Goal: Task Accomplishment & Management: Complete application form

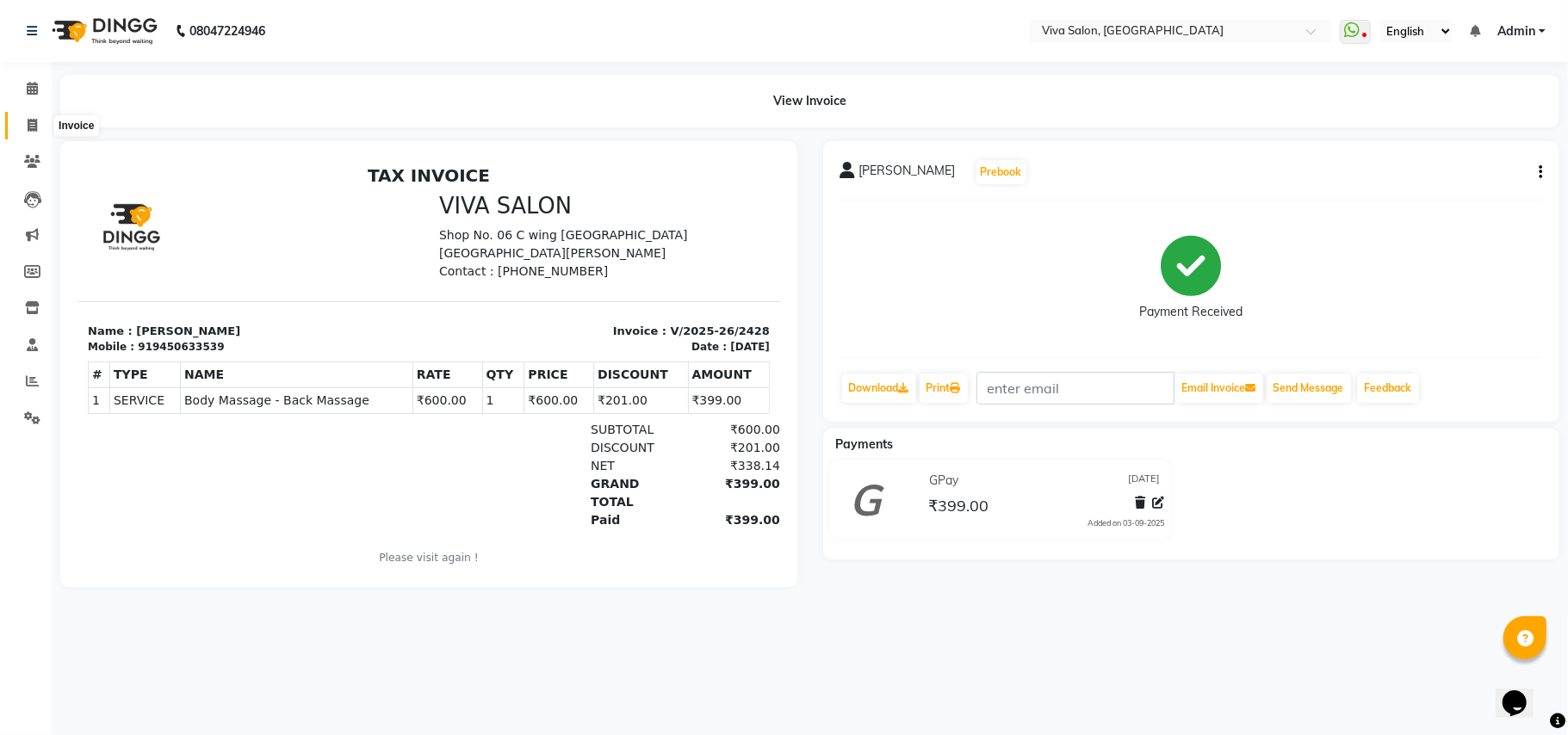
click at [32, 129] on icon at bounding box center [32, 125] width 9 height 13
select select "7363"
select select "service"
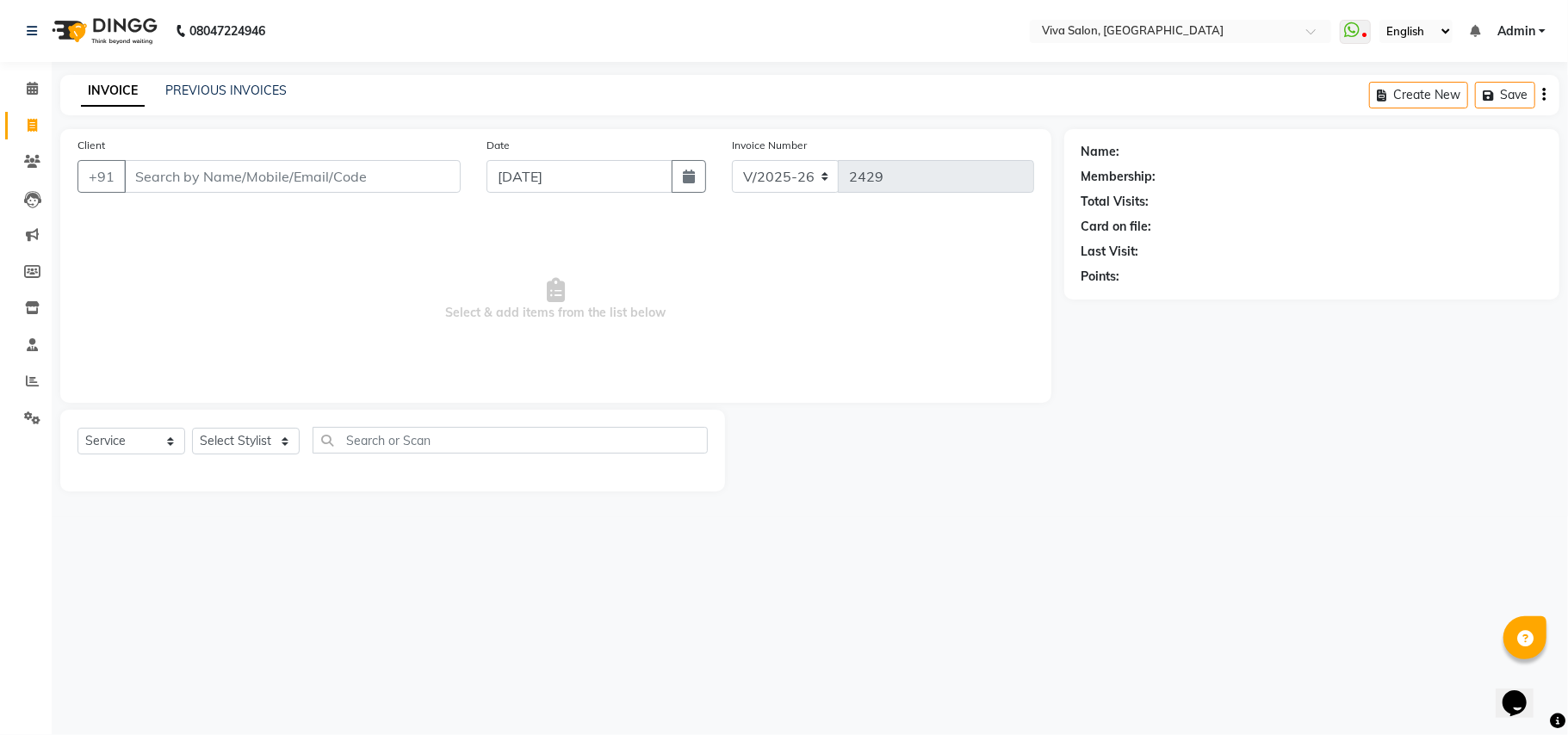
click at [248, 80] on div "INVOICE PREVIOUS INVOICES Create New Save" at bounding box center [809, 95] width 1499 height 41
click at [244, 91] on link "PREVIOUS INVOICES" at bounding box center [226, 90] width 121 height 16
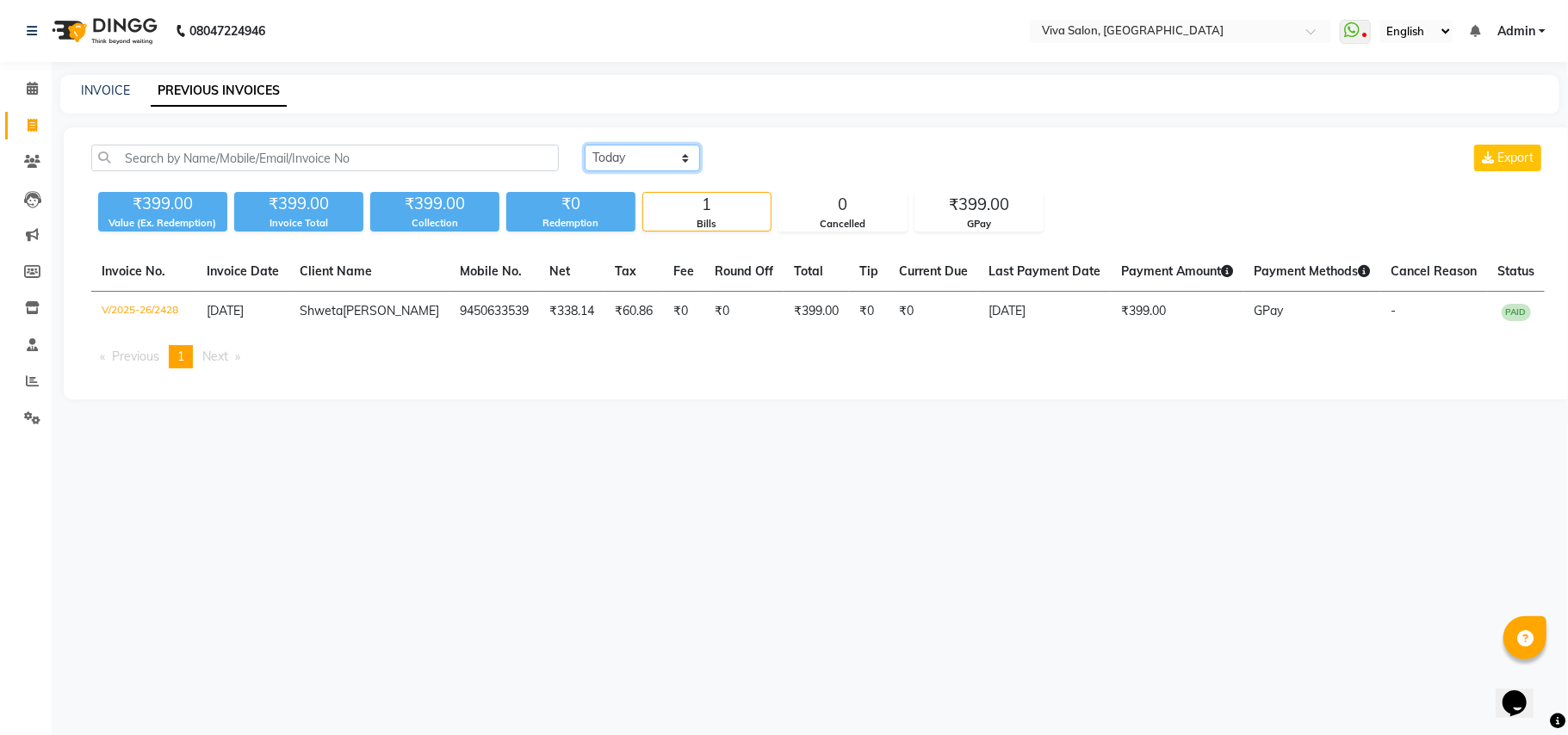
click at [617, 166] on select "Today Yesterday Custom Range" at bounding box center [642, 157] width 116 height 27
select select "yesterday"
click at [585, 144] on select "Today Yesterday Custom Range" at bounding box center [642, 157] width 116 height 27
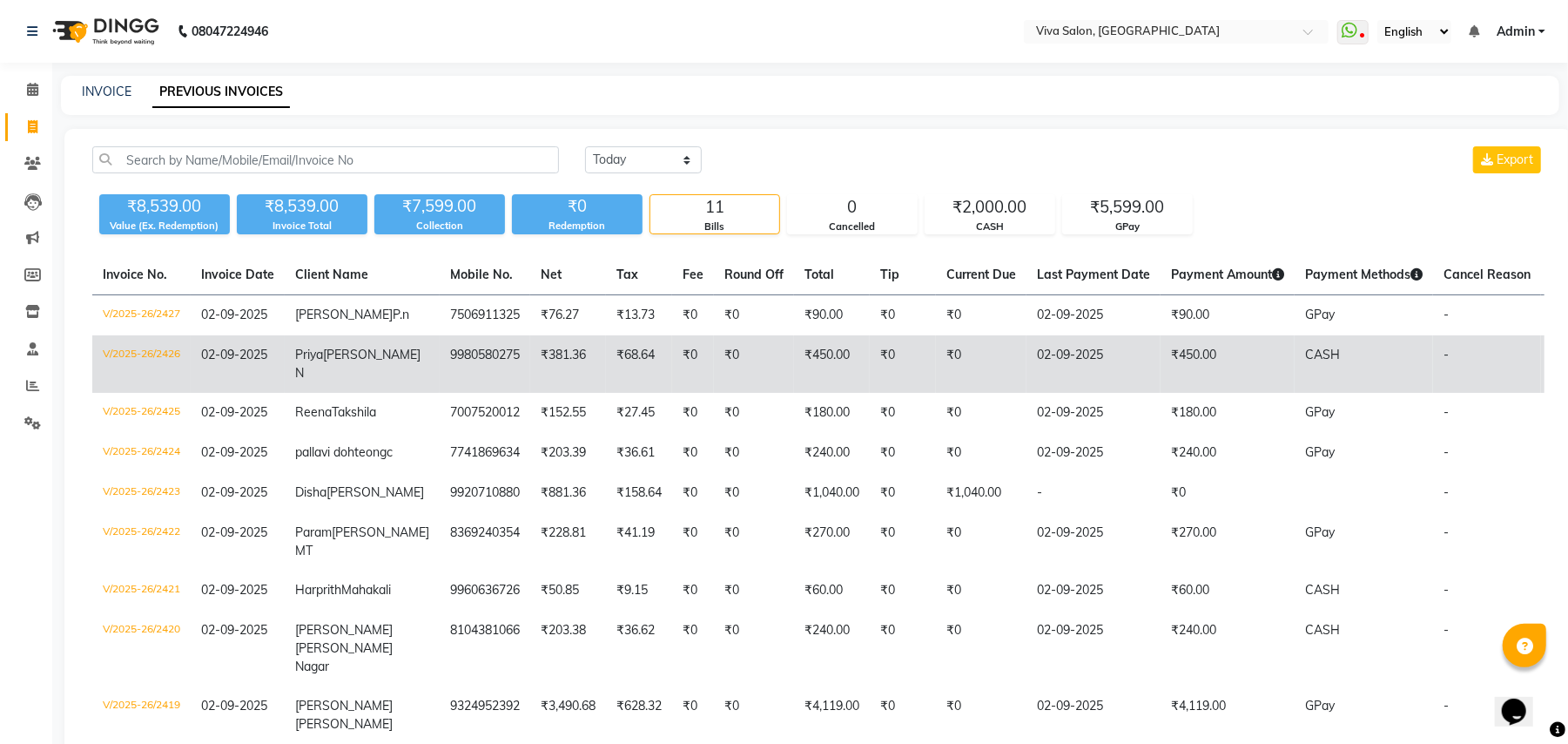
click at [1244, 387] on td "₹450.00" at bounding box center [1227, 363] width 134 height 57
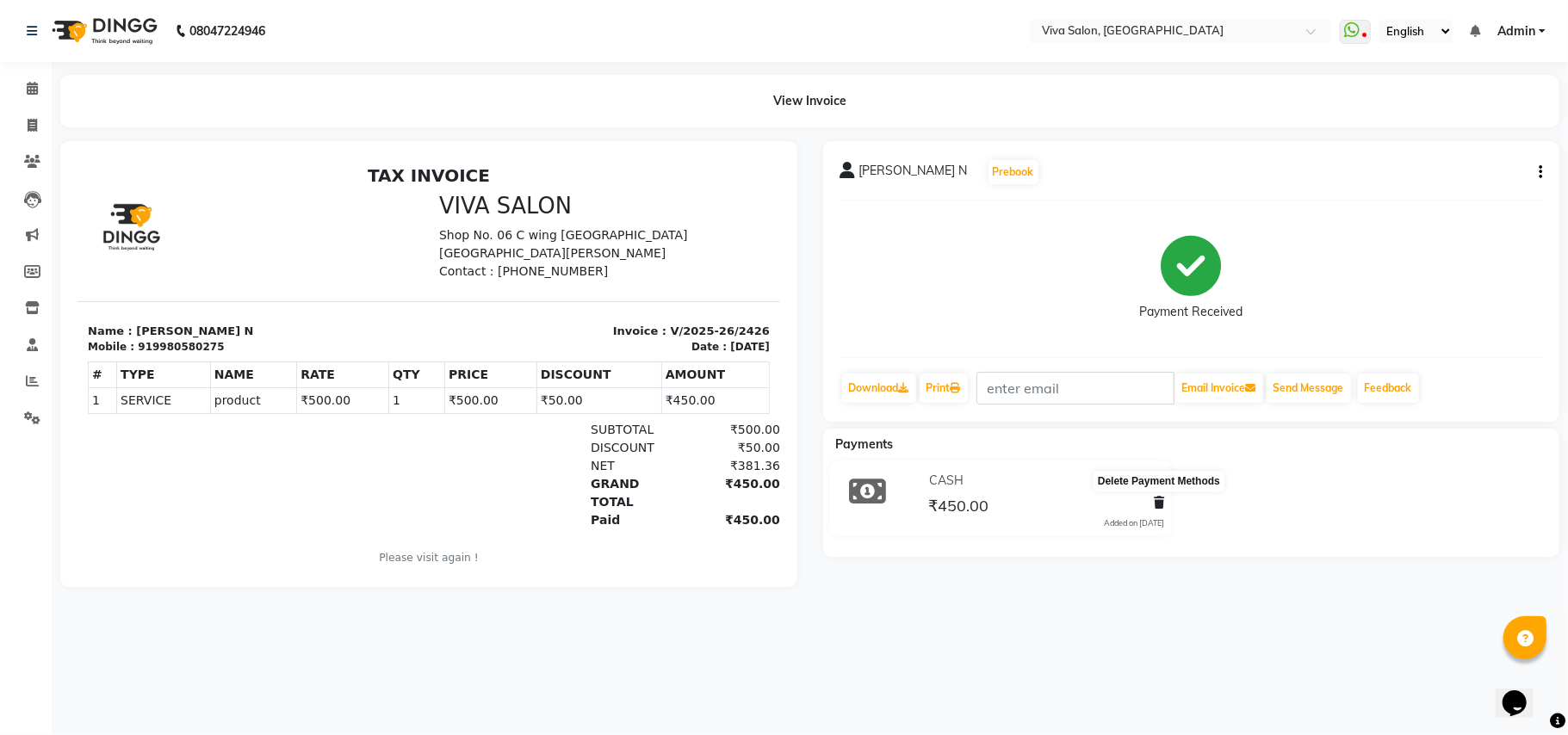
click at [1154, 503] on icon at bounding box center [1158, 502] width 10 height 12
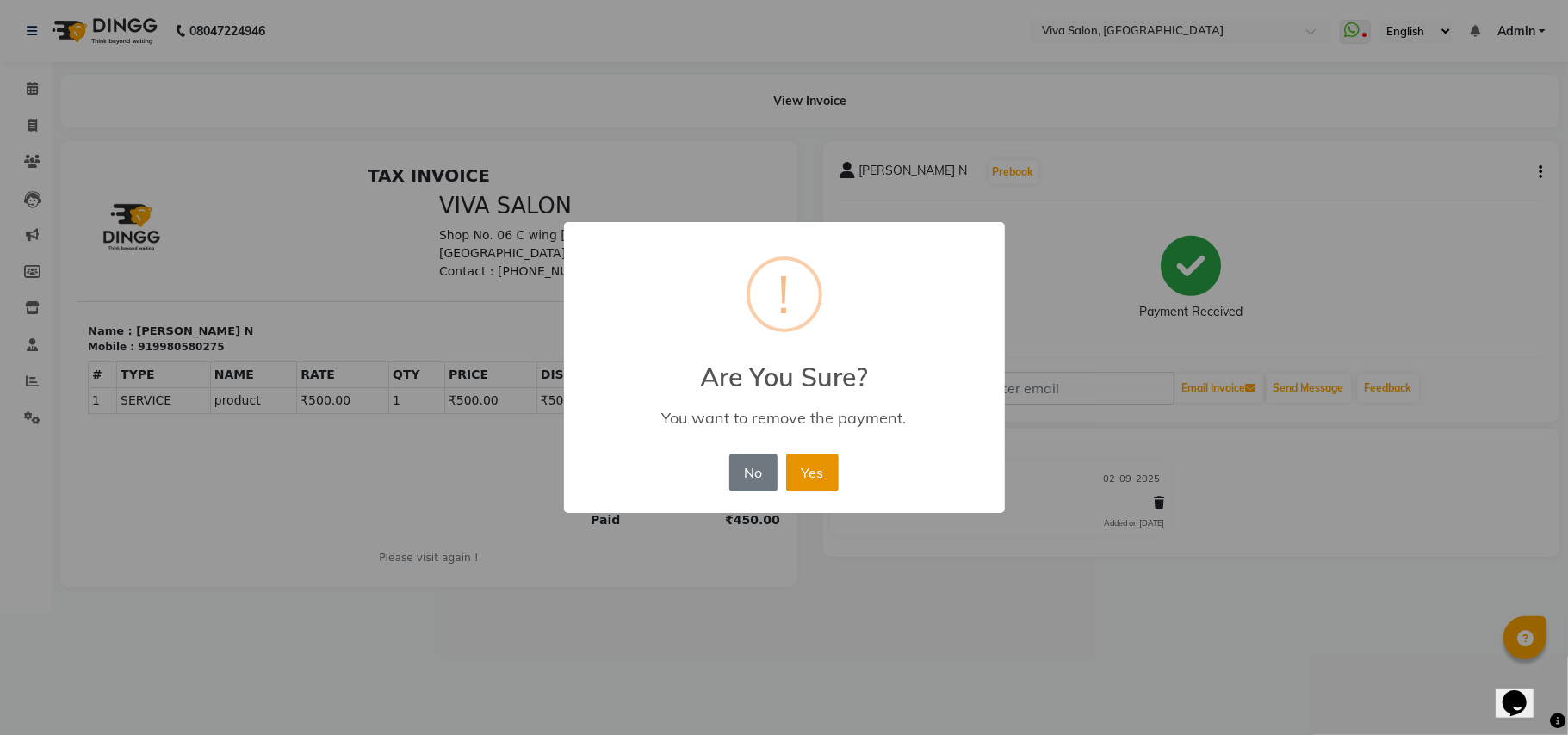
click at [810, 468] on button "Yes" at bounding box center [812, 472] width 53 height 38
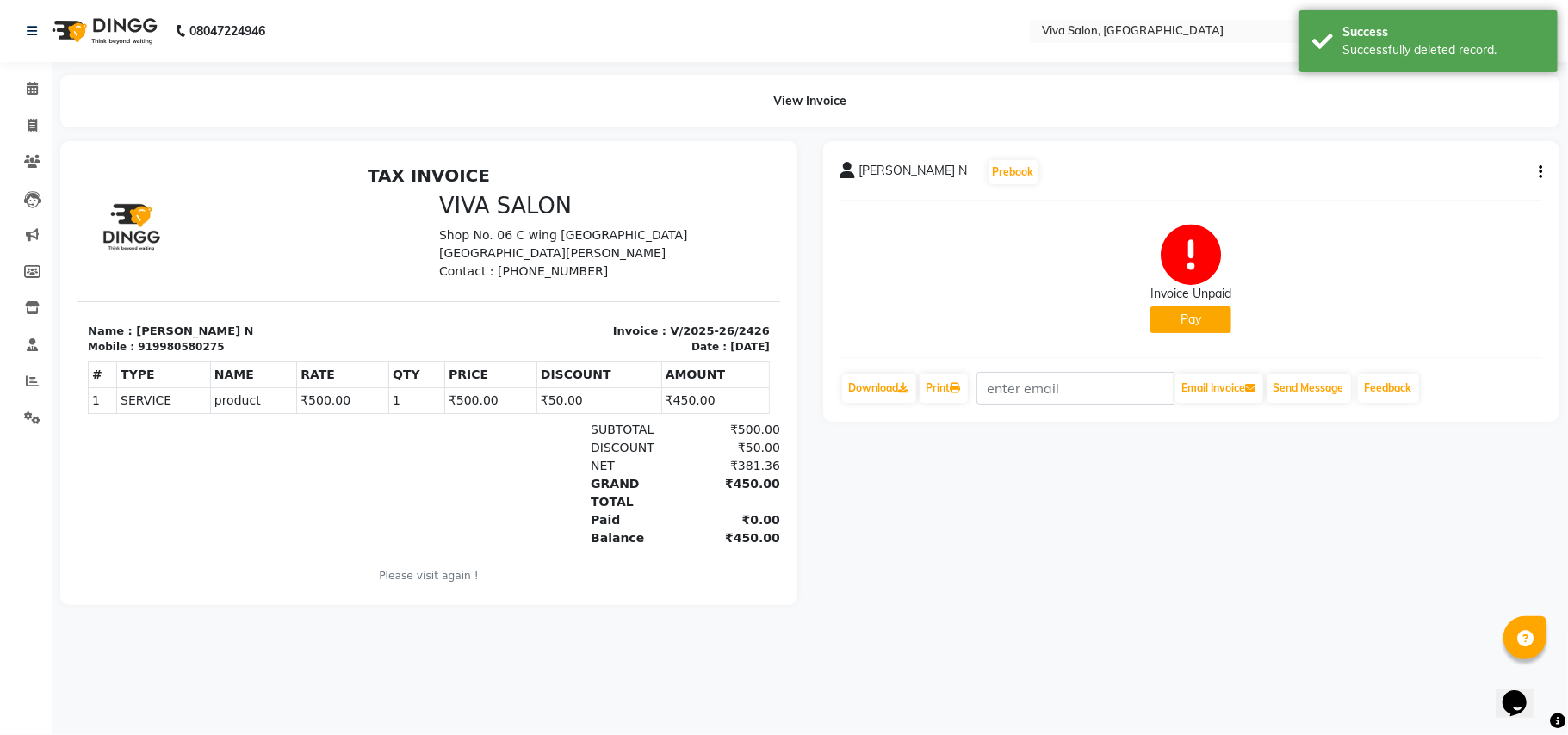
click at [1196, 315] on button "Pay" at bounding box center [1190, 319] width 80 height 27
select select "1"
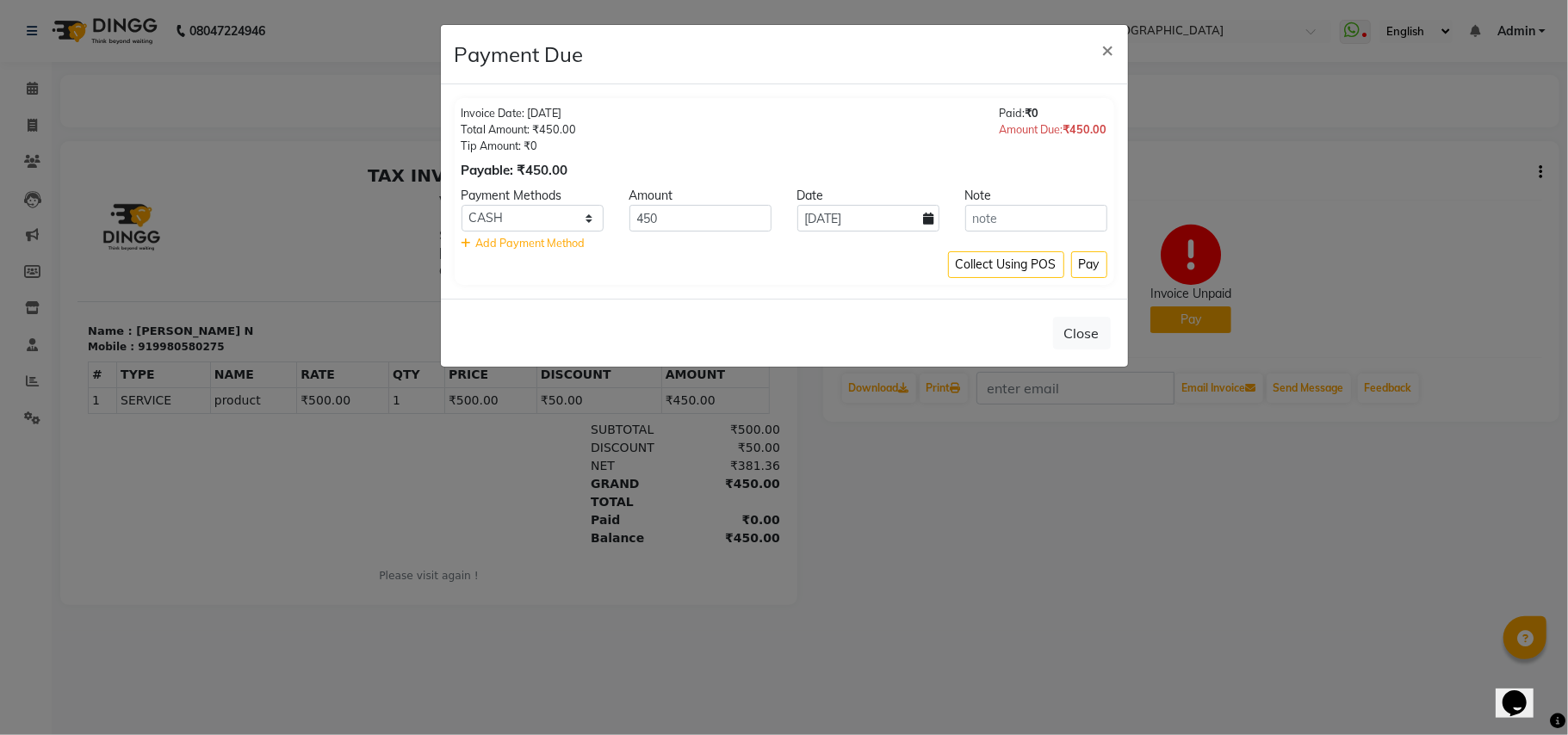
click at [931, 217] on icon at bounding box center [929, 218] width 10 height 12
select select "9"
select select "2025"
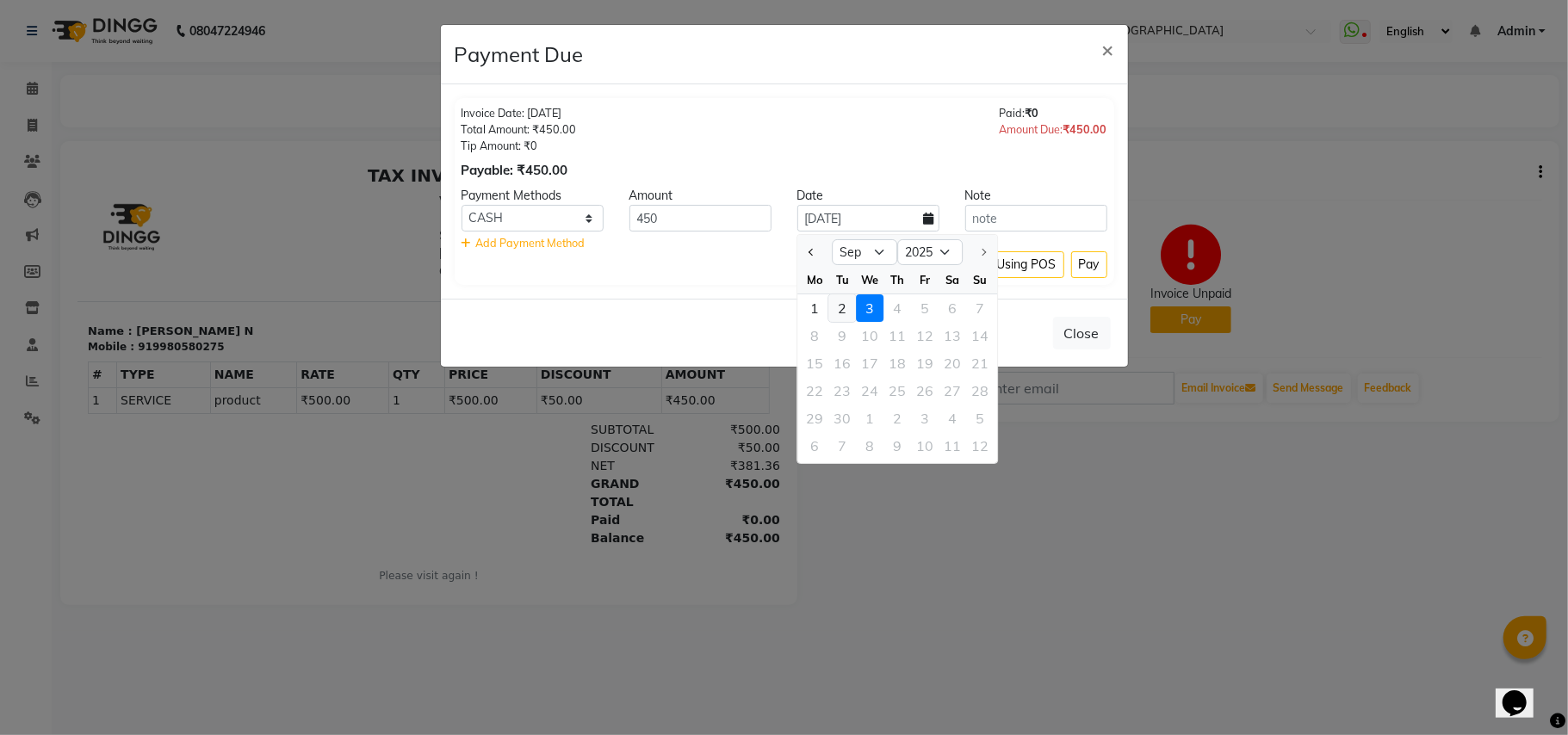
click at [840, 308] on div "2" at bounding box center [842, 308] width 28 height 28
type input "02-09-2025"
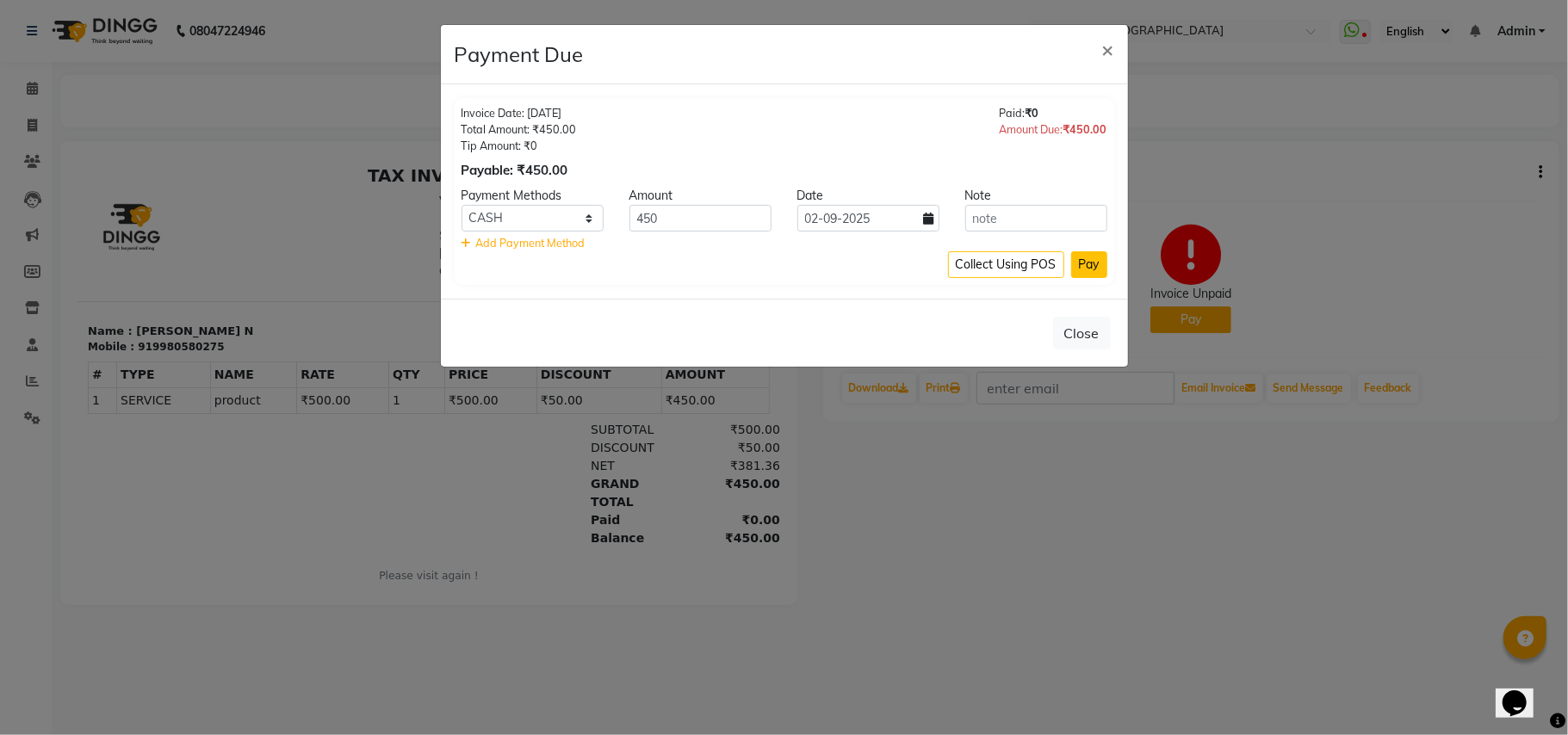
click at [1080, 266] on button "Pay" at bounding box center [1089, 264] width 36 height 27
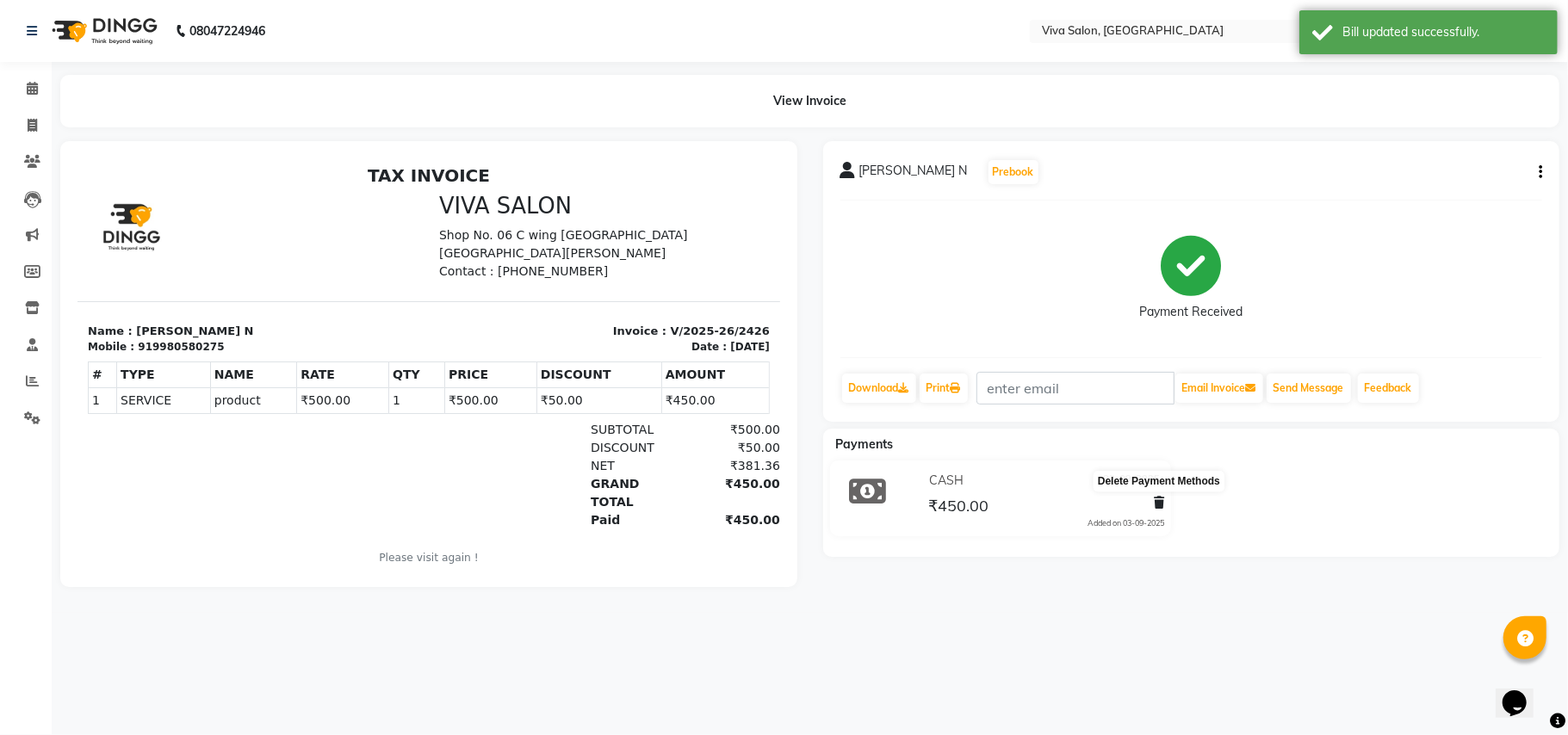
click at [1154, 506] on icon at bounding box center [1158, 502] width 10 height 12
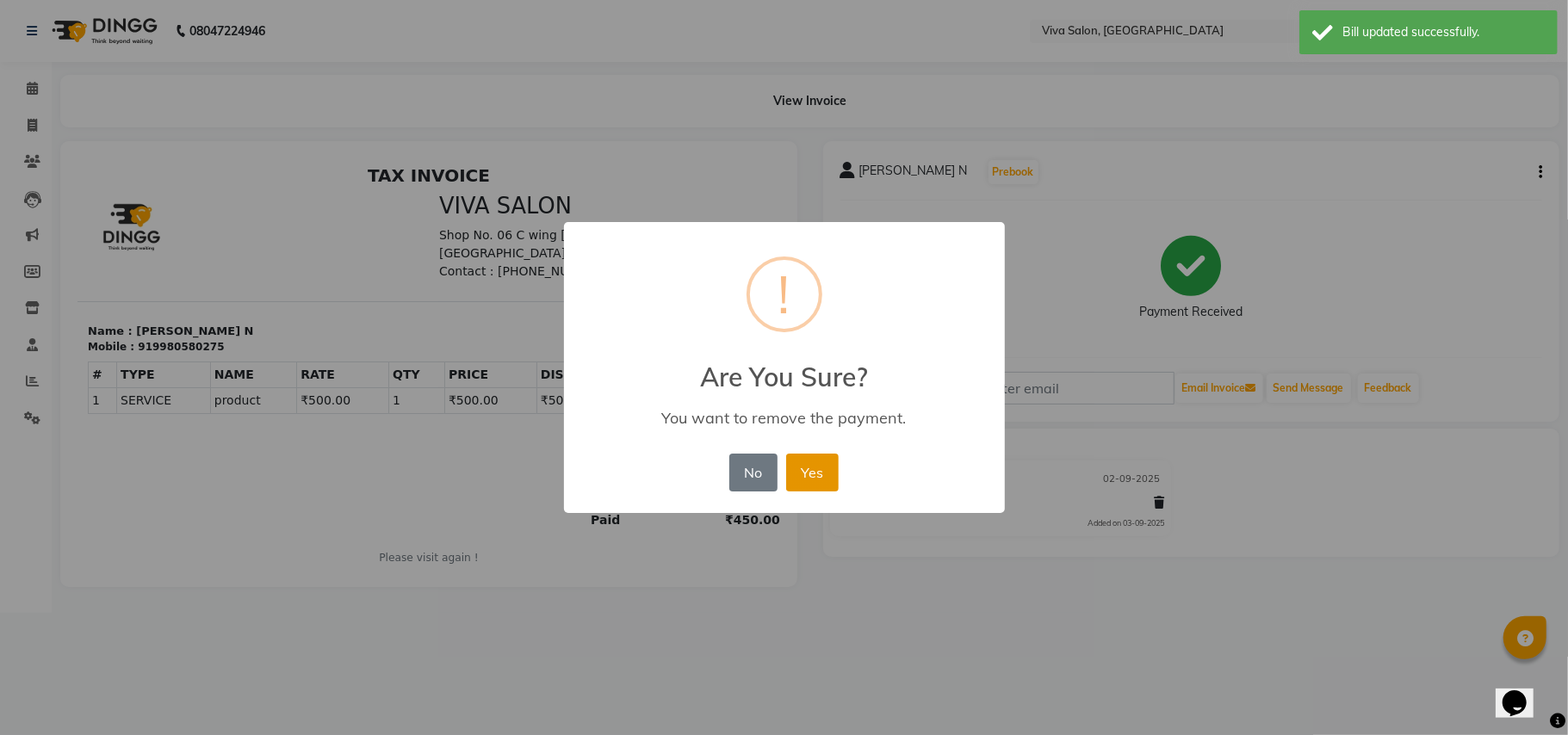
click at [814, 482] on button "Yes" at bounding box center [812, 472] width 53 height 38
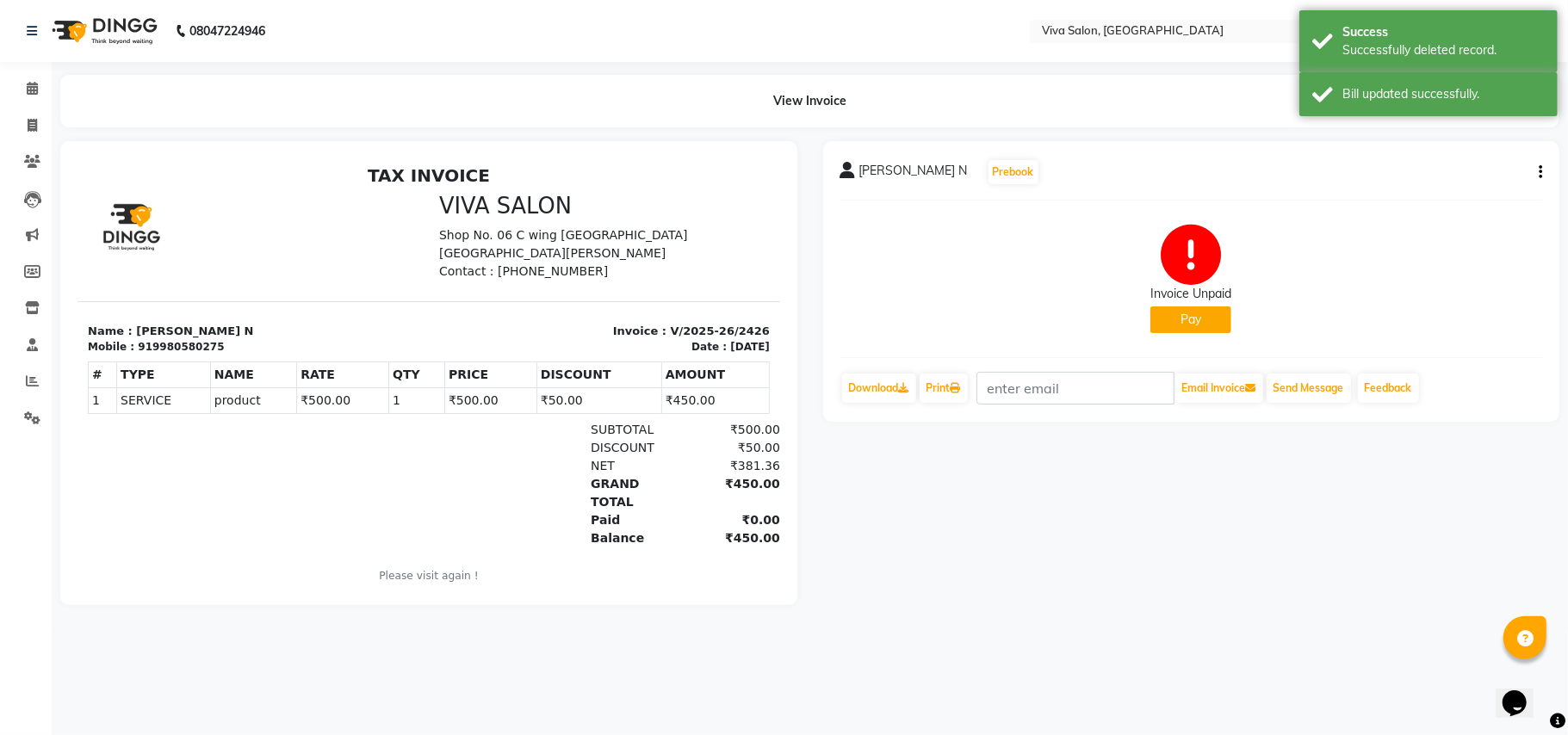
click at [1174, 325] on button "Pay" at bounding box center [1190, 319] width 80 height 27
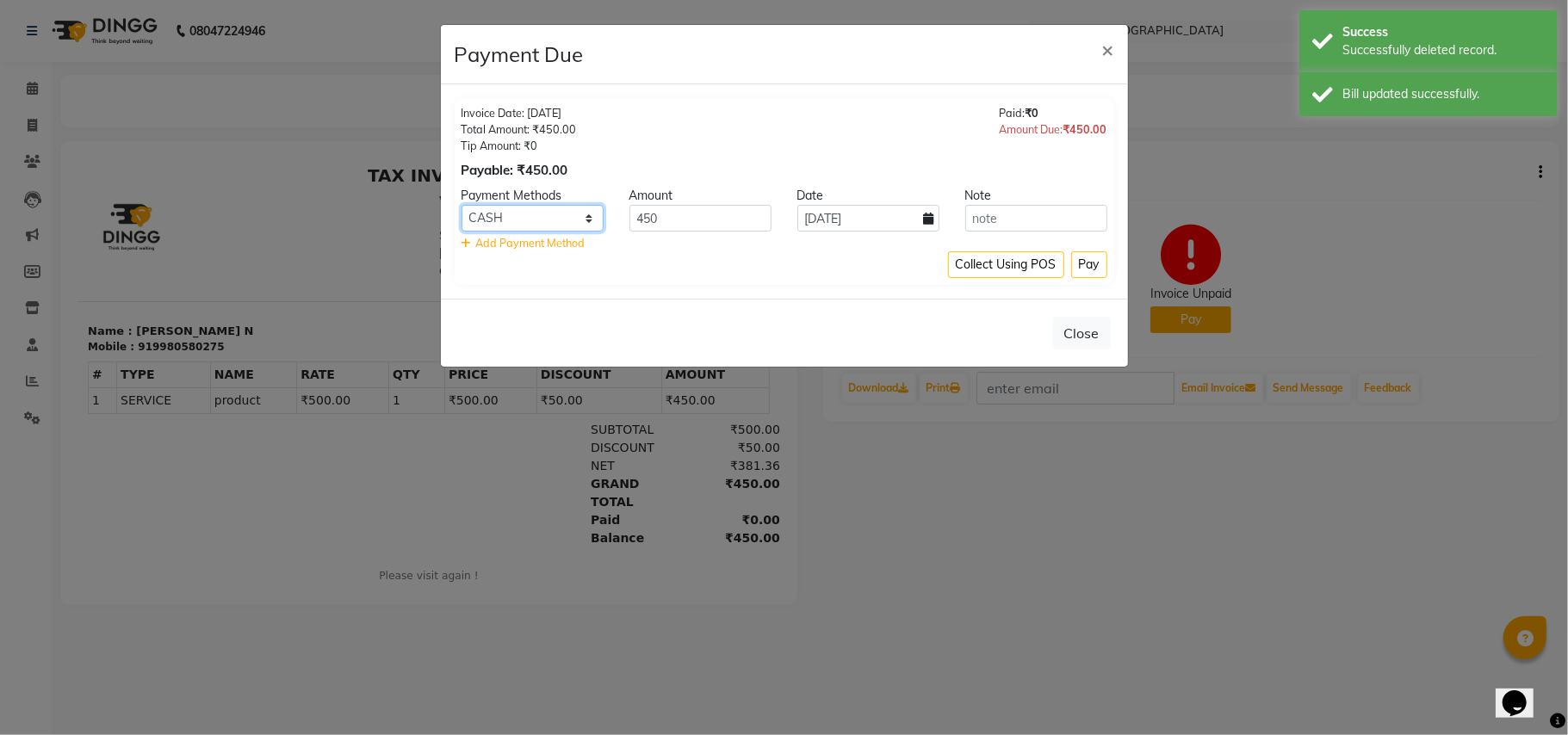
click at [579, 220] on select "Credit Card Debit Card GPay Visa Card CASH" at bounding box center [533, 217] width 142 height 27
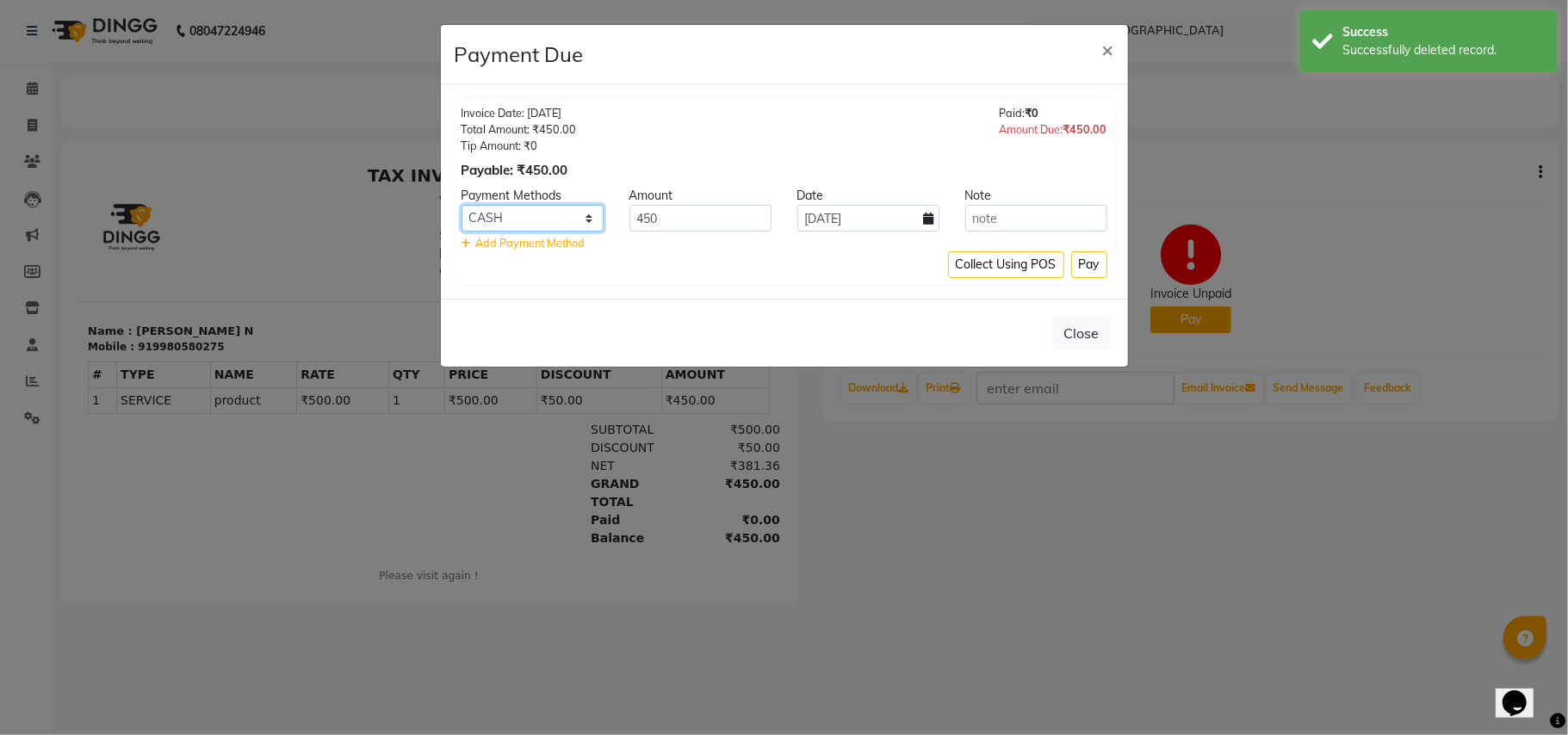
select select "5"
click at [462, 205] on select "Credit Card Debit Card GPay Visa Card CASH" at bounding box center [533, 217] width 142 height 27
click at [916, 215] on input "[DATE]" at bounding box center [869, 217] width 142 height 27
select select "9"
select select "2025"
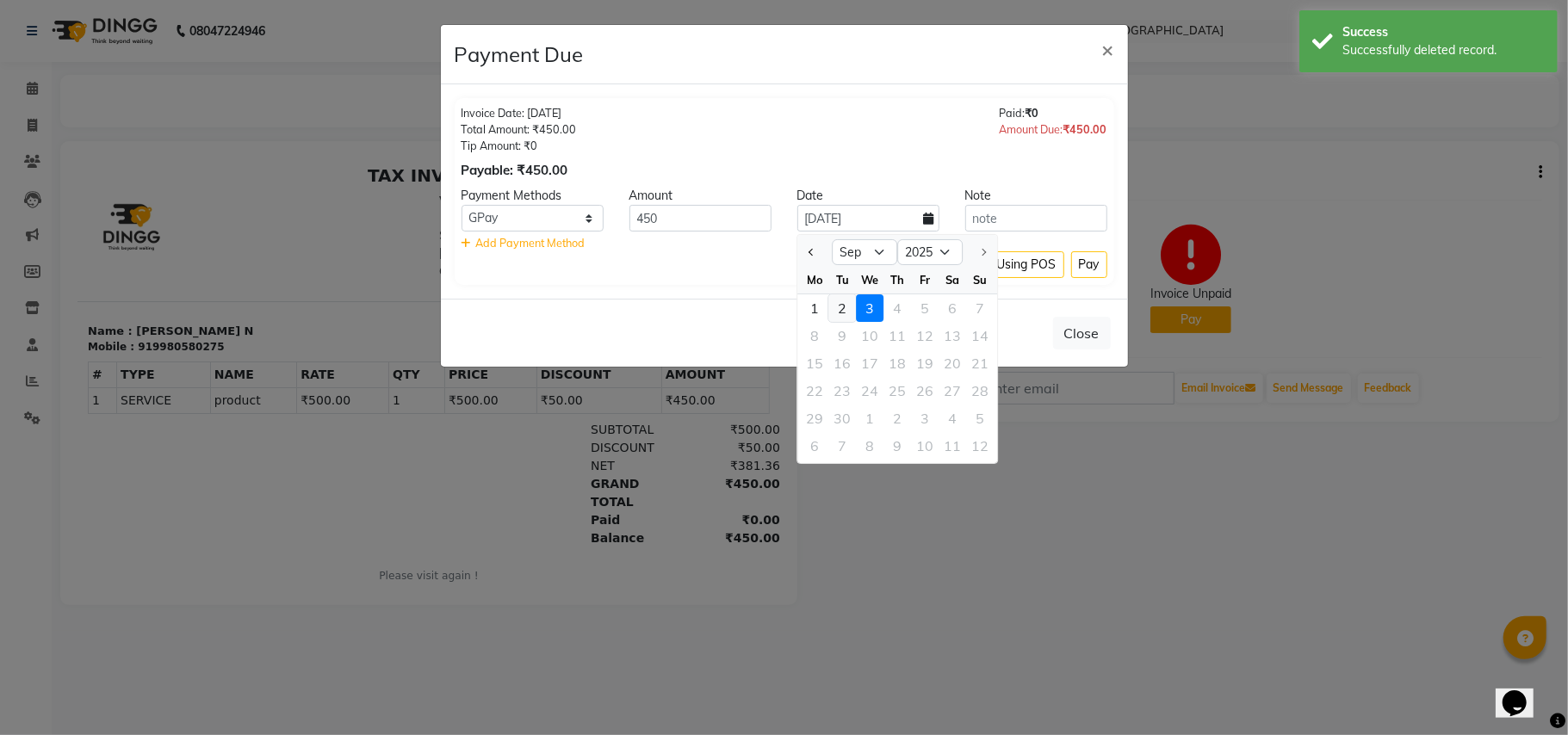
click at [840, 311] on div "2" at bounding box center [842, 308] width 28 height 28
type input "02-09-2025"
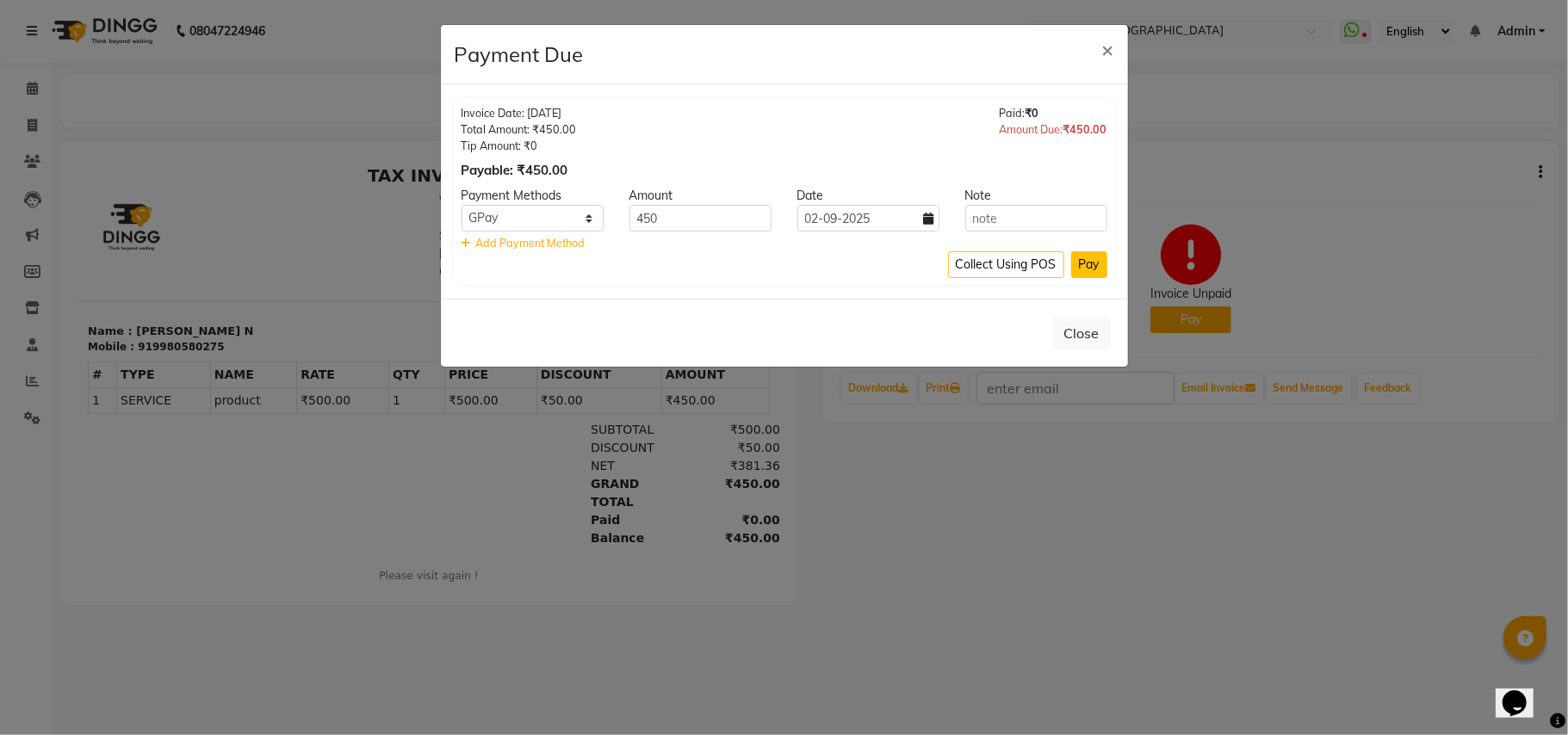
click at [1095, 273] on button "Pay" at bounding box center [1089, 264] width 36 height 27
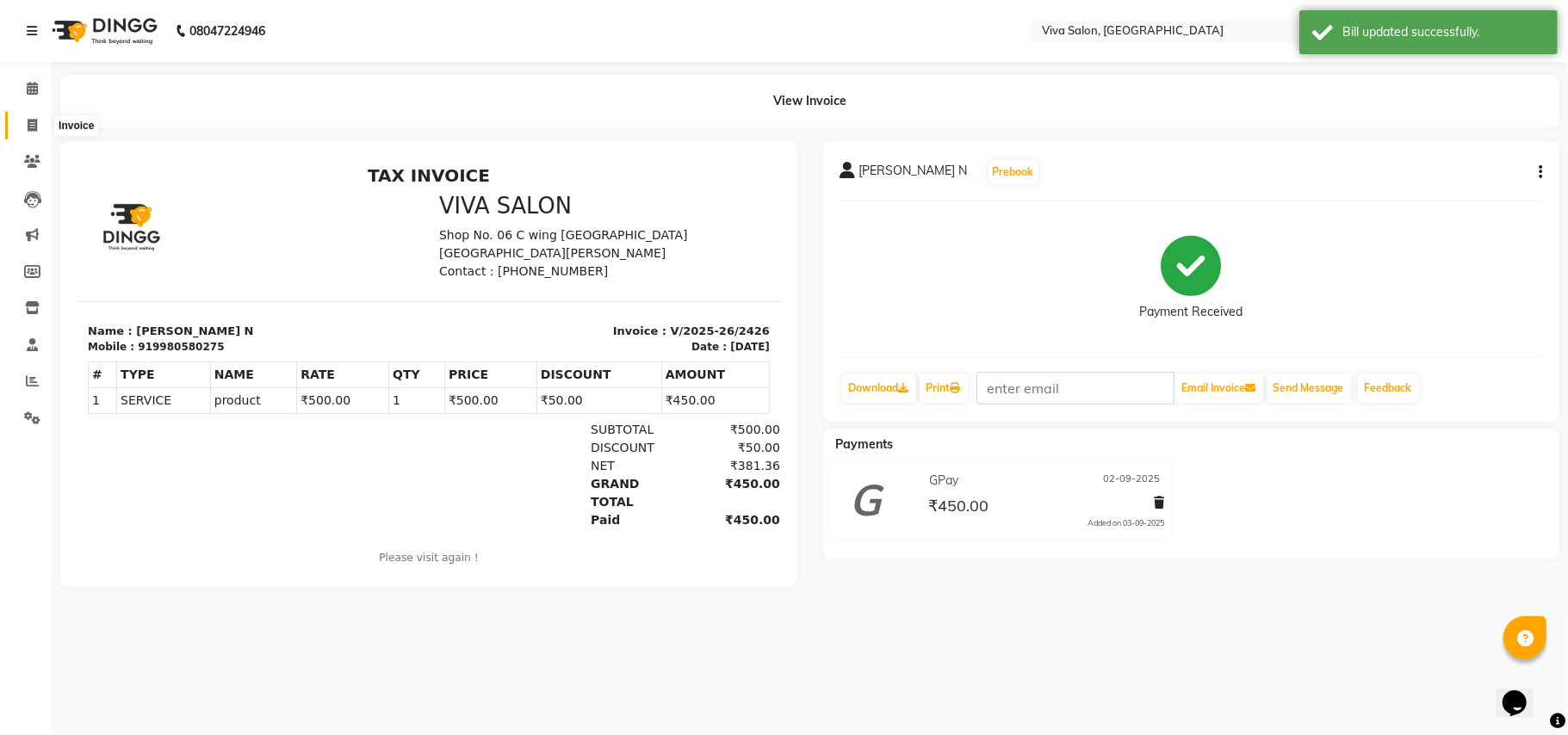
click at [25, 126] on span at bounding box center [32, 126] width 31 height 19
select select "service"
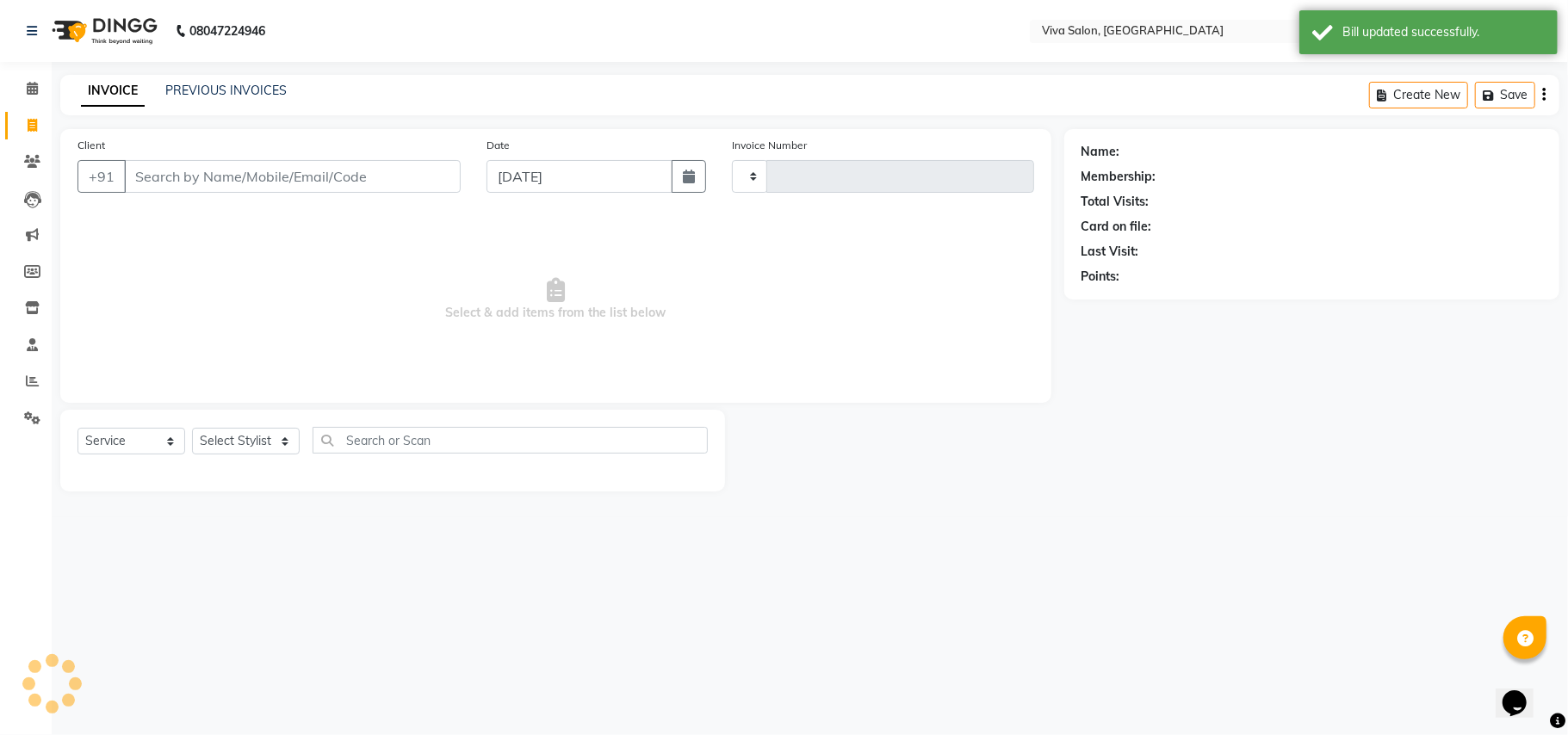
type input "2429"
select select "7363"
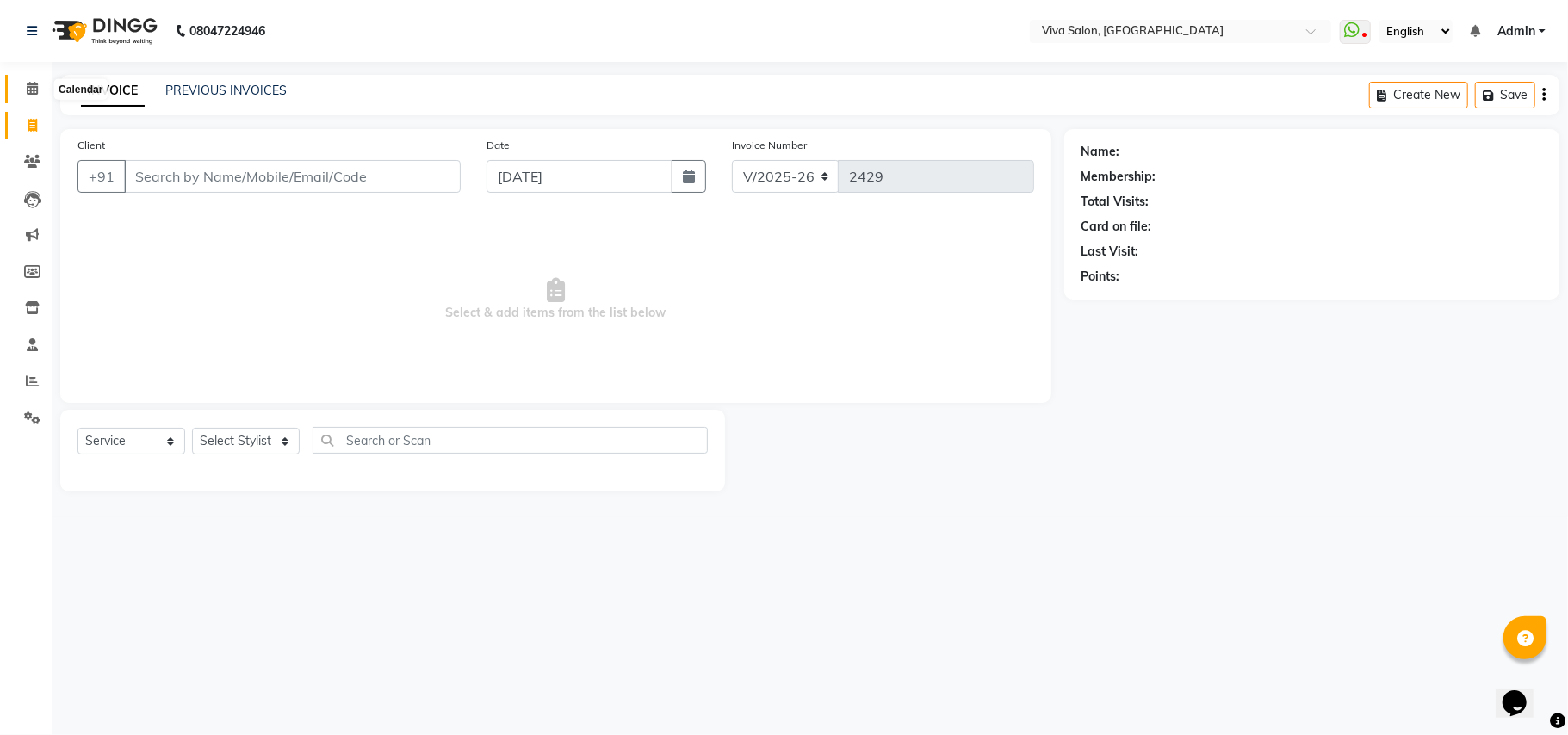
click at [31, 91] on icon at bounding box center [32, 88] width 11 height 13
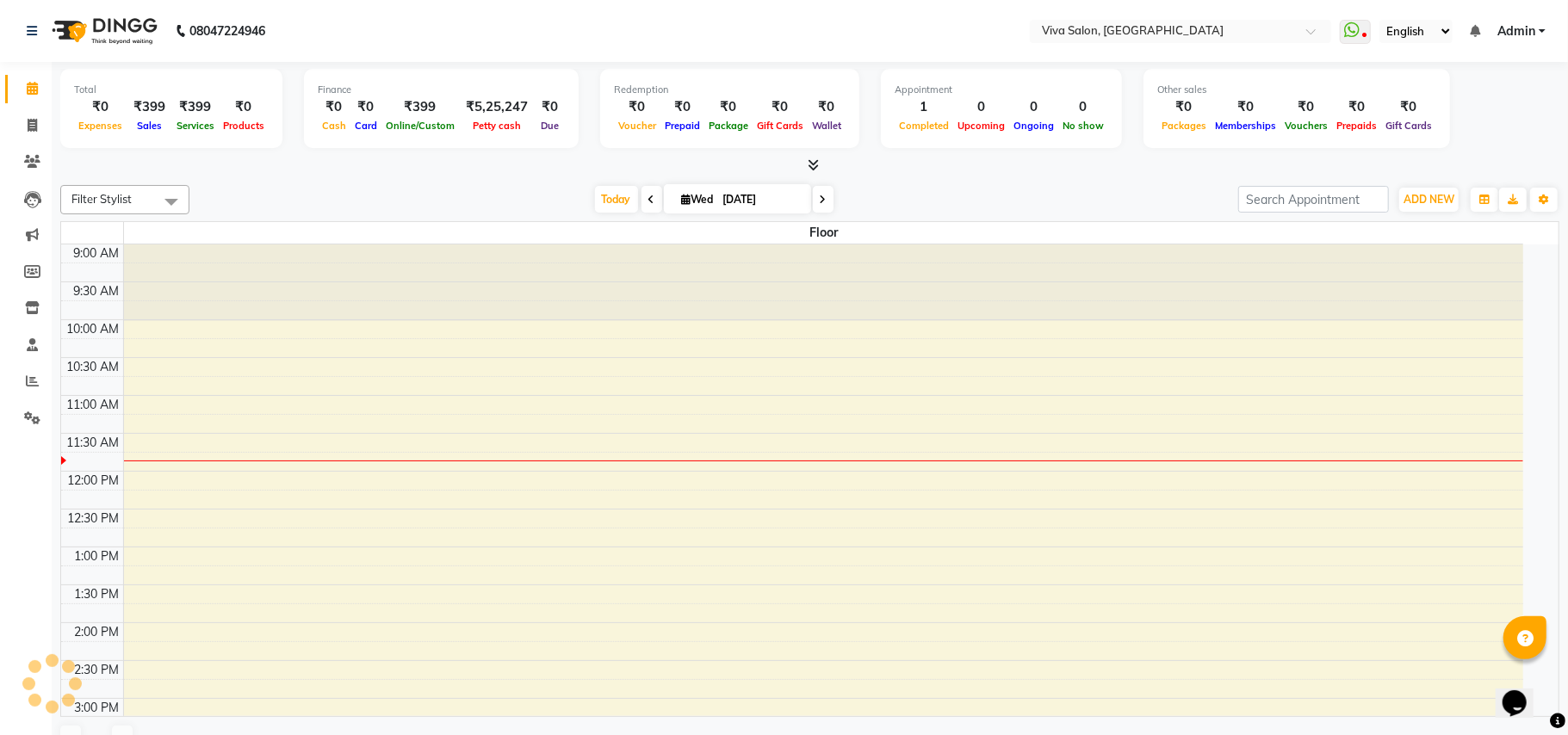
click at [31, 91] on icon at bounding box center [32, 88] width 11 height 13
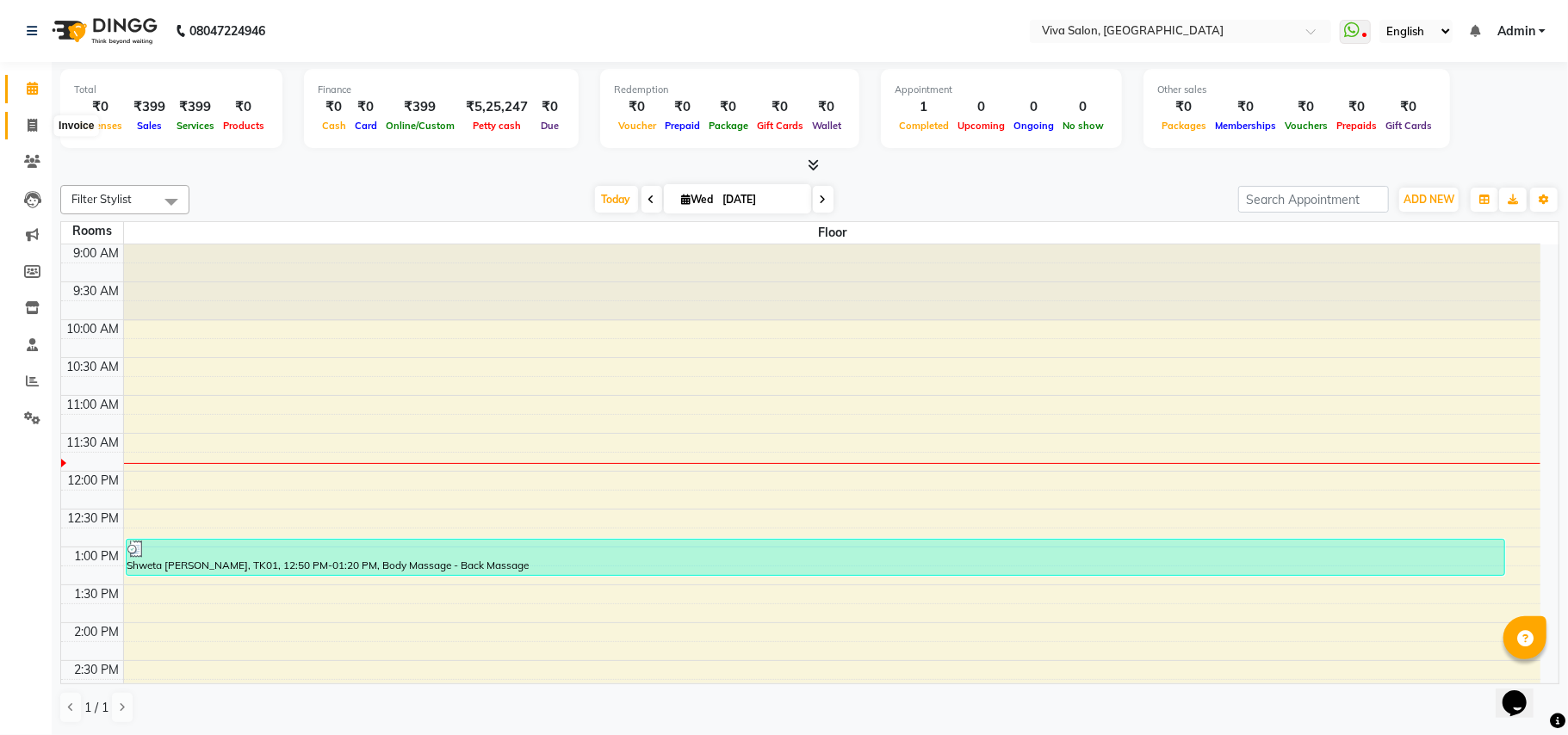
click at [31, 121] on icon at bounding box center [32, 125] width 9 height 13
select select "service"
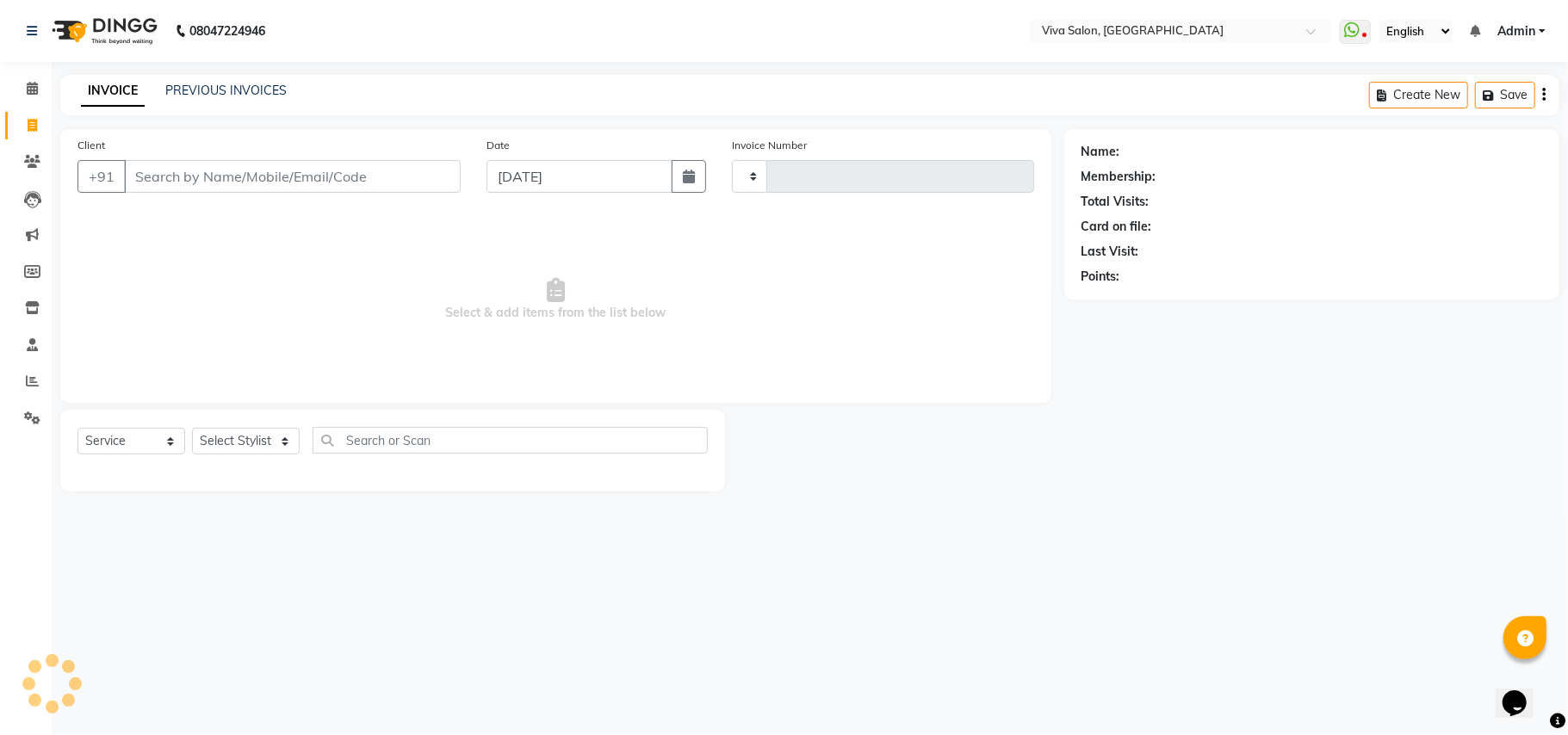
type input "2429"
select select "7363"
click at [559, 186] on input "[DATE]" at bounding box center [579, 176] width 186 height 32
select select "9"
select select "2025"
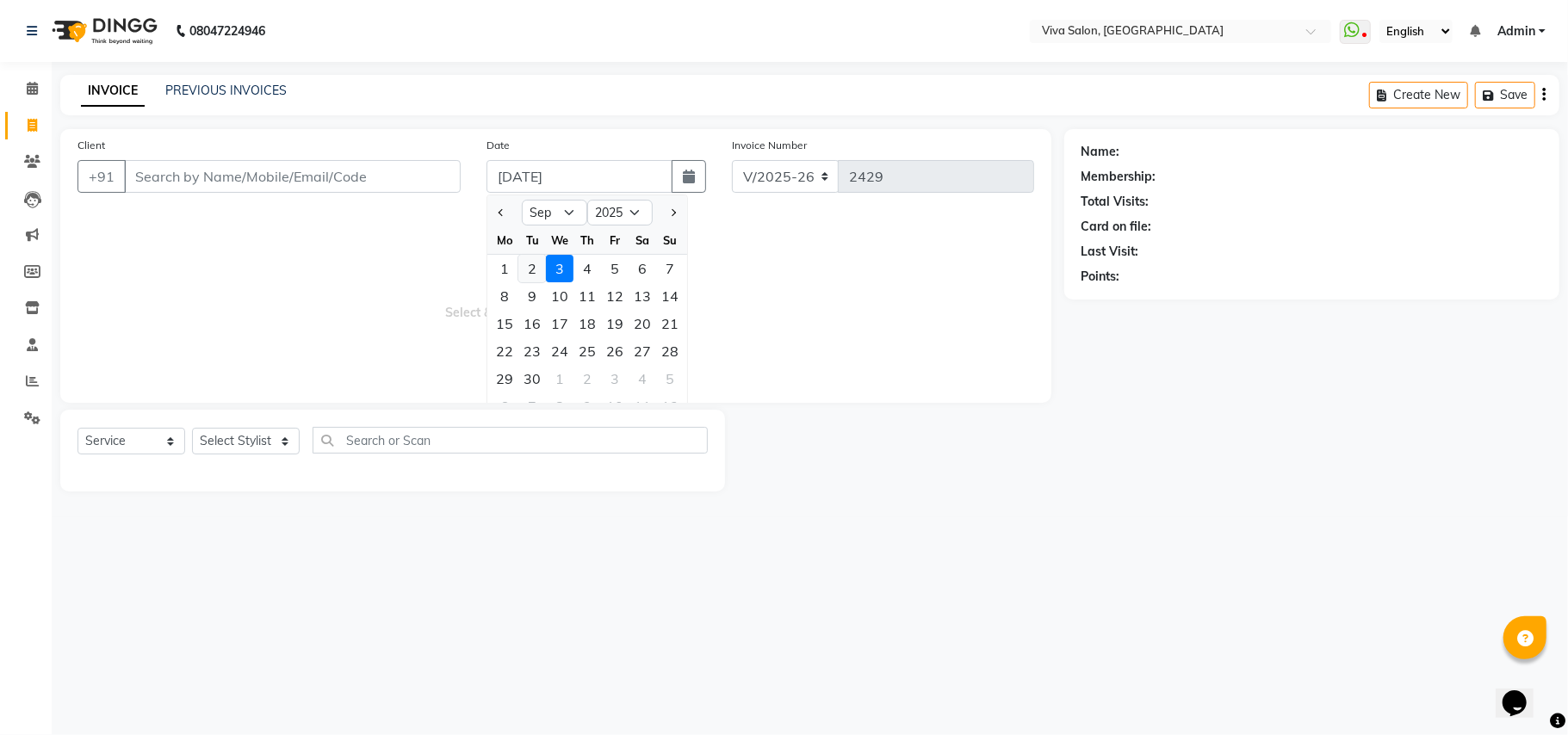
click at [537, 266] on div "2" at bounding box center [532, 268] width 28 height 28
type input "02-09-2025"
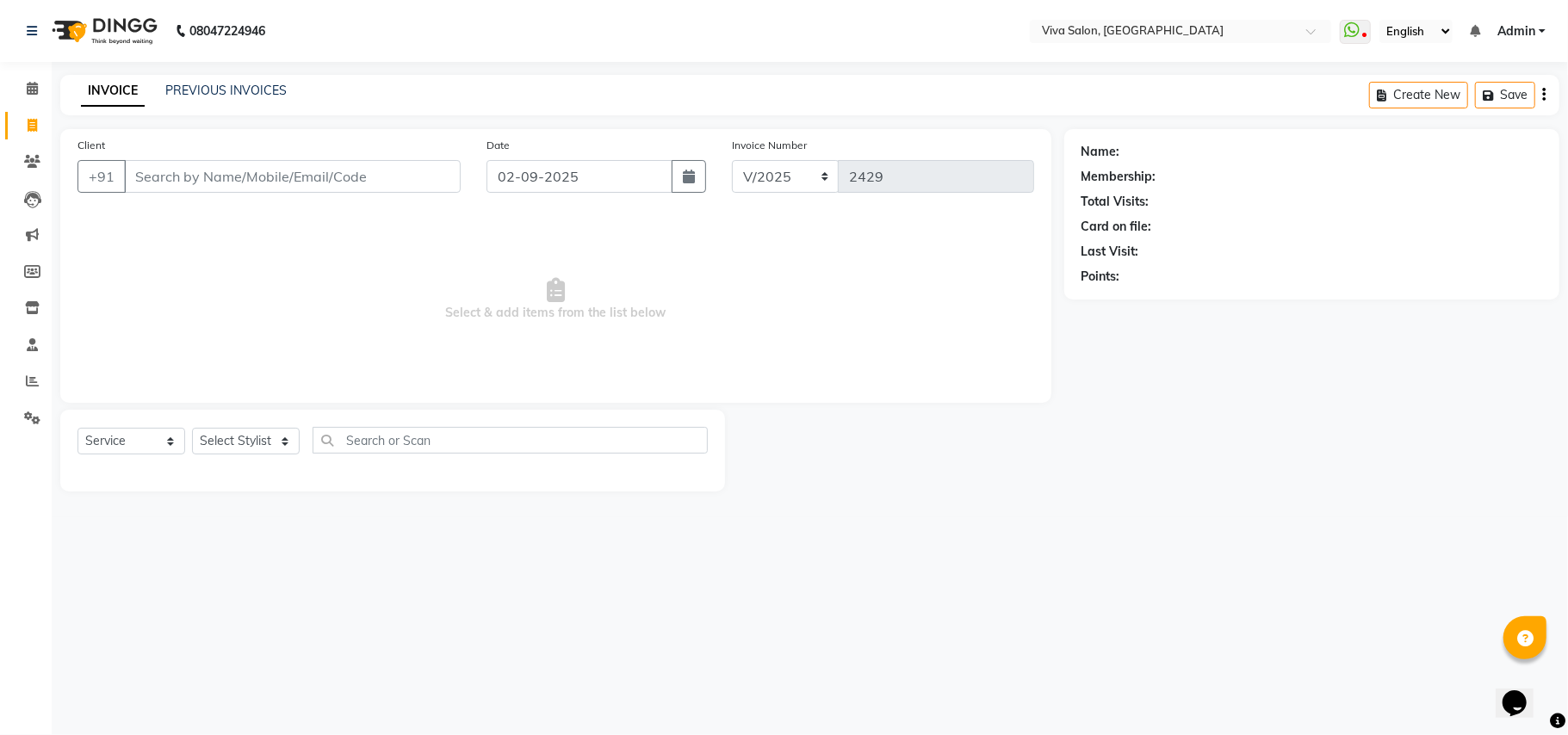
drag, startPoint x: 537, startPoint y: 266, endPoint x: 324, endPoint y: 317, distance: 219.0
click at [324, 317] on span "Select & add items from the list below" at bounding box center [556, 300] width 957 height 172
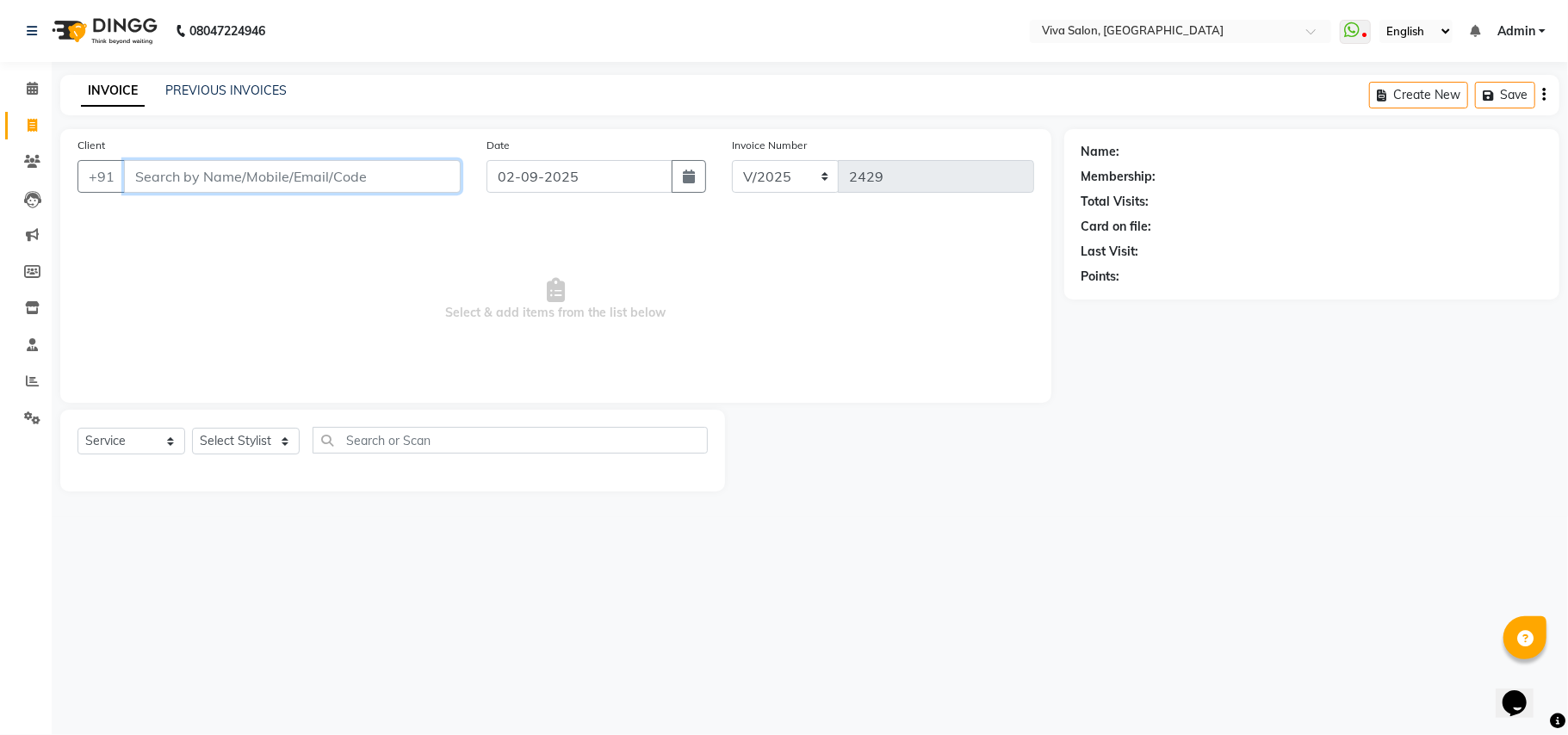
click at [436, 173] on input "Client" at bounding box center [292, 176] width 337 height 32
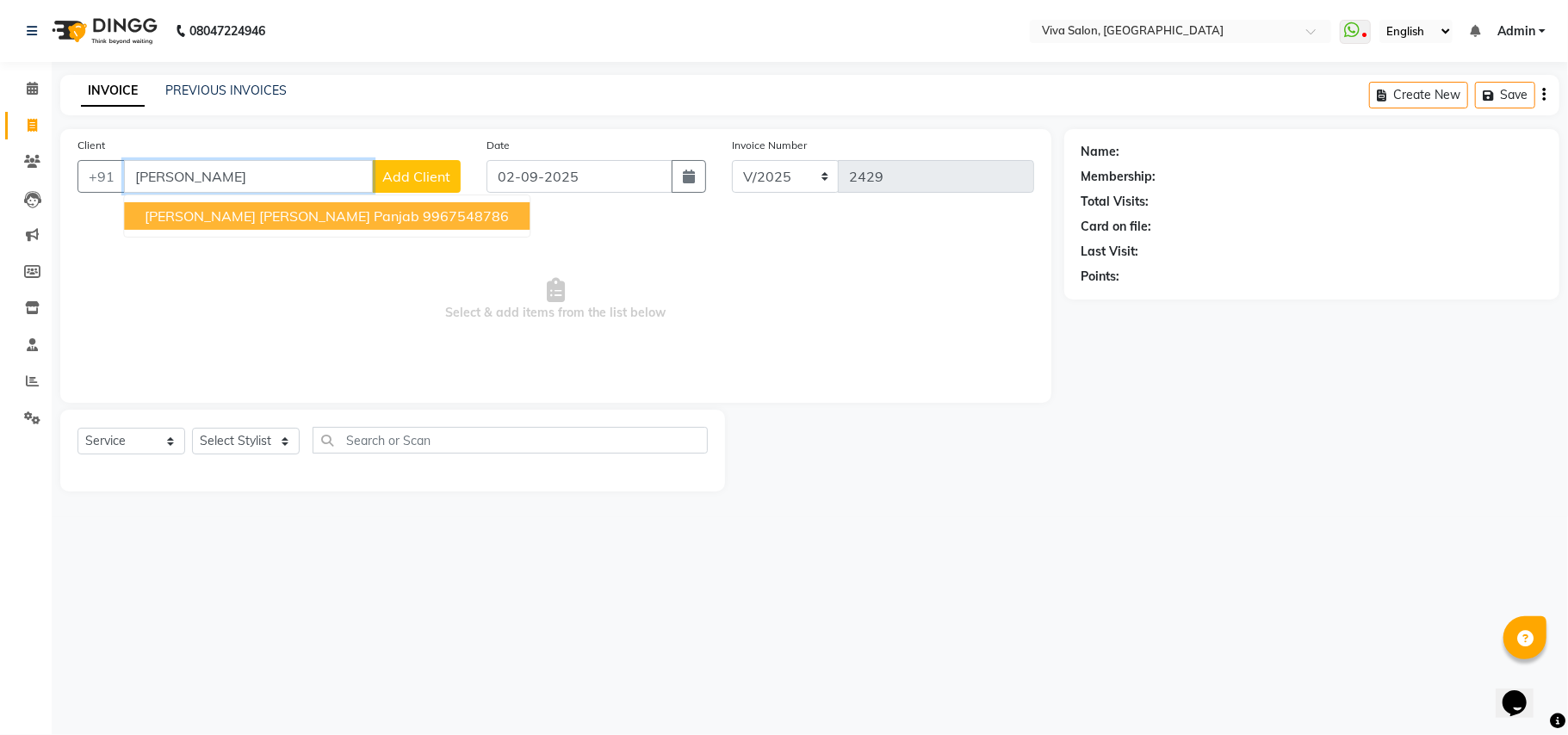
click at [423, 208] on ngb-highlight "9967548786" at bounding box center [465, 215] width 86 height 18
type input "9967548786"
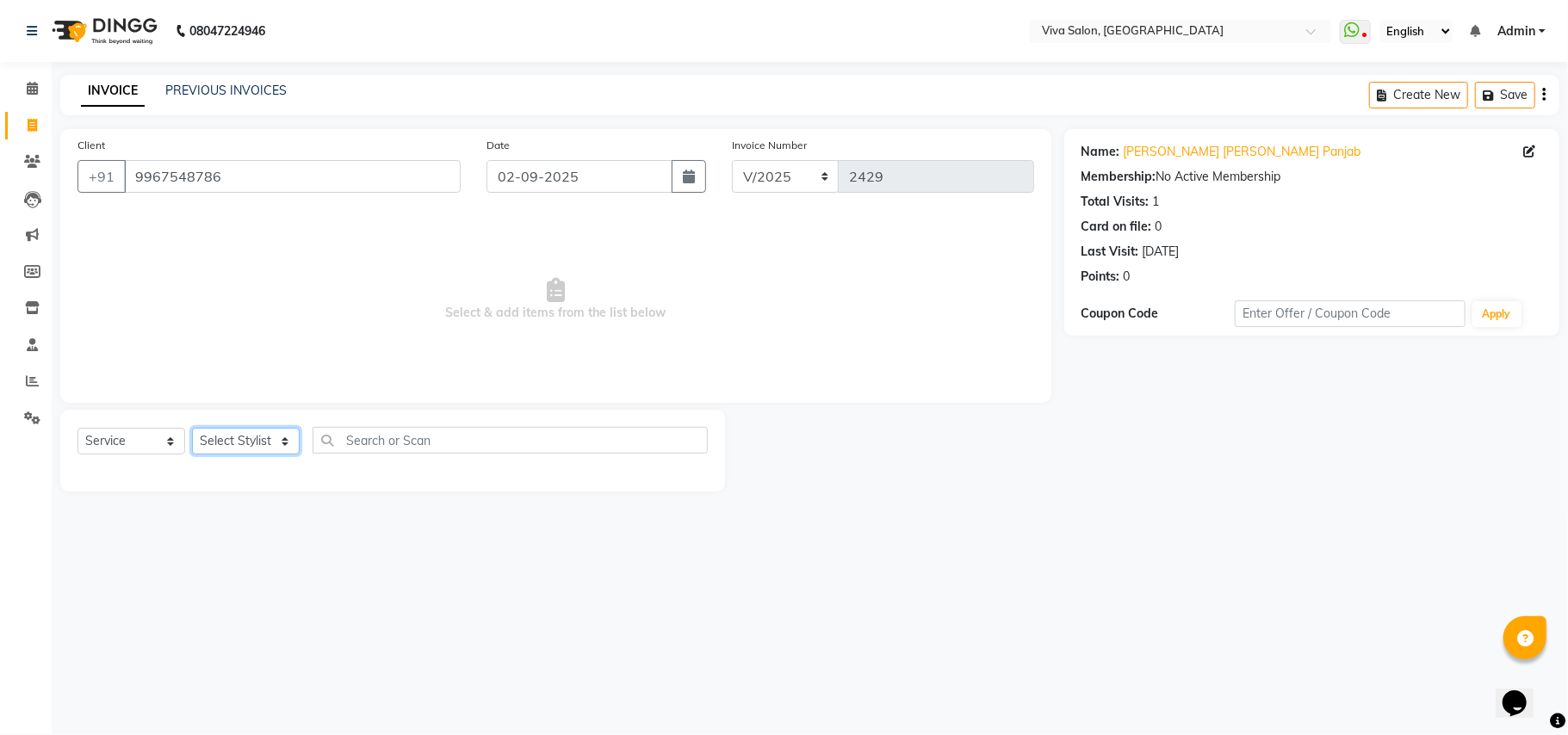
click at [286, 440] on select "Select Stylist [PERSON_NAME] [PERSON_NAME] Jidhnya [PERSON_NAME] lakhanavar [PE…" at bounding box center [246, 441] width 107 height 27
select select "63725"
click at [192, 428] on select "Select Stylist [PERSON_NAME] [PERSON_NAME] Jidhnya [PERSON_NAME] lakhanavar [PE…" at bounding box center [246, 441] width 107 height 27
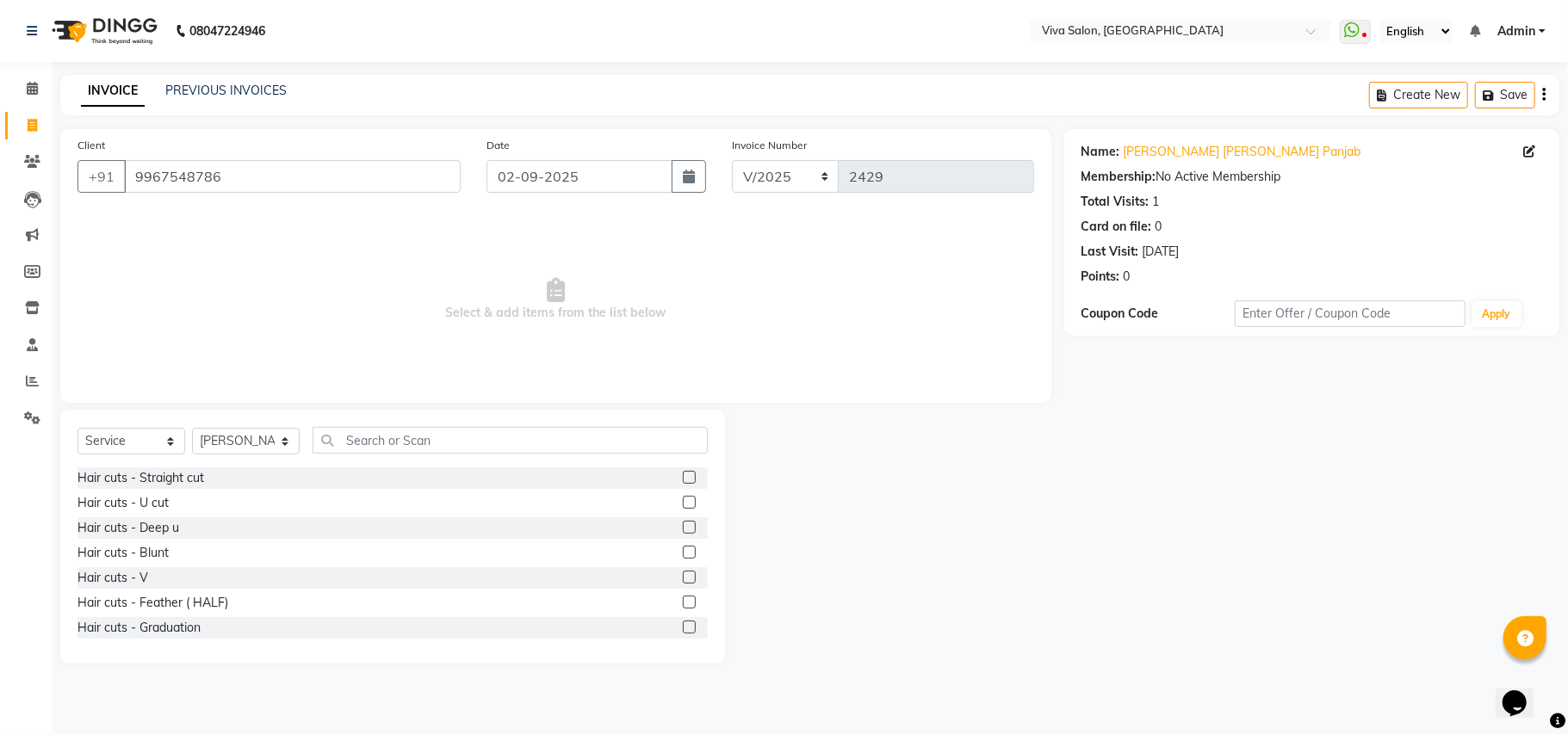
click at [1381, 676] on main "INVOICE PREVIOUS INVOICES Create New Save Client [PHONE_NUMBER] Date [DATE] Inv…" at bounding box center [809, 382] width 1516 height 614
click at [1041, 621] on div at bounding box center [895, 536] width 340 height 254
click at [400, 432] on input "text" at bounding box center [510, 440] width 395 height 27
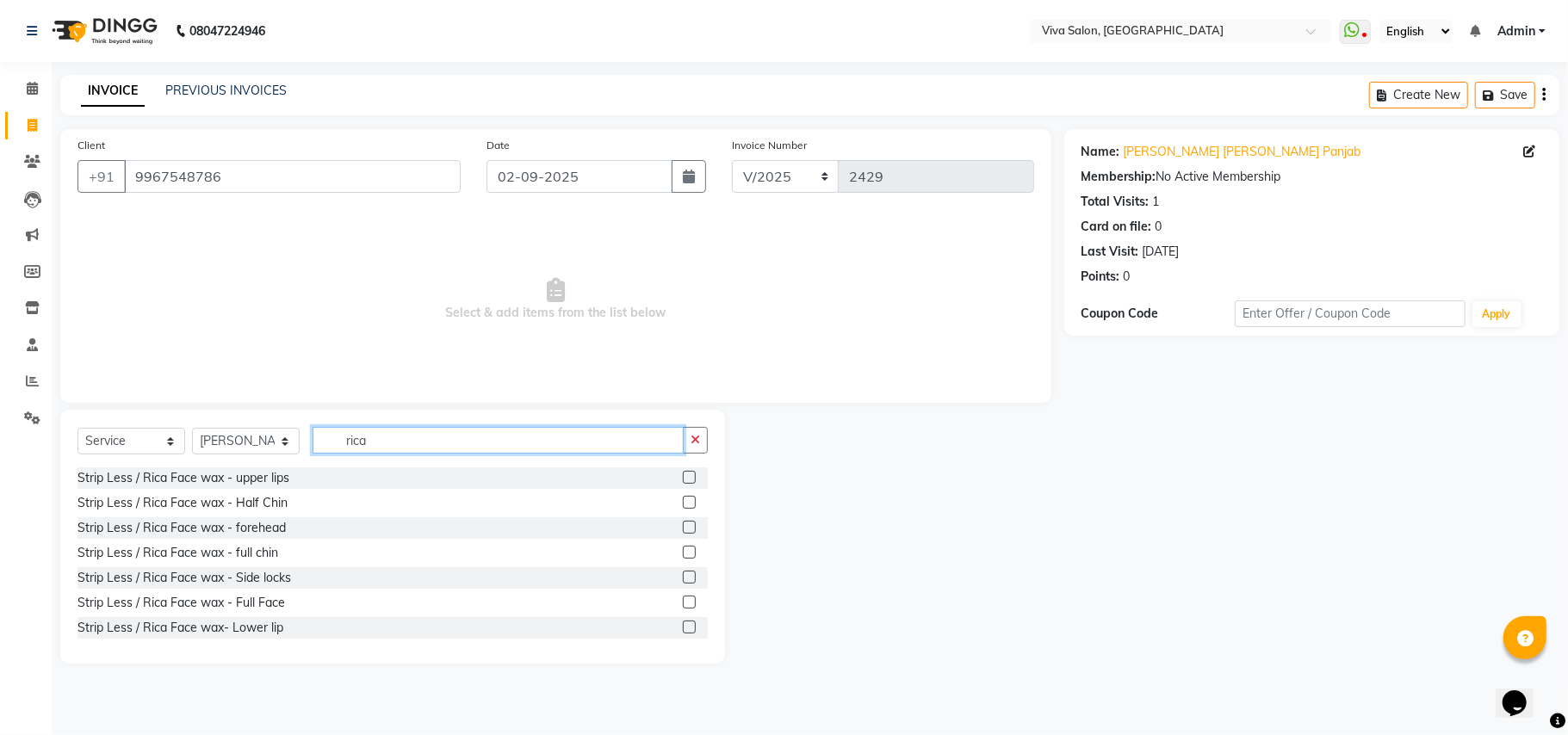
scroll to position [150, 0]
type input "rica"
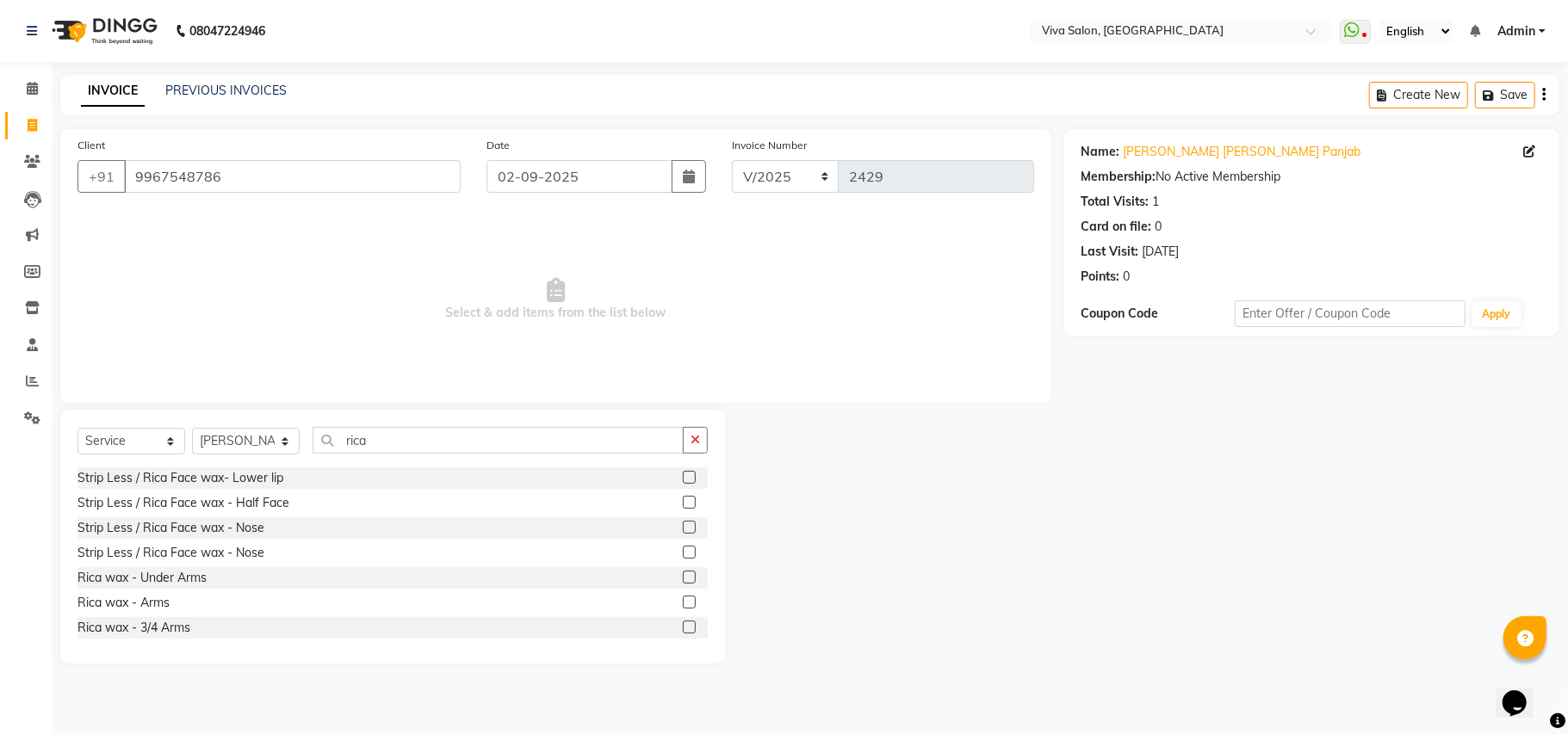
click at [683, 575] on label at bounding box center [689, 577] width 13 height 13
click at [683, 575] on input "checkbox" at bounding box center [688, 578] width 11 height 11
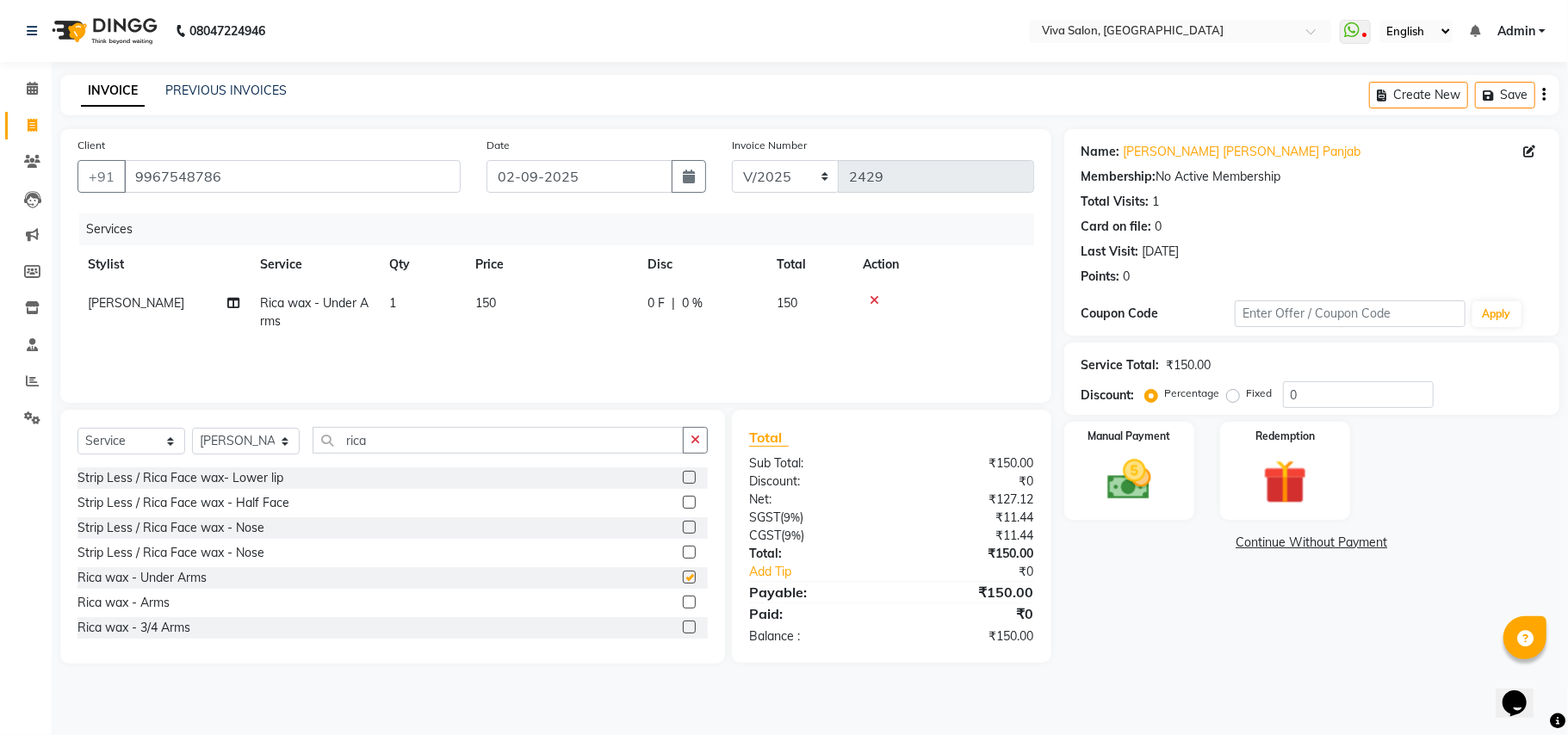
checkbox input "false"
click at [683, 499] on label at bounding box center [689, 501] width 13 height 13
click at [683, 499] on input "checkbox" at bounding box center [688, 502] width 11 height 11
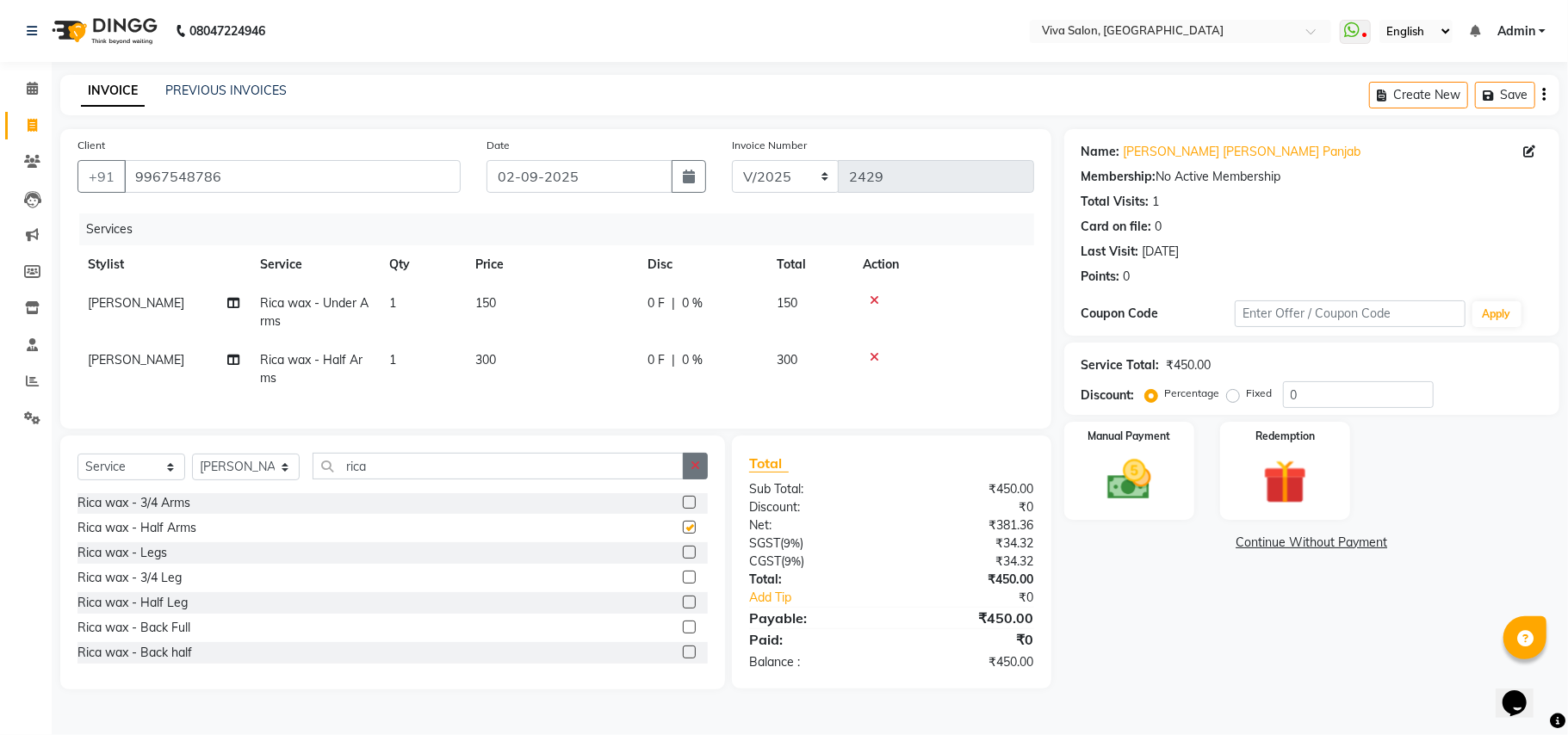
checkbox input "false"
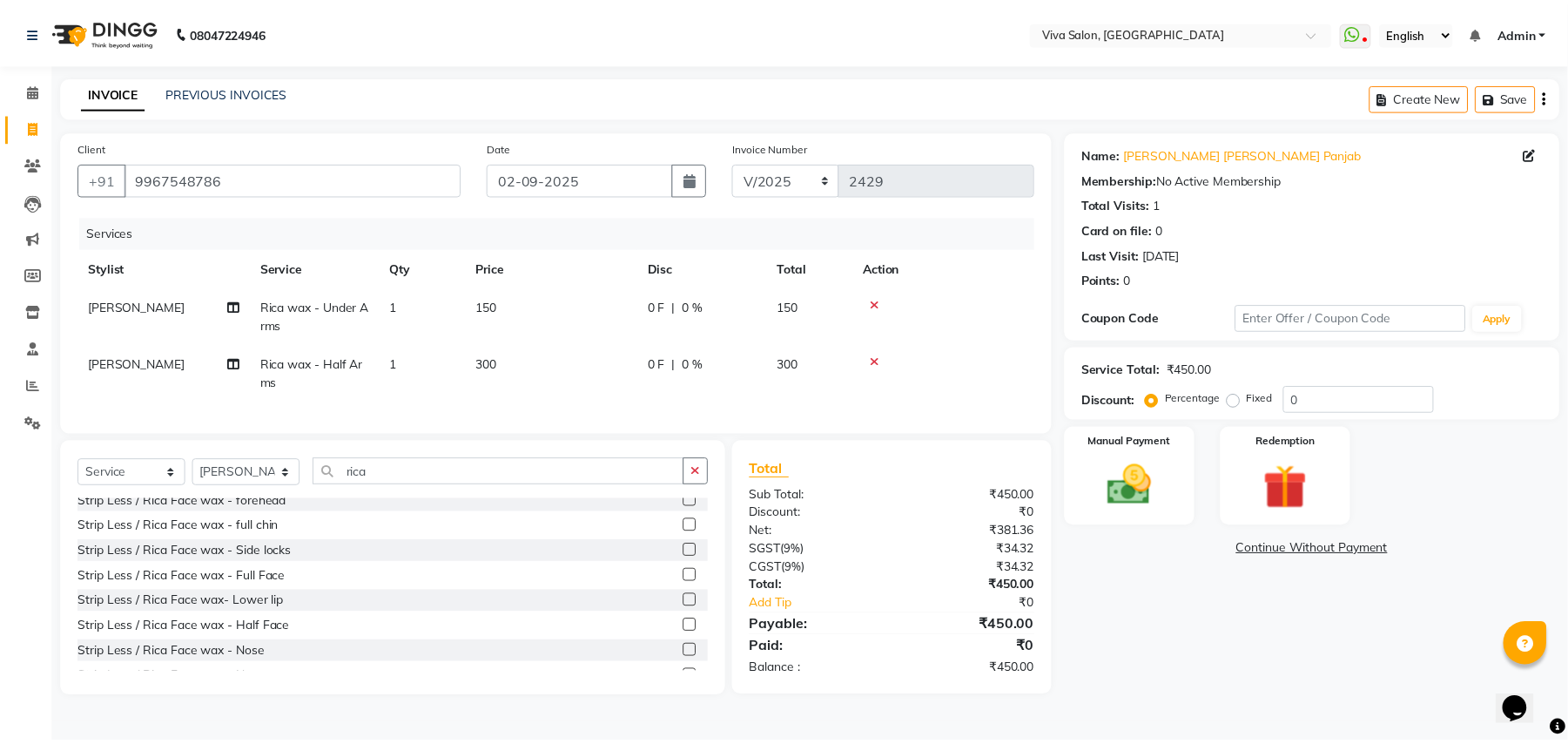
scroll to position [25, 0]
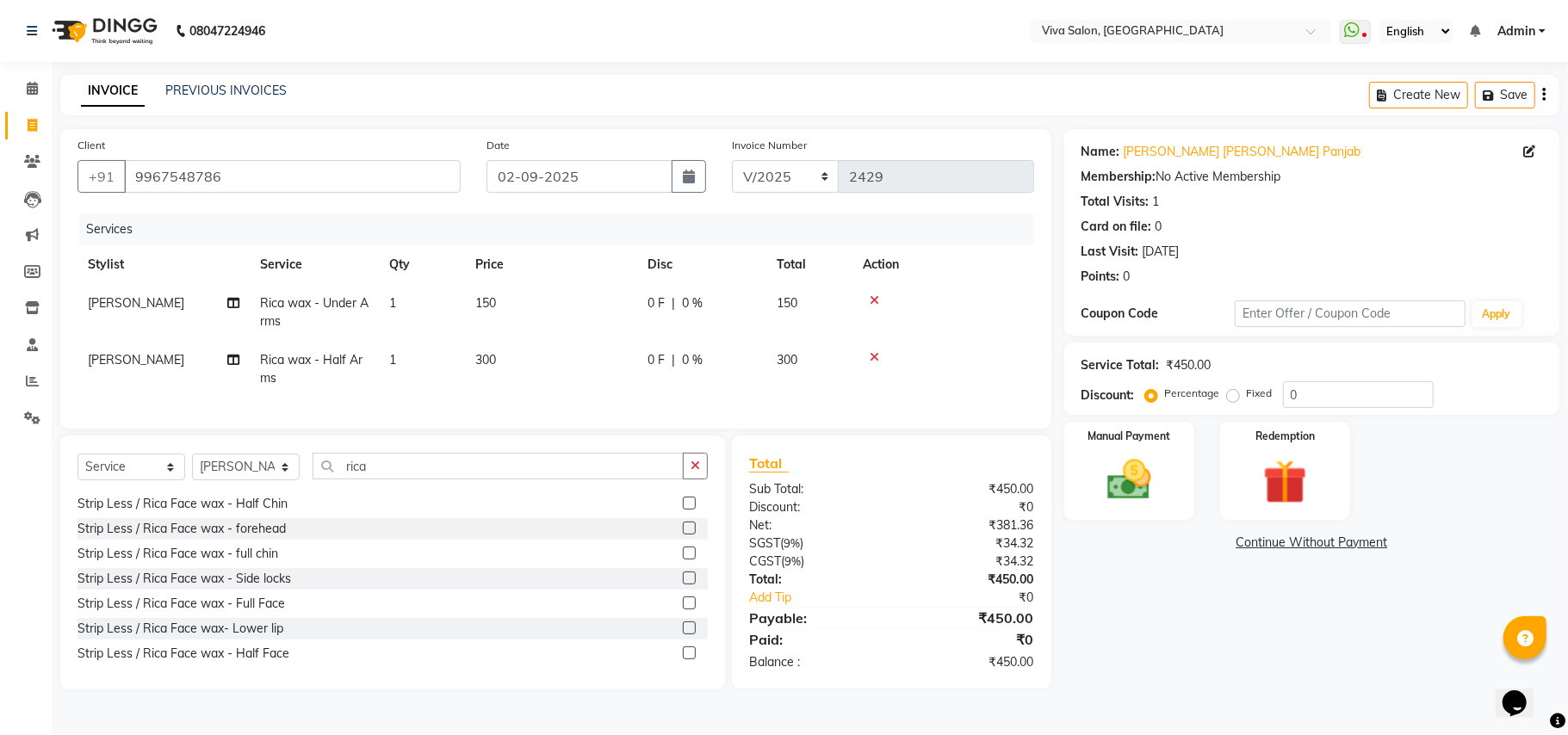
click at [683, 584] on label at bounding box center [689, 578] width 13 height 13
click at [683, 584] on input "checkbox" at bounding box center [688, 579] width 11 height 11
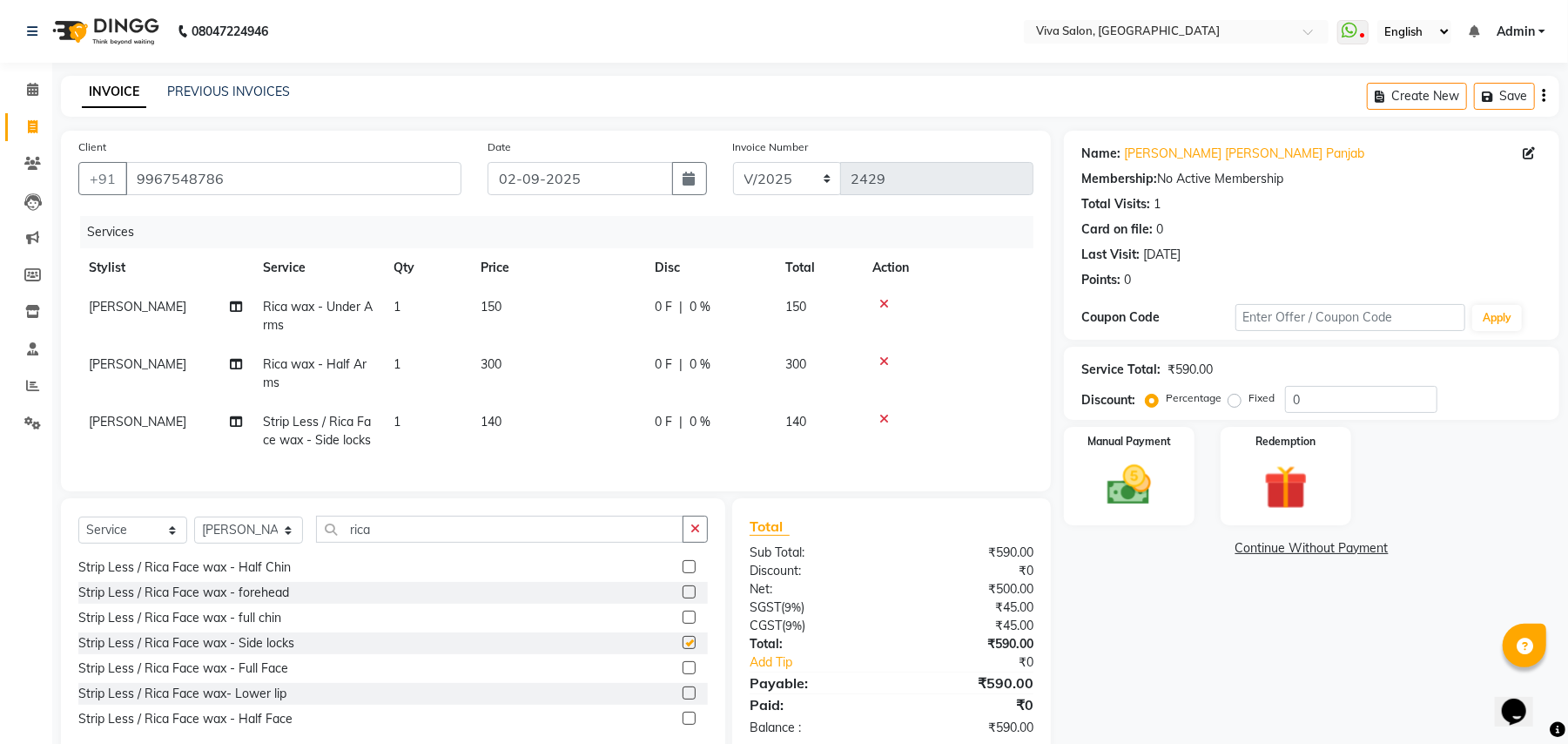
checkbox input "false"
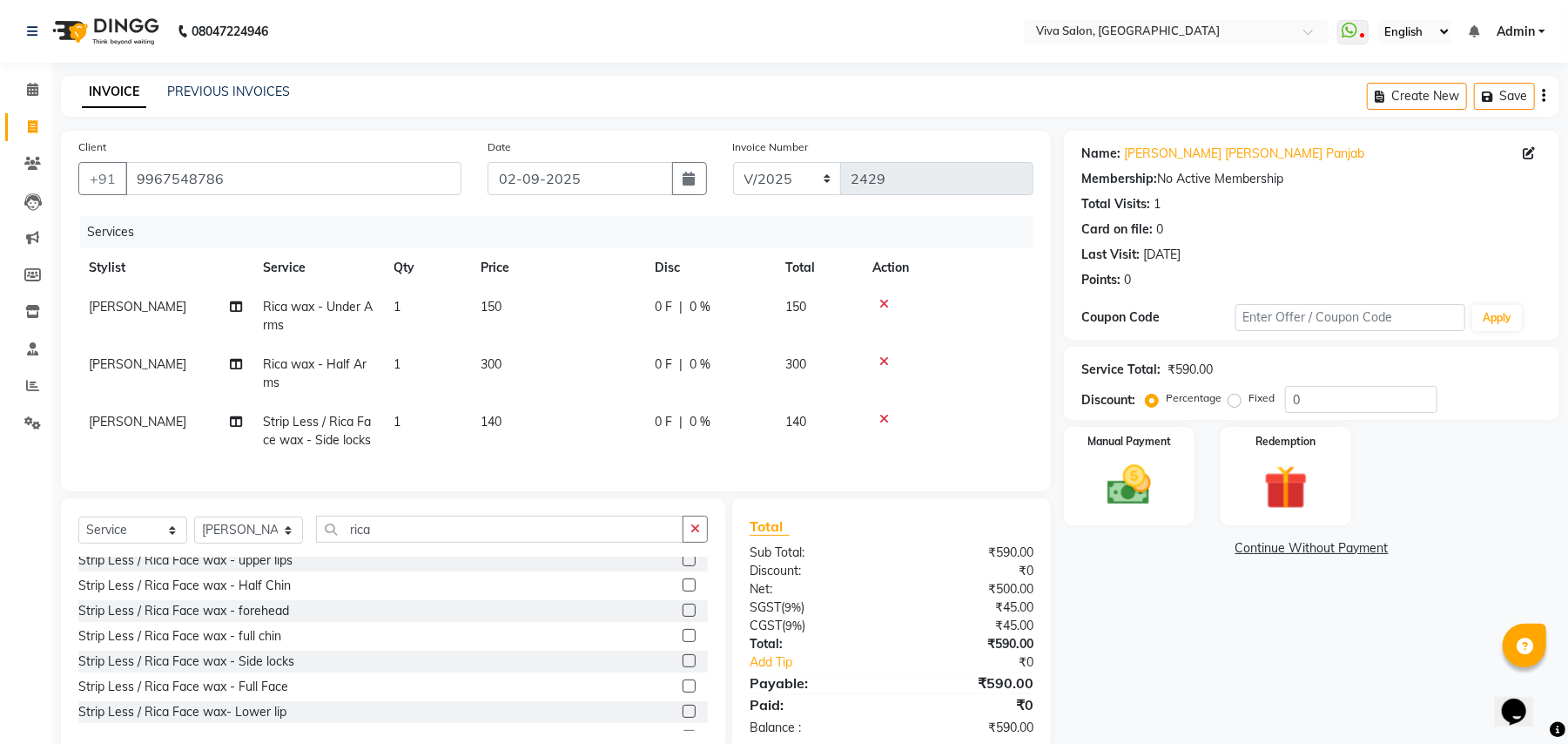
scroll to position [0, 0]
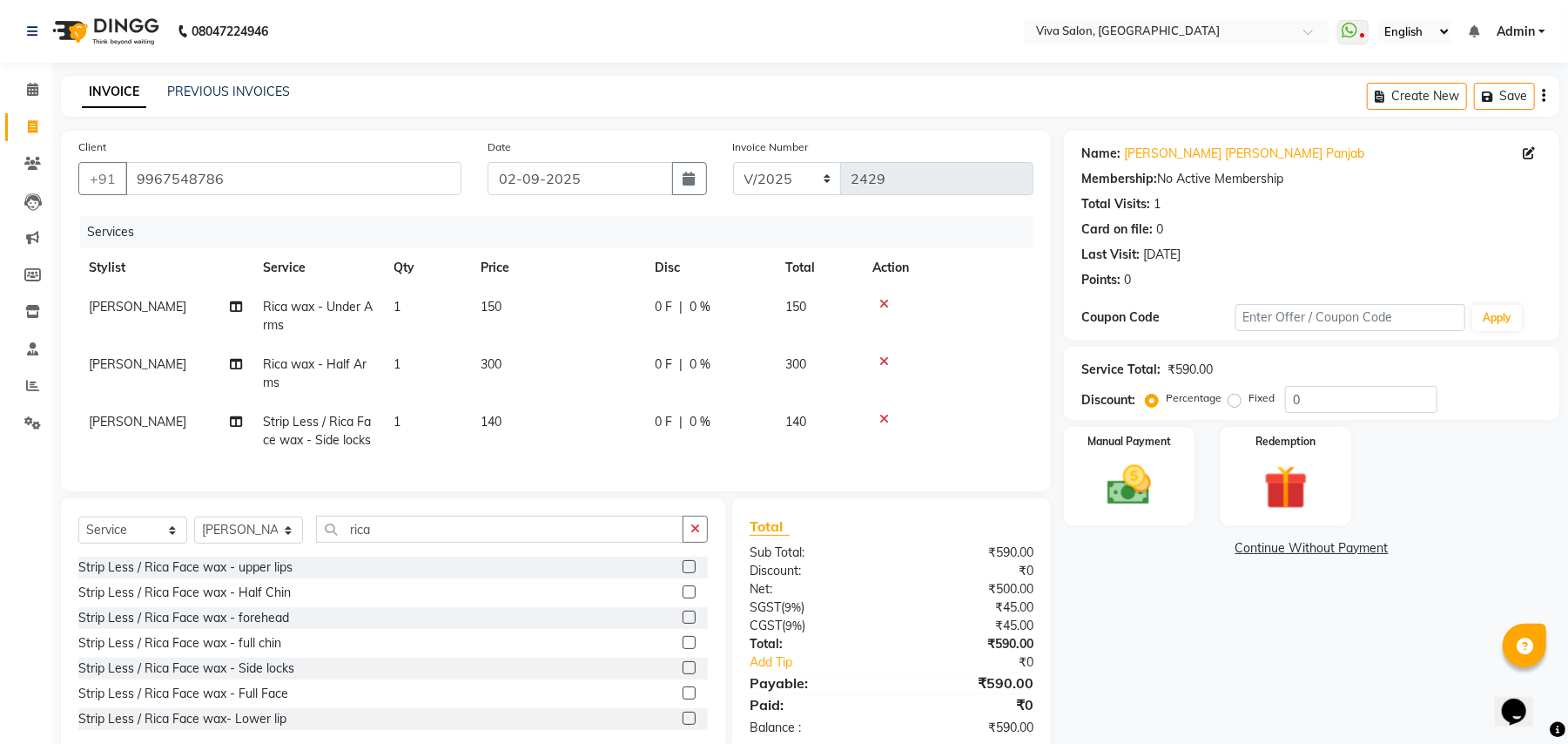
click at [683, 573] on label at bounding box center [690, 566] width 13 height 13
click at [683, 573] on input "checkbox" at bounding box center [689, 567] width 11 height 11
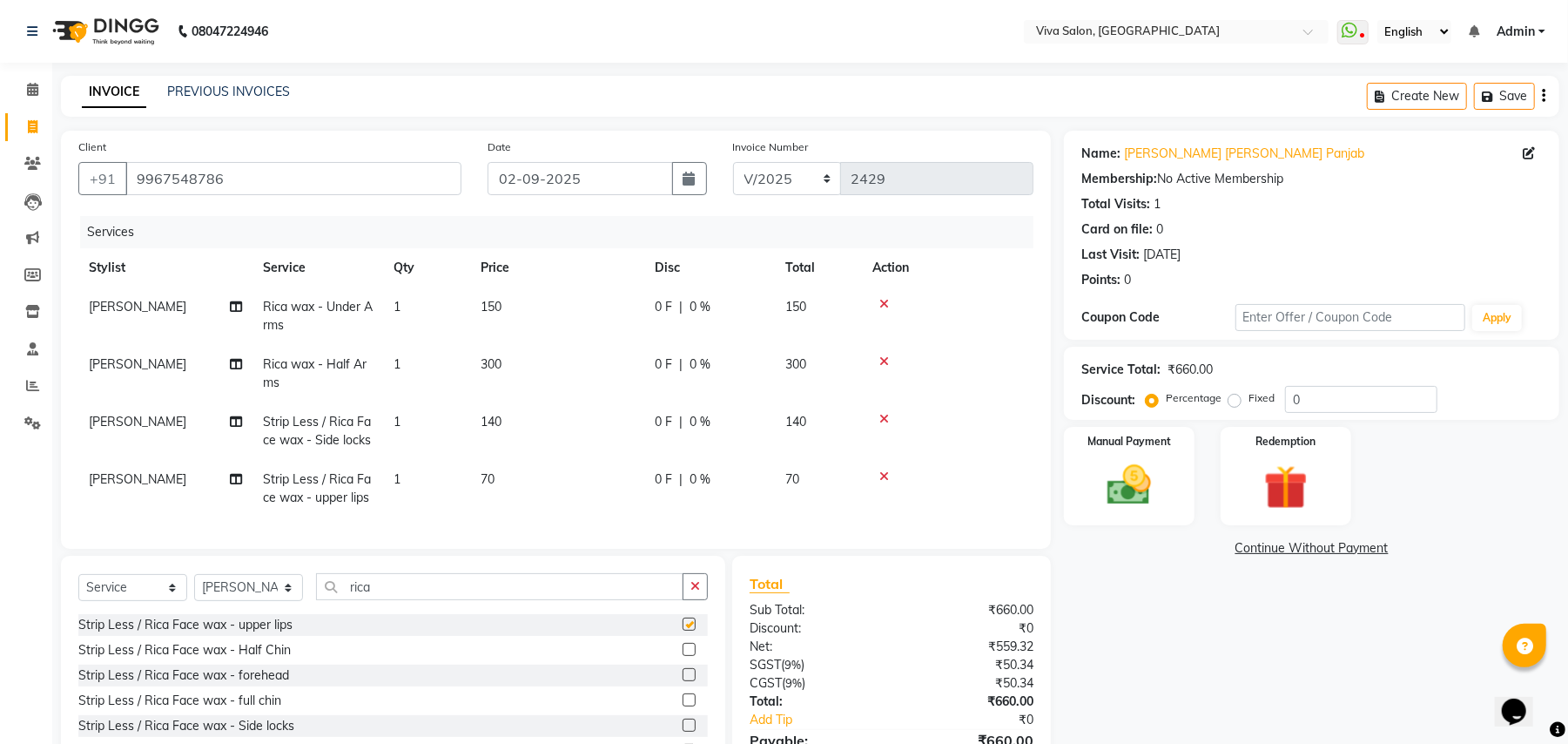
checkbox input "false"
click at [1153, 498] on img at bounding box center [1129, 485] width 75 height 53
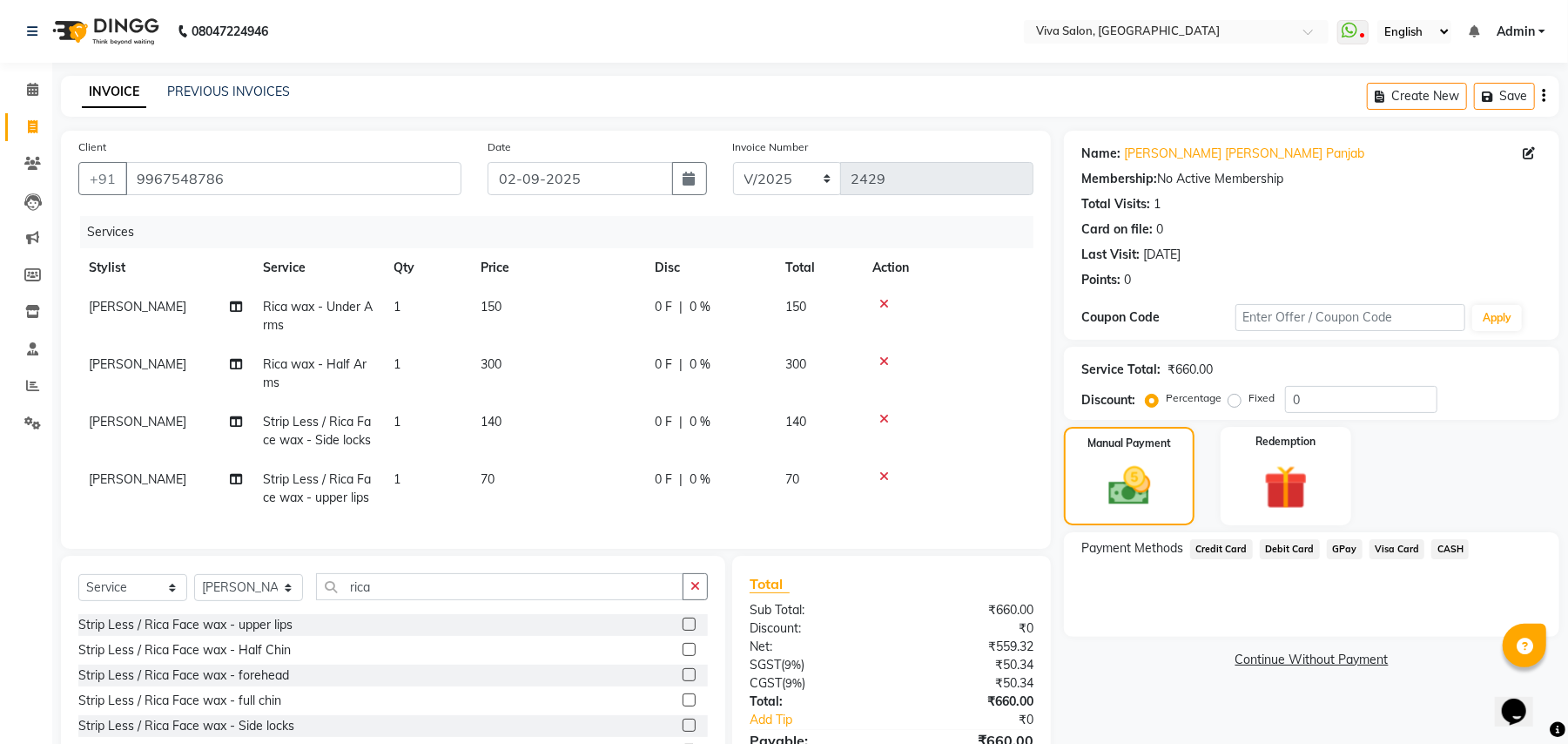
click at [1446, 545] on span "CASH" at bounding box center [1450, 548] width 37 height 20
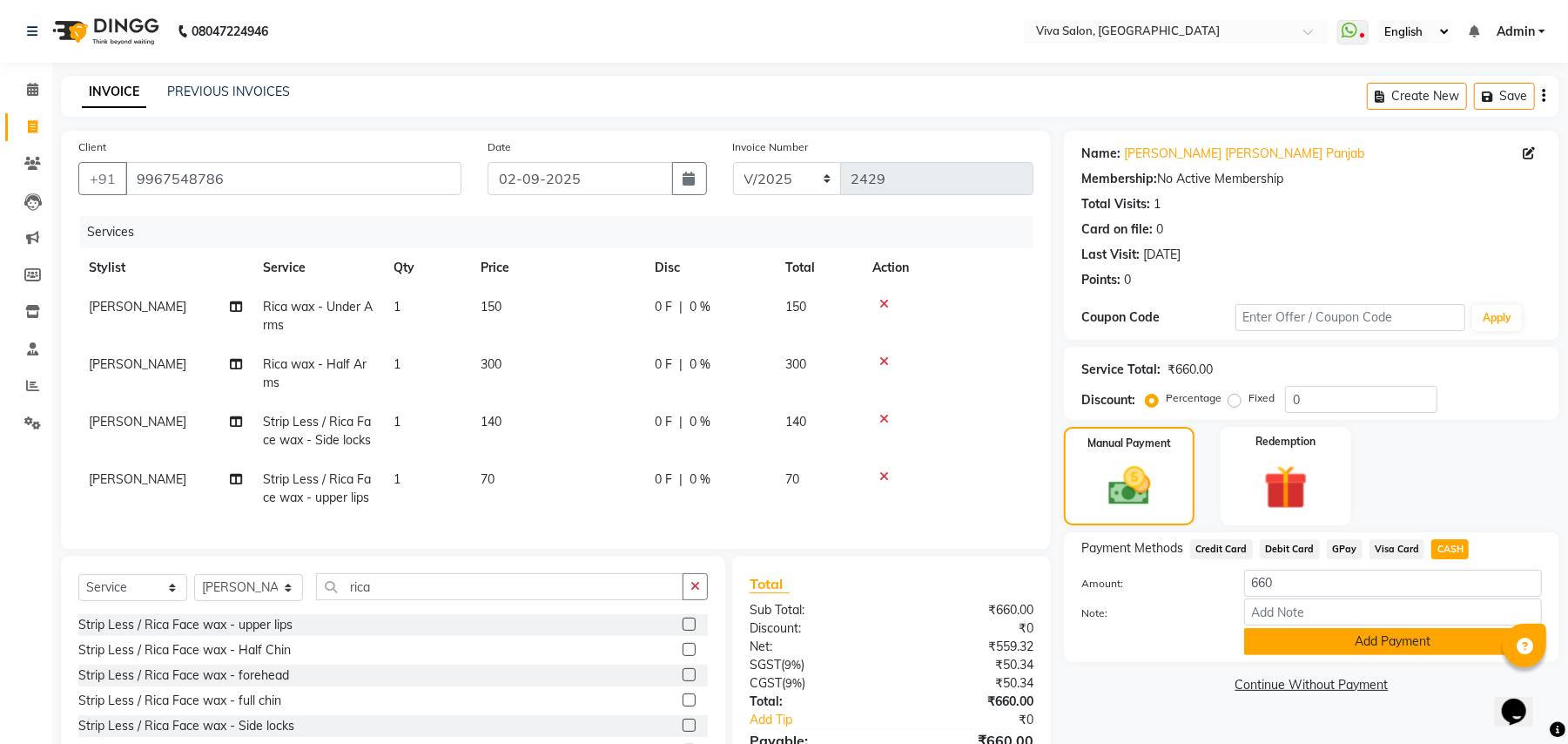
click at [1375, 651] on button "Add Payment" at bounding box center [1393, 641] width 298 height 27
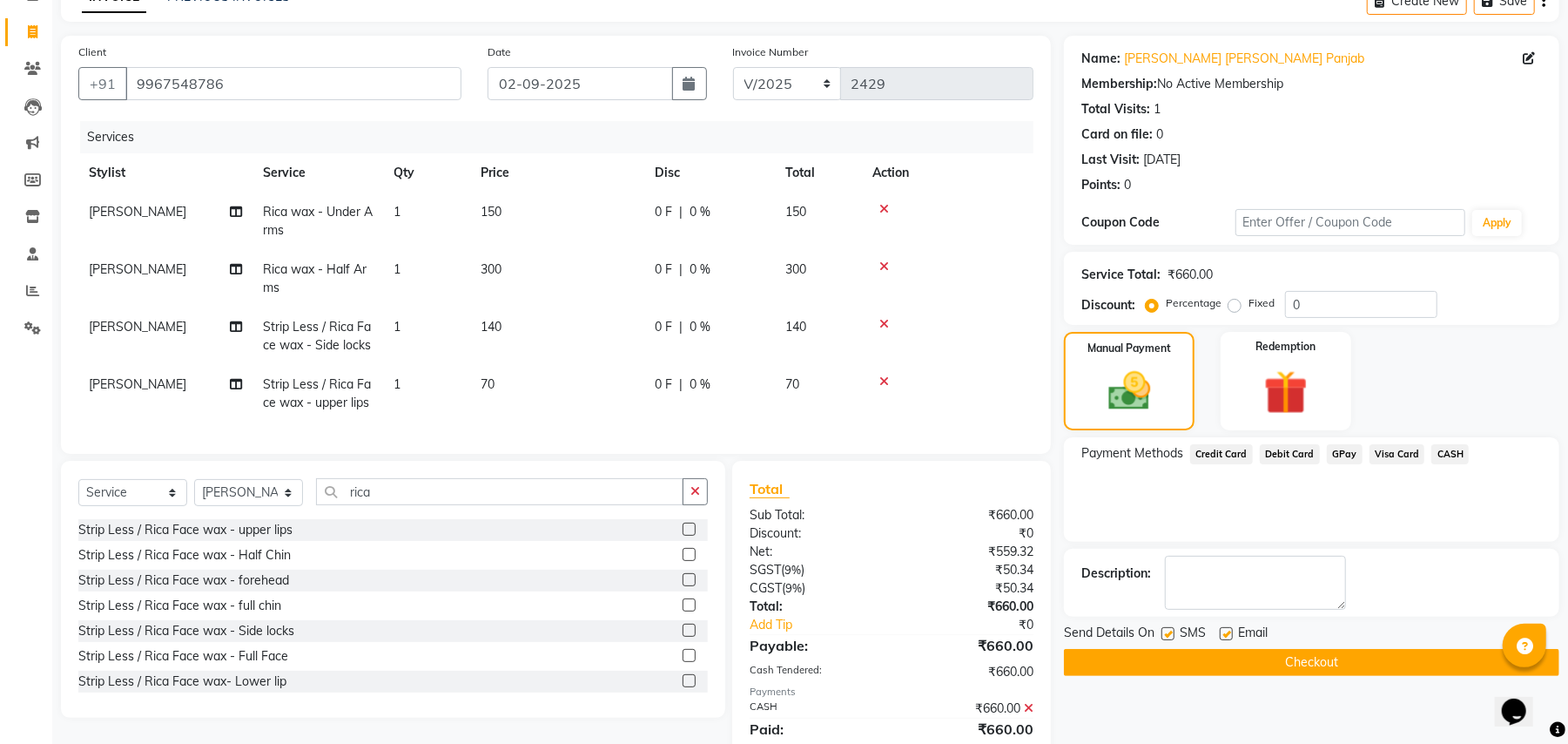
scroll to position [172, 0]
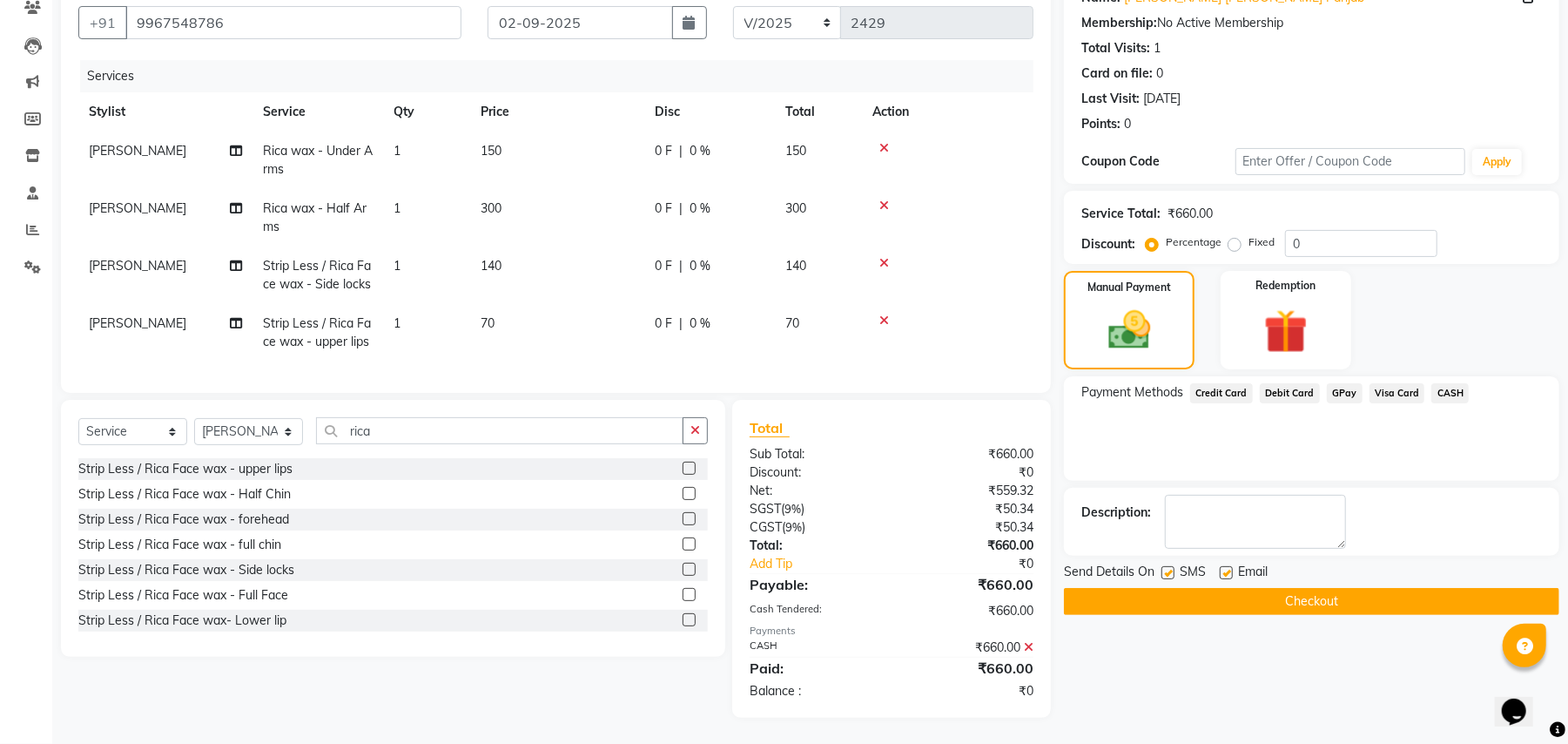
click at [1171, 566] on label at bounding box center [1168, 573] width 13 height 13
click at [1171, 568] on input "checkbox" at bounding box center [1167, 574] width 11 height 11
checkbox input "false"
click at [1231, 566] on label at bounding box center [1227, 573] width 13 height 13
click at [1231, 568] on input "checkbox" at bounding box center [1226, 574] width 11 height 11
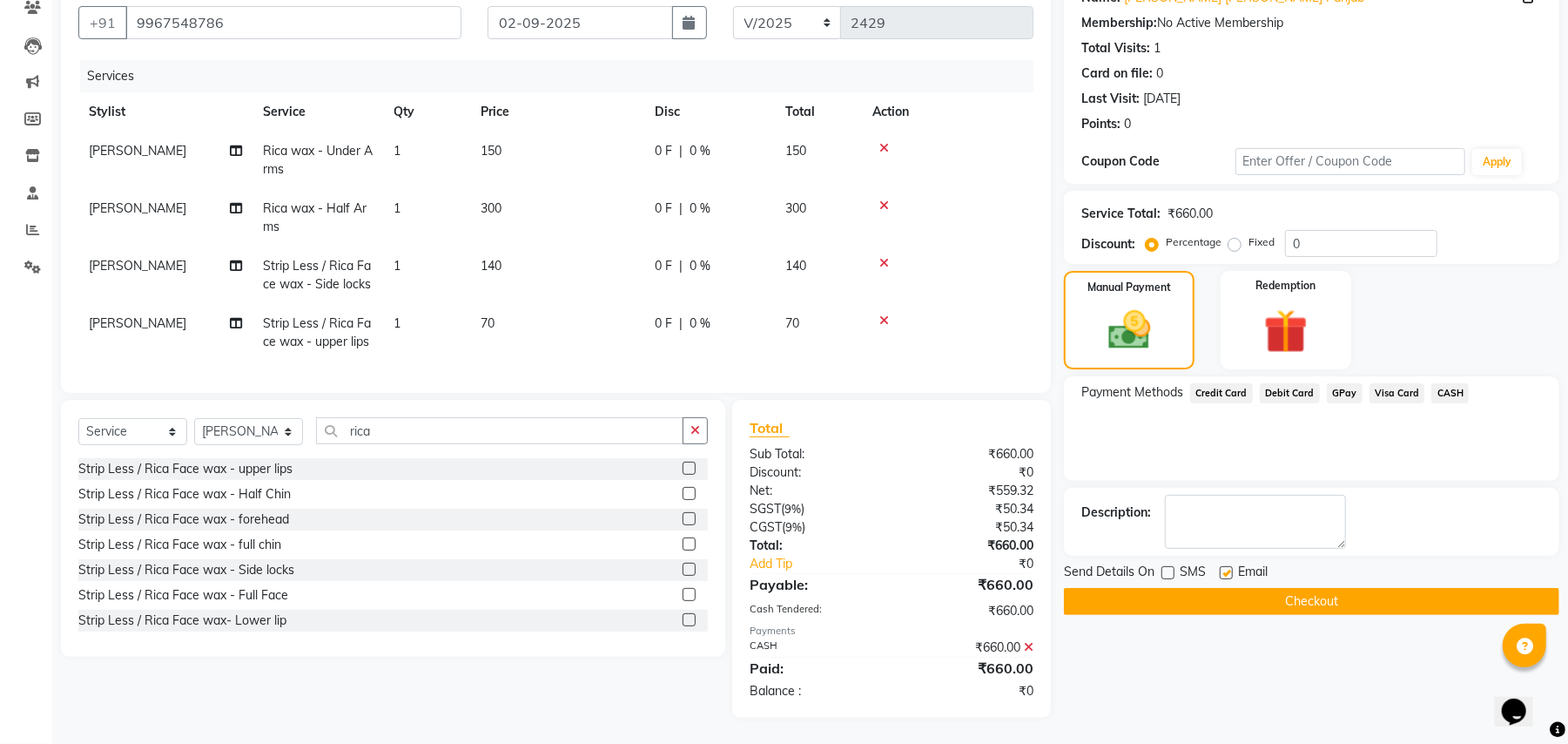
checkbox input "false"
click at [1224, 588] on button "Checkout" at bounding box center [1312, 601] width 496 height 27
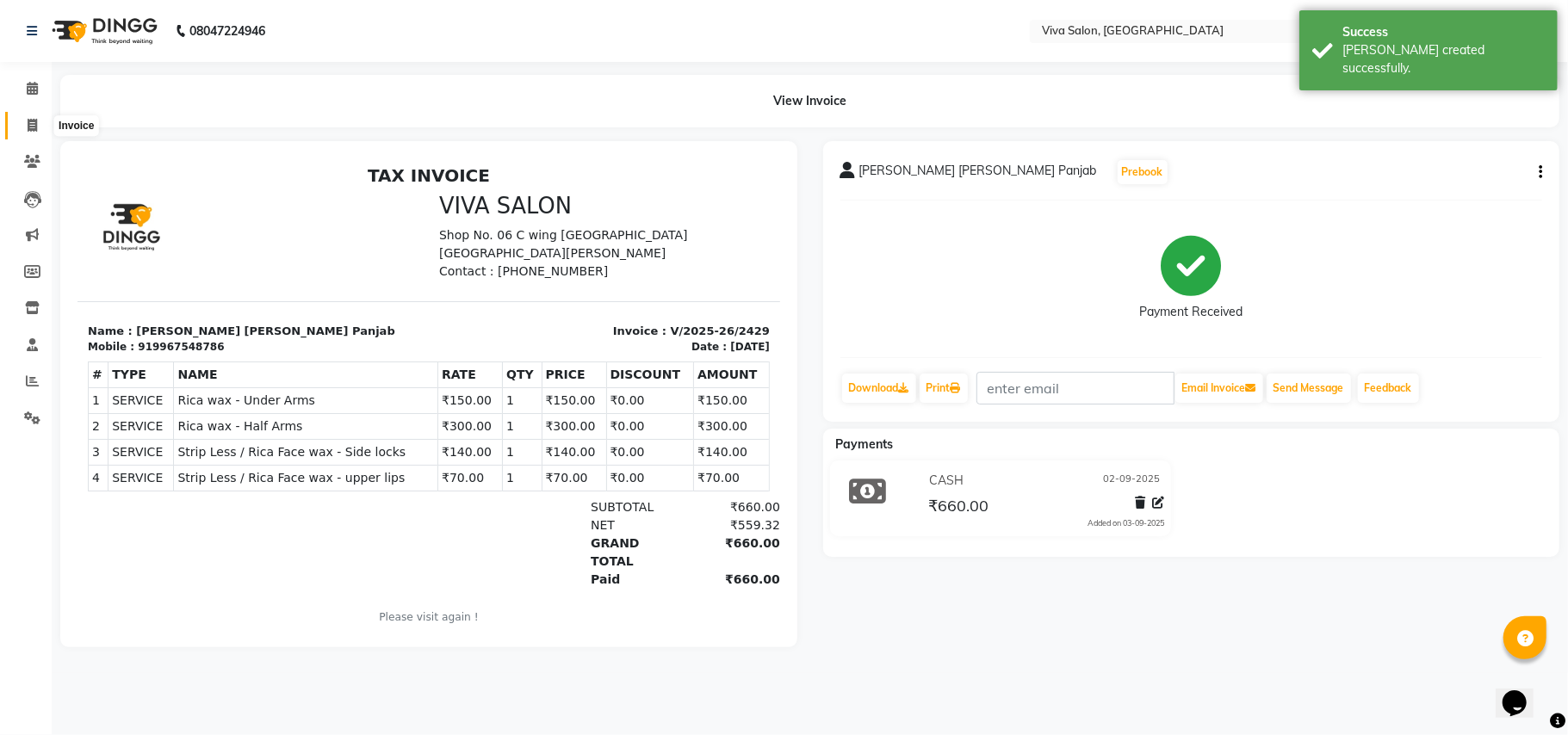
click at [30, 118] on icon at bounding box center [32, 125] width 9 height 13
select select "7363"
select select "service"
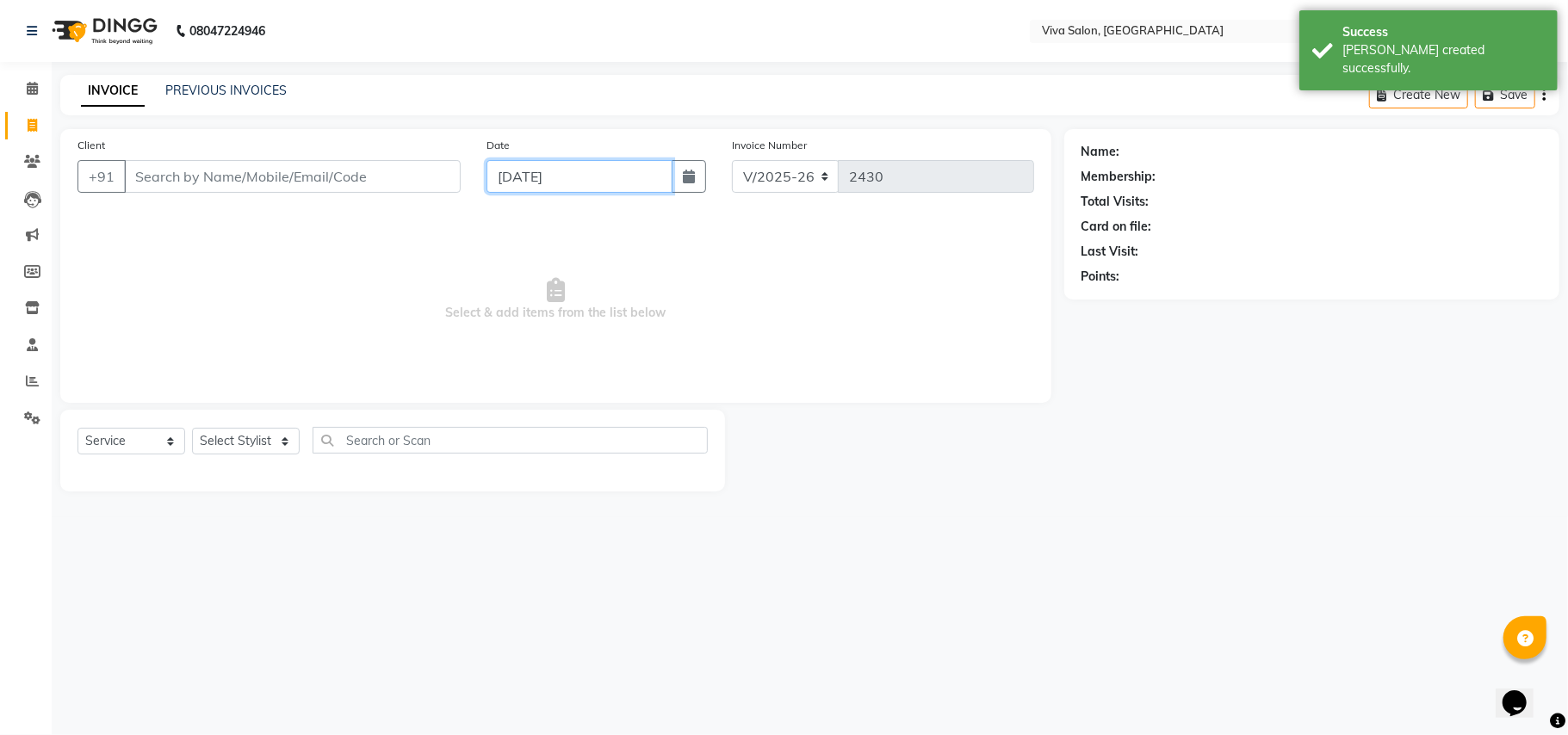
click at [518, 184] on input "[DATE]" at bounding box center [579, 176] width 186 height 32
select select "9"
select select "2025"
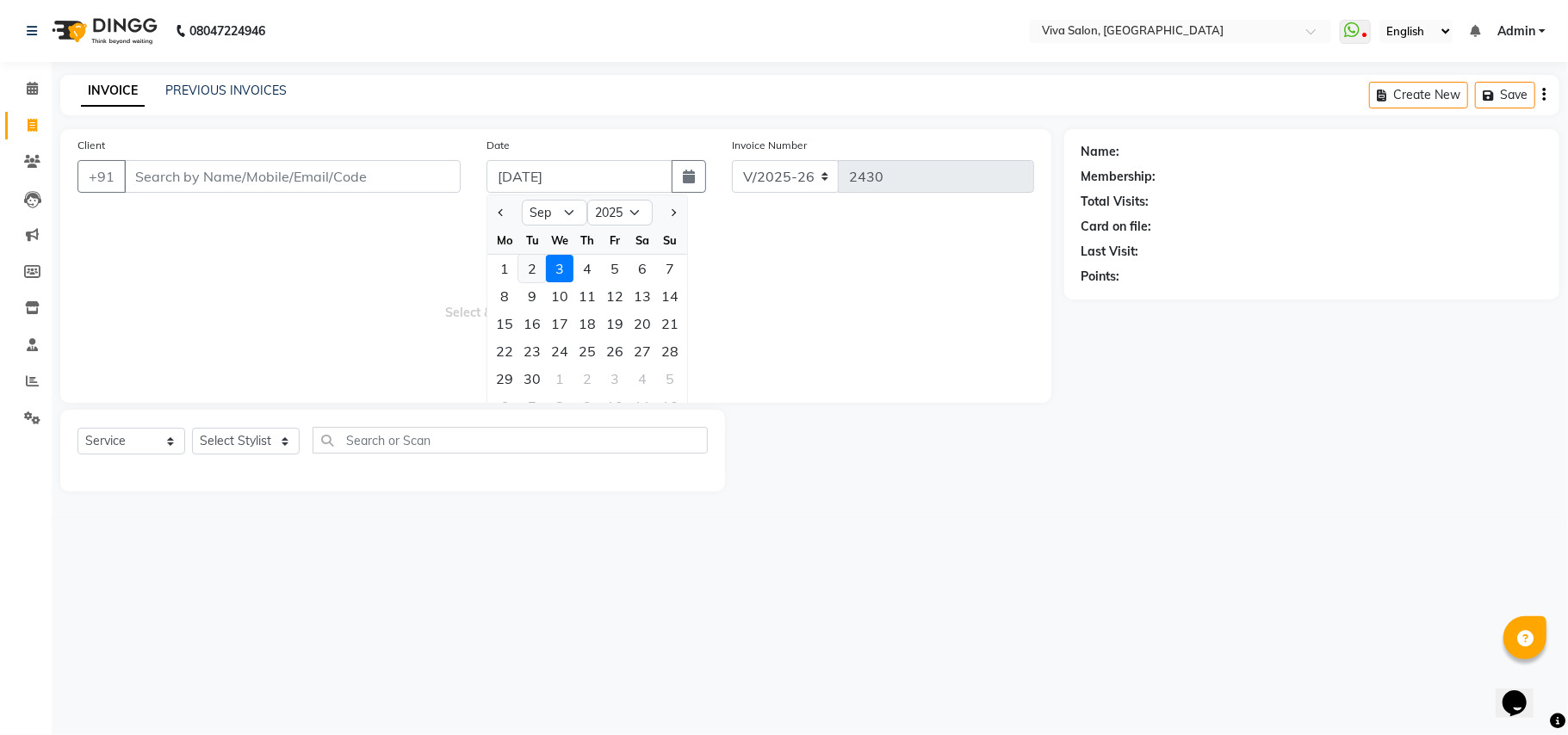
click at [536, 266] on div "2" at bounding box center [532, 268] width 28 height 28
type input "02-09-2025"
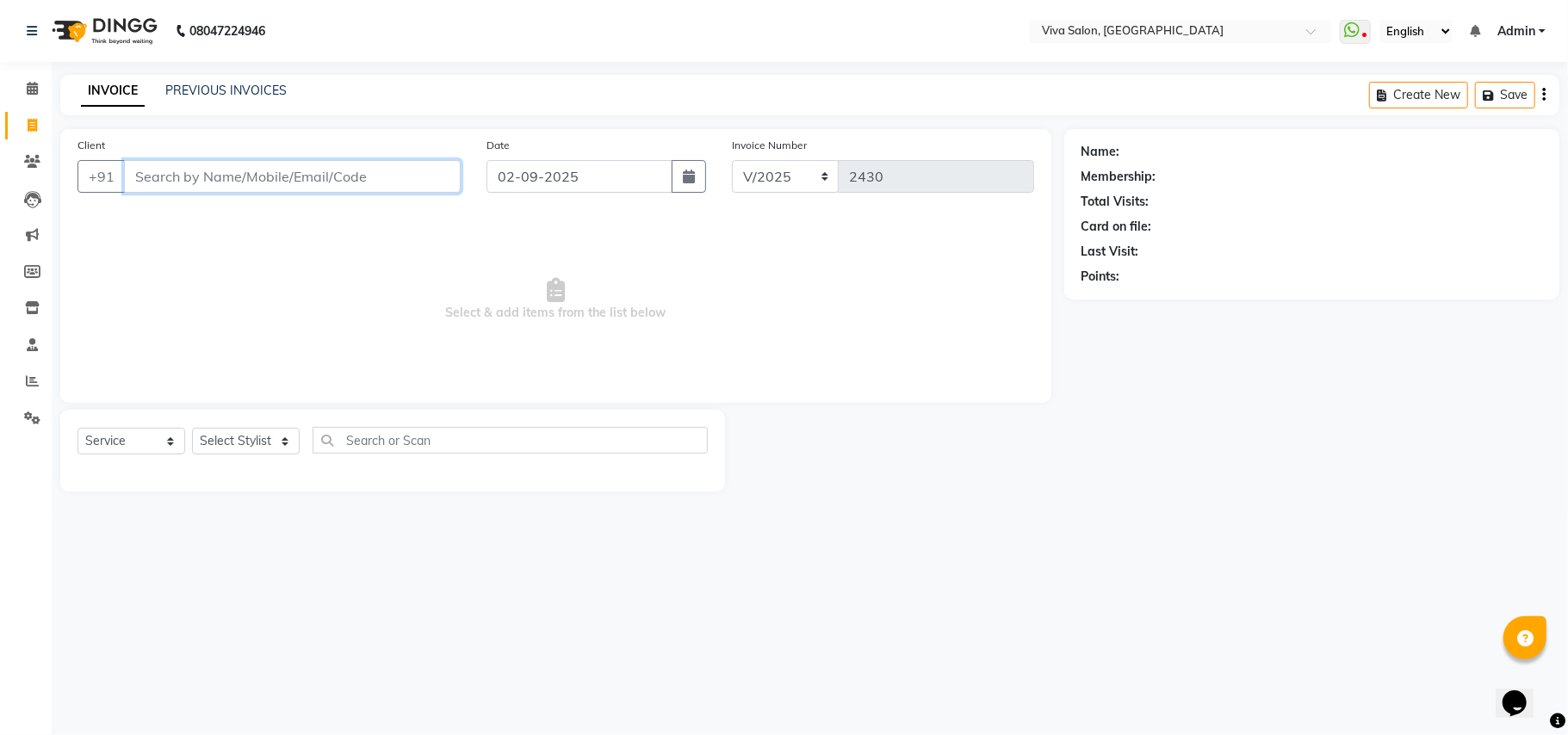
click at [245, 180] on input "Client" at bounding box center [292, 176] width 337 height 32
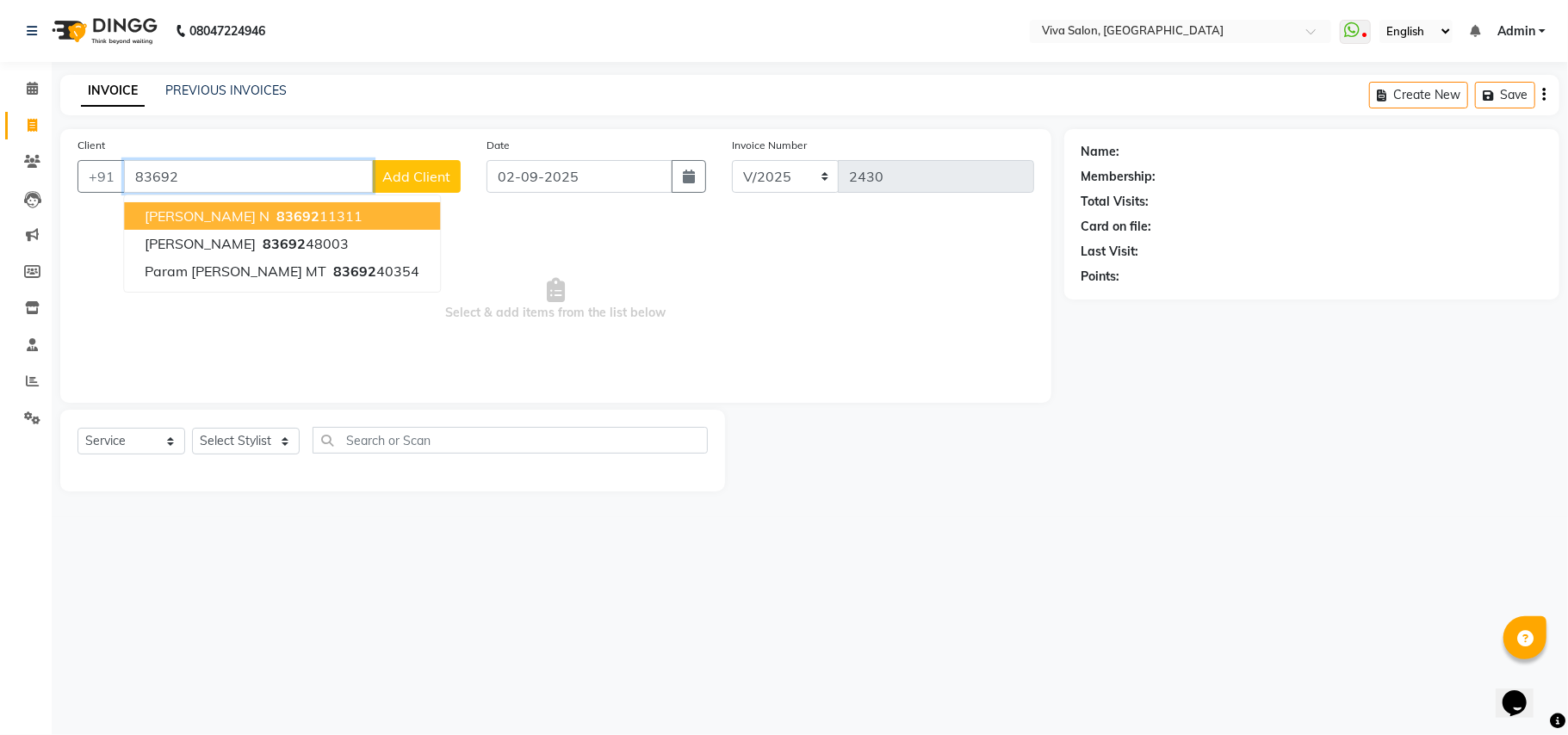
click at [254, 224] on span "[PERSON_NAME] N" at bounding box center [206, 215] width 125 height 18
type input "8369211311"
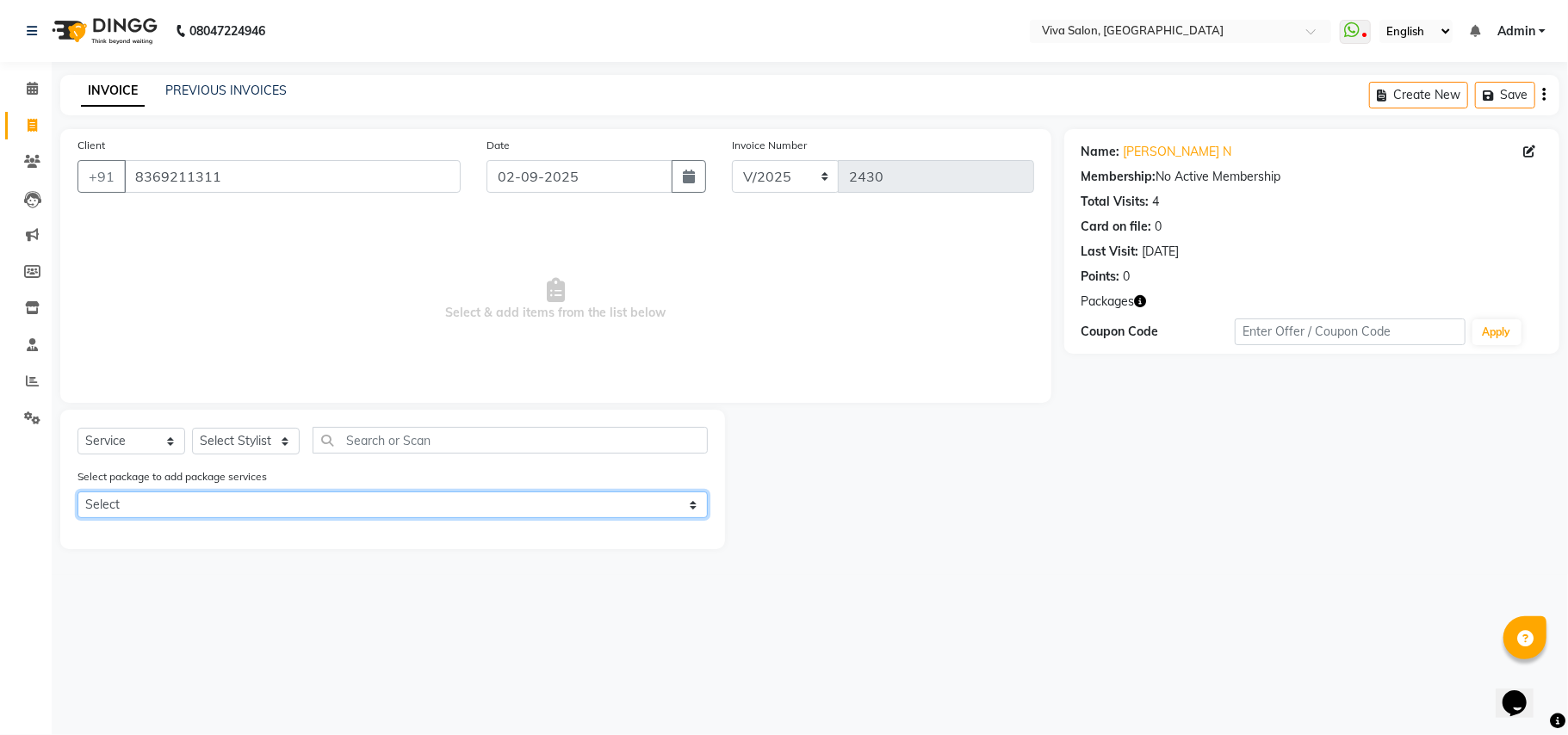
click at [263, 514] on select "Select rakhi clean up offer" at bounding box center [392, 504] width 630 height 27
select select "1: Object"
click at [78, 491] on select "Select rakhi clean up offer" at bounding box center [392, 504] width 630 height 27
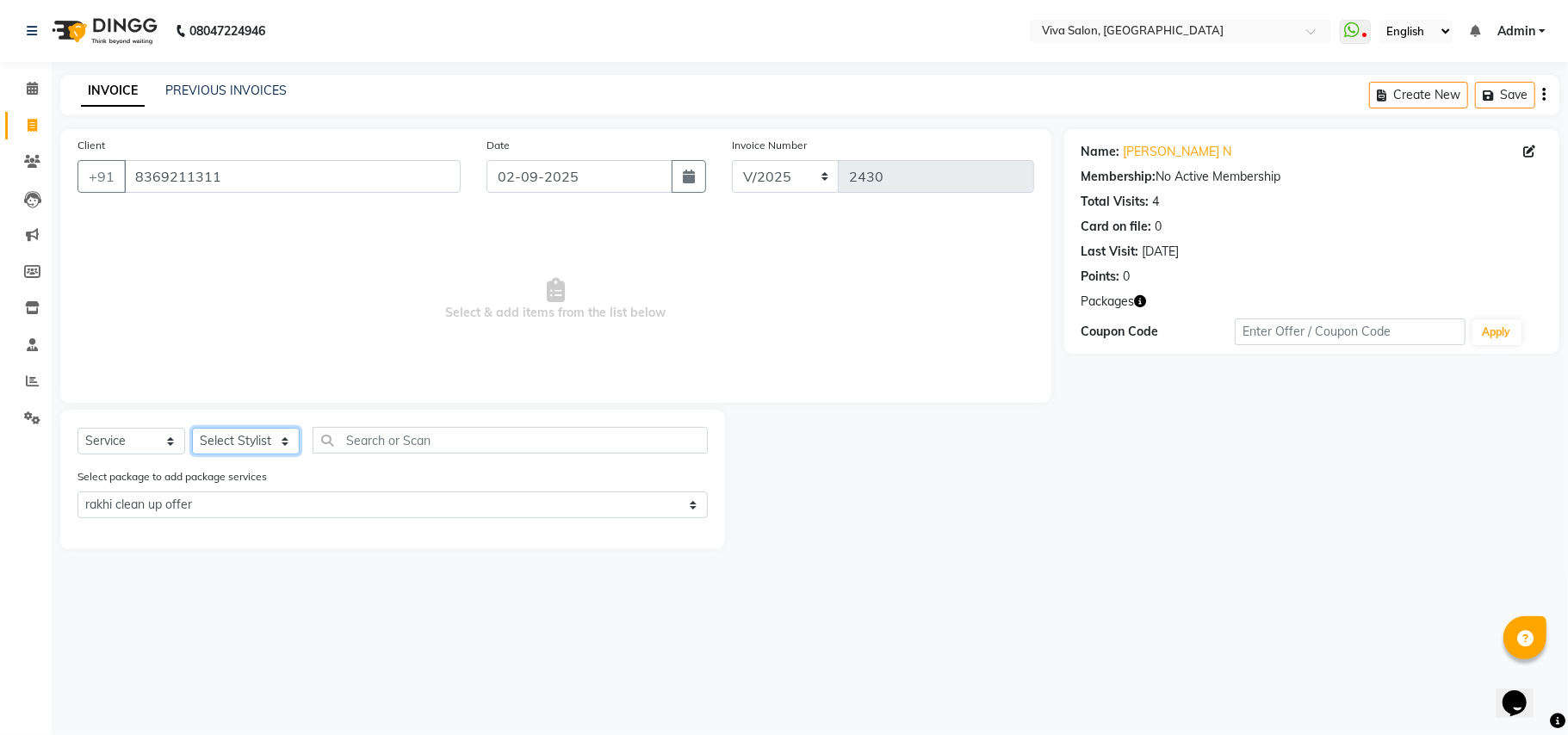
click at [263, 439] on select "Select Stylist [PERSON_NAME] [PERSON_NAME] Jidhnya [PERSON_NAME] lakhanavar [PE…" at bounding box center [246, 441] width 107 height 27
click at [192, 428] on select "Select Stylist [PERSON_NAME] [PERSON_NAME] Jidhnya [PERSON_NAME] lakhanavar [PE…" at bounding box center [246, 441] width 107 height 27
click at [256, 445] on select "Select Stylist [PERSON_NAME] [PERSON_NAME] Jidhnya [PERSON_NAME] lakhanavar [PE…" at bounding box center [246, 441] width 107 height 27
select select "63724"
click at [192, 428] on select "Select Stylist [PERSON_NAME] [PERSON_NAME] Jidhnya [PERSON_NAME] lakhanavar [PE…" at bounding box center [246, 441] width 107 height 27
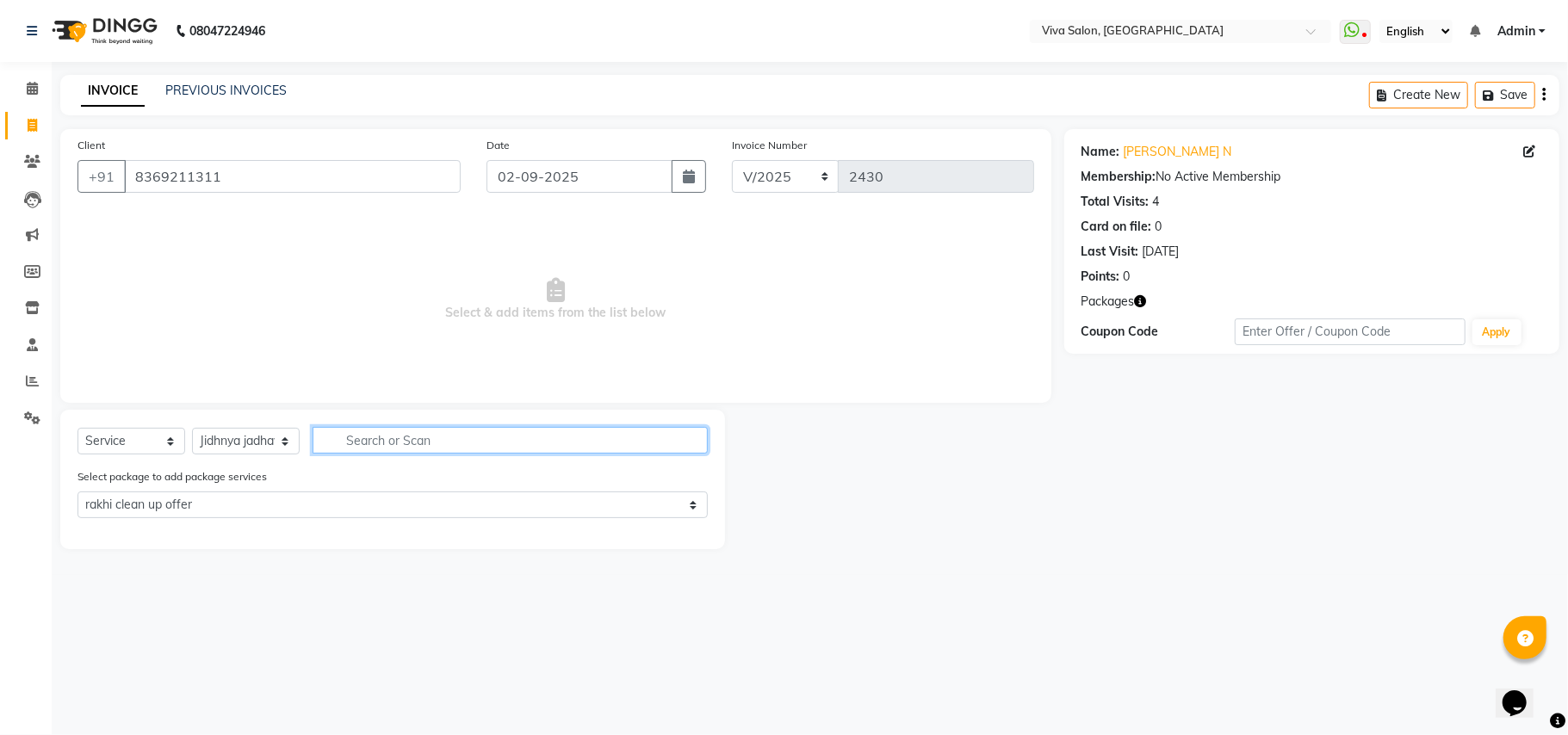
click at [390, 435] on input "text" at bounding box center [510, 440] width 395 height 27
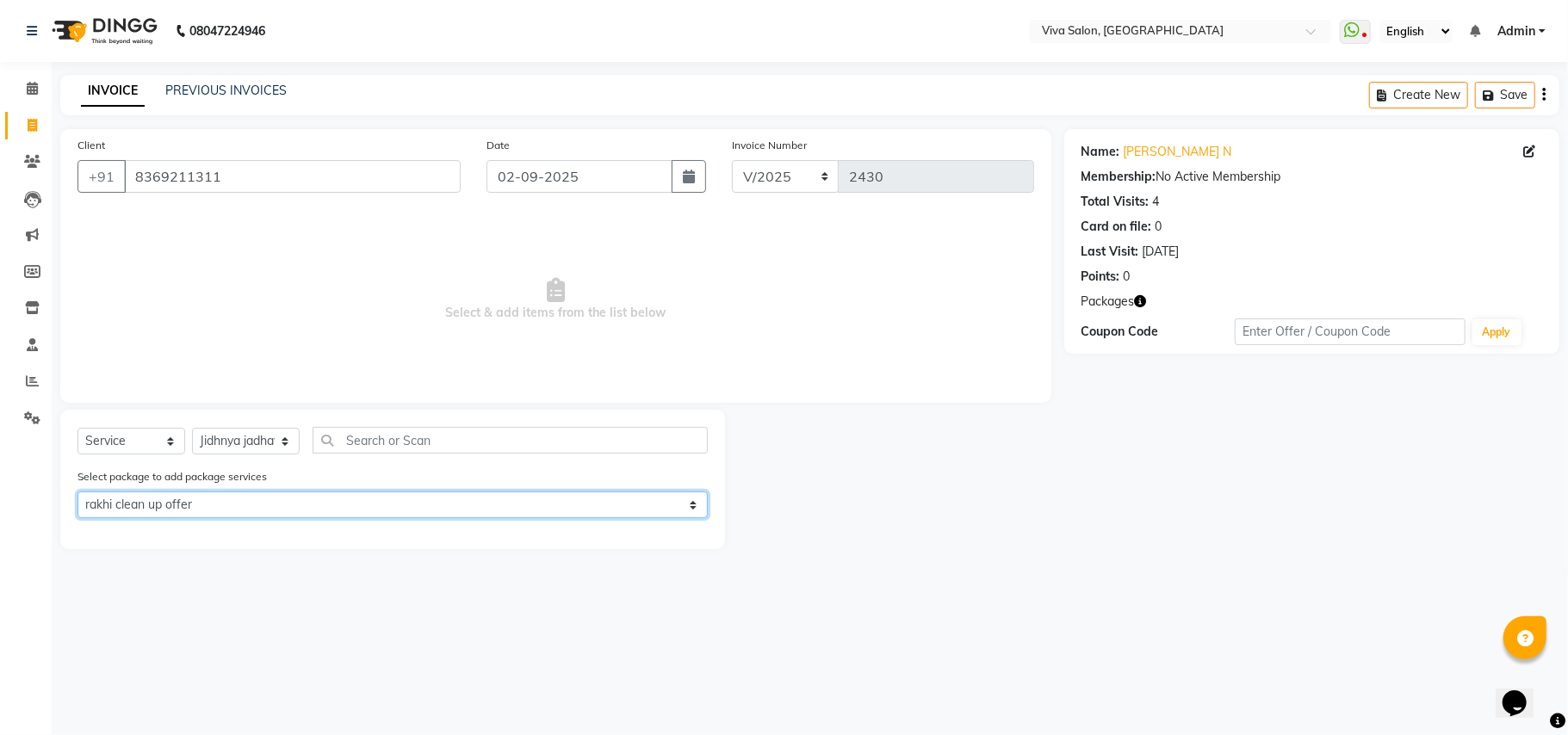
click at [377, 514] on select "Select rakhi clean up offer" at bounding box center [392, 504] width 630 height 27
select select "0: undefined"
click at [78, 491] on select "Select rakhi clean up offer" at bounding box center [392, 504] width 630 height 27
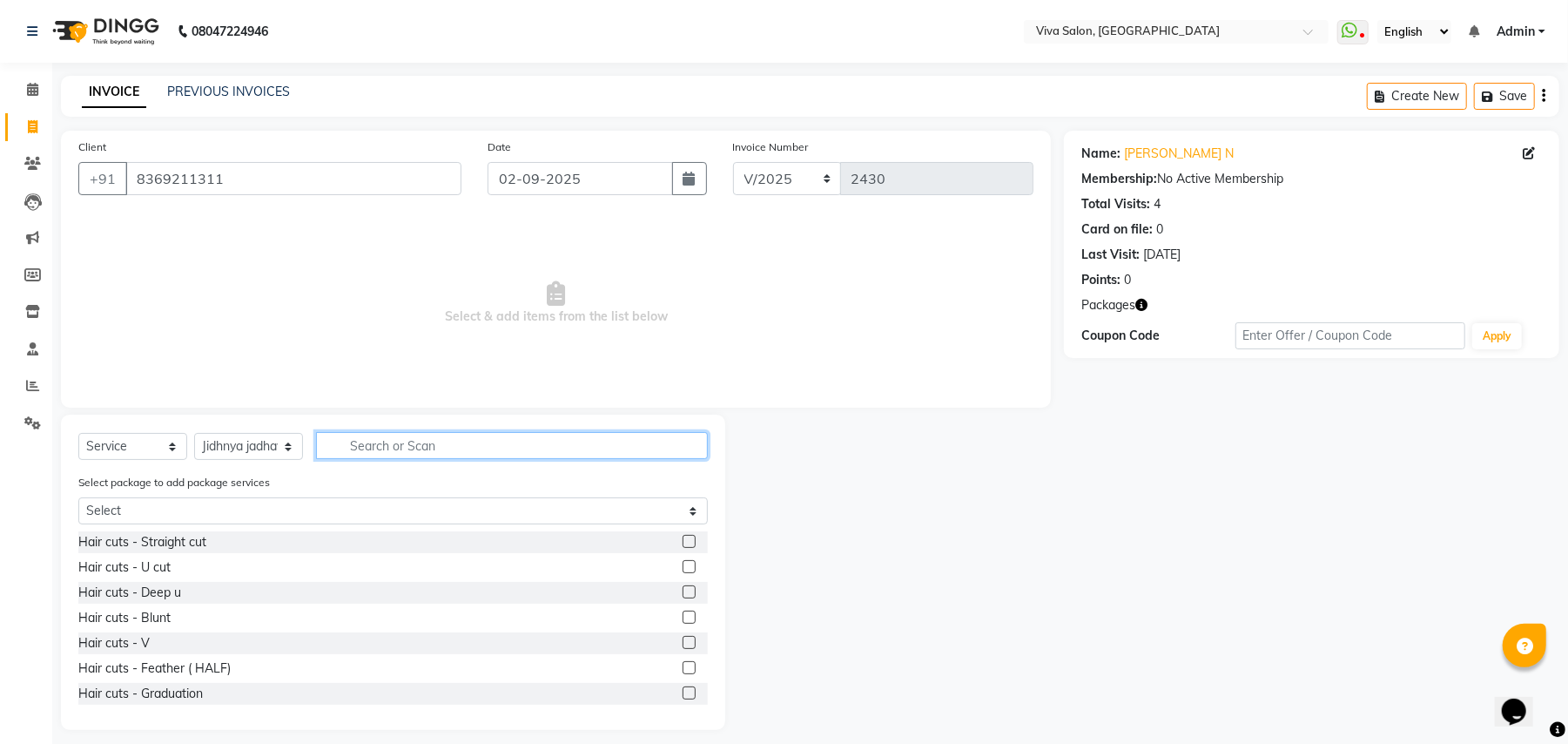
click at [396, 446] on input "text" at bounding box center [512, 445] width 392 height 27
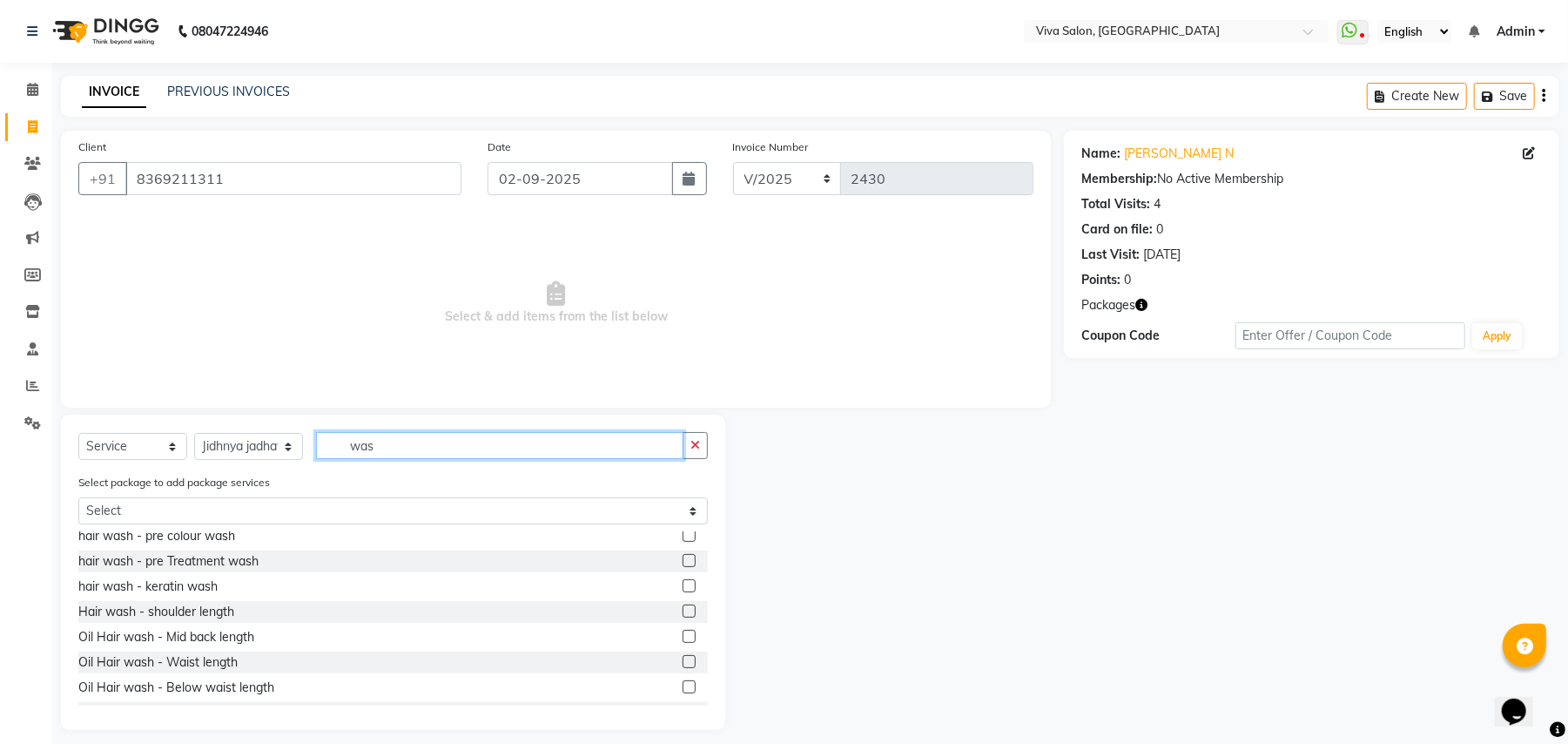
scroll to position [152, 0]
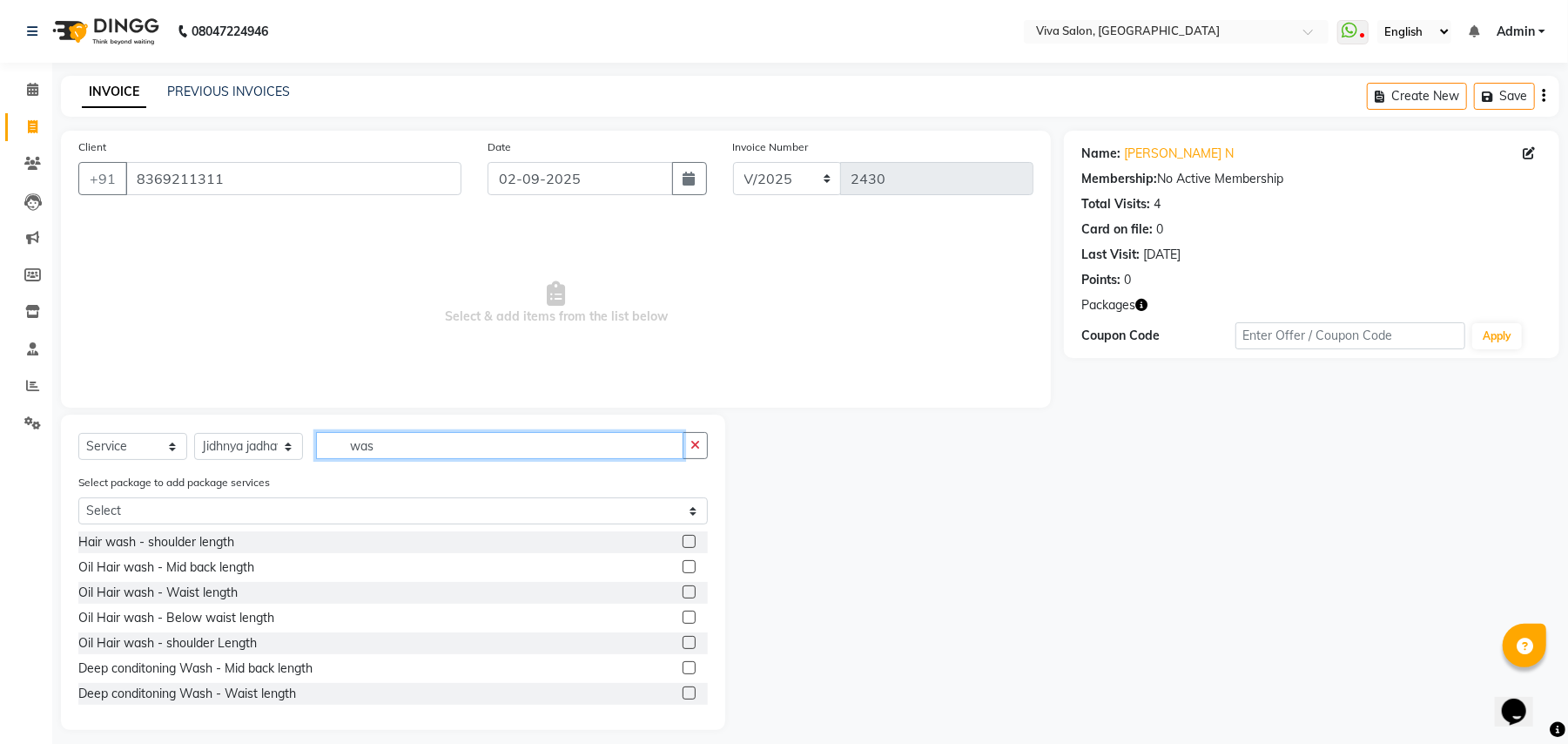
type input "was"
click at [683, 568] on label at bounding box center [690, 566] width 13 height 13
click at [683, 568] on input "checkbox" at bounding box center [689, 567] width 11 height 11
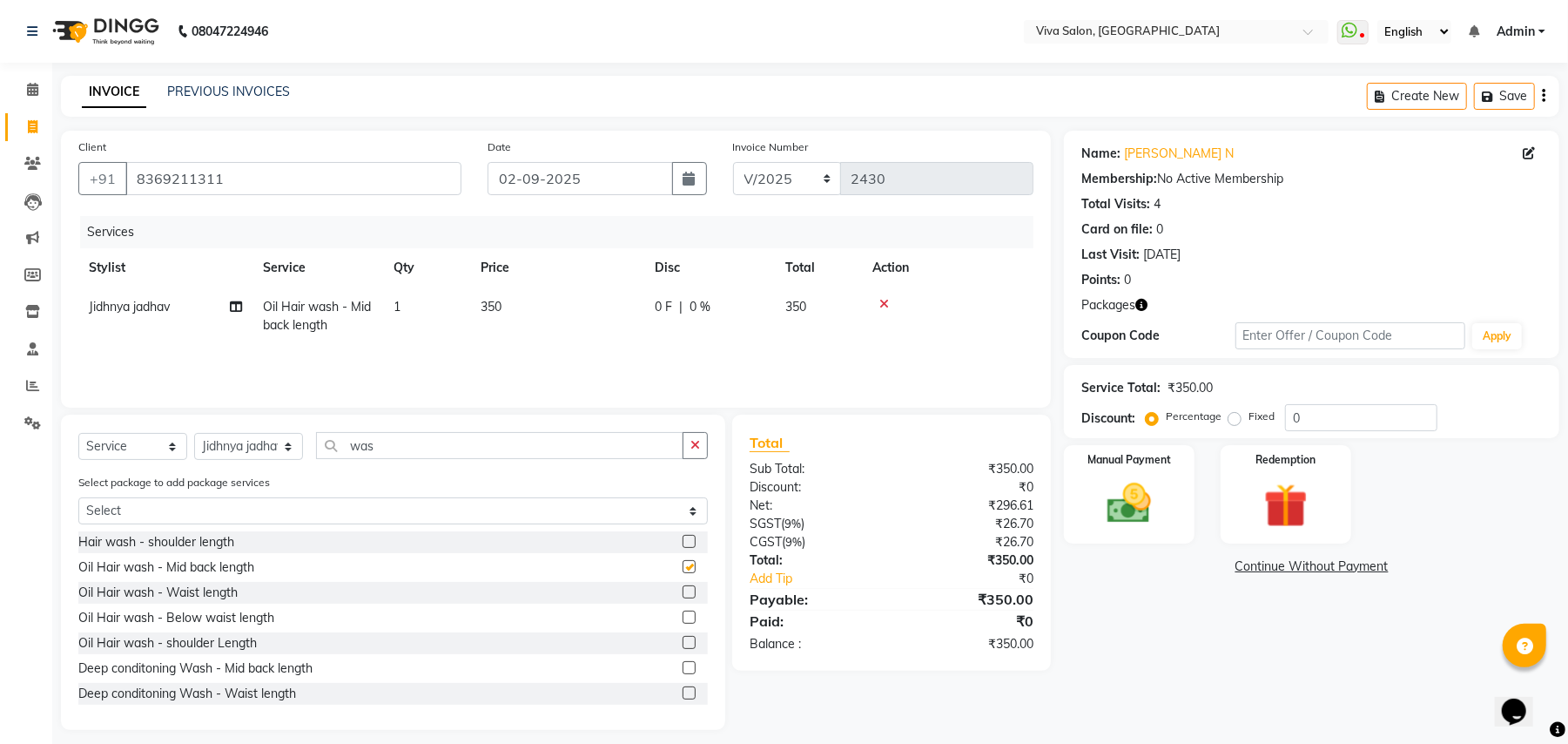
checkbox input "false"
click at [1156, 153] on link "[PERSON_NAME] N" at bounding box center [1178, 153] width 109 height 19
click at [517, 317] on td "350" at bounding box center [558, 315] width 174 height 57
select select "63724"
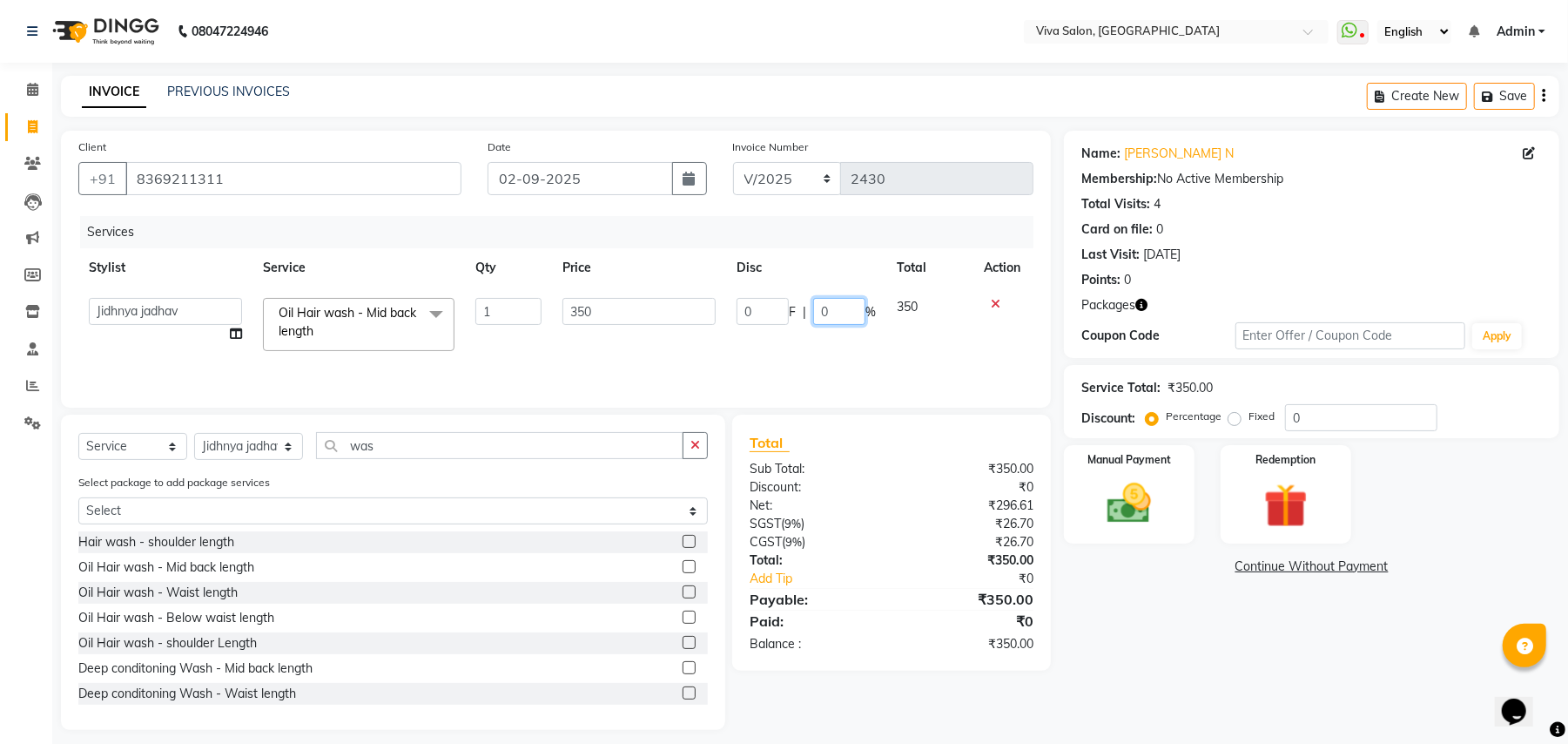
click at [840, 308] on input "0" at bounding box center [839, 311] width 52 height 27
click at [835, 308] on input "0" at bounding box center [839, 311] width 52 height 27
type input "20"
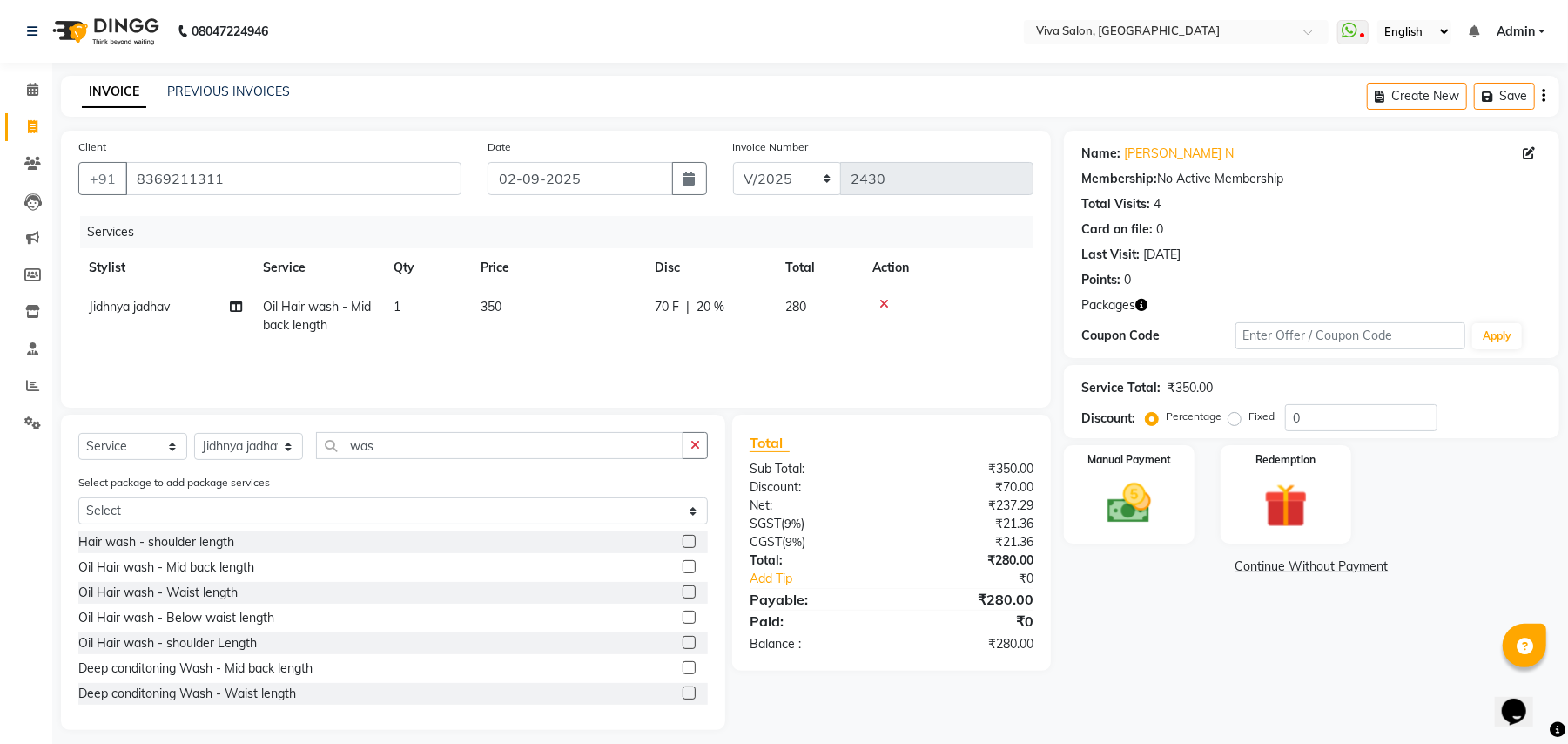
click at [829, 357] on div "Services Stylist Service Qty Price Disc Total Action Jidhnya jadhav Oil Hair wa…" at bounding box center [556, 303] width 955 height 174
click at [704, 445] on button "button" at bounding box center [695, 445] width 25 height 27
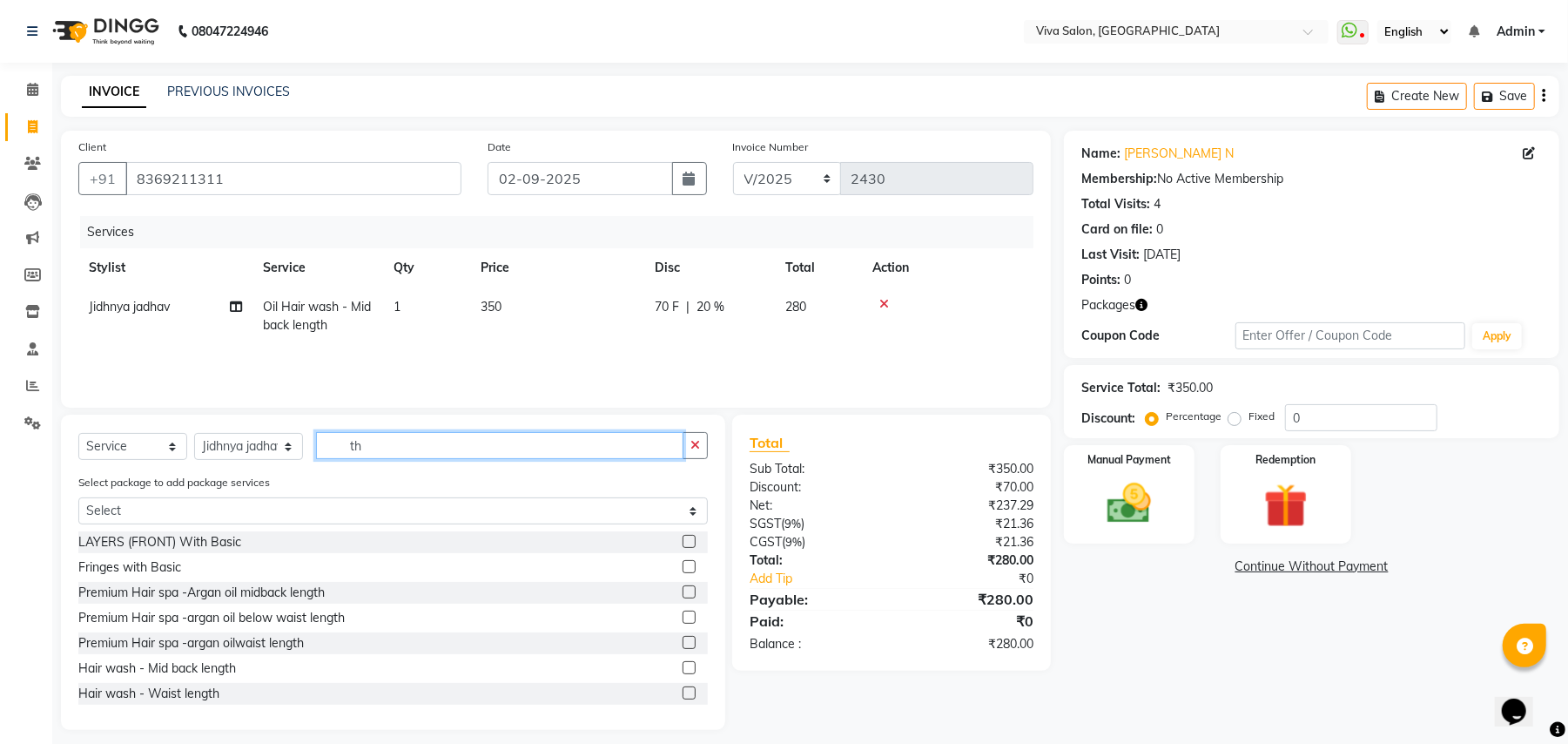
scroll to position [0, 0]
type input "thr"
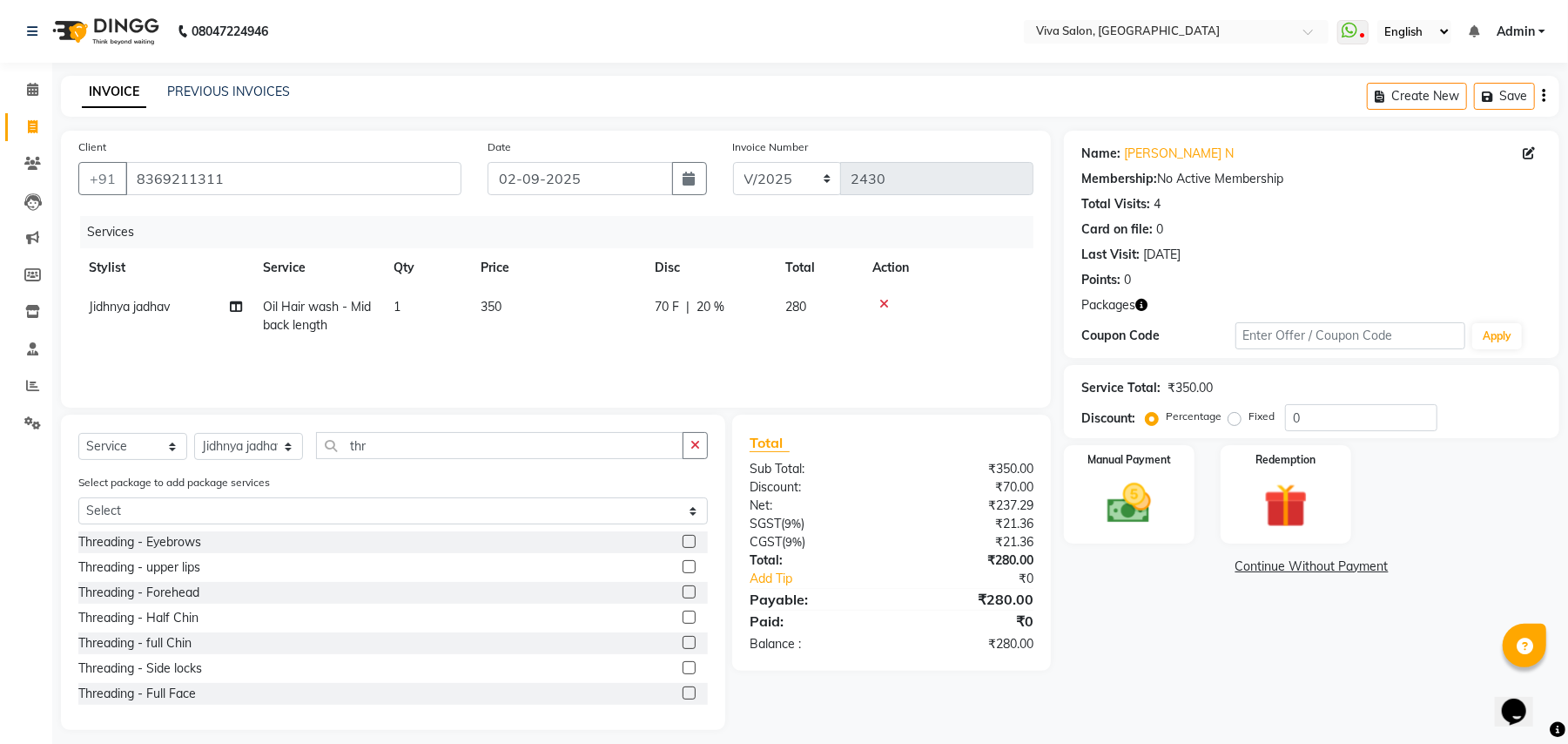
click at [683, 564] on label at bounding box center [690, 566] width 13 height 13
click at [683, 564] on input "checkbox" at bounding box center [689, 567] width 11 height 11
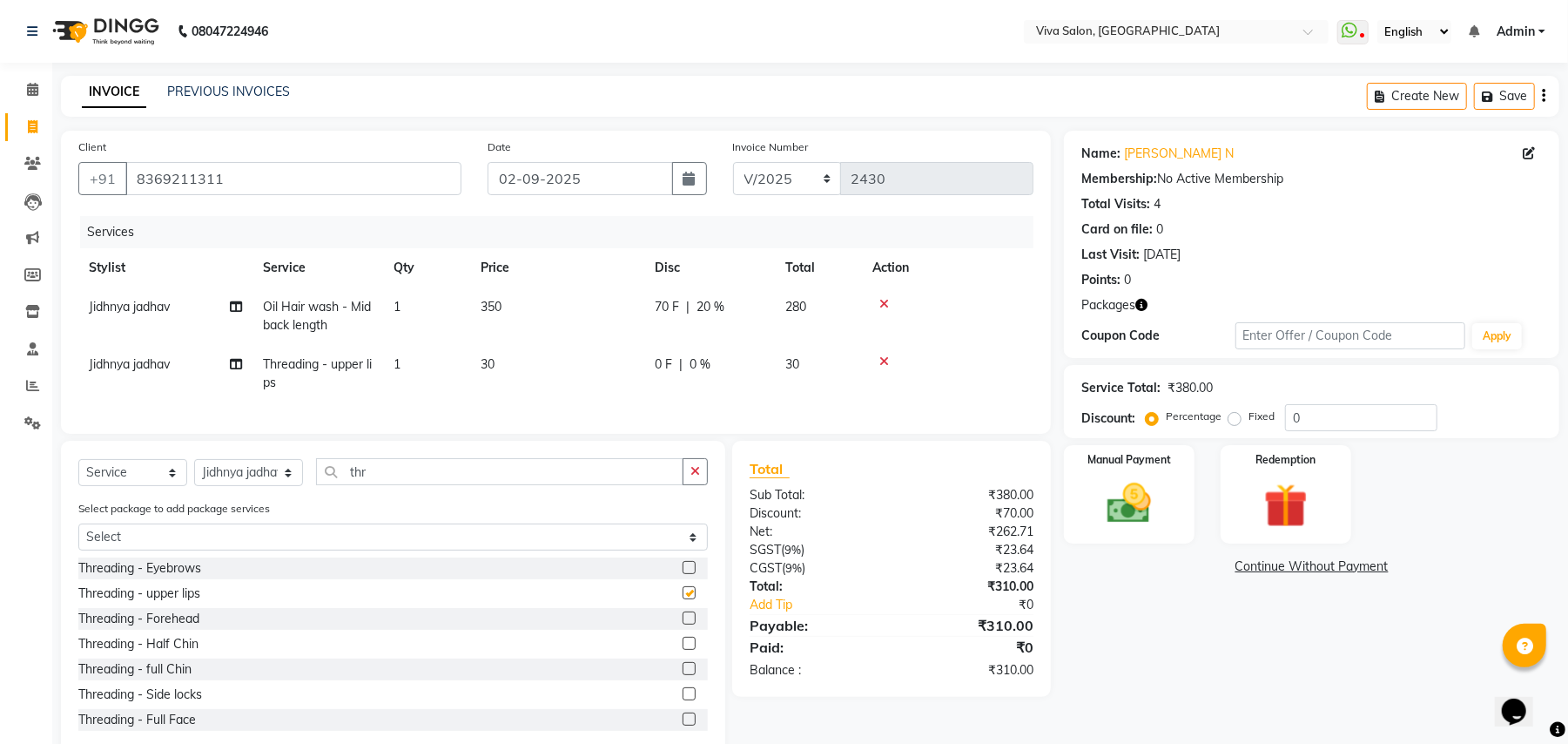
checkbox input "false"
click at [683, 649] on label at bounding box center [690, 643] width 13 height 13
click at [683, 649] on input "checkbox" at bounding box center [689, 644] width 11 height 11
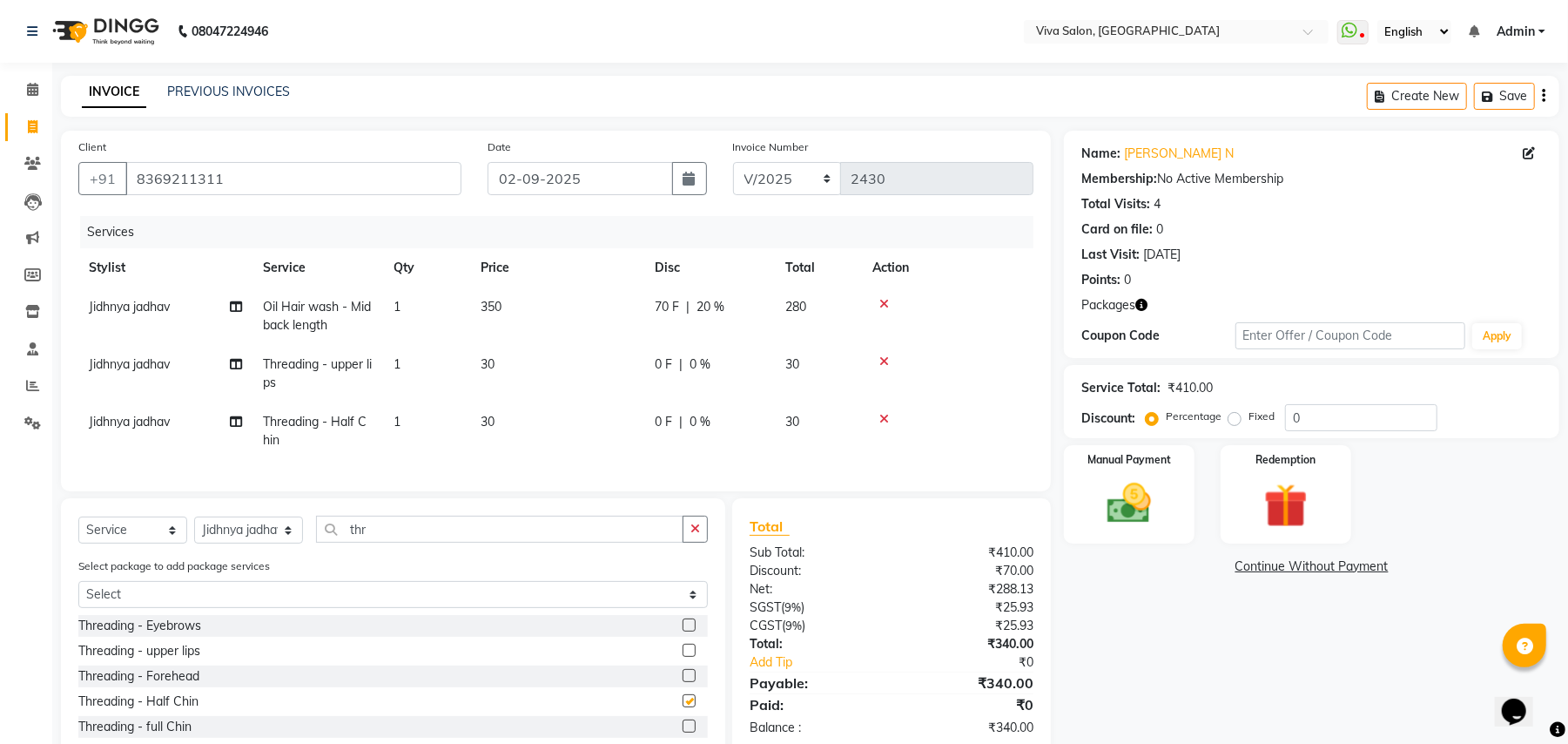
checkbox input "false"
click at [694, 534] on icon "button" at bounding box center [695, 528] width 9 height 12
click at [144, 544] on select "Select Service Product Membership Package Voucher Prepaid Gift Card" at bounding box center [133, 530] width 109 height 27
click at [79, 533] on select "Select Service Product Membership Package Voucher Prepaid Gift Card" at bounding box center [133, 530] width 109 height 27
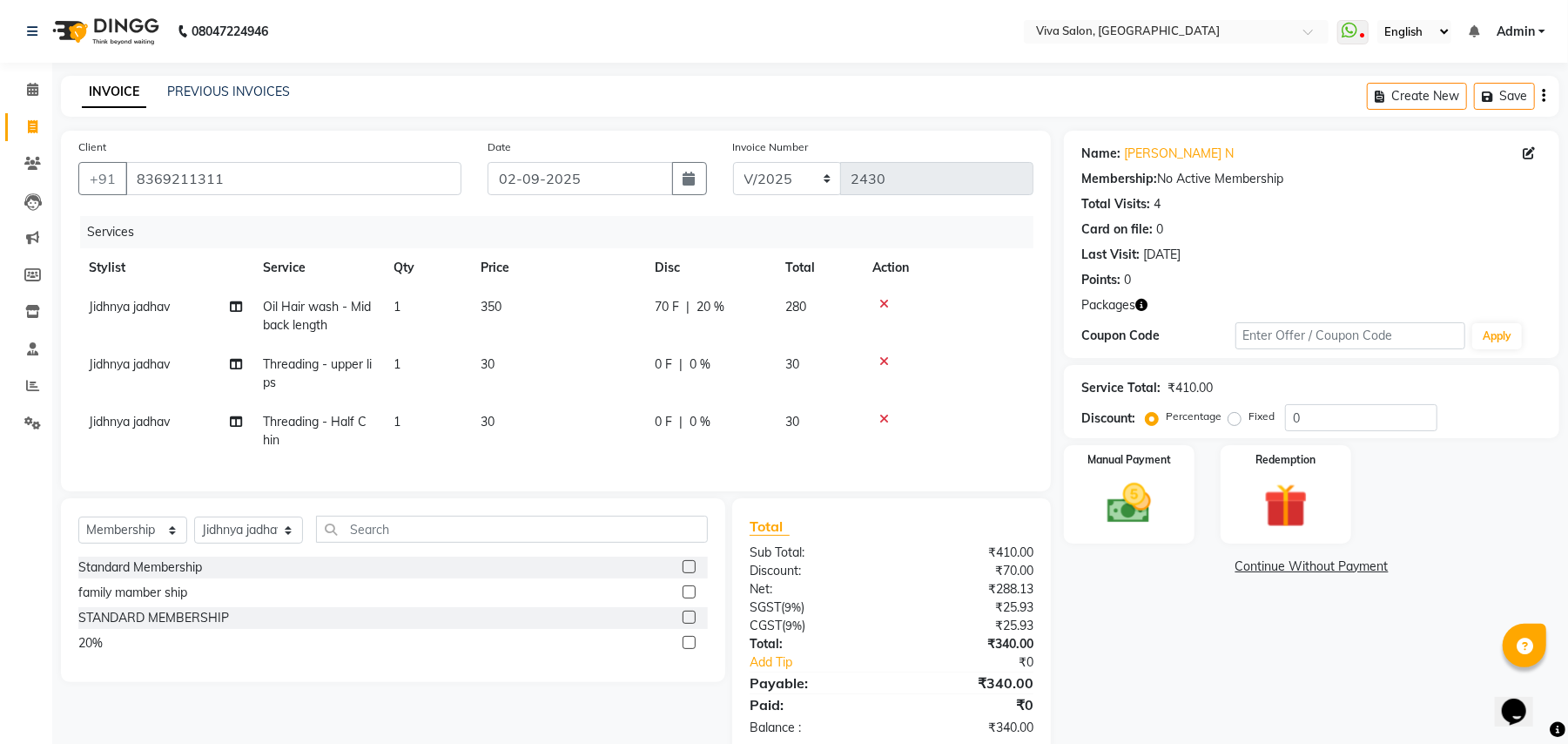
click at [684, 573] on label at bounding box center [690, 566] width 13 height 13
click at [684, 573] on input "checkbox" at bounding box center [689, 567] width 11 height 11
select select "select"
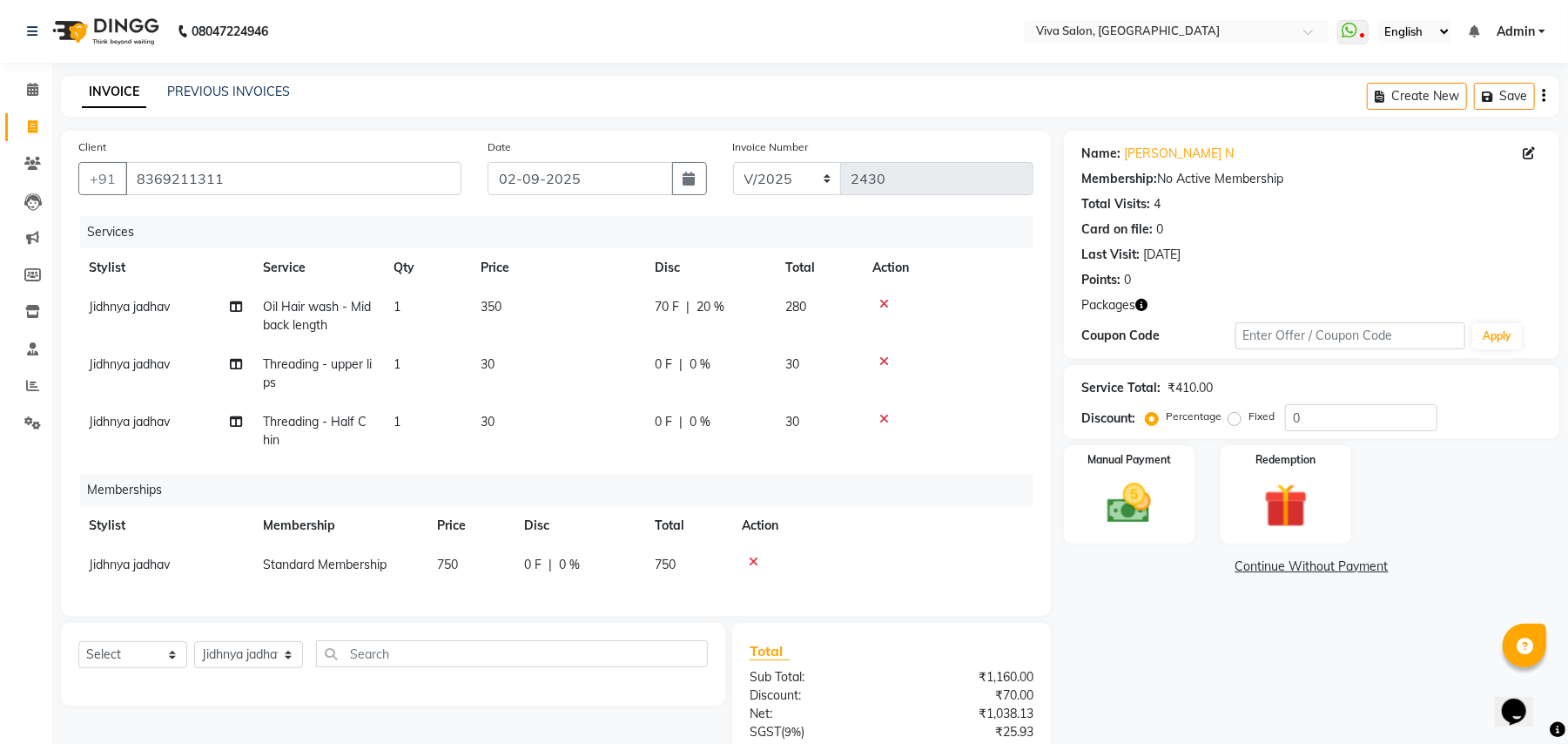
click at [516, 570] on td "0 F | 0 %" at bounding box center [579, 565] width 131 height 39
select select "63724"
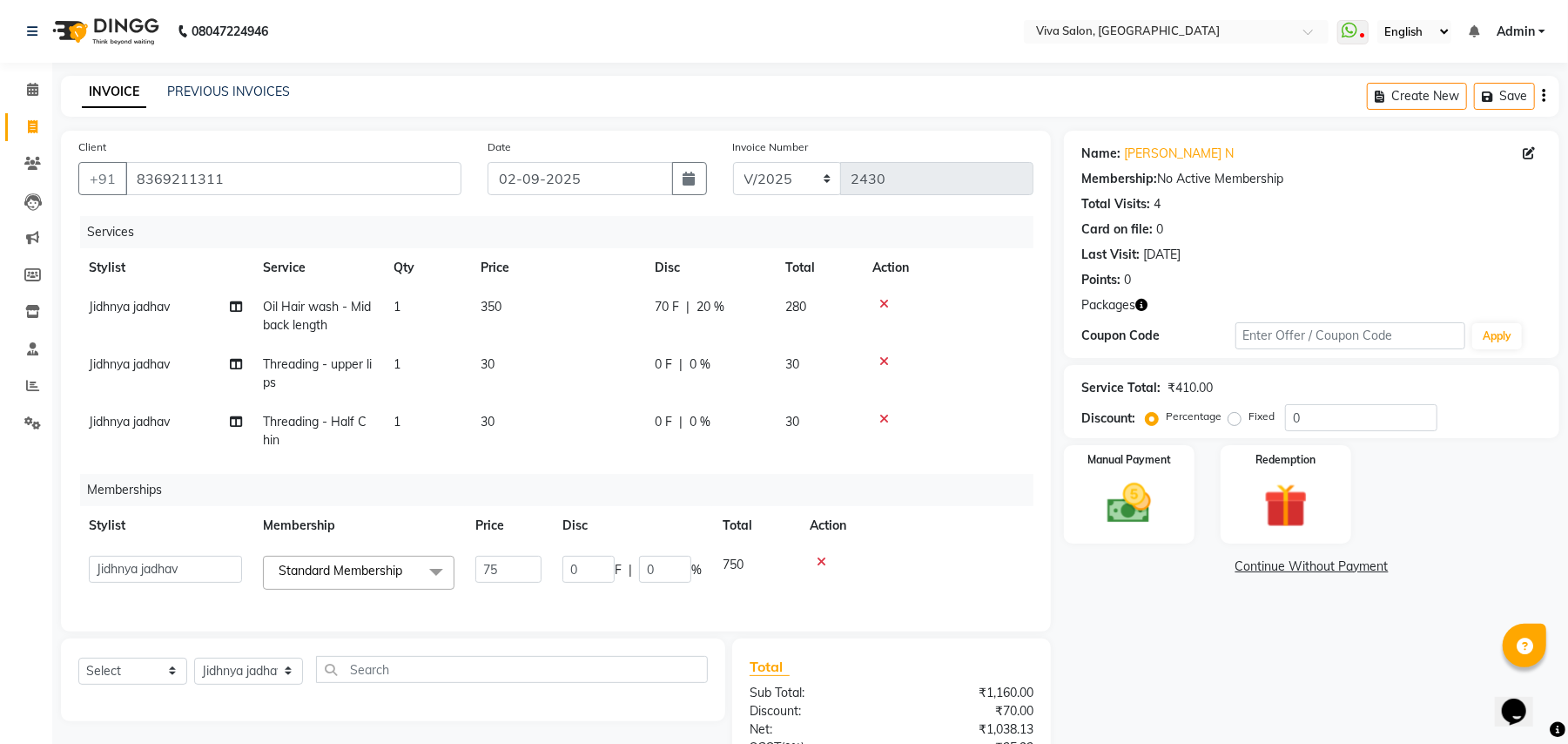
type input "7"
type input "1000"
select select "63724"
click at [599, 571] on input "0" at bounding box center [588, 569] width 52 height 27
type input "301"
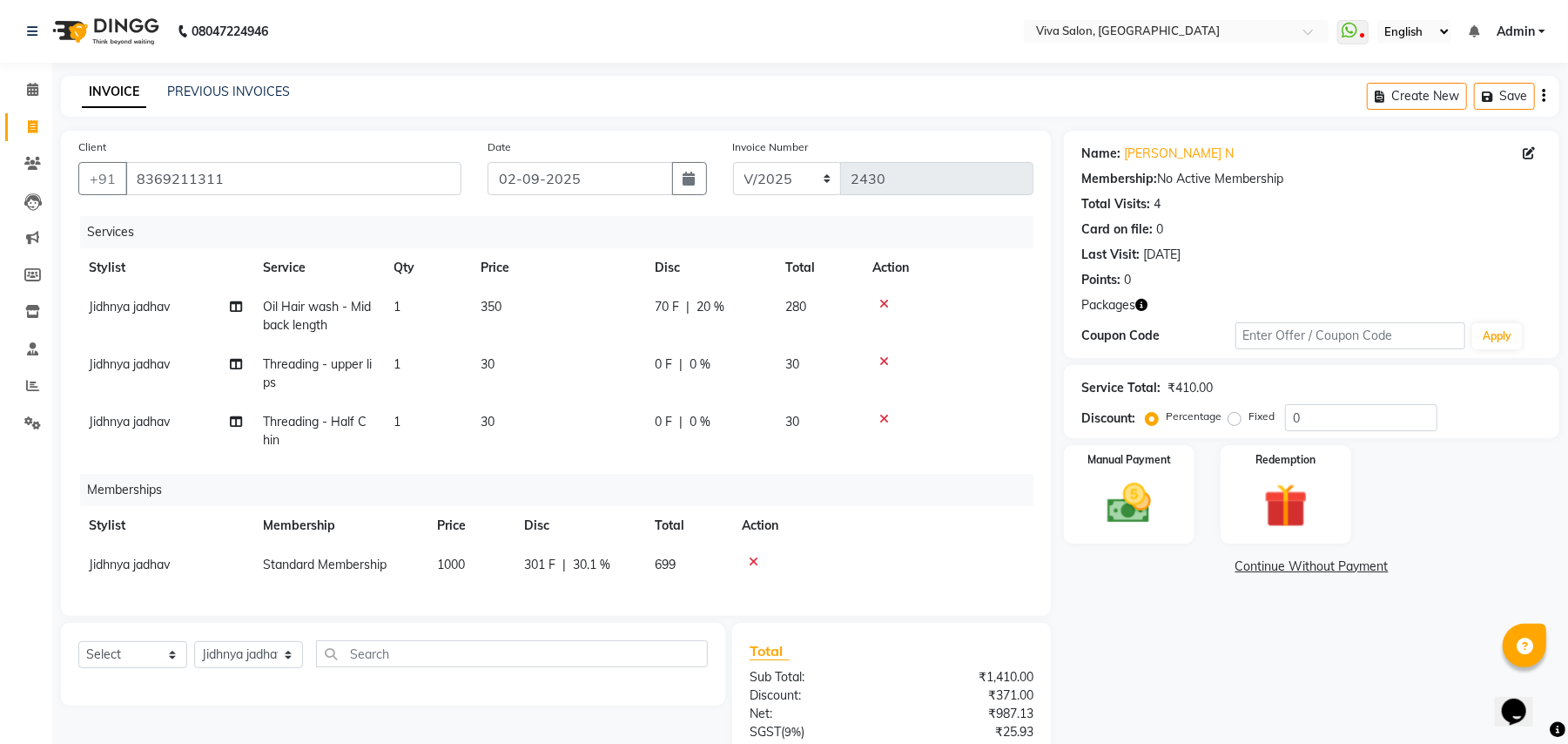
click at [642, 541] on th "Disc" at bounding box center [579, 526] width 131 height 39
click at [715, 371] on div "0 F | 0 %" at bounding box center [709, 365] width 109 height 19
click at [645, 371] on td "30" at bounding box center [558, 373] width 174 height 57
select select "63724"
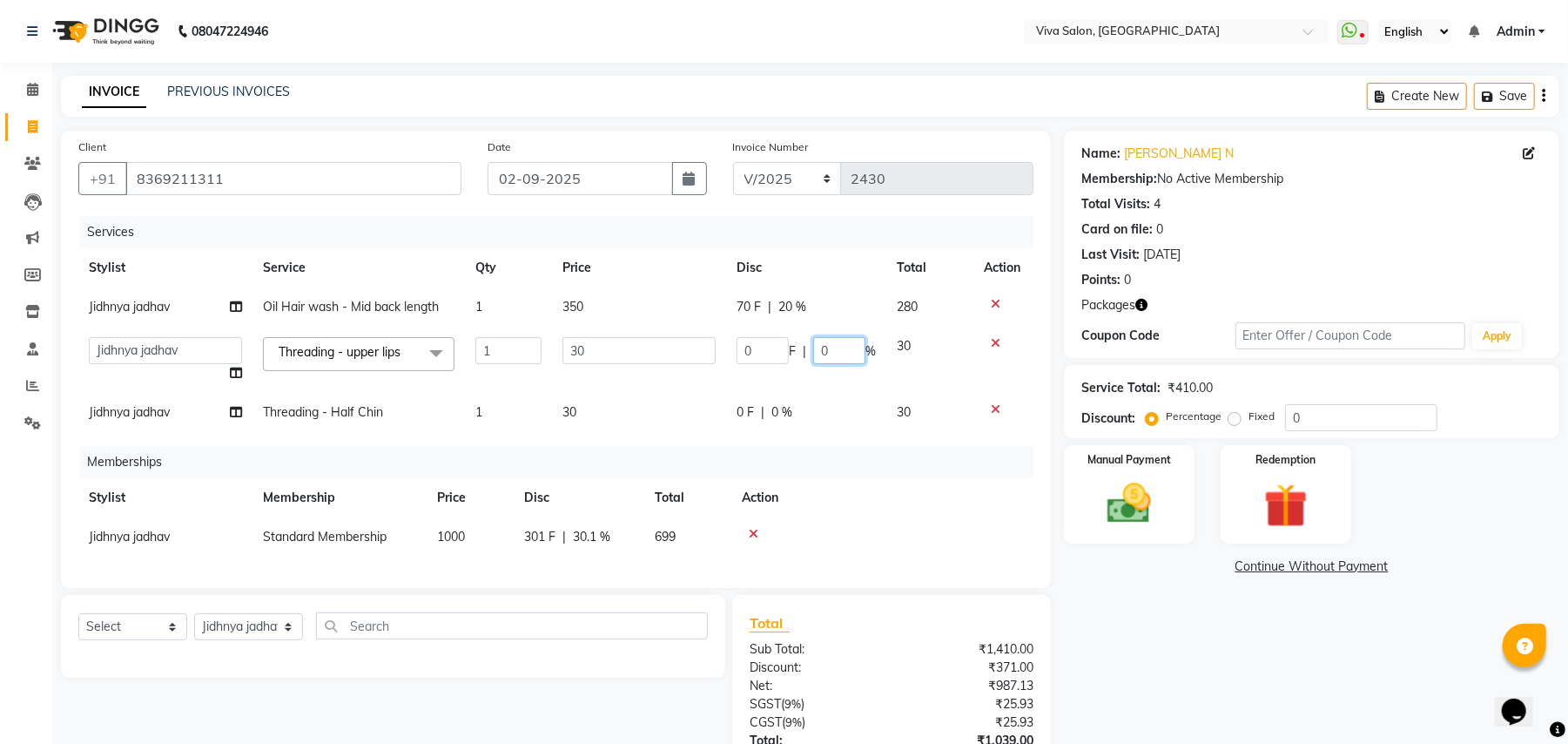
click at [839, 356] on input "0" at bounding box center [839, 350] width 52 height 27
type input "20"
click at [831, 394] on tbody "Jidhnya jadhav Oil Hair wash - Mid back length 1 350 70 F | 20 % 280 [PERSON_NA…" at bounding box center [556, 359] width 955 height 144
click at [886, 393] on td "30" at bounding box center [929, 359] width 87 height 66
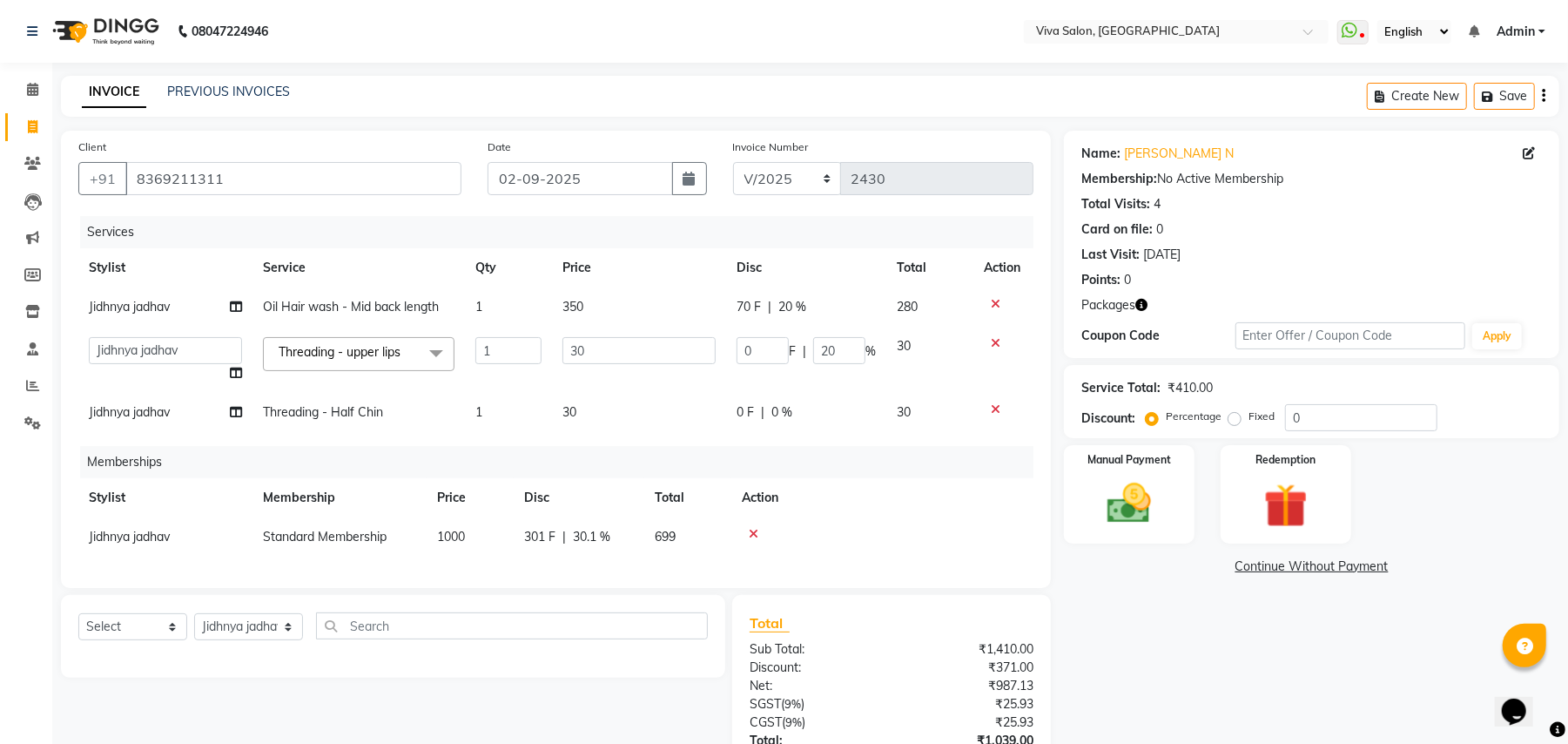
select select "63724"
click at [812, 415] on div "0 F | 0 %" at bounding box center [806, 413] width 139 height 19
select select "63724"
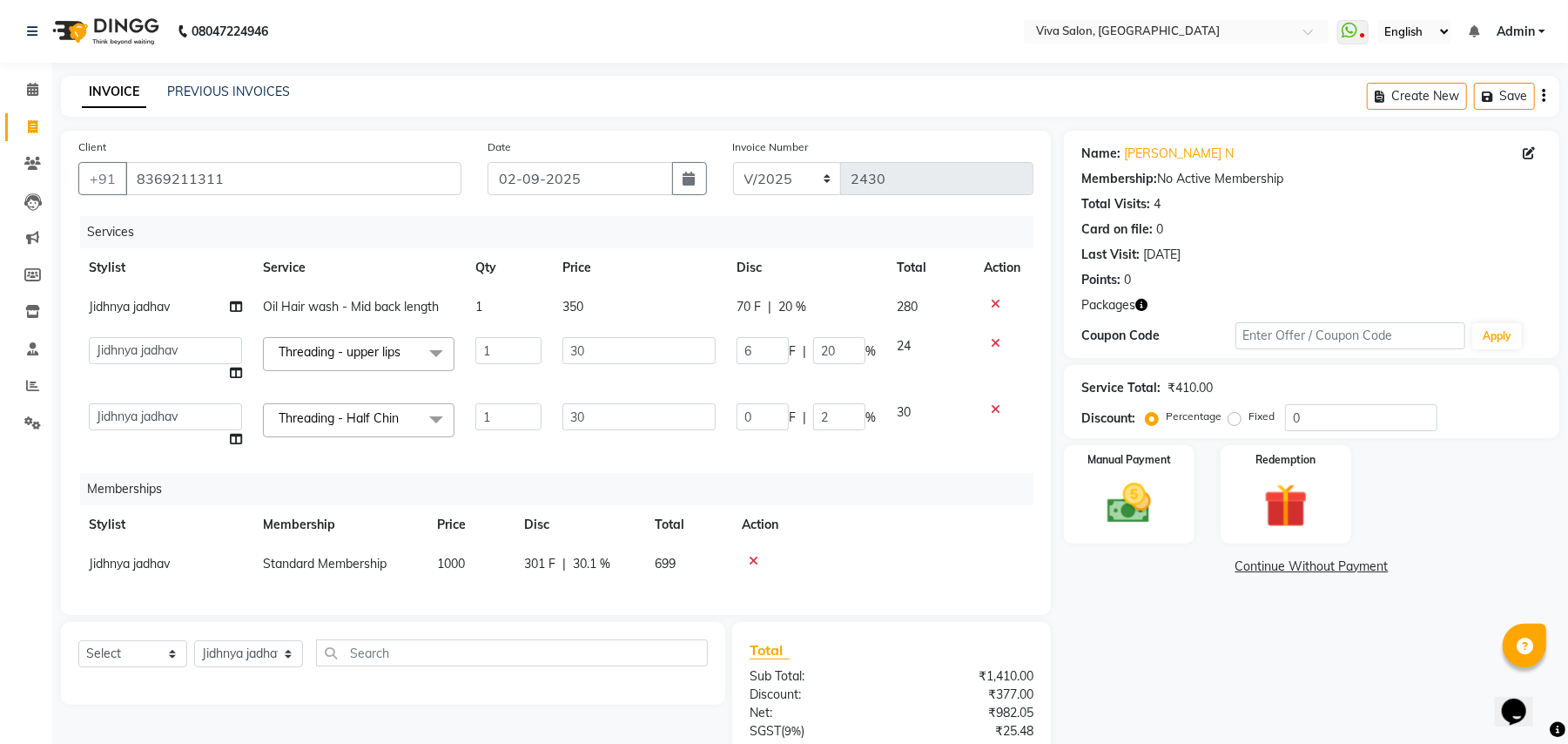
type input "20"
click at [837, 477] on div "Memberships" at bounding box center [563, 489] width 966 height 32
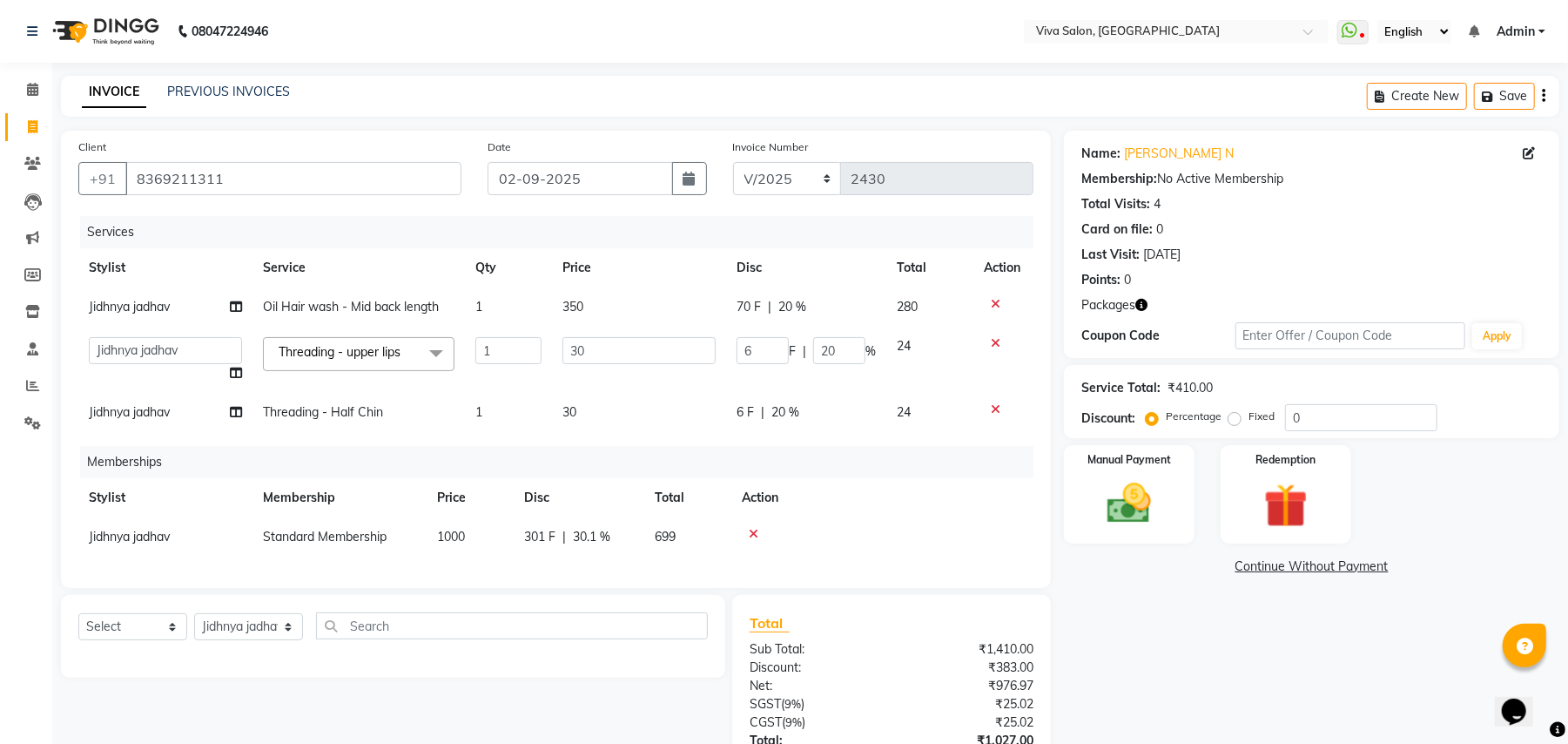
scroll to position [151, 0]
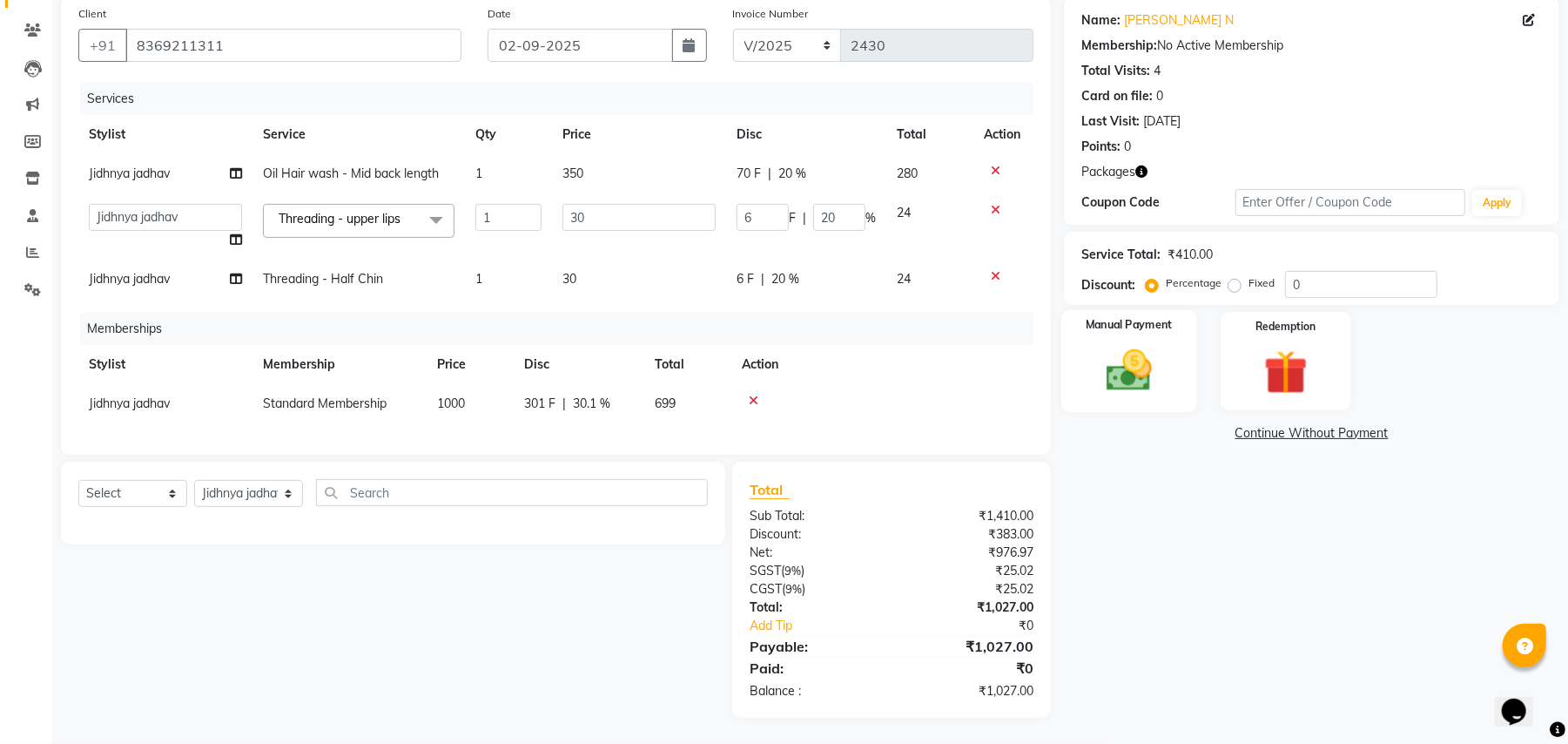
click at [1096, 345] on img at bounding box center [1129, 371] width 75 height 53
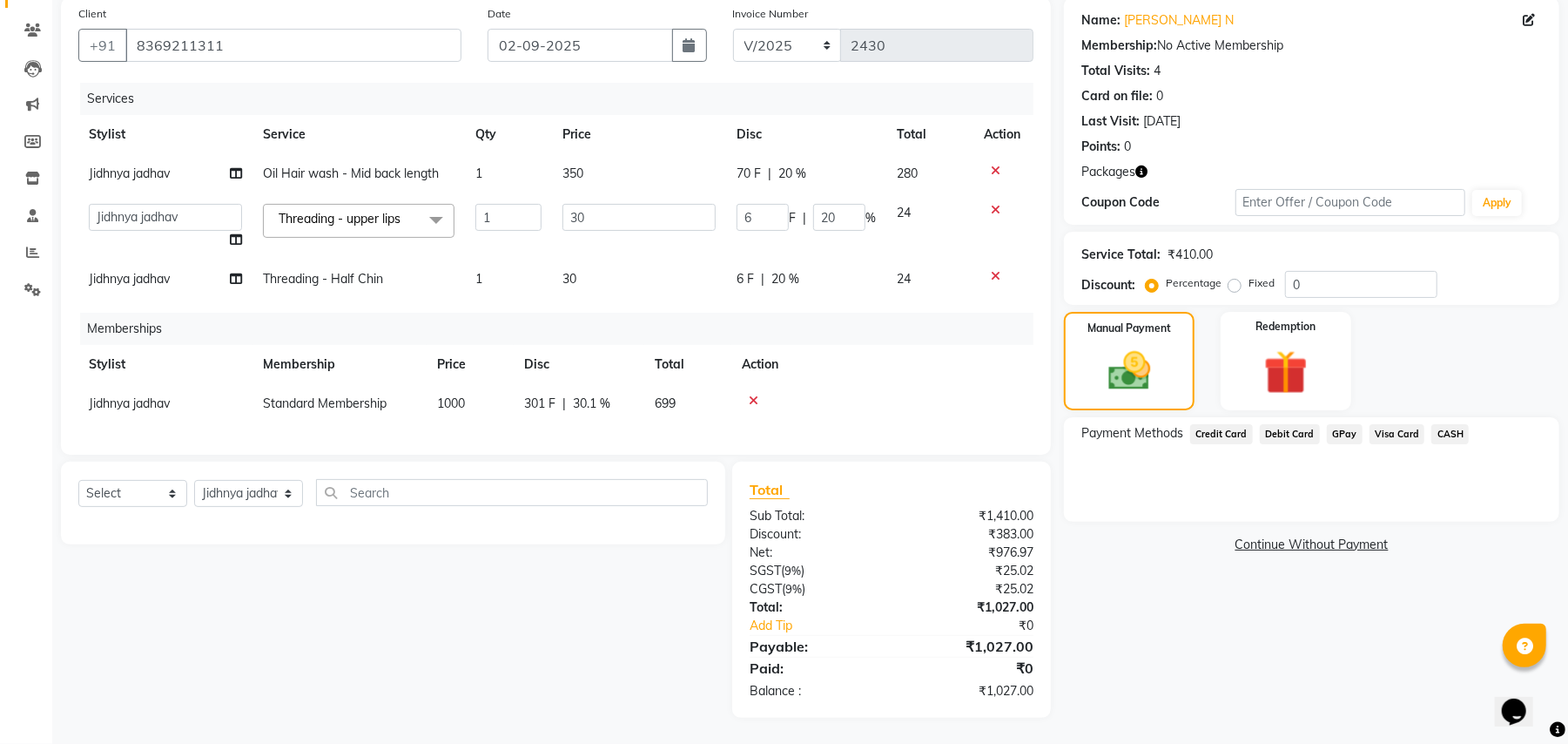
click at [1341, 424] on span "GPay" at bounding box center [1344, 433] width 36 height 20
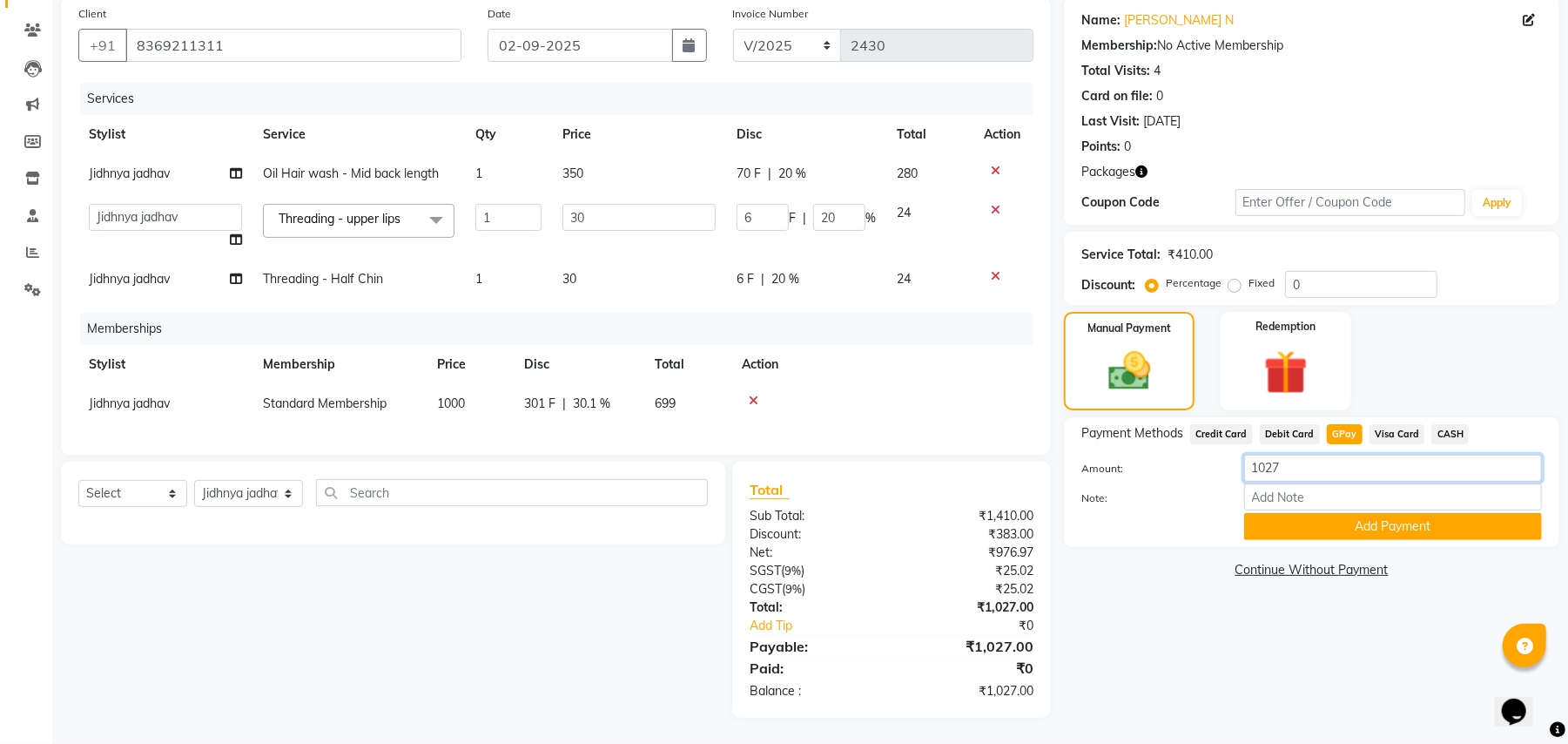
click at [1299, 455] on input "1027" at bounding box center [1393, 468] width 298 height 27
type input "1"
type input "500"
click at [1303, 513] on button "Add Payment" at bounding box center [1393, 526] width 298 height 27
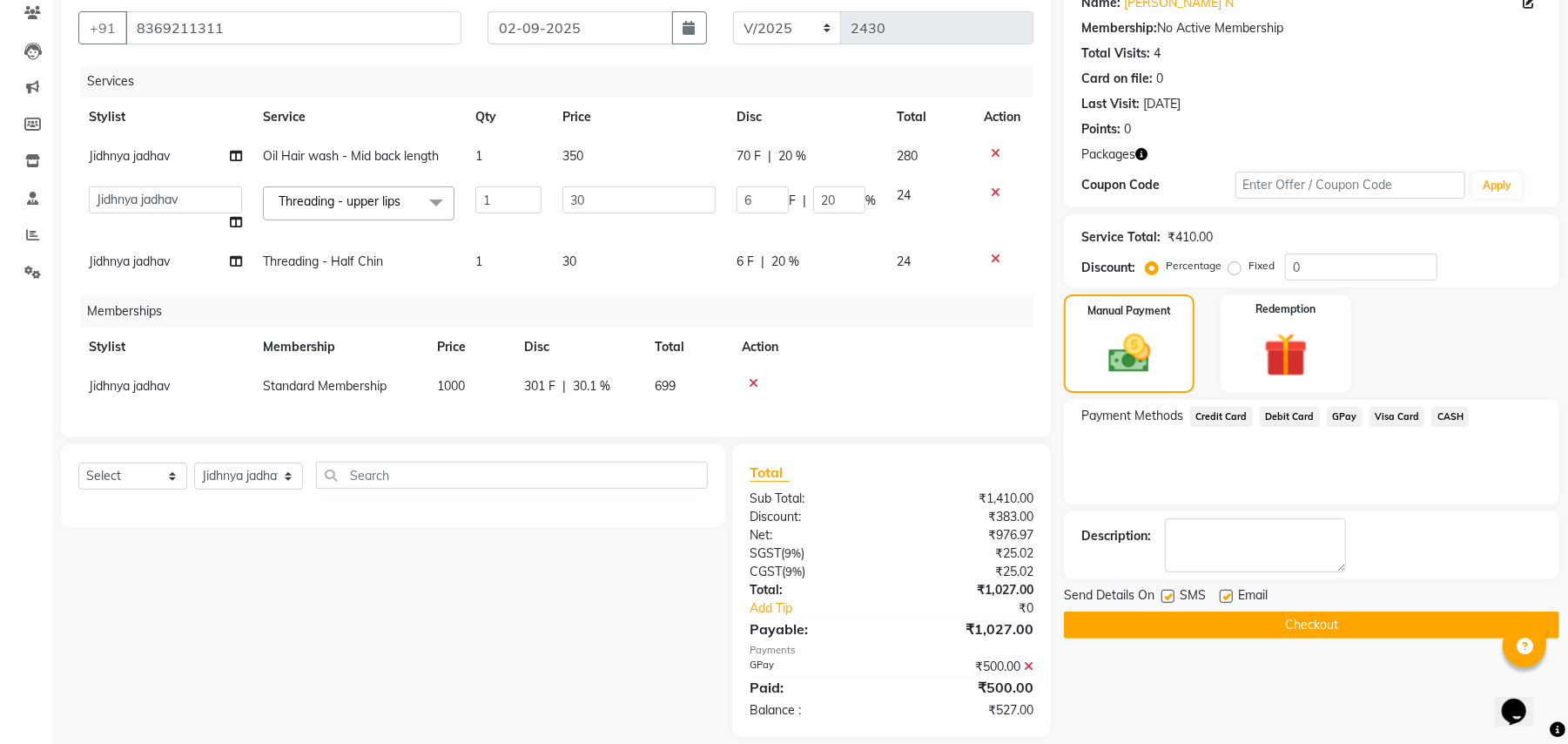
click at [1438, 420] on span "CASH" at bounding box center [1450, 416] width 37 height 20
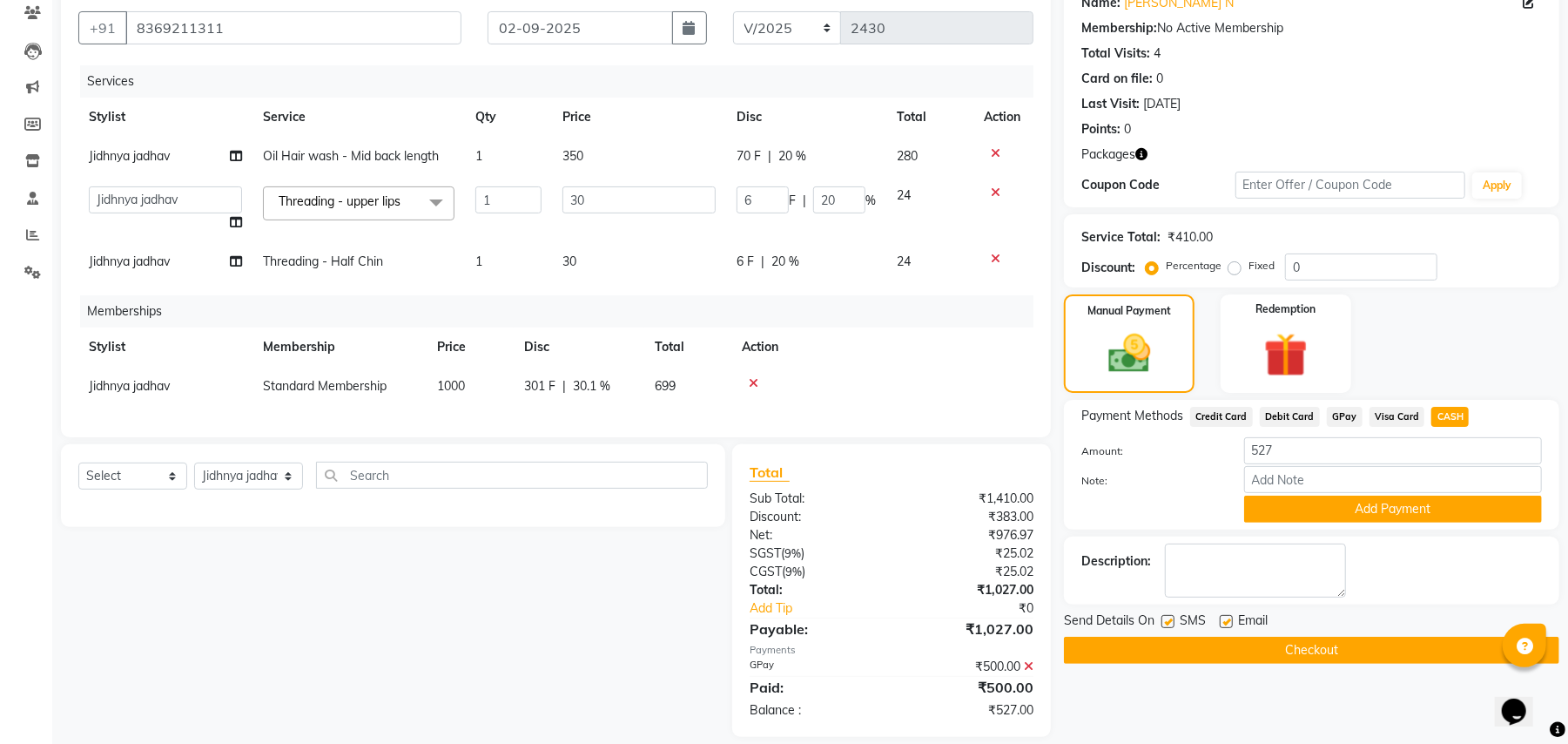
click at [1324, 643] on button "Checkout" at bounding box center [1312, 649] width 496 height 27
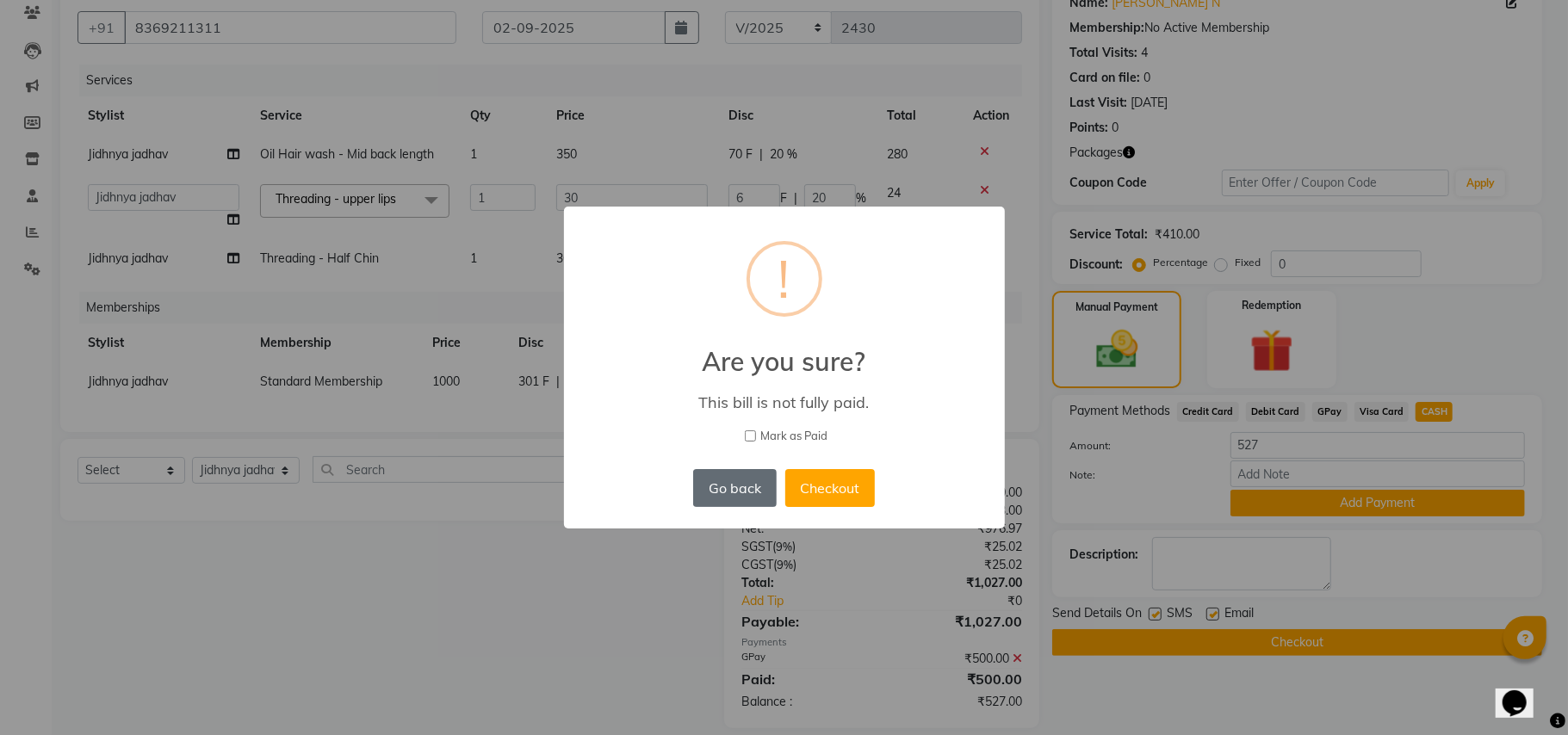
click at [748, 499] on button "Go back" at bounding box center [734, 487] width 82 height 38
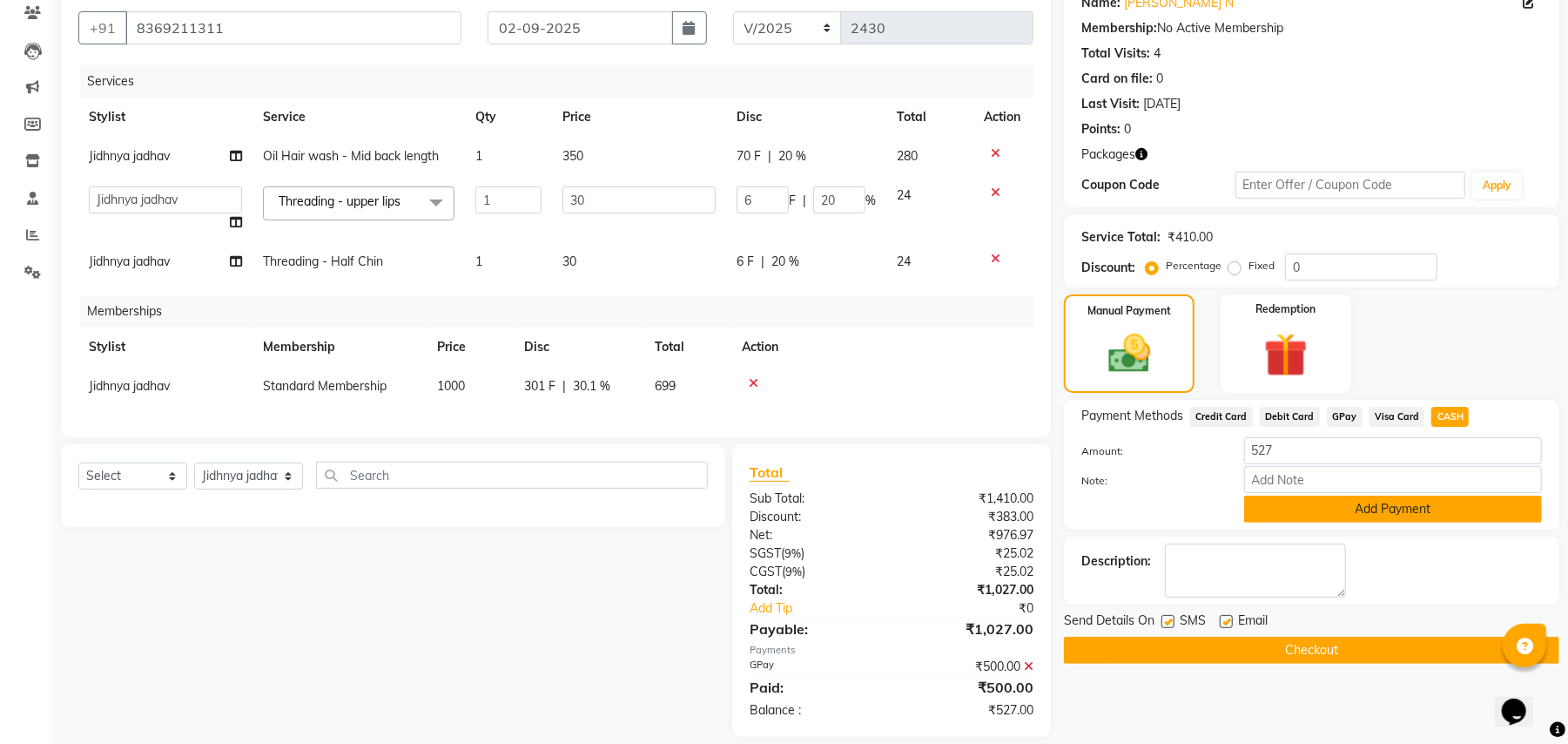
click at [1250, 503] on button "Add Payment" at bounding box center [1393, 509] width 298 height 27
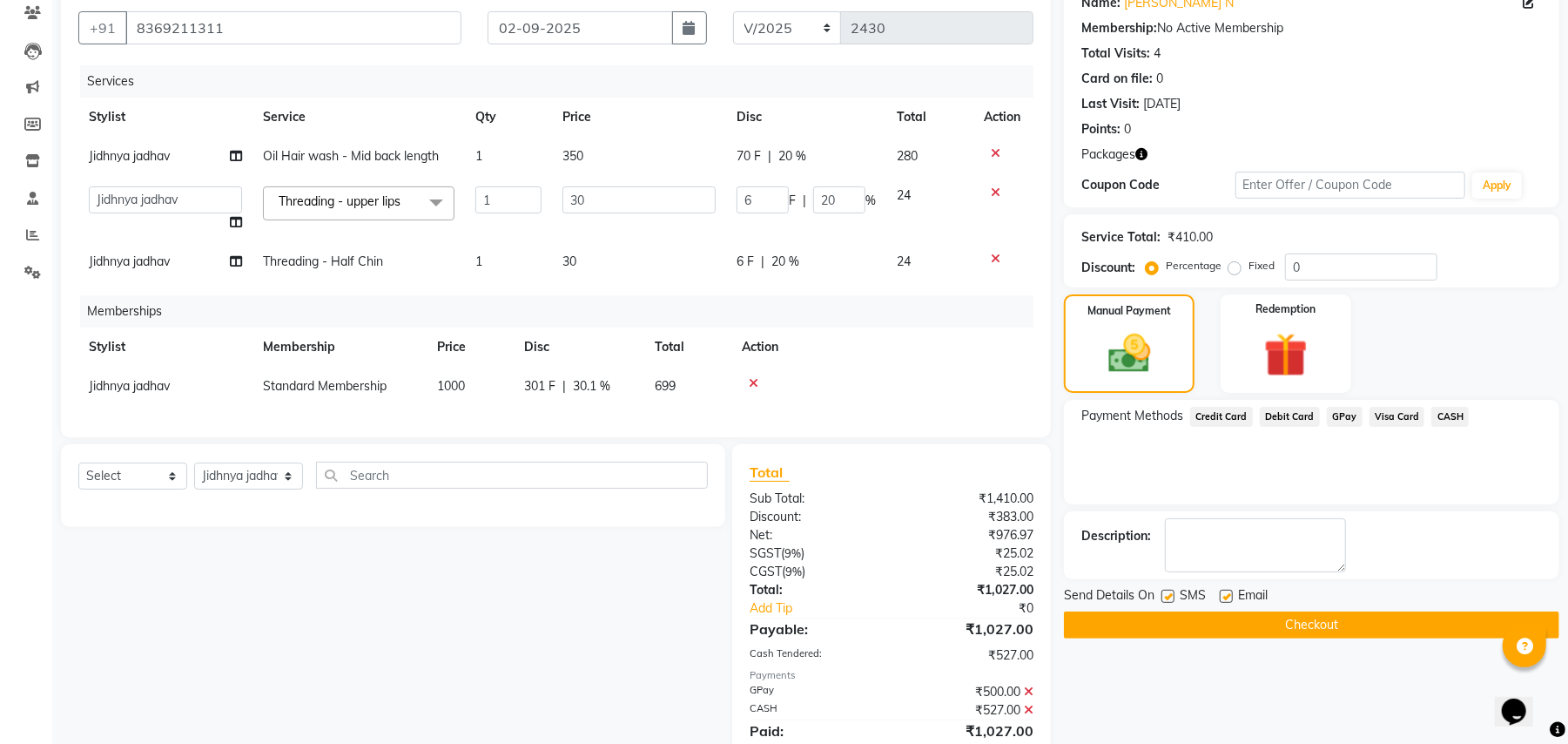
click at [1185, 633] on button "Checkout" at bounding box center [1312, 624] width 496 height 27
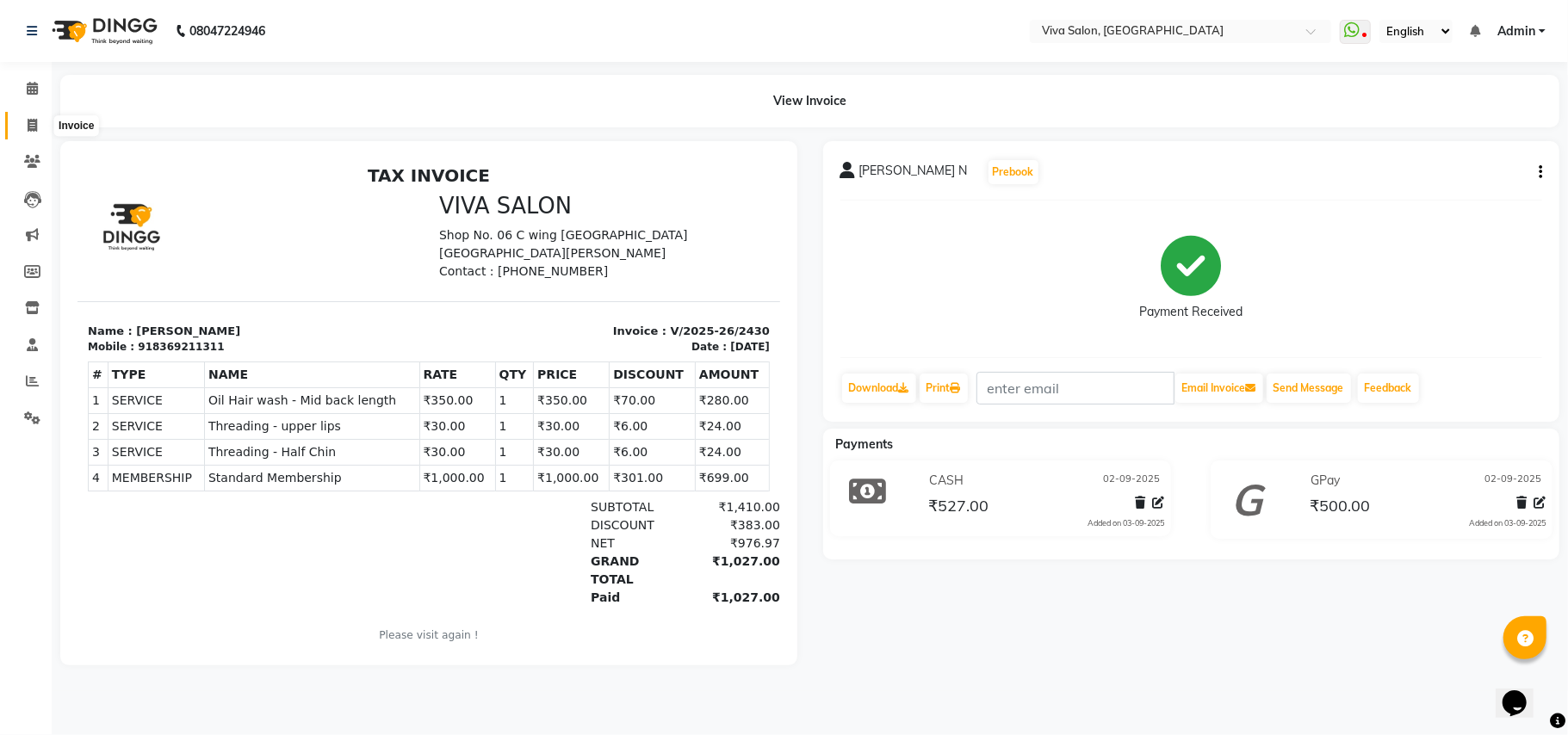
click at [31, 132] on span at bounding box center [32, 126] width 31 height 19
select select "7363"
select select "service"
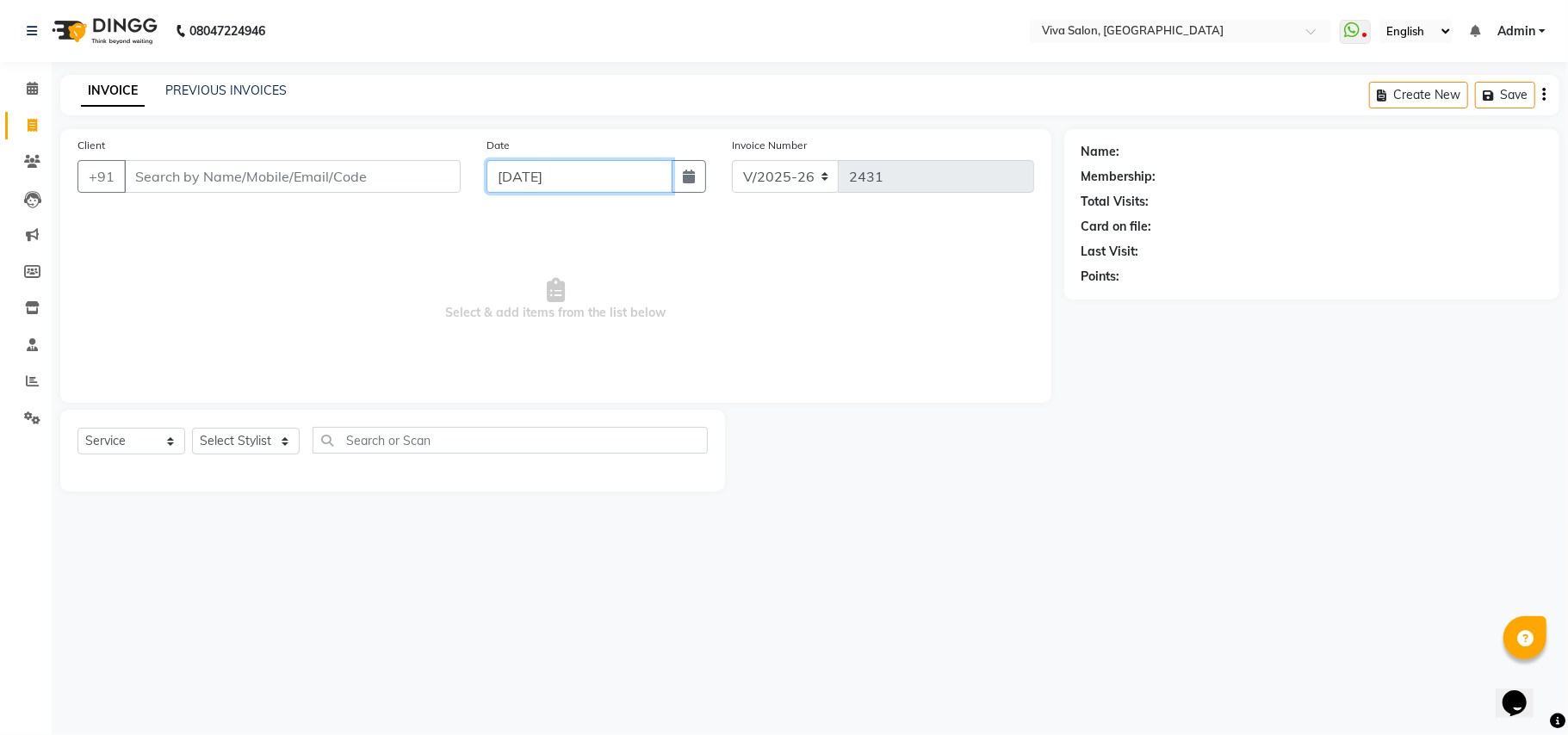
click at [542, 183] on input "[DATE]" at bounding box center [579, 176] width 186 height 32
select select "9"
select select "2025"
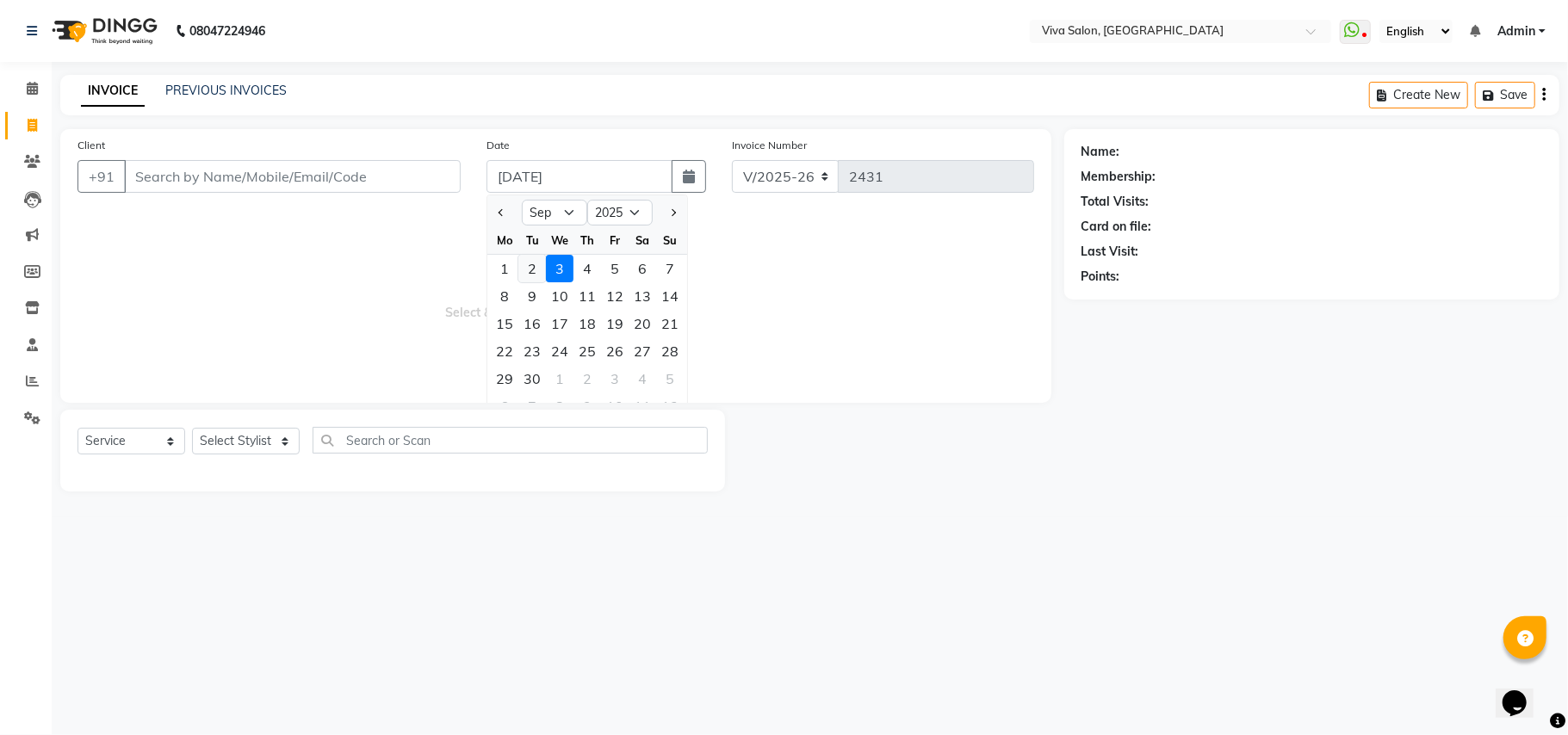
click at [528, 273] on div "2" at bounding box center [532, 268] width 28 height 28
type input "02-09-2025"
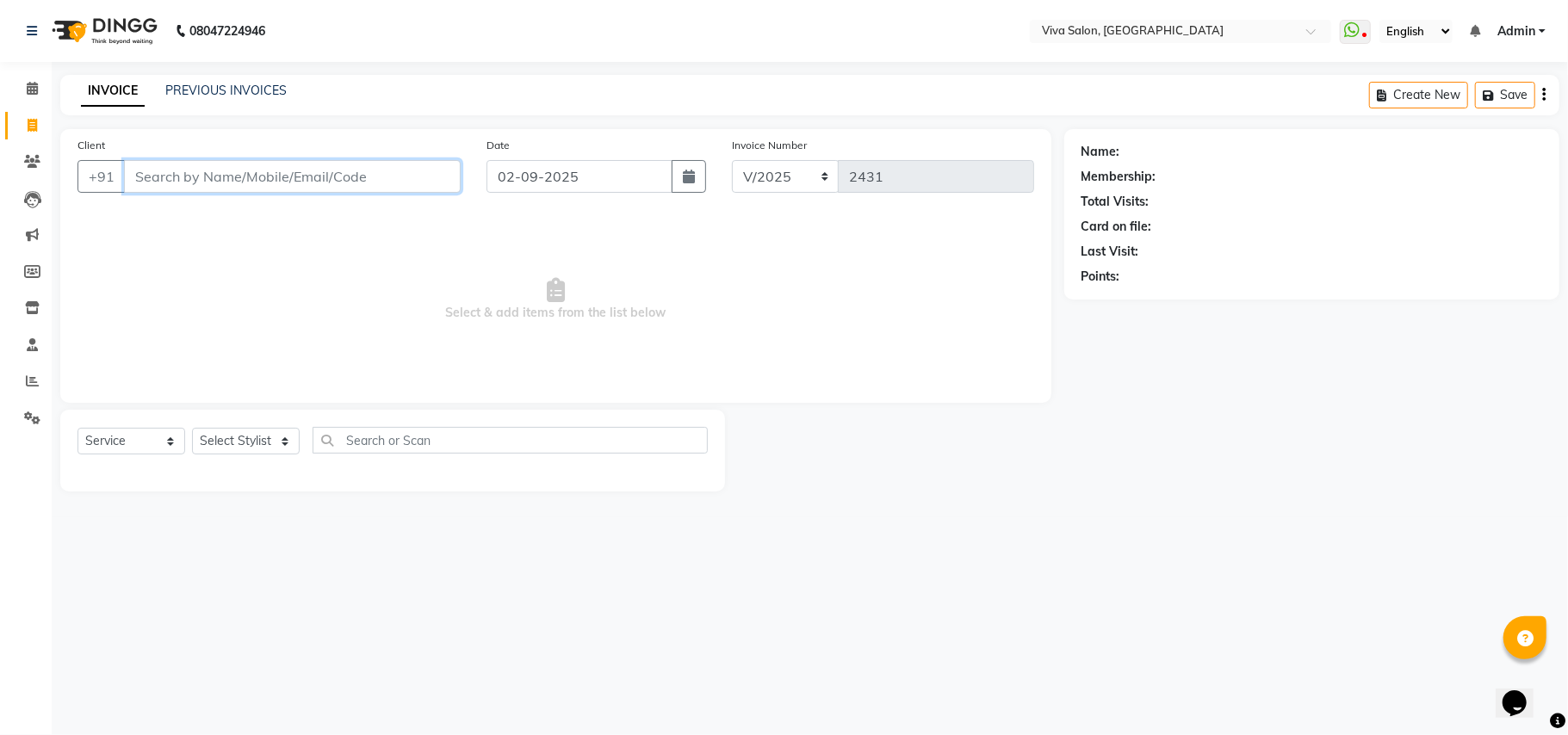
click at [382, 176] on input "Client" at bounding box center [292, 176] width 337 height 32
type input "8334987777"
click at [382, 176] on button "Add Client" at bounding box center [416, 176] width 89 height 32
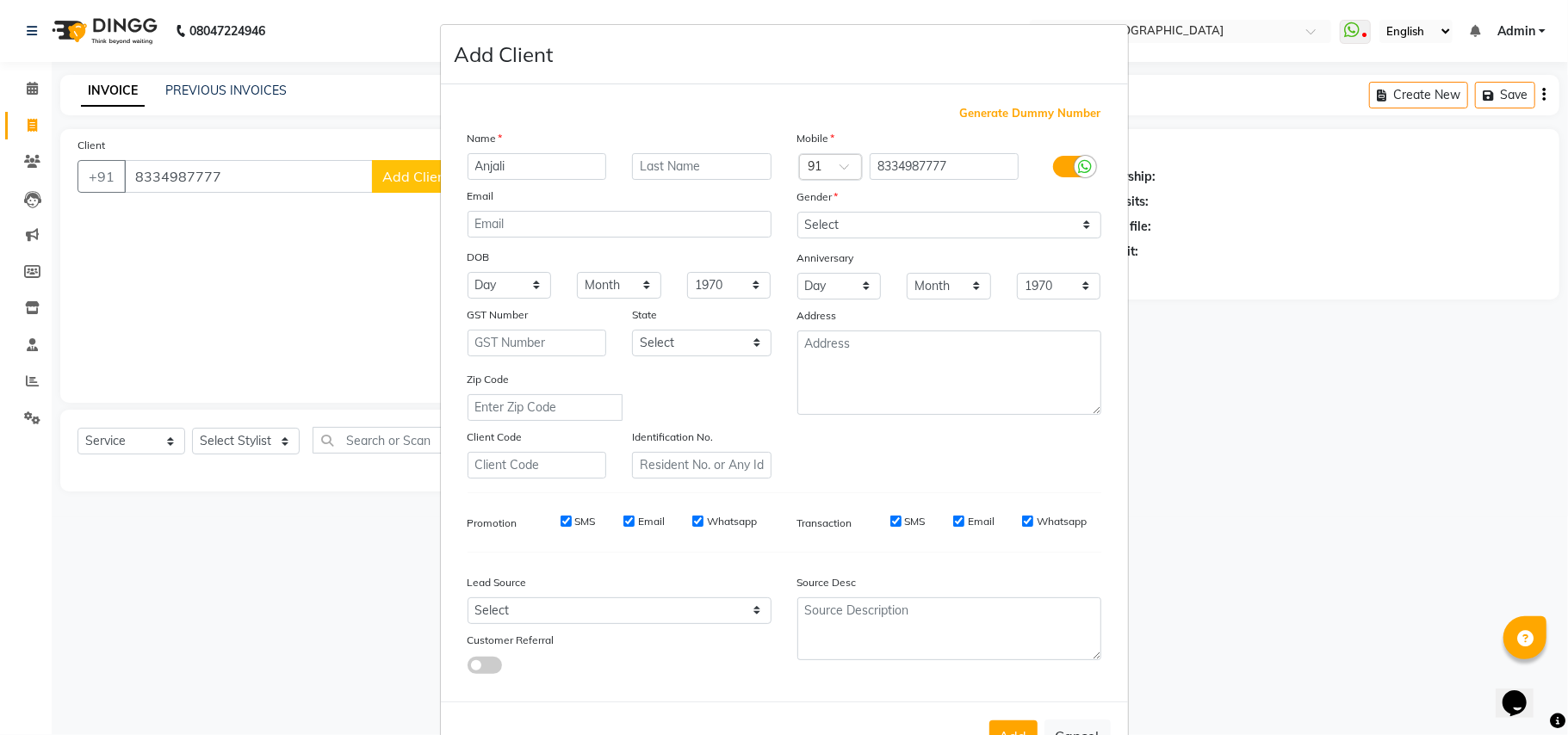
type input "Anjali"
click at [652, 166] on input "text" at bounding box center [701, 166] width 140 height 27
type input "Bagariya"
click at [858, 225] on select "Select [DEMOGRAPHIC_DATA] [DEMOGRAPHIC_DATA] Other Prefer Not To Say" at bounding box center [949, 225] width 304 height 27
select select "[DEMOGRAPHIC_DATA]"
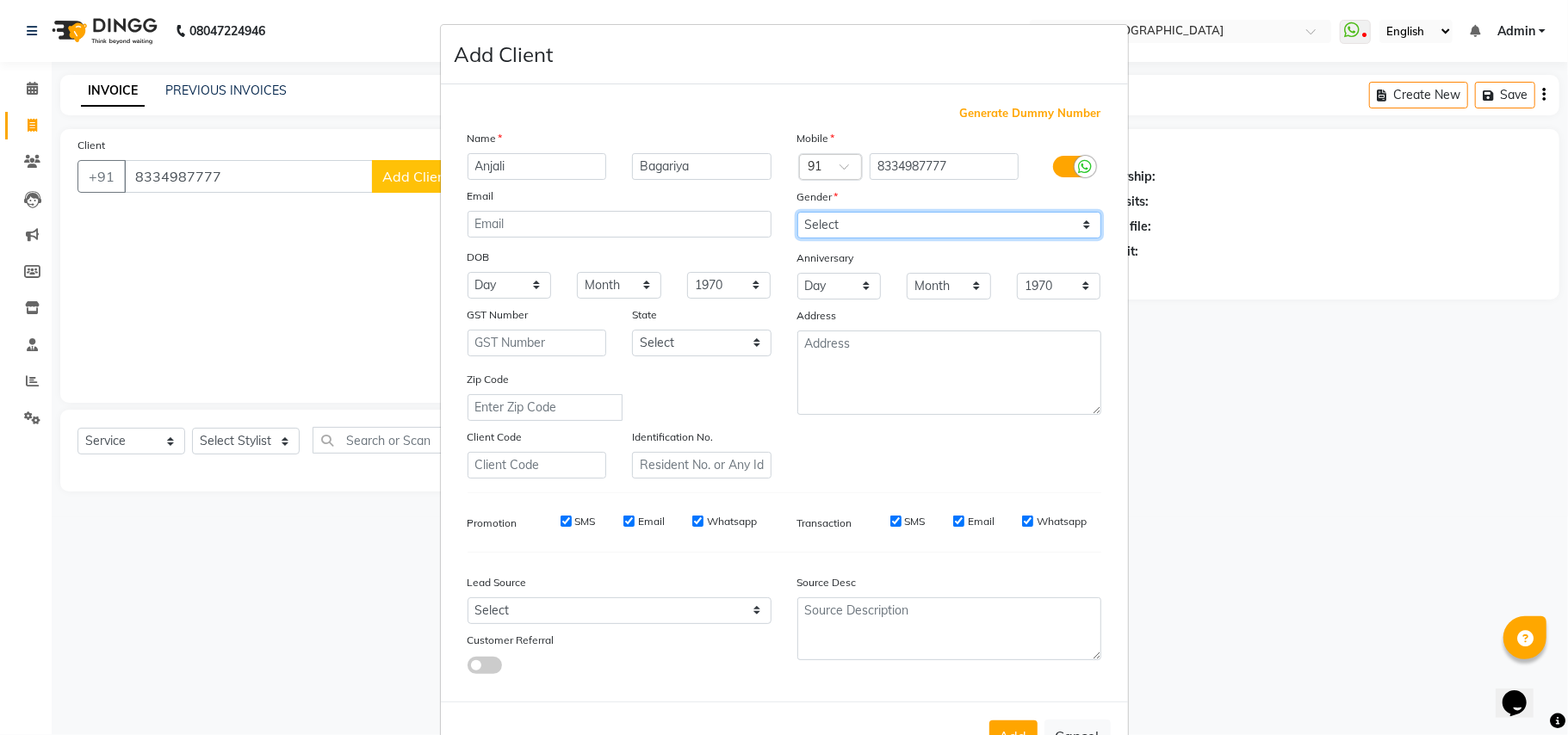
click at [797, 212] on select "Select [DEMOGRAPHIC_DATA] [DEMOGRAPHIC_DATA] Other Prefer Not To Say" at bounding box center [949, 225] width 304 height 27
click at [1012, 720] on button "Add" at bounding box center [1013, 736] width 48 height 31
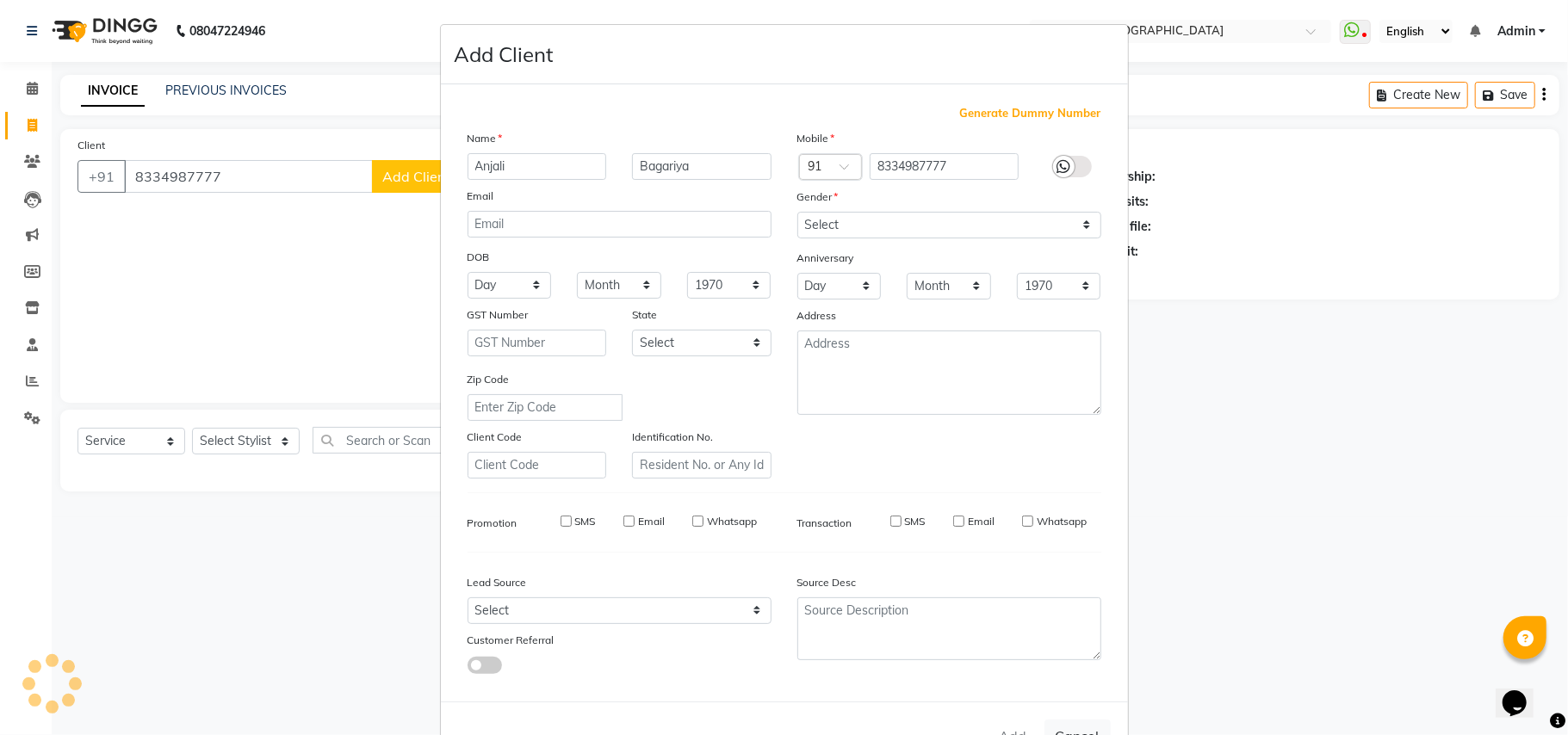
select select
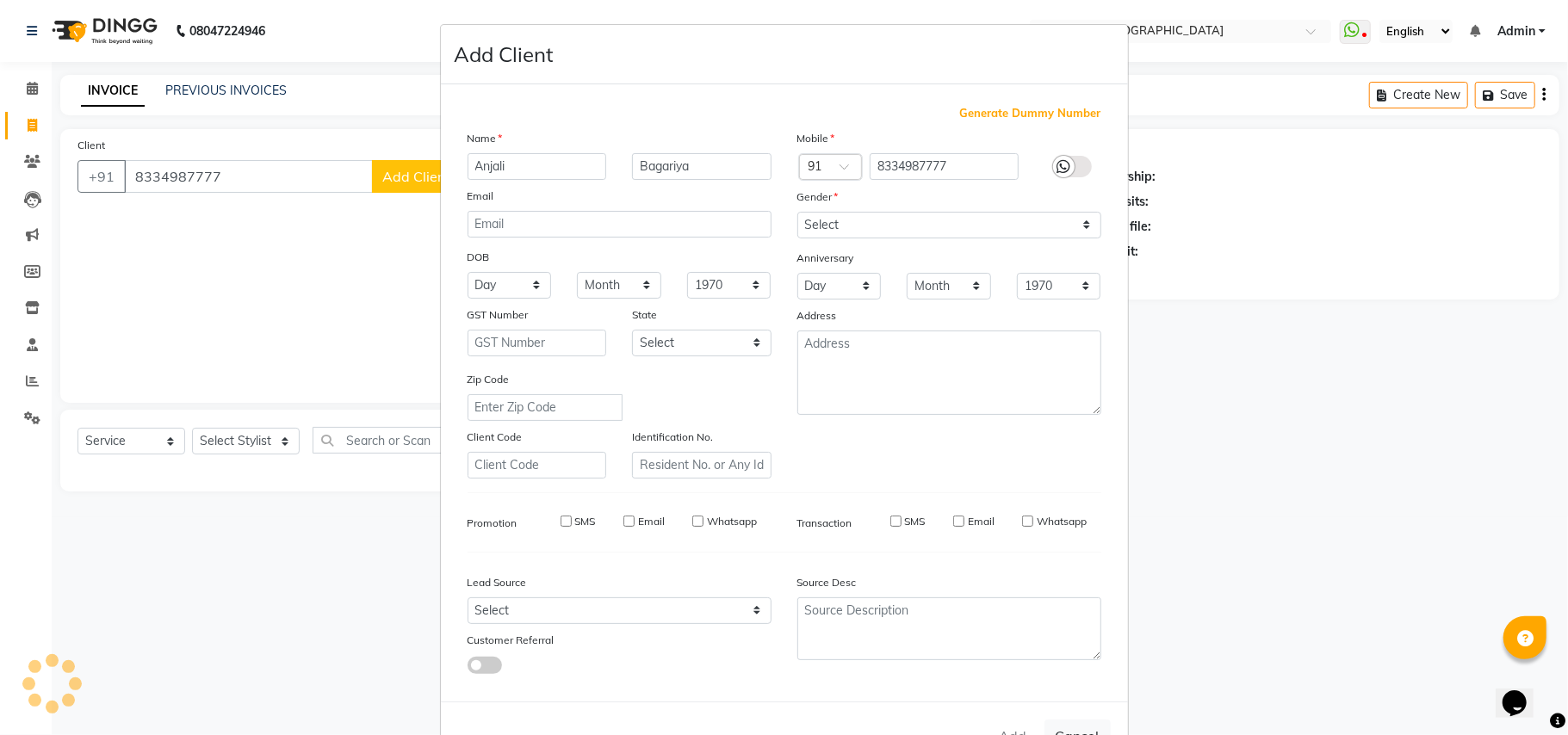
select select
checkbox input "false"
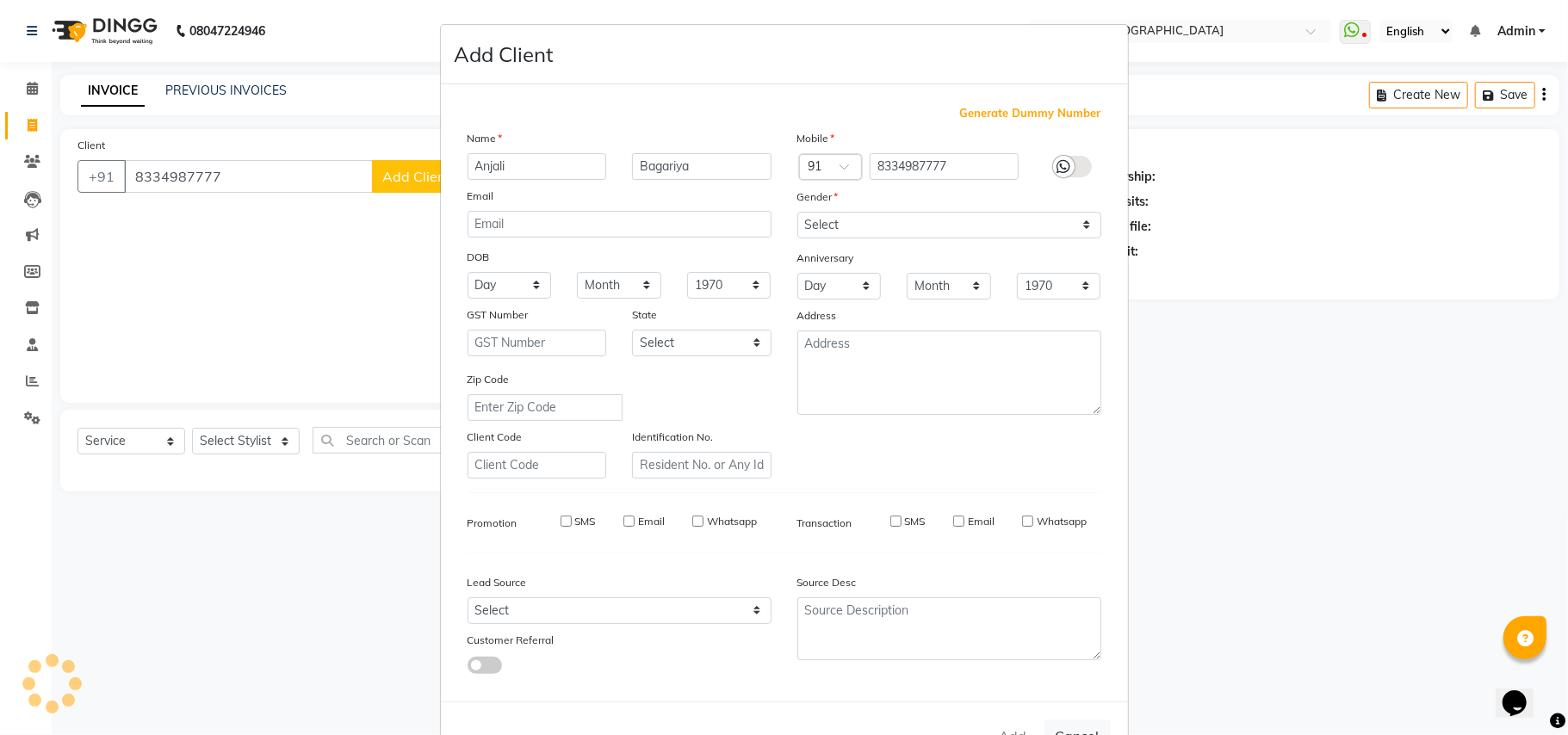
checkbox input "false"
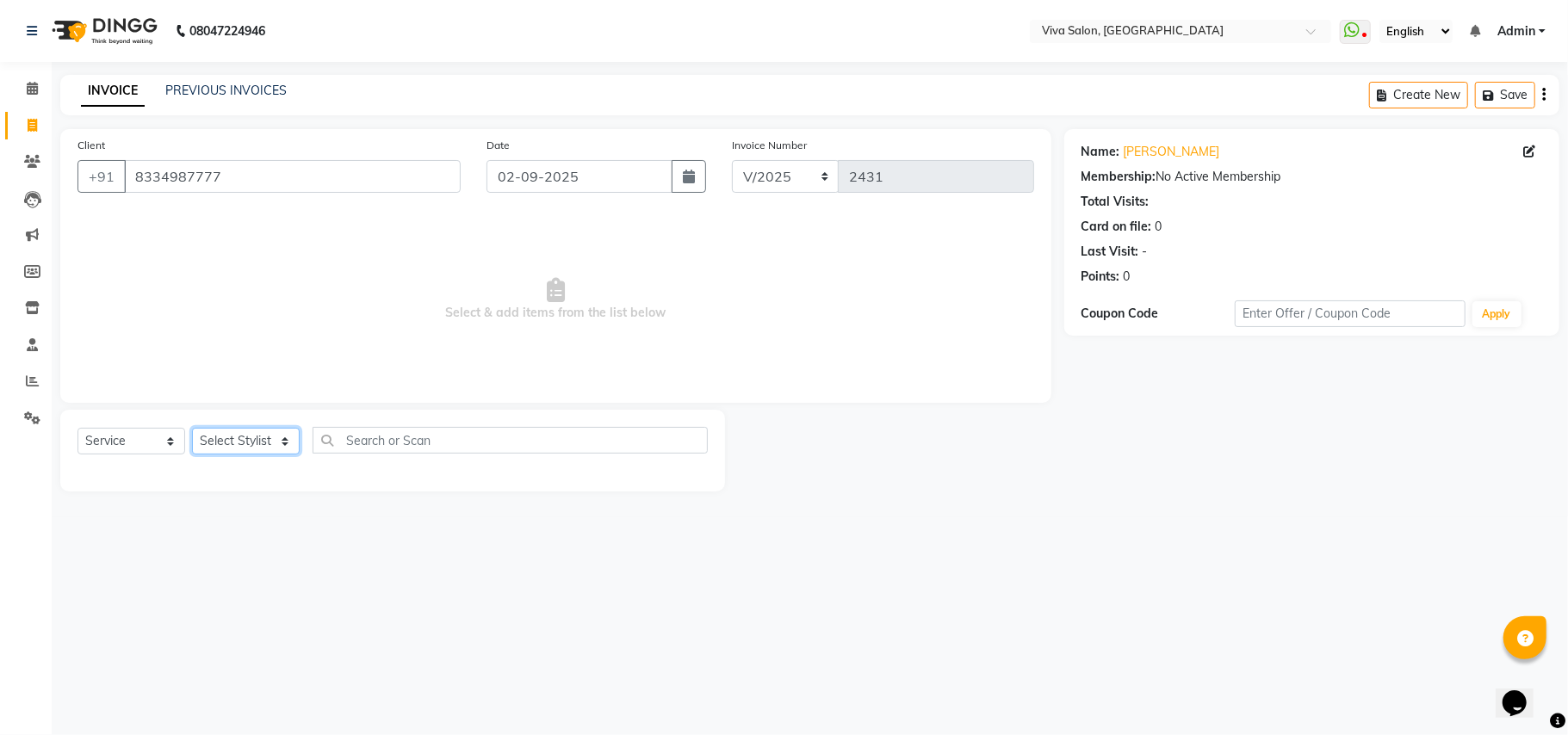
click at [254, 439] on select "Select Stylist [PERSON_NAME] [PERSON_NAME] Jidhnya [PERSON_NAME] lakhanavar [PE…" at bounding box center [246, 441] width 107 height 27
select select "63725"
click at [192, 428] on select "Select Stylist [PERSON_NAME] [PERSON_NAME] Jidhnya [PERSON_NAME] lakhanavar [PE…" at bounding box center [246, 441] width 107 height 27
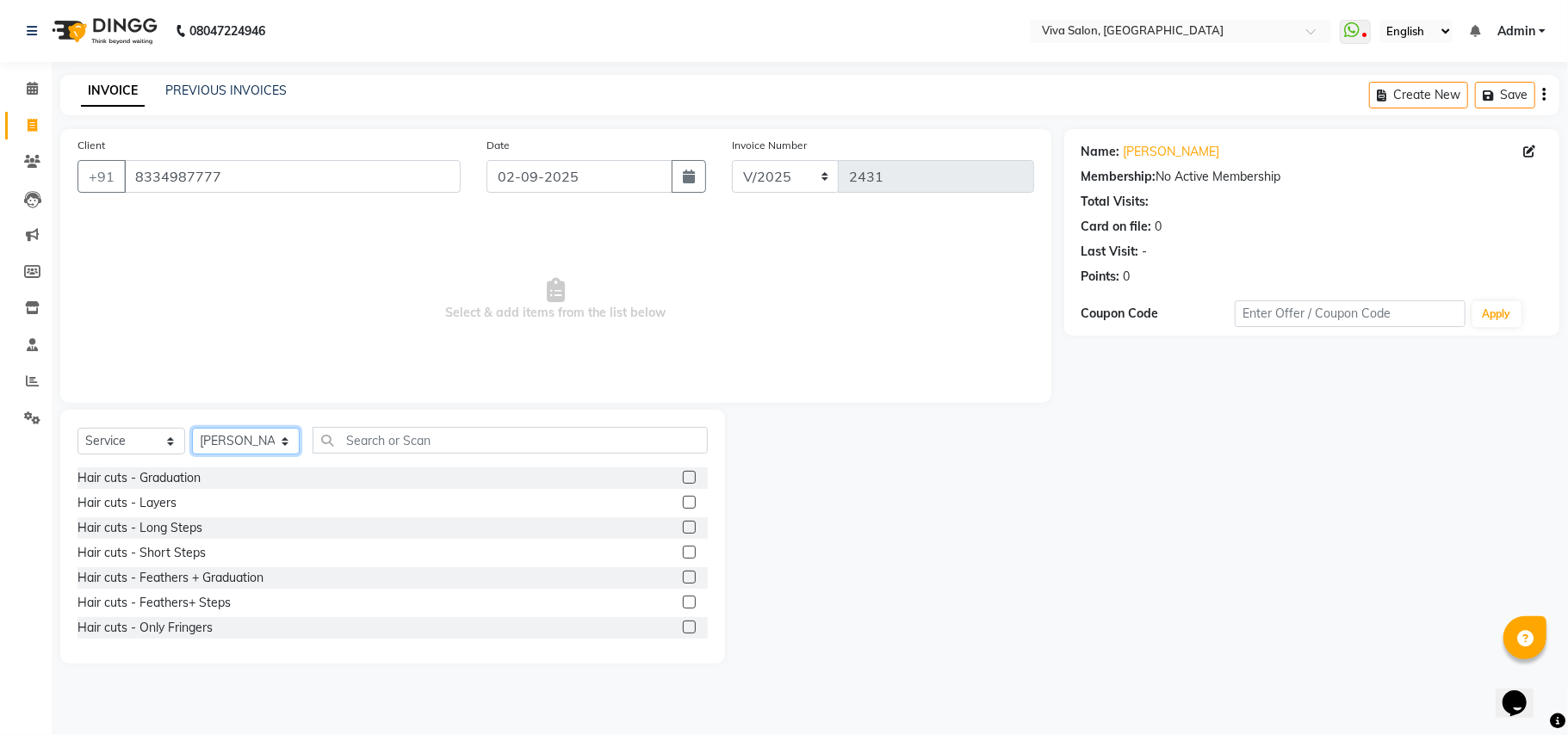
scroll to position [300, 0]
click at [683, 625] on label at bounding box center [689, 626] width 13 height 13
click at [683, 625] on input "checkbox" at bounding box center [688, 627] width 11 height 11
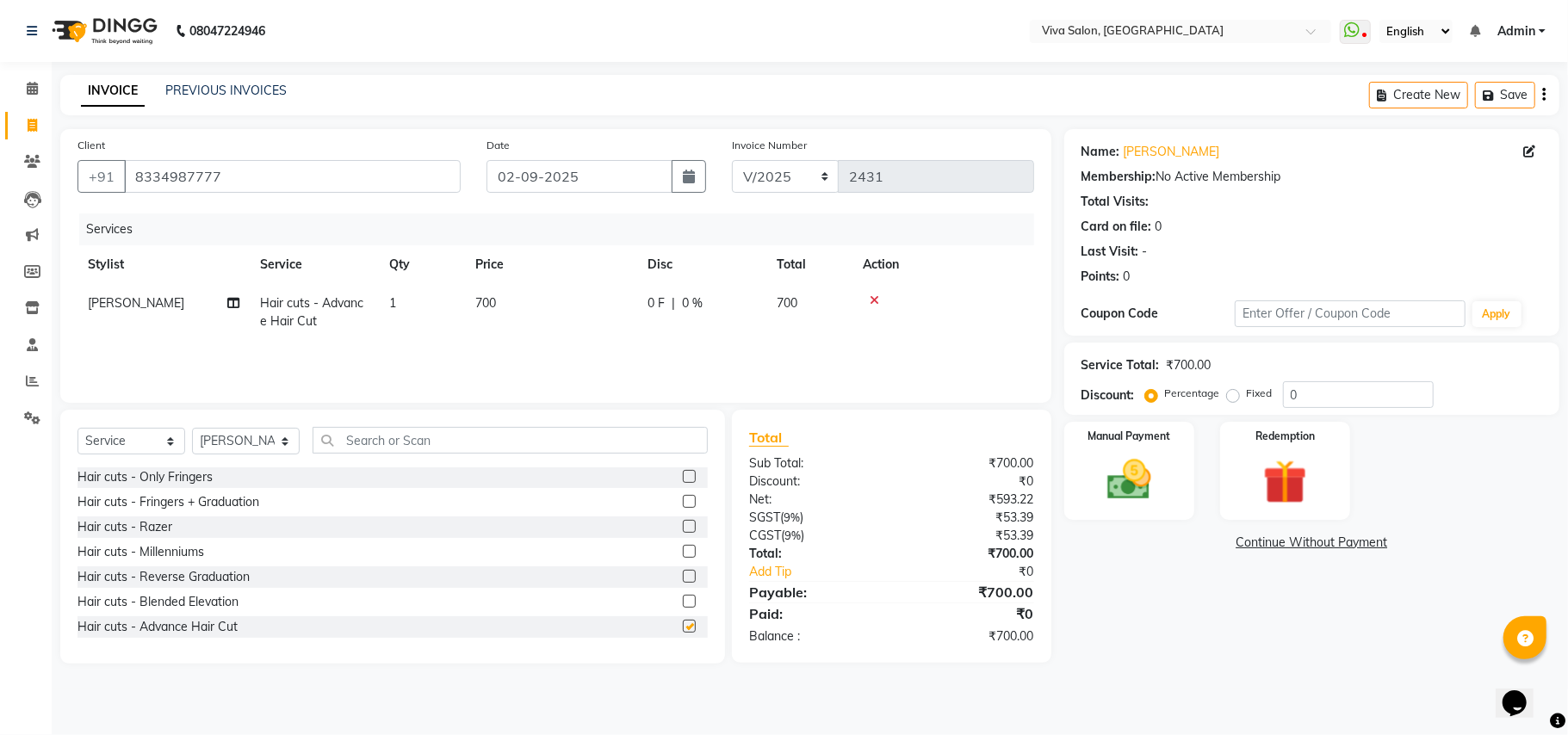
checkbox input "false"
click at [231, 439] on select "Select Stylist [PERSON_NAME] [PERSON_NAME] Jidhnya [PERSON_NAME] lakhanavar [PE…" at bounding box center [246, 441] width 107 height 27
select select "63771"
click at [192, 428] on select "Select Stylist [PERSON_NAME] [PERSON_NAME] Jidhnya [PERSON_NAME] lakhanavar [PE…" at bounding box center [246, 441] width 107 height 27
click at [142, 444] on select "Select Service Product Membership Package Voucher Prepaid Gift Card" at bounding box center [131, 441] width 107 height 27
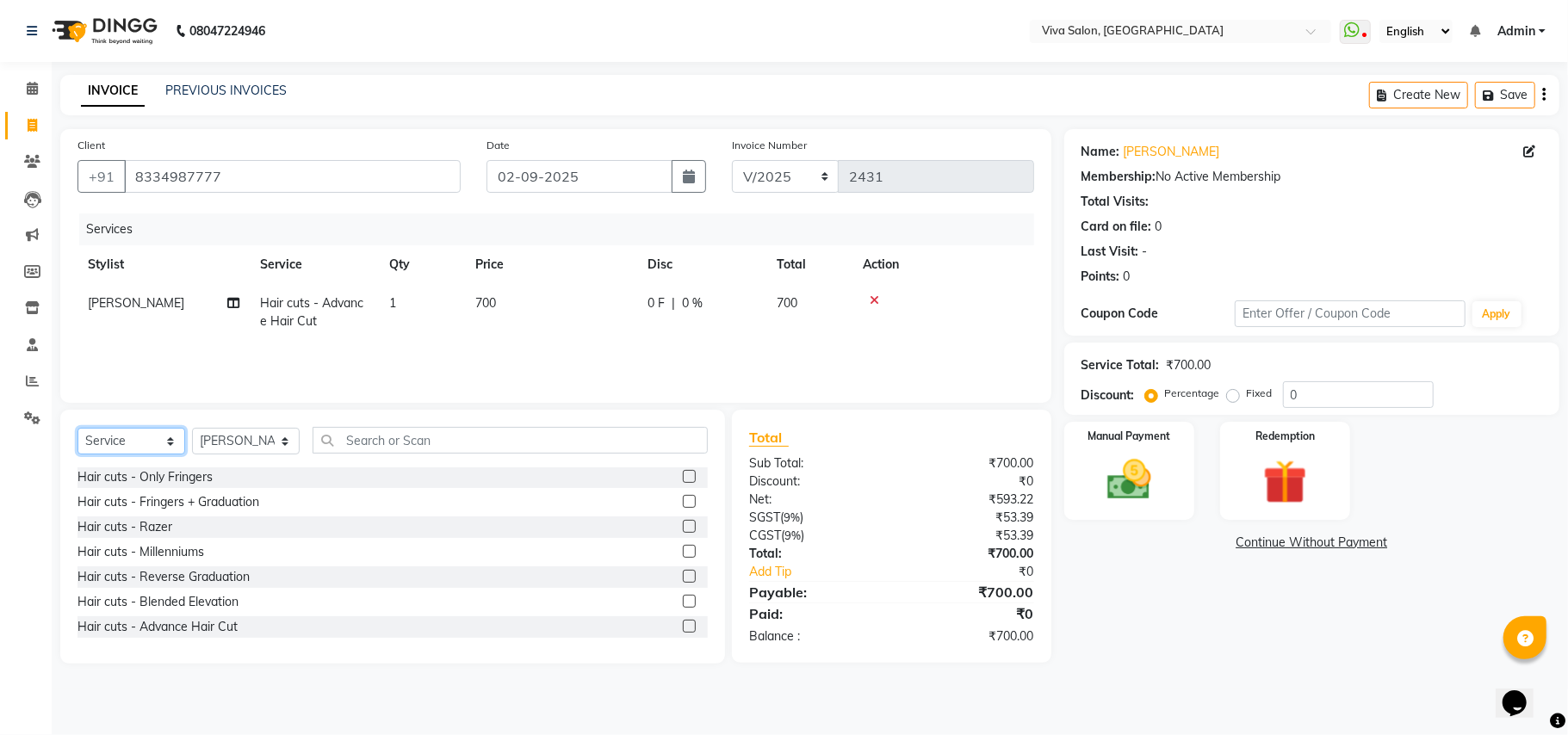
select select "package"
click at [78, 428] on select "Select Service Product Membership Package Voucher Prepaid Gift Card" at bounding box center [131, 441] width 107 height 27
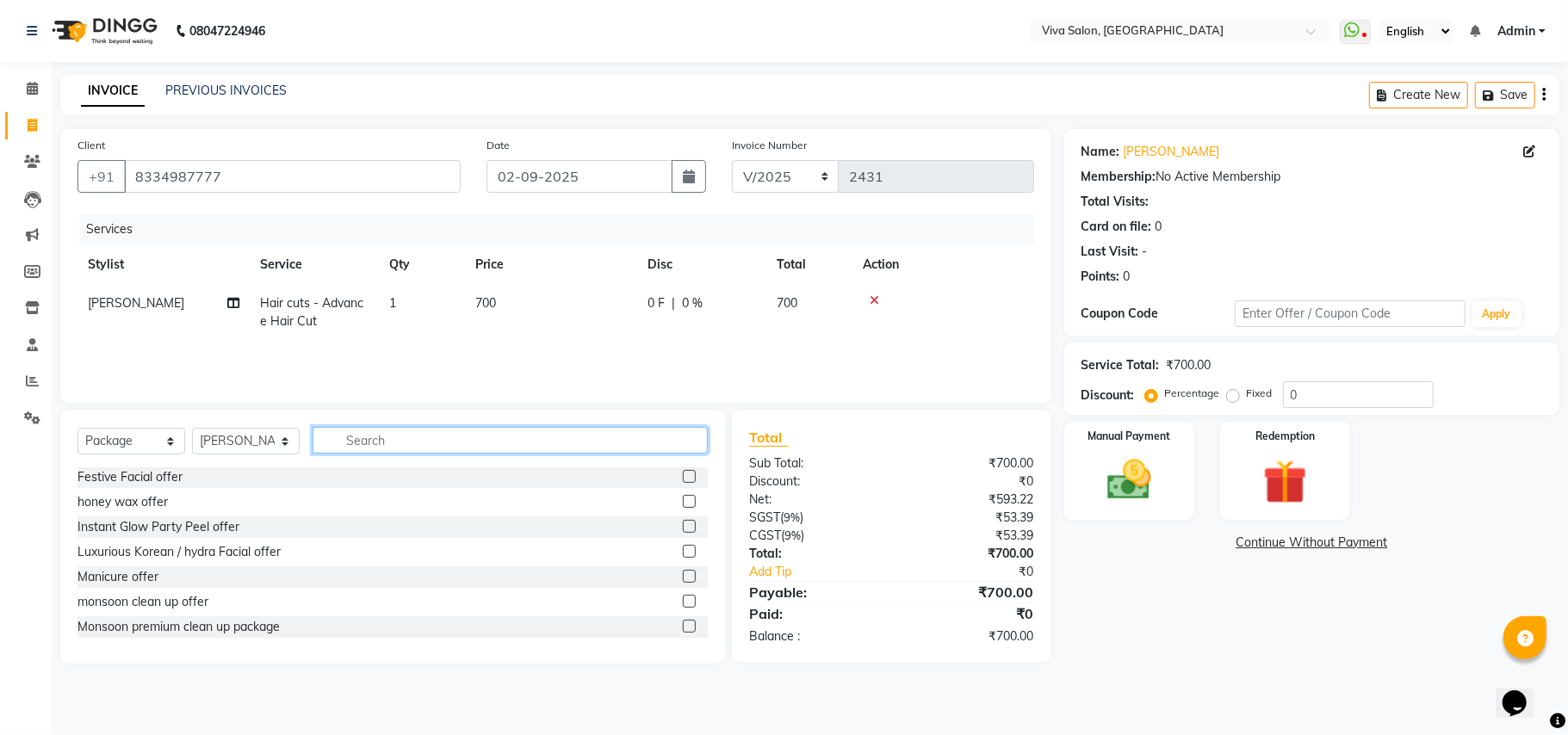
click at [369, 447] on input "text" at bounding box center [510, 440] width 395 height 27
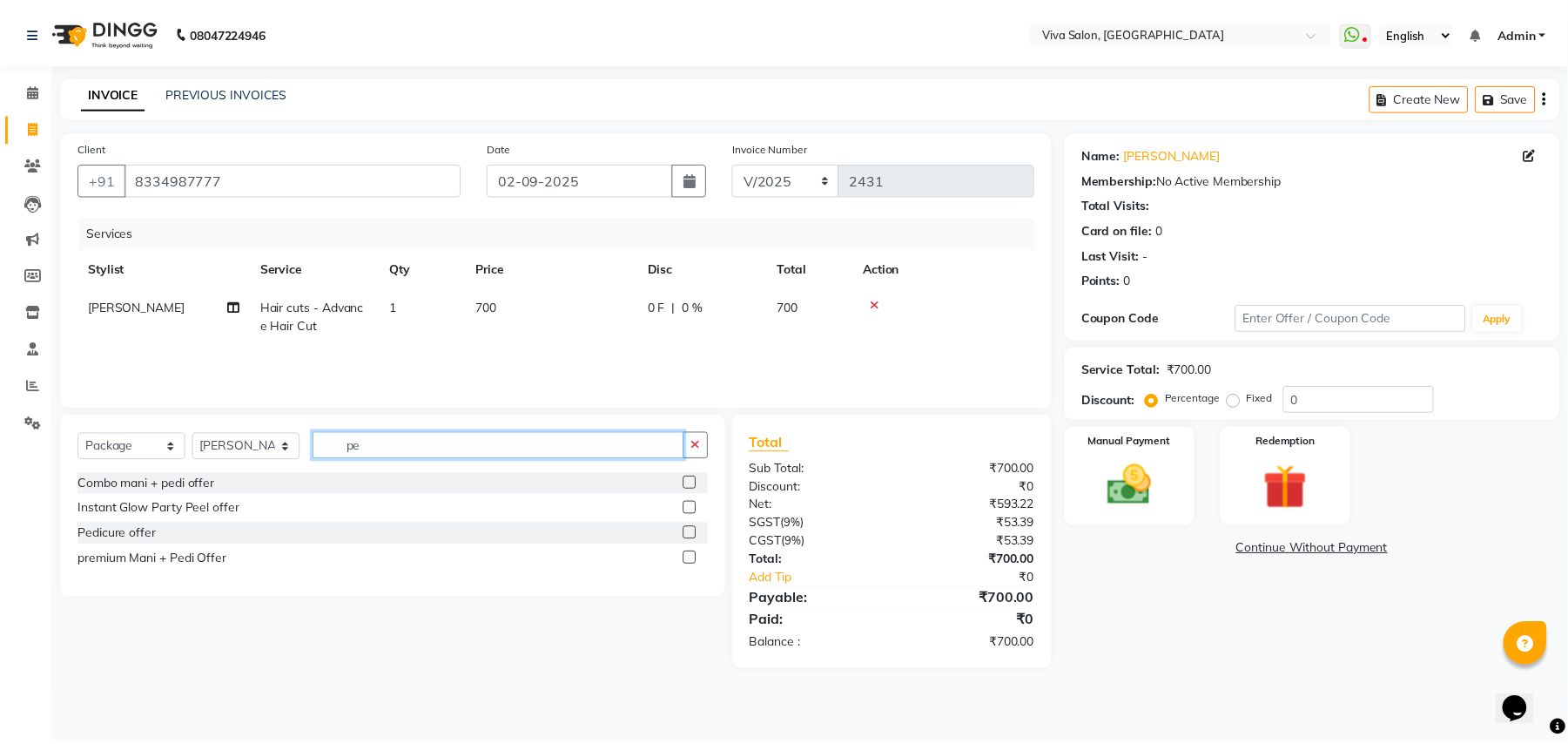
scroll to position [0, 0]
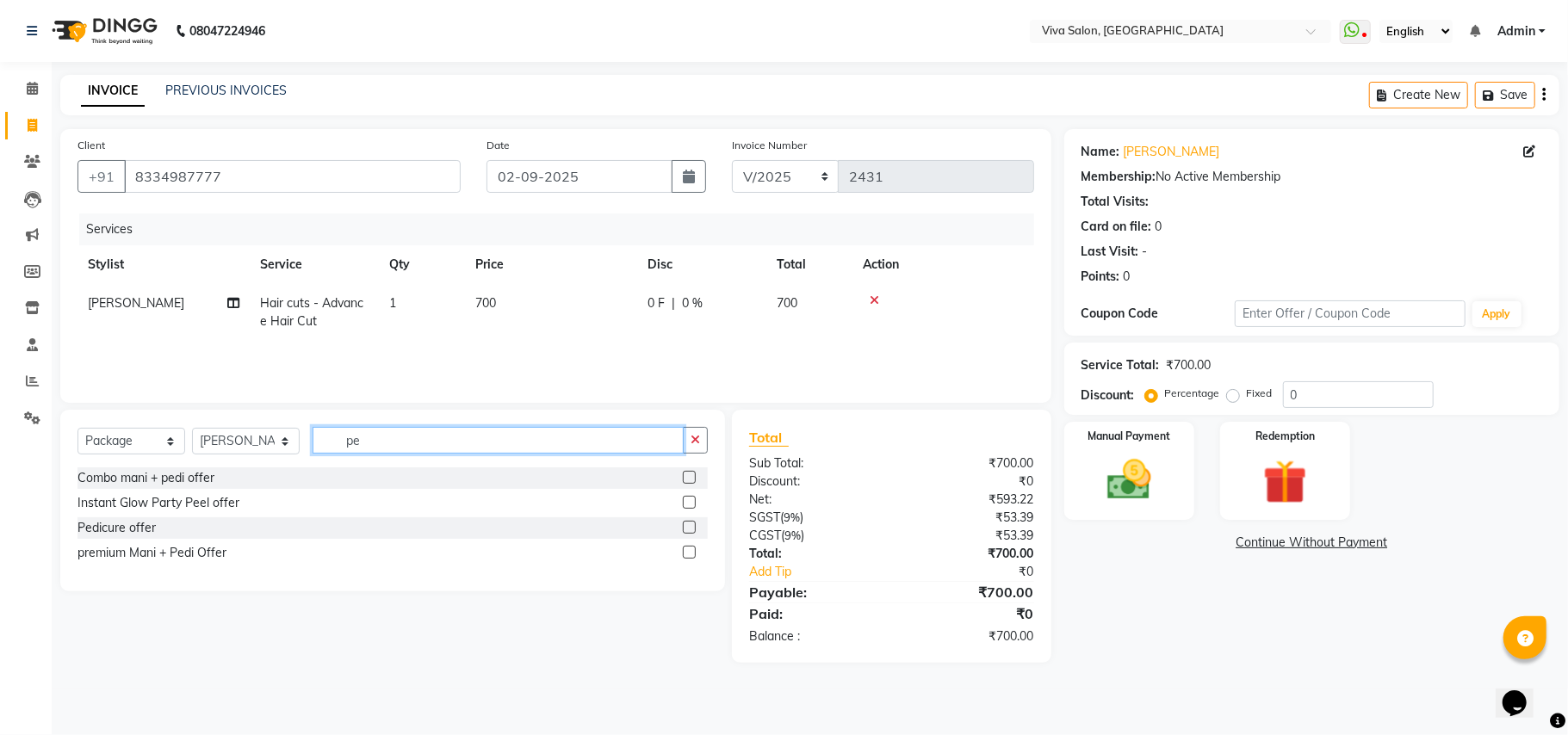
type input "pe"
click at [686, 549] on label at bounding box center [689, 552] width 13 height 13
click at [686, 549] on input "checkbox" at bounding box center [688, 553] width 11 height 11
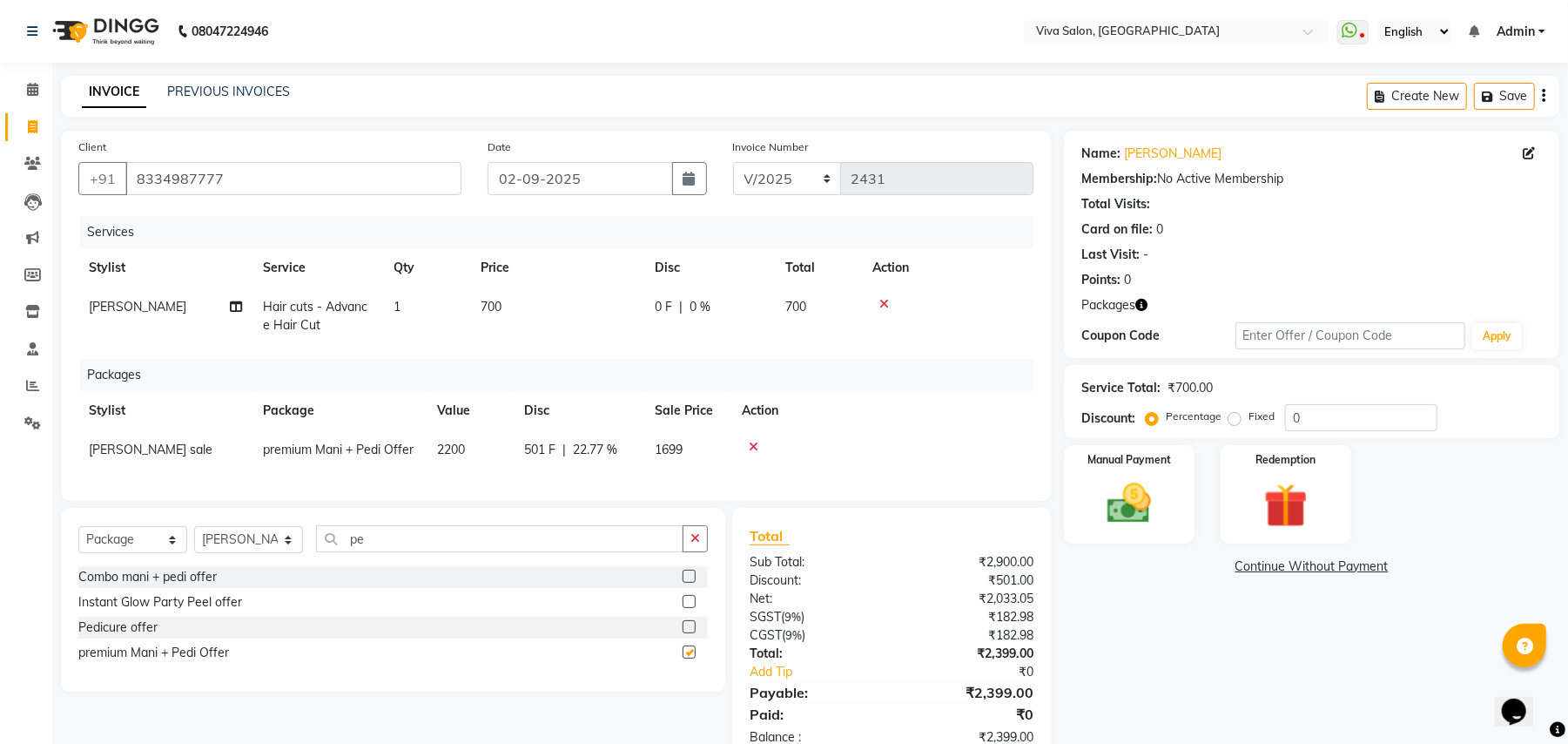
checkbox input "false"
click at [684, 583] on label at bounding box center [690, 576] width 13 height 13
click at [684, 583] on input "checkbox" at bounding box center [689, 576] width 11 height 11
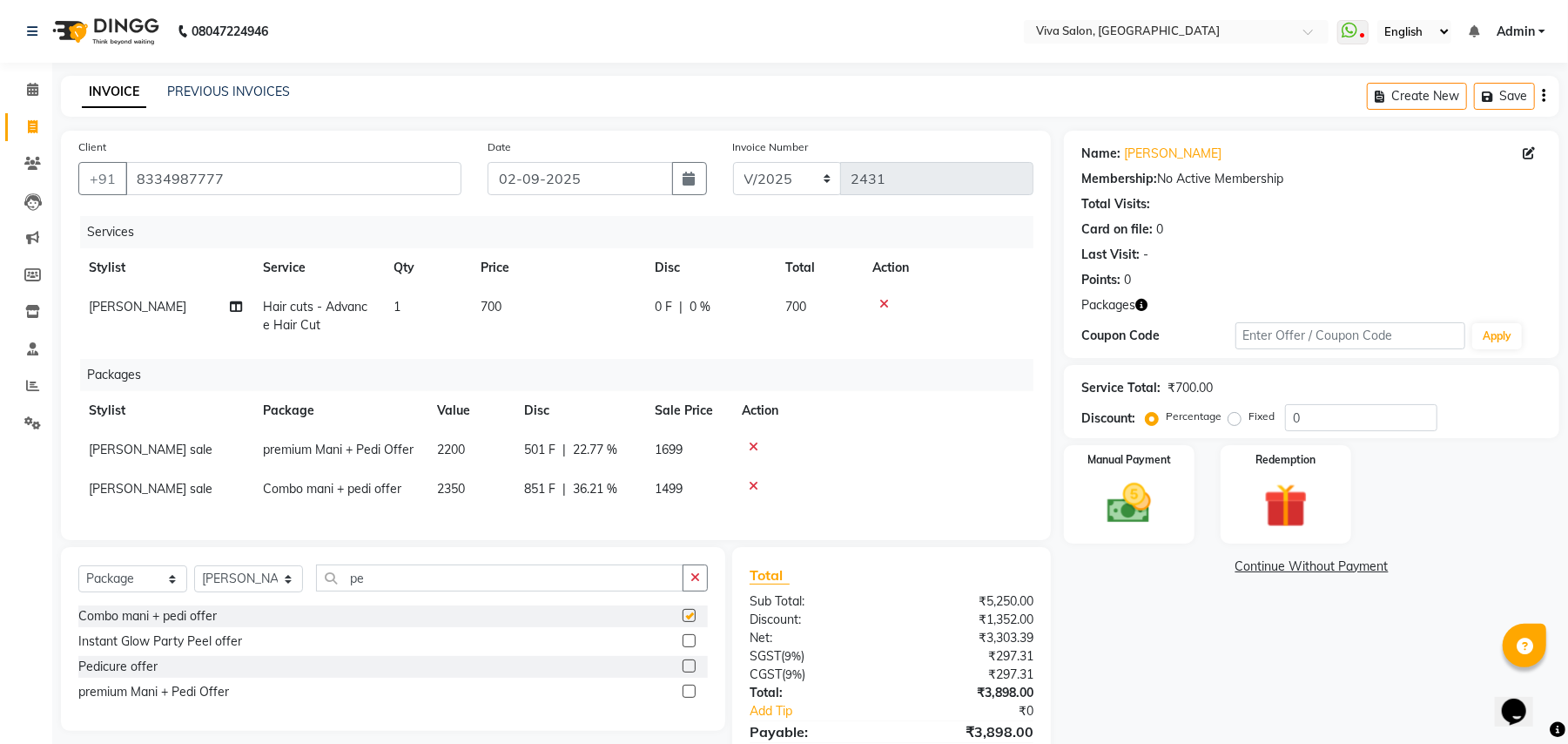
checkbox input "false"
click at [734, 475] on td at bounding box center [882, 489] width 302 height 39
click at [748, 480] on icon at bounding box center [753, 486] width 9 height 12
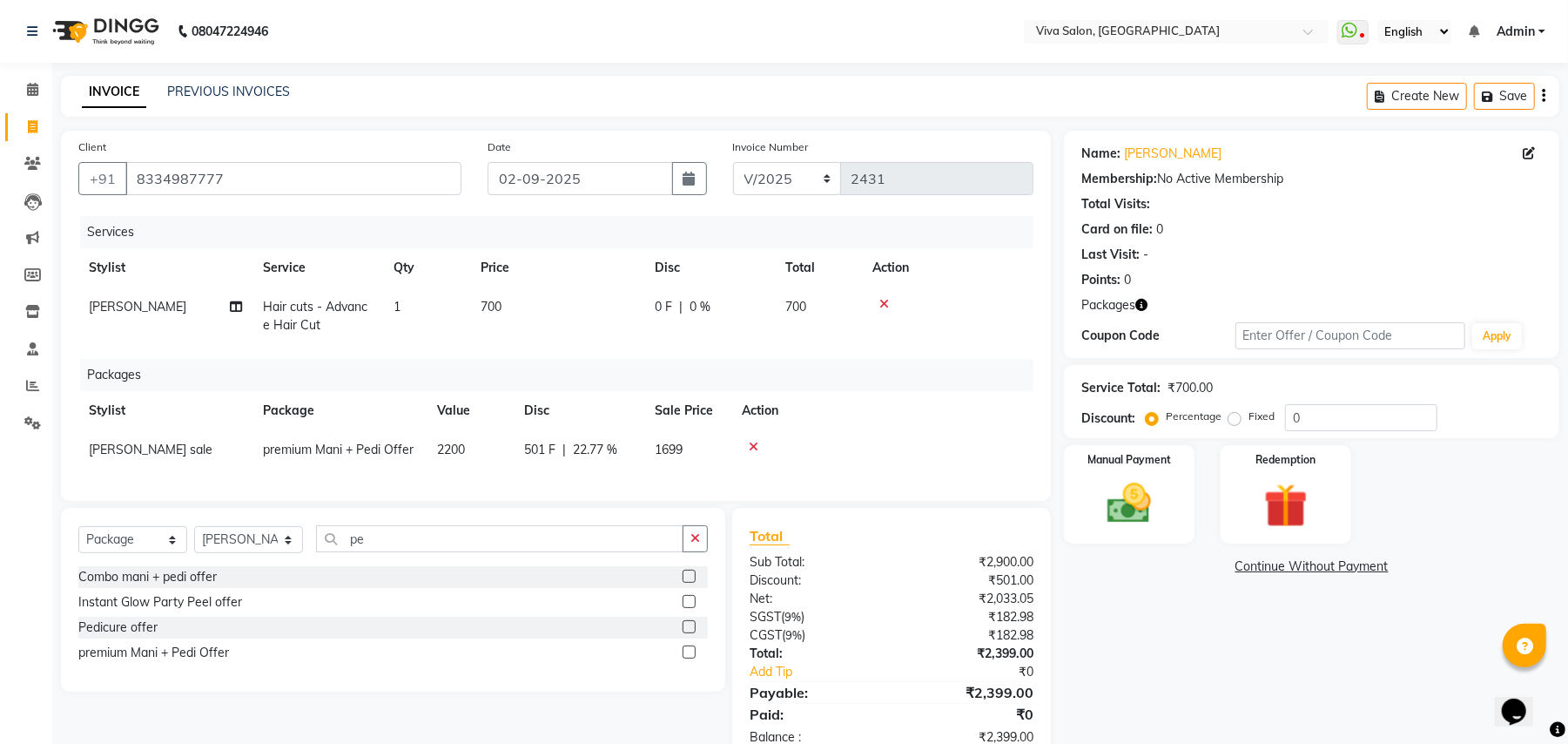
click at [747, 447] on div at bounding box center [882, 446] width 282 height 12
click at [687, 634] on label at bounding box center [690, 627] width 13 height 13
click at [687, 634] on input "checkbox" at bounding box center [689, 627] width 11 height 11
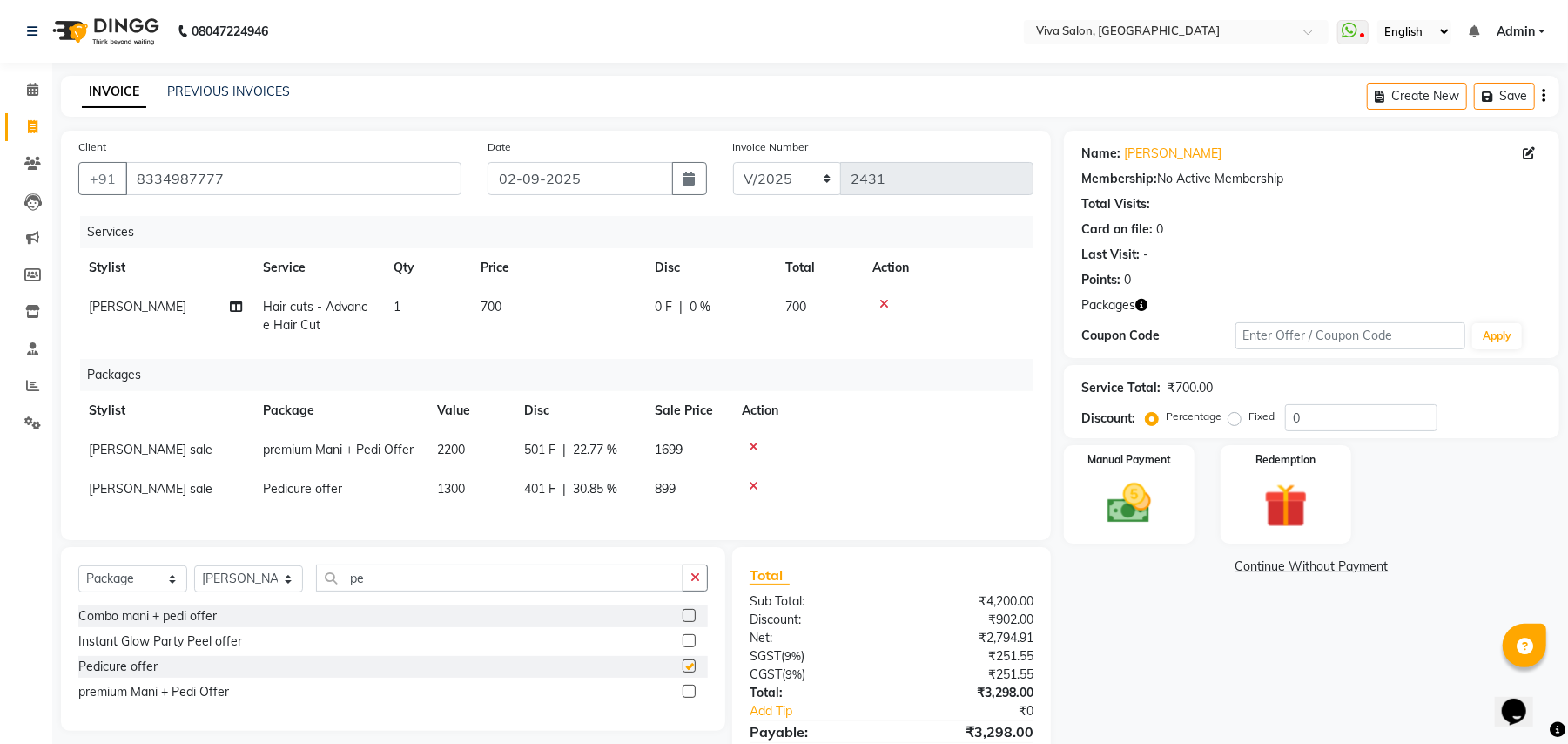
checkbox input "false"
click at [750, 444] on icon at bounding box center [753, 446] width 9 height 12
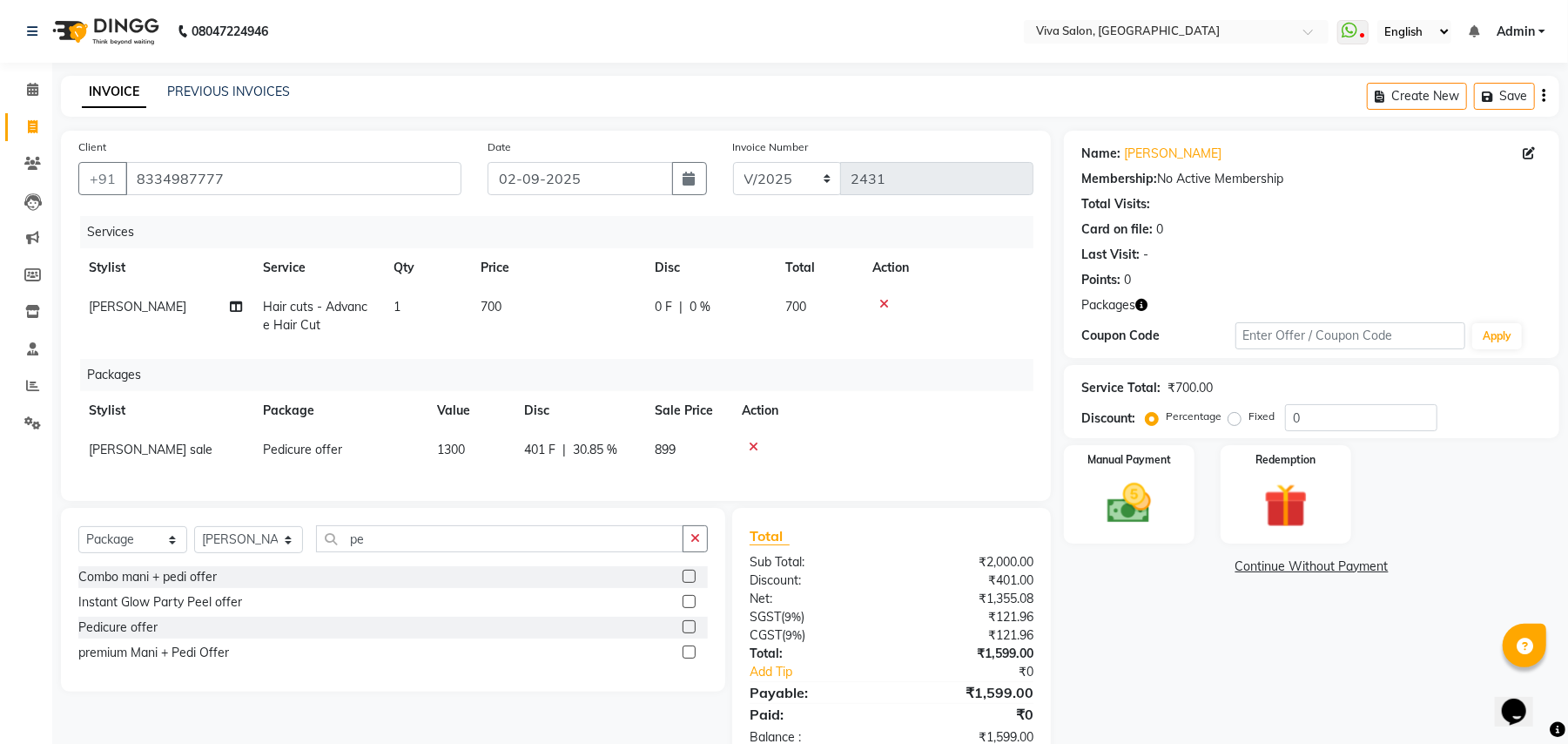
click at [688, 318] on td "0 F | 0 %" at bounding box center [710, 315] width 131 height 57
select select "63725"
click at [760, 312] on div "0 F | 0 %" at bounding box center [709, 307] width 109 height 19
select select "63725"
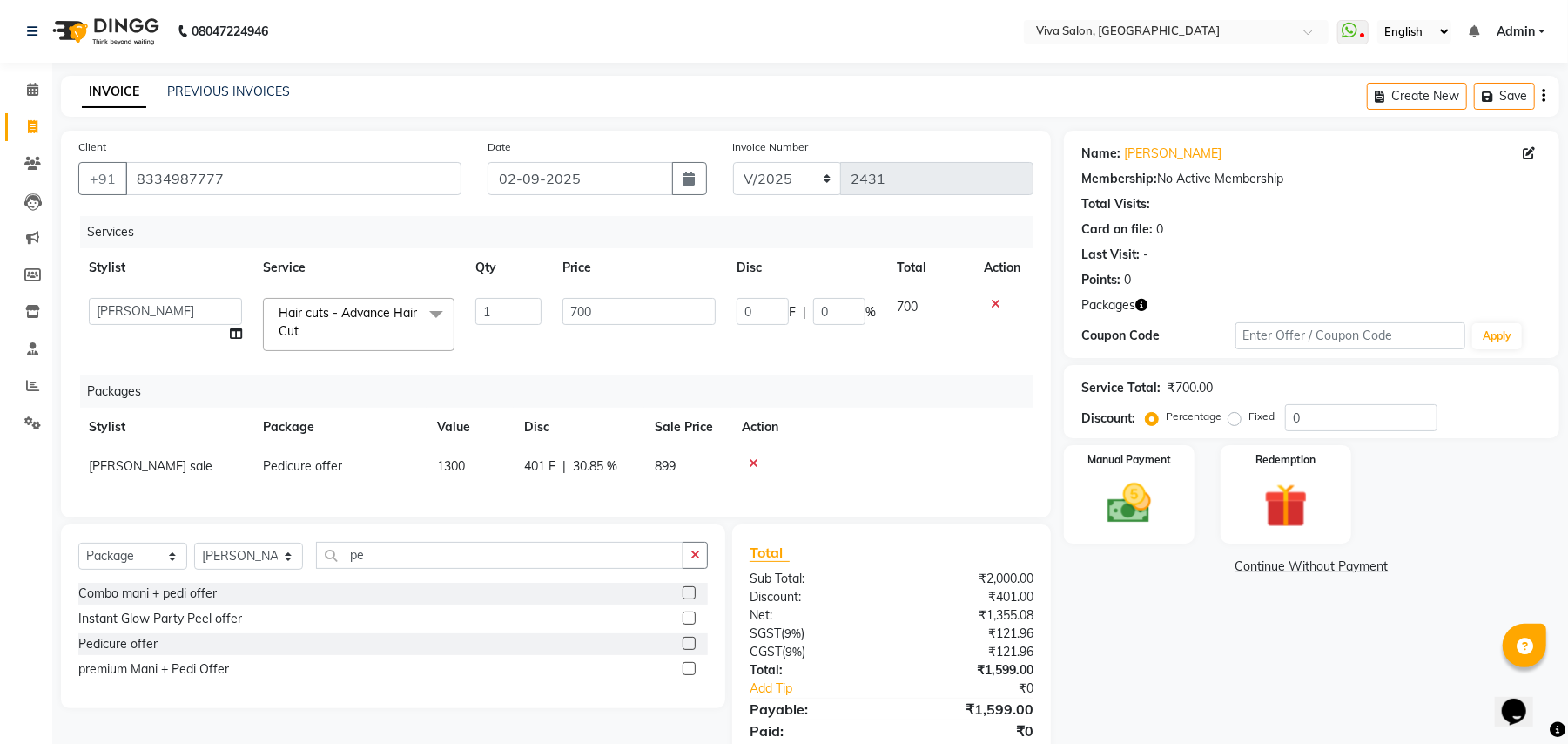
click at [760, 312] on input "0" at bounding box center [762, 311] width 52 height 27
type input "201"
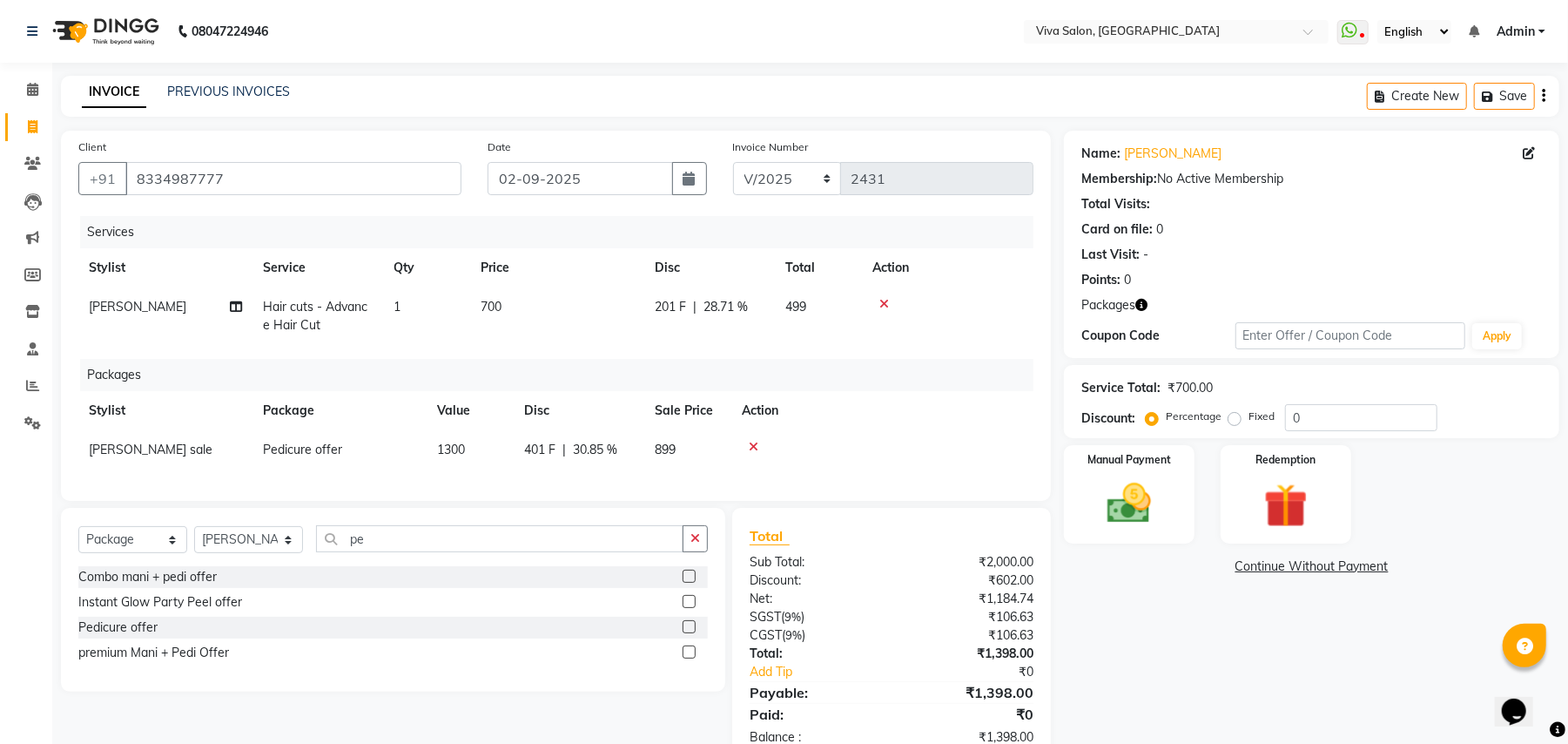
click at [782, 353] on div "Services Stylist Service Qty Price Disc Total Action Netra lakhanavar Hair cuts…" at bounding box center [556, 350] width 955 height 268
click at [1148, 522] on img at bounding box center [1129, 503] width 75 height 53
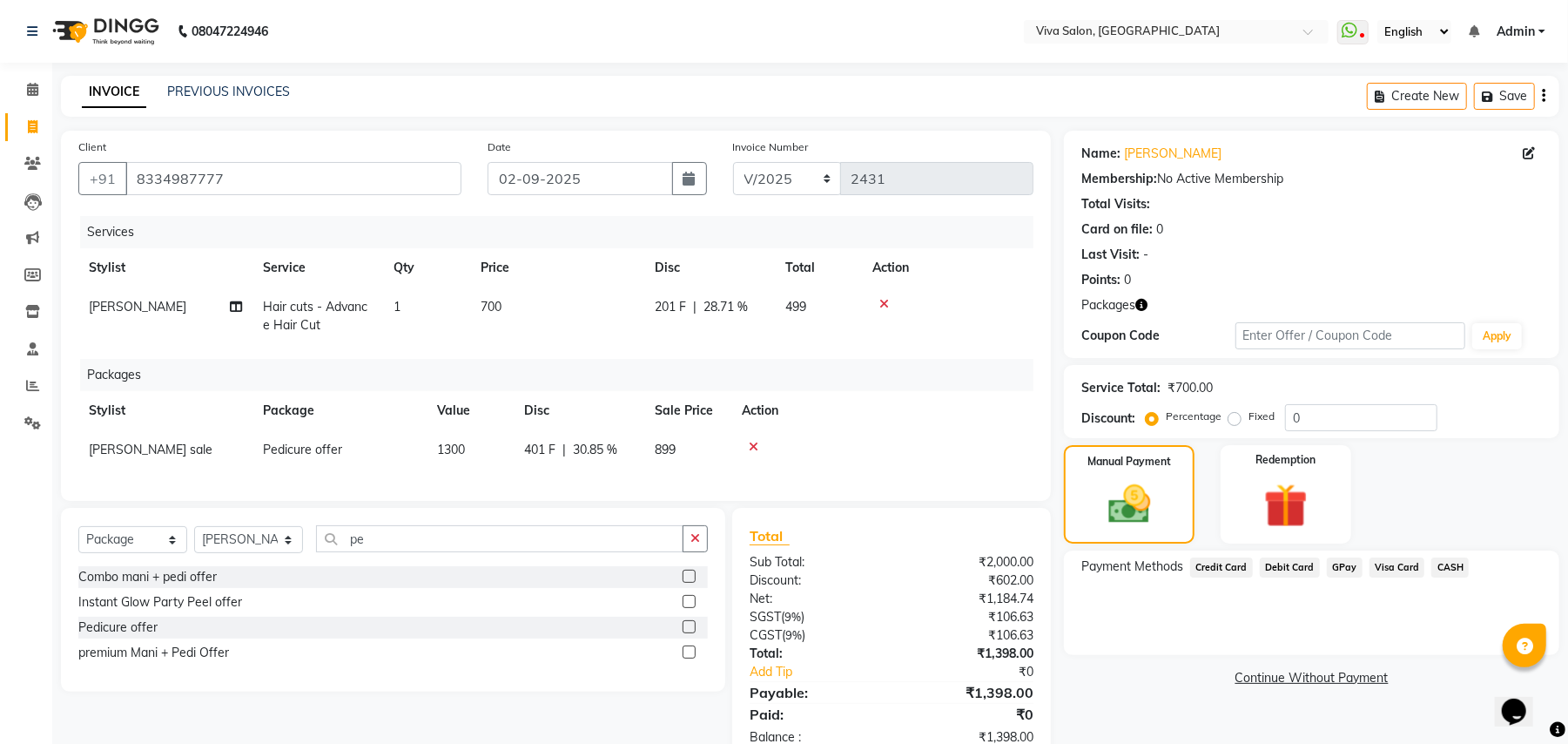
click at [1342, 573] on span "GPay" at bounding box center [1344, 567] width 36 height 20
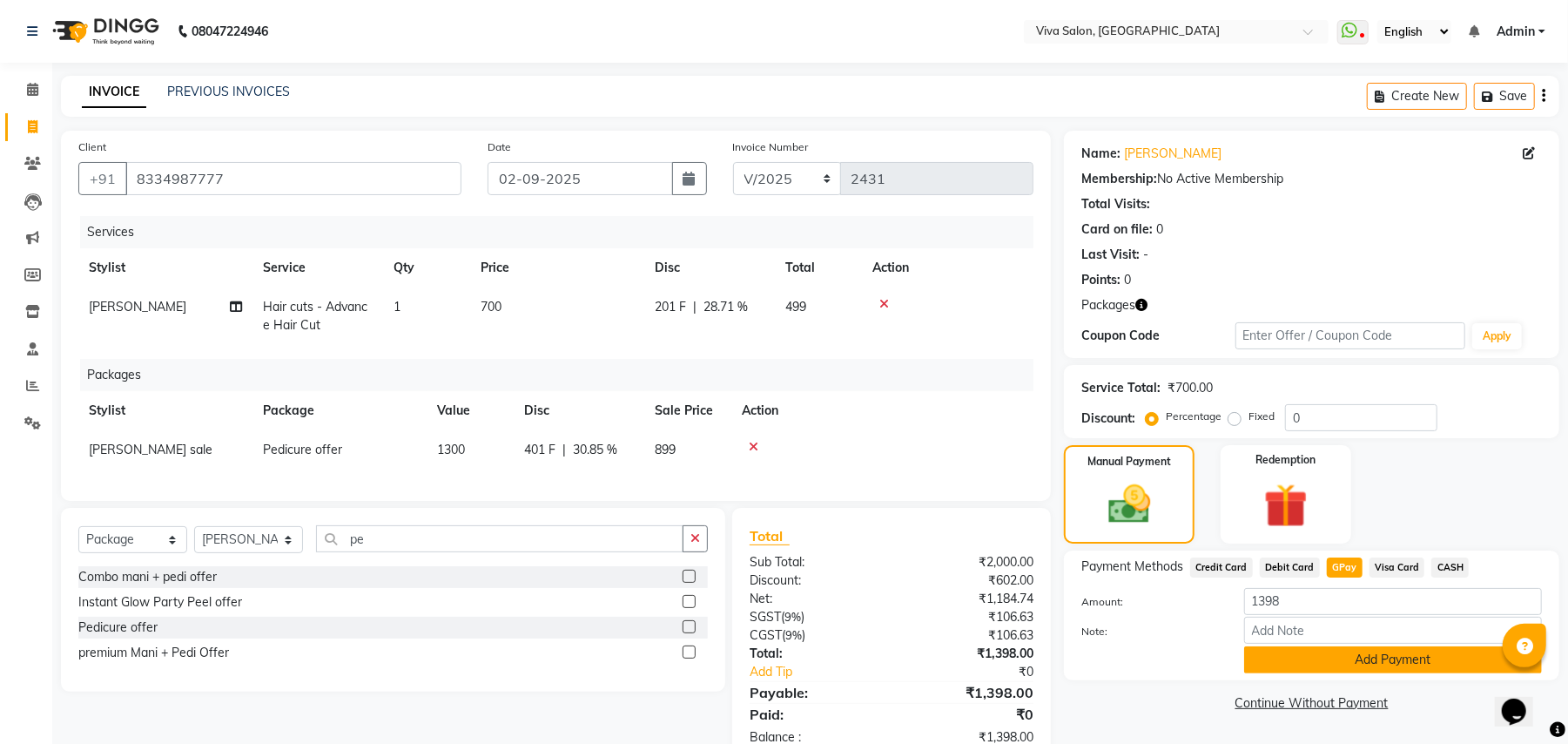
click at [1324, 666] on button "Add Payment" at bounding box center [1393, 660] width 298 height 27
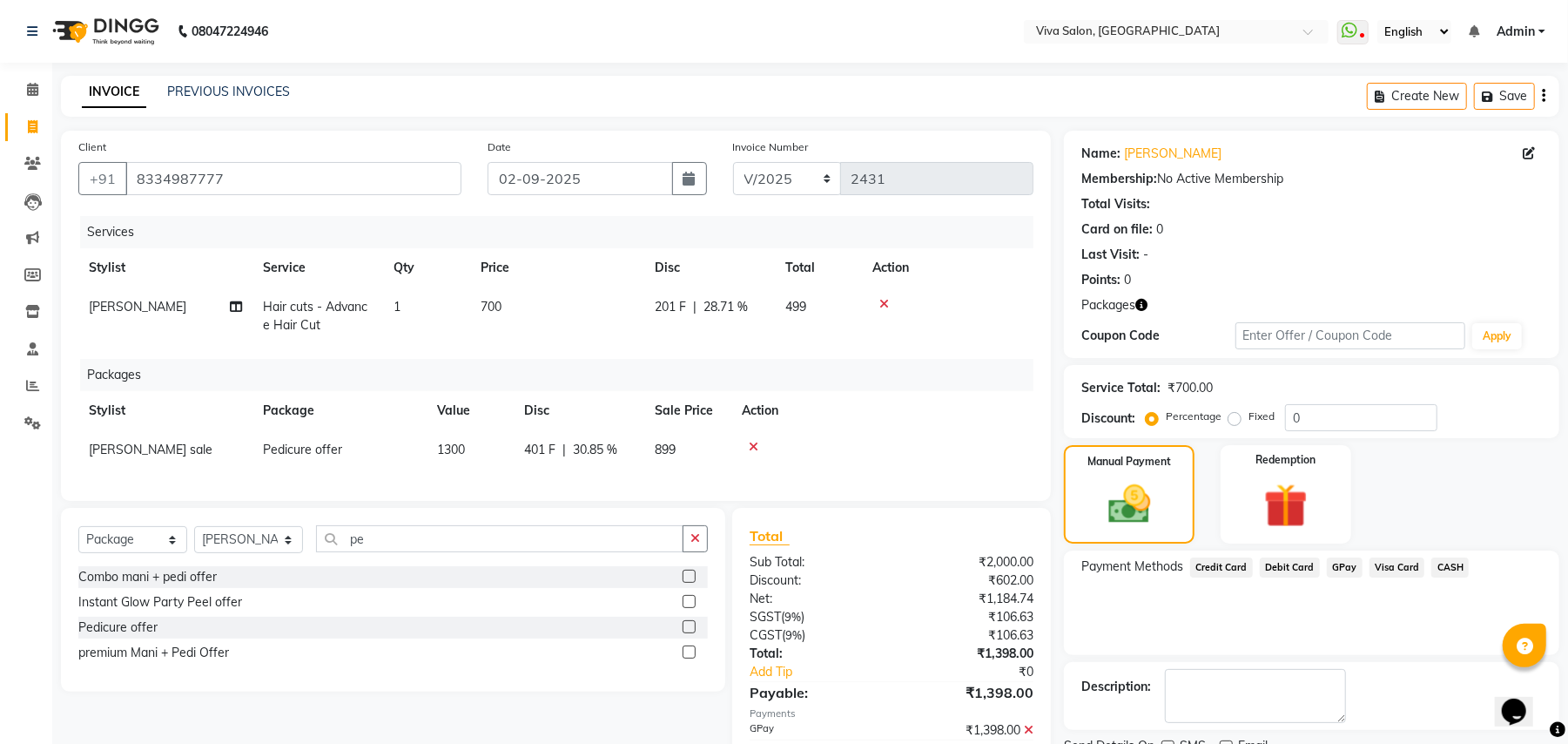
click at [1557, 676] on div "Description:" at bounding box center [1312, 695] width 496 height 68
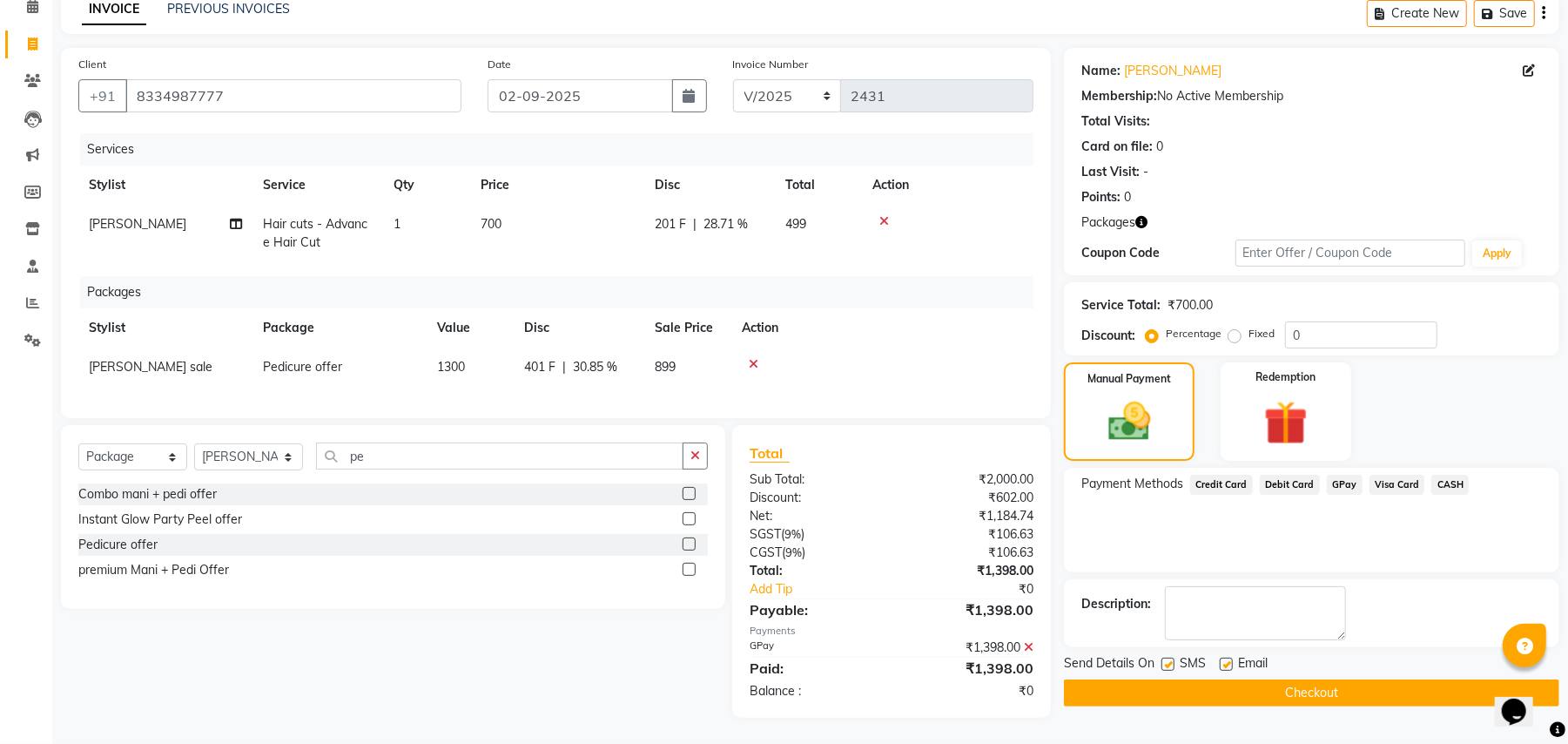
click at [1167, 658] on label at bounding box center [1168, 664] width 13 height 13
click at [1167, 659] on input "checkbox" at bounding box center [1167, 664] width 11 height 11
checkbox input "false"
click at [1224, 658] on label at bounding box center [1227, 664] width 13 height 13
click at [1224, 659] on input "checkbox" at bounding box center [1226, 664] width 11 height 11
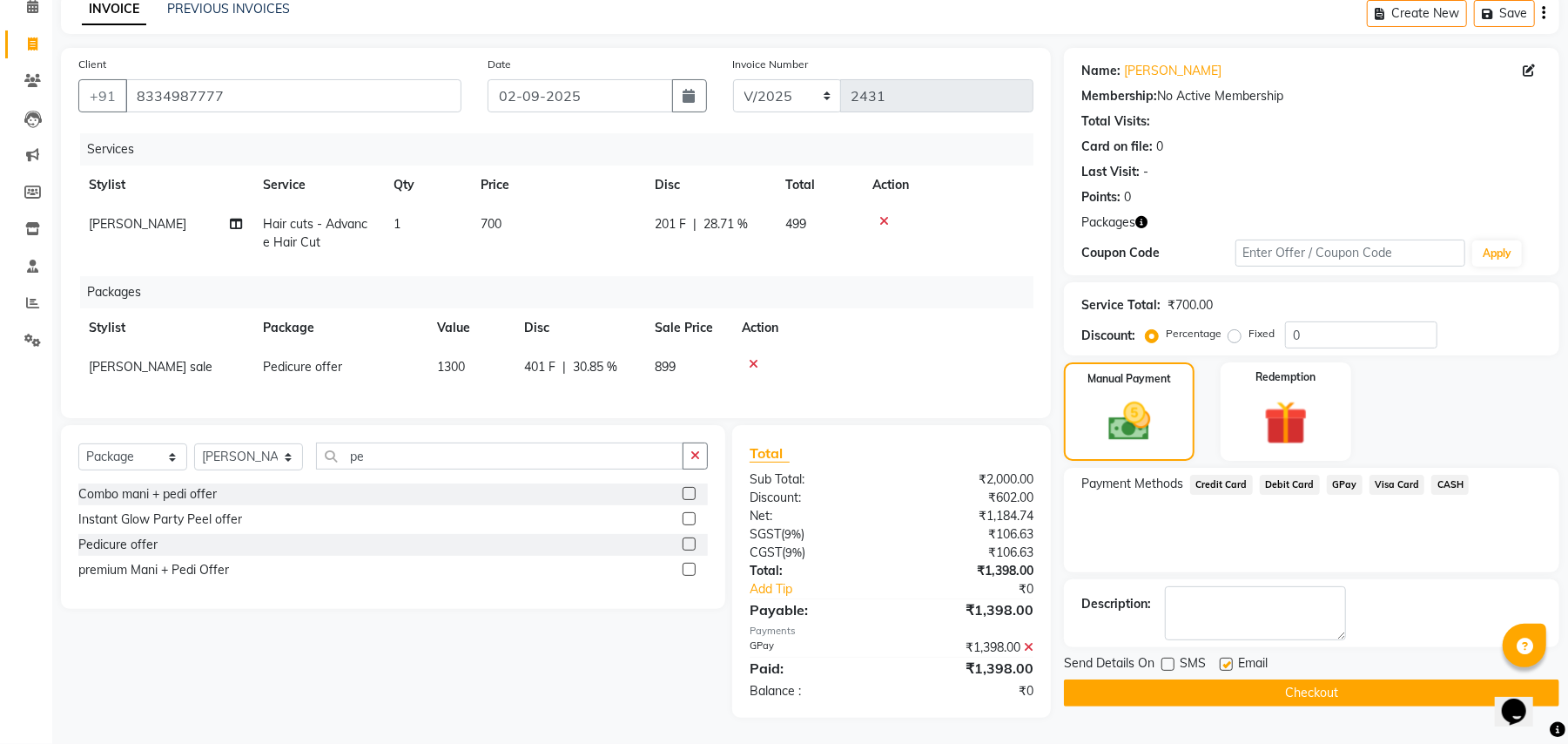
checkbox input "false"
click at [1210, 684] on button "Checkout" at bounding box center [1312, 693] width 496 height 27
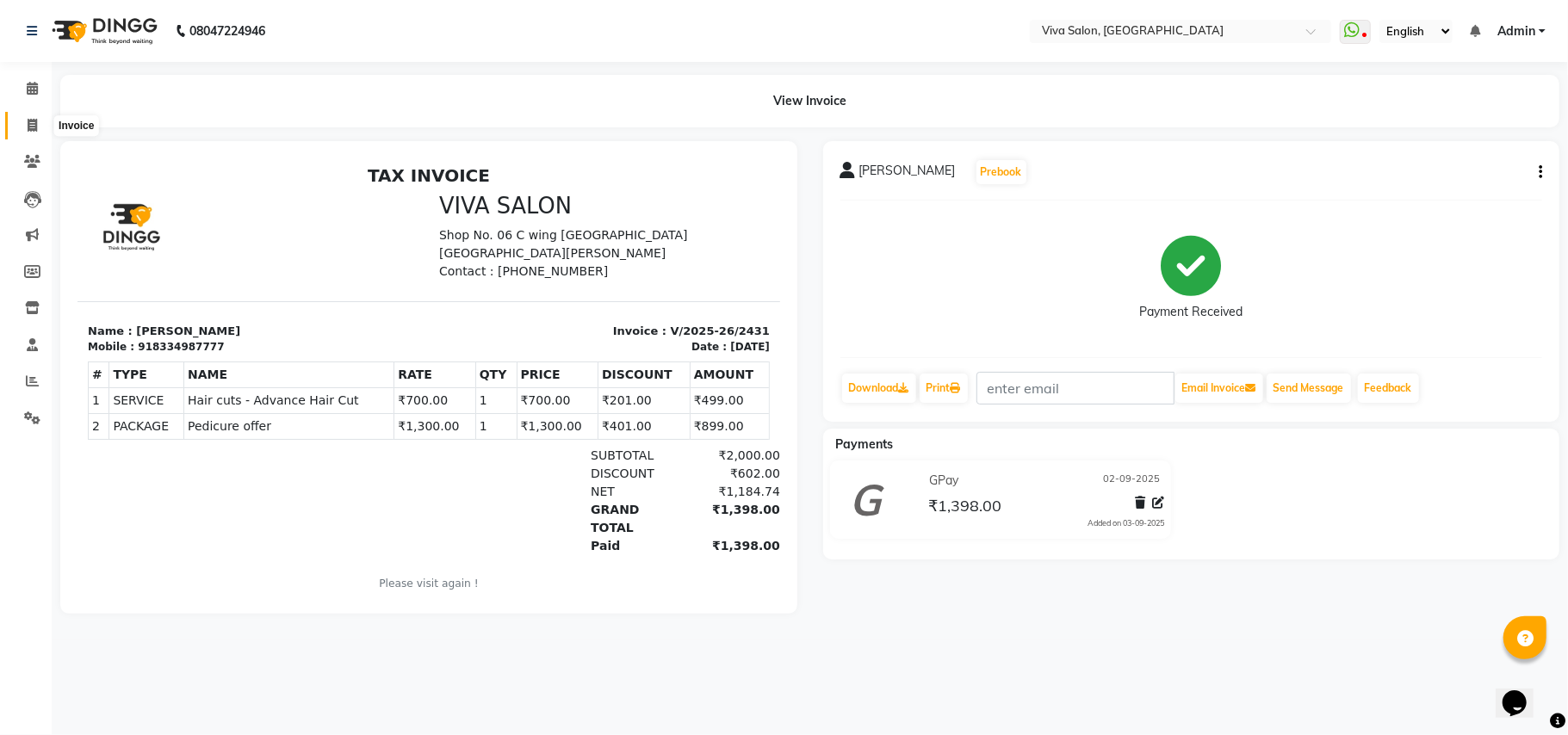
click at [30, 125] on icon at bounding box center [32, 125] width 9 height 13
select select "service"
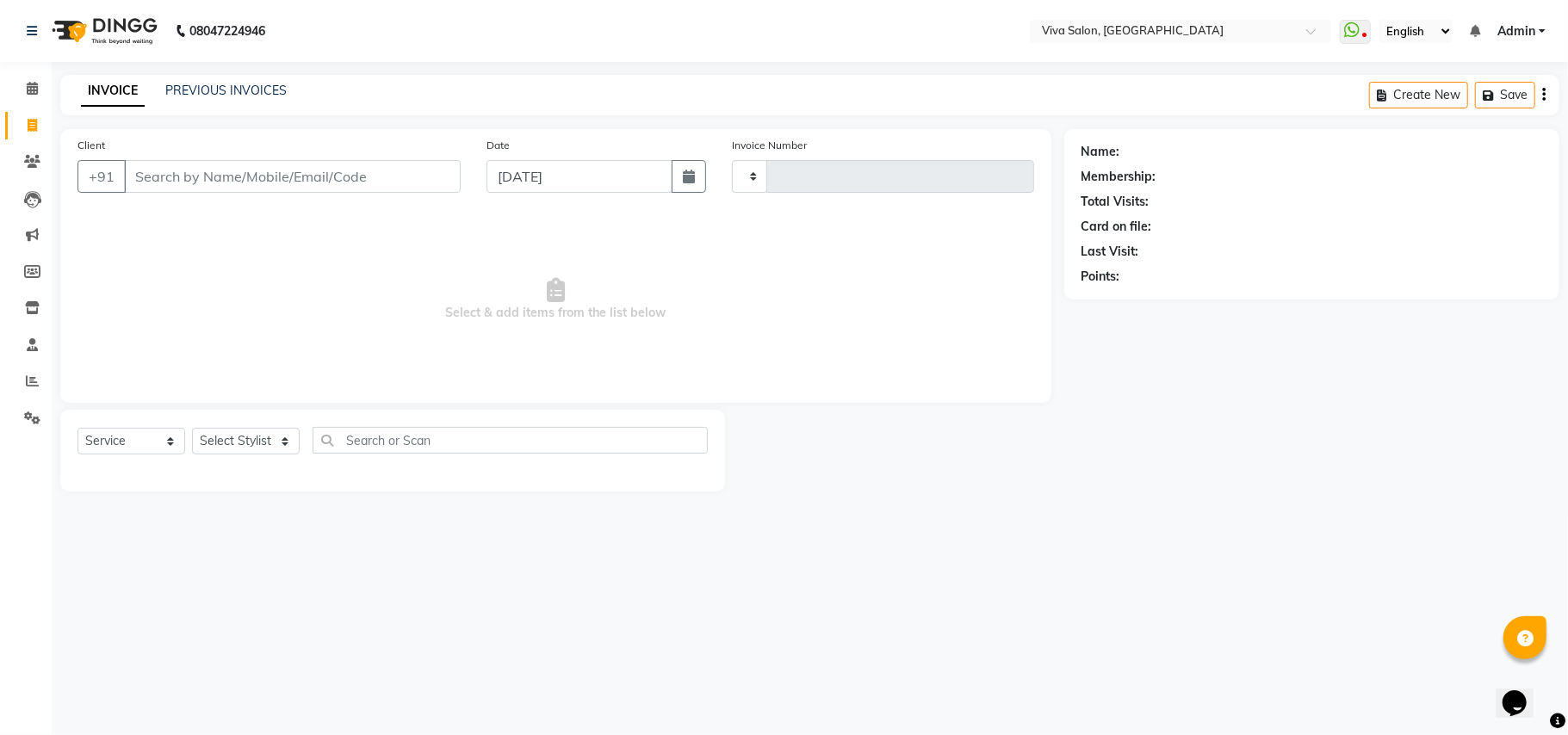
type input "2432"
select select "7363"
type input "v"
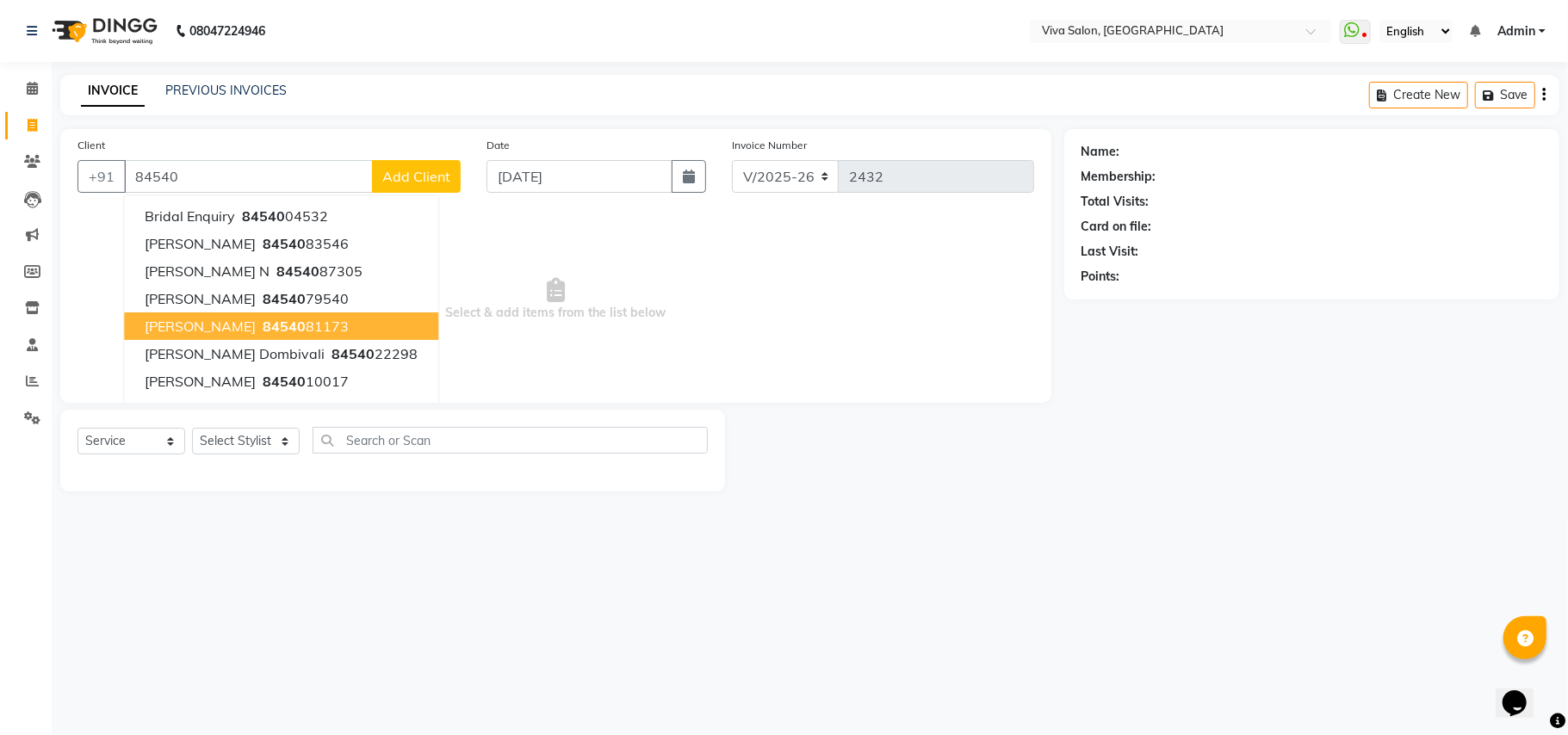
click at [265, 335] on button "[PERSON_NAME] 84540 81173" at bounding box center [281, 326] width 315 height 28
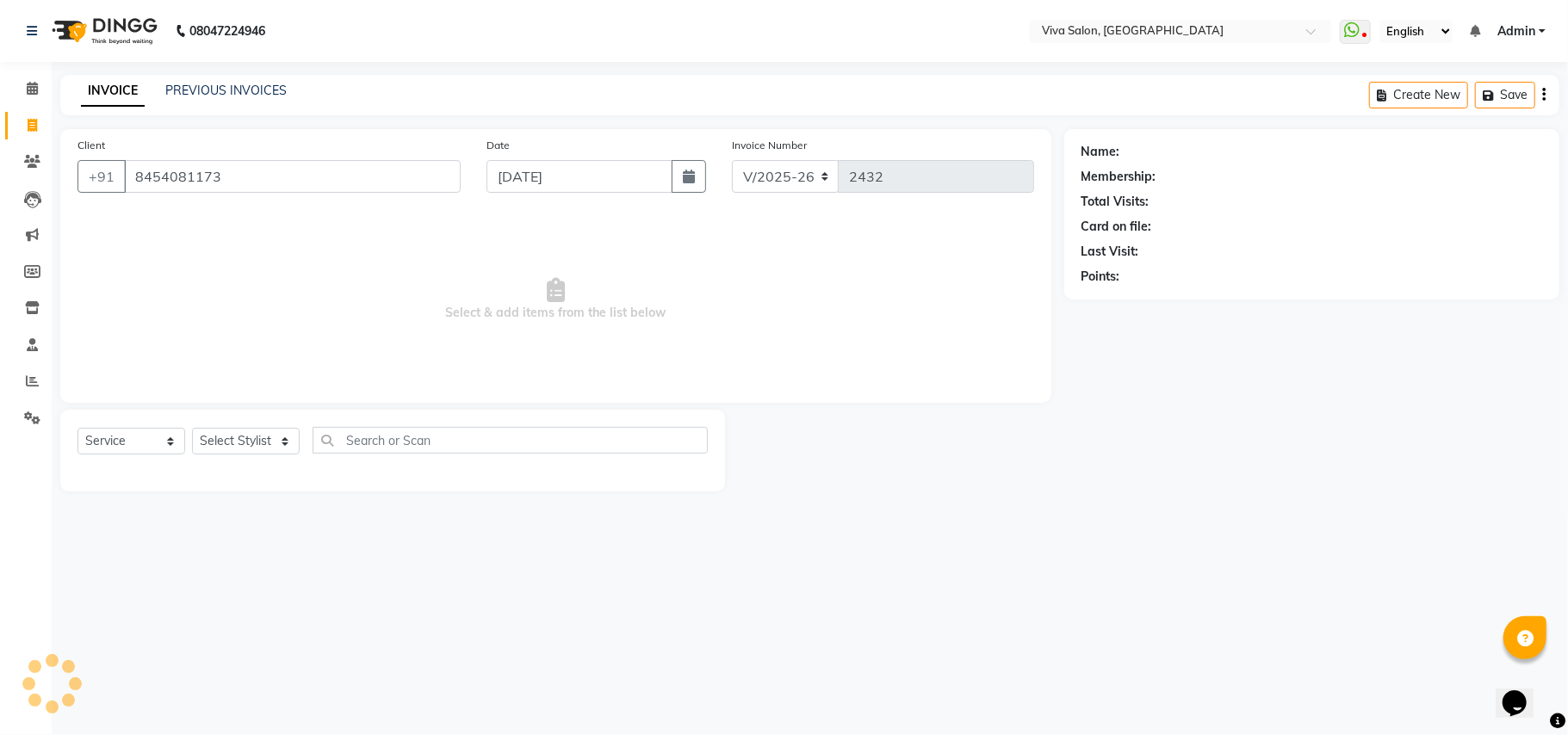
type input "8454081173"
select select "2: Object"
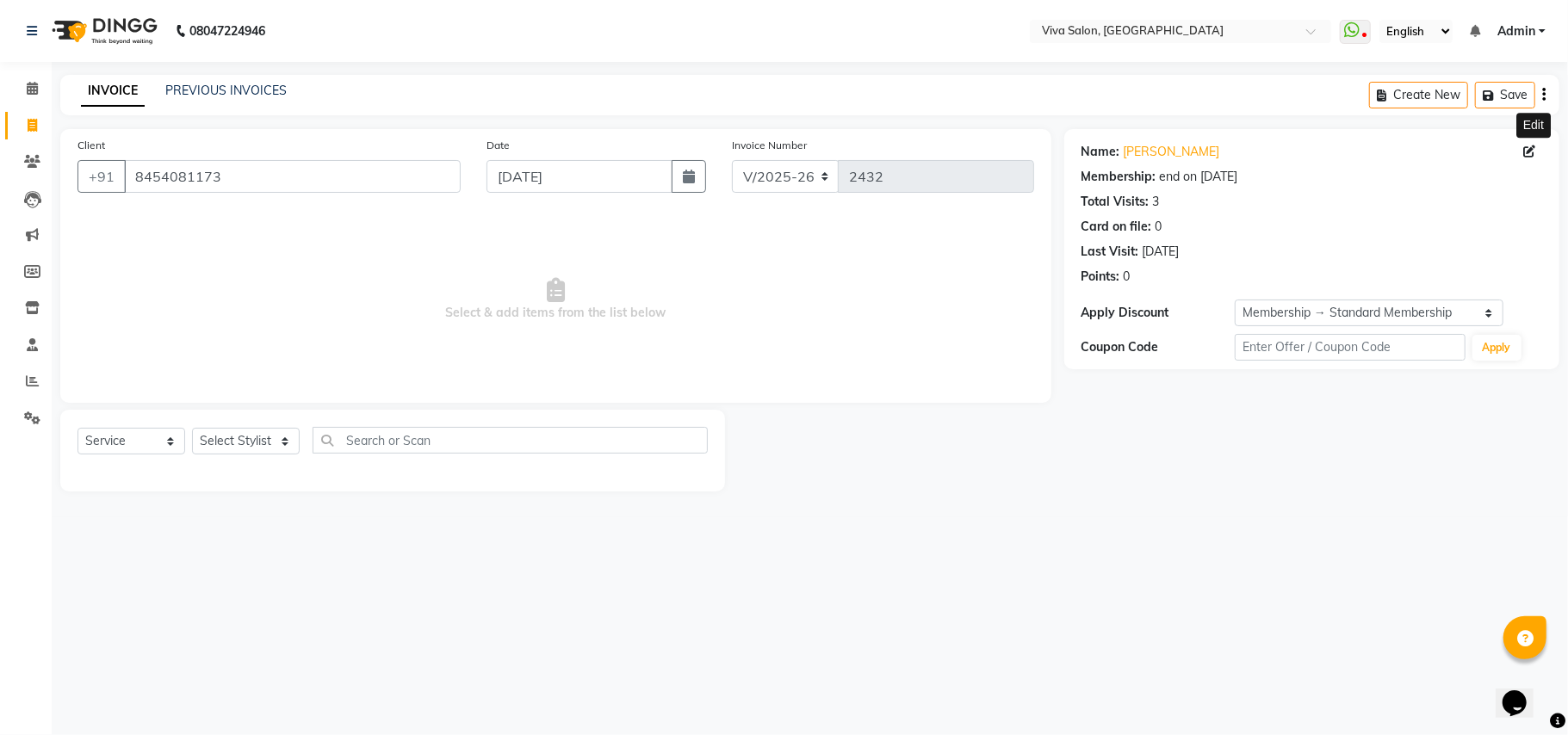
click at [1529, 146] on icon at bounding box center [1528, 151] width 12 height 12
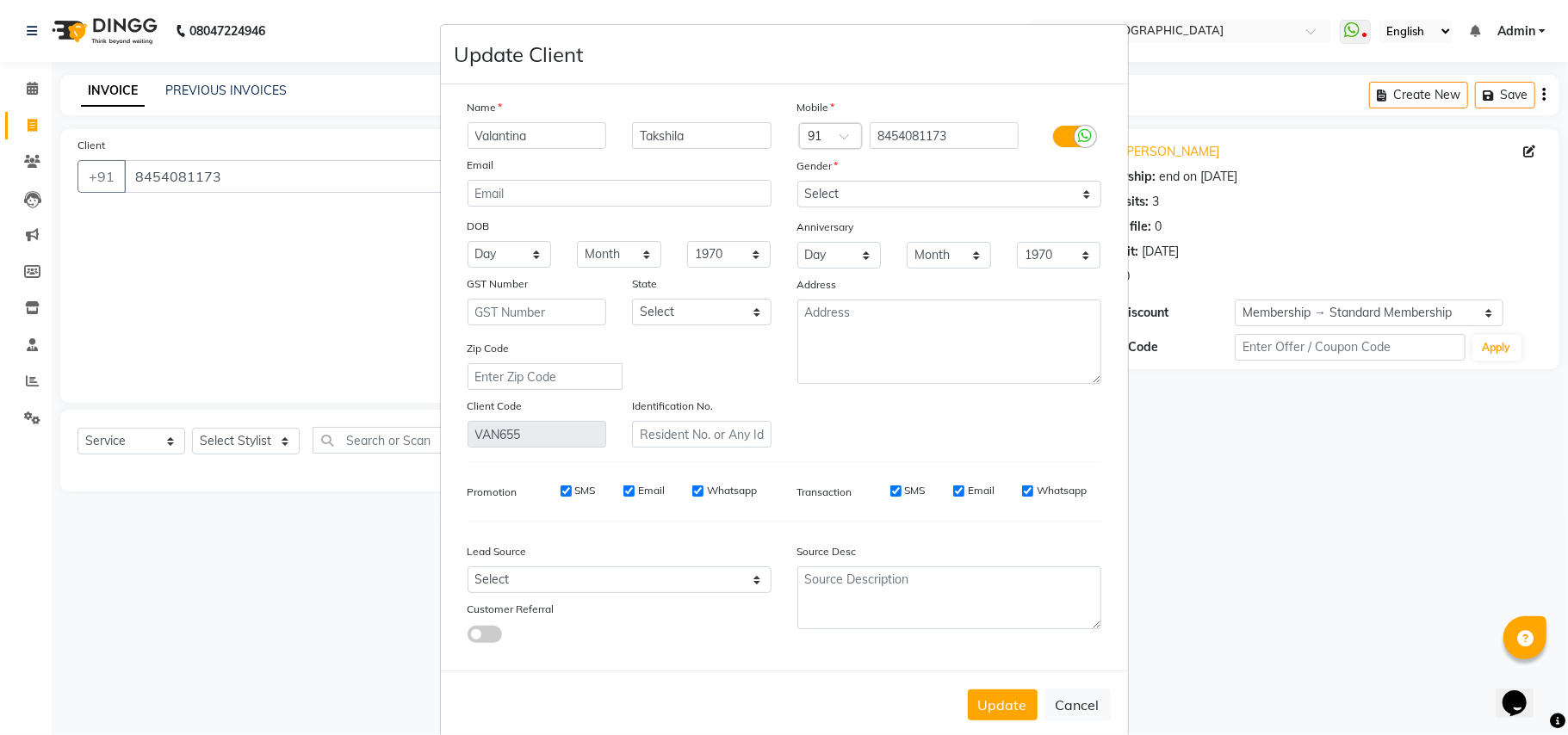
click at [506, 135] on input "Valantina" at bounding box center [537, 135] width 140 height 27
click at [494, 135] on input "Valantina" at bounding box center [537, 135] width 140 height 27
type input "[PERSON_NAME]"
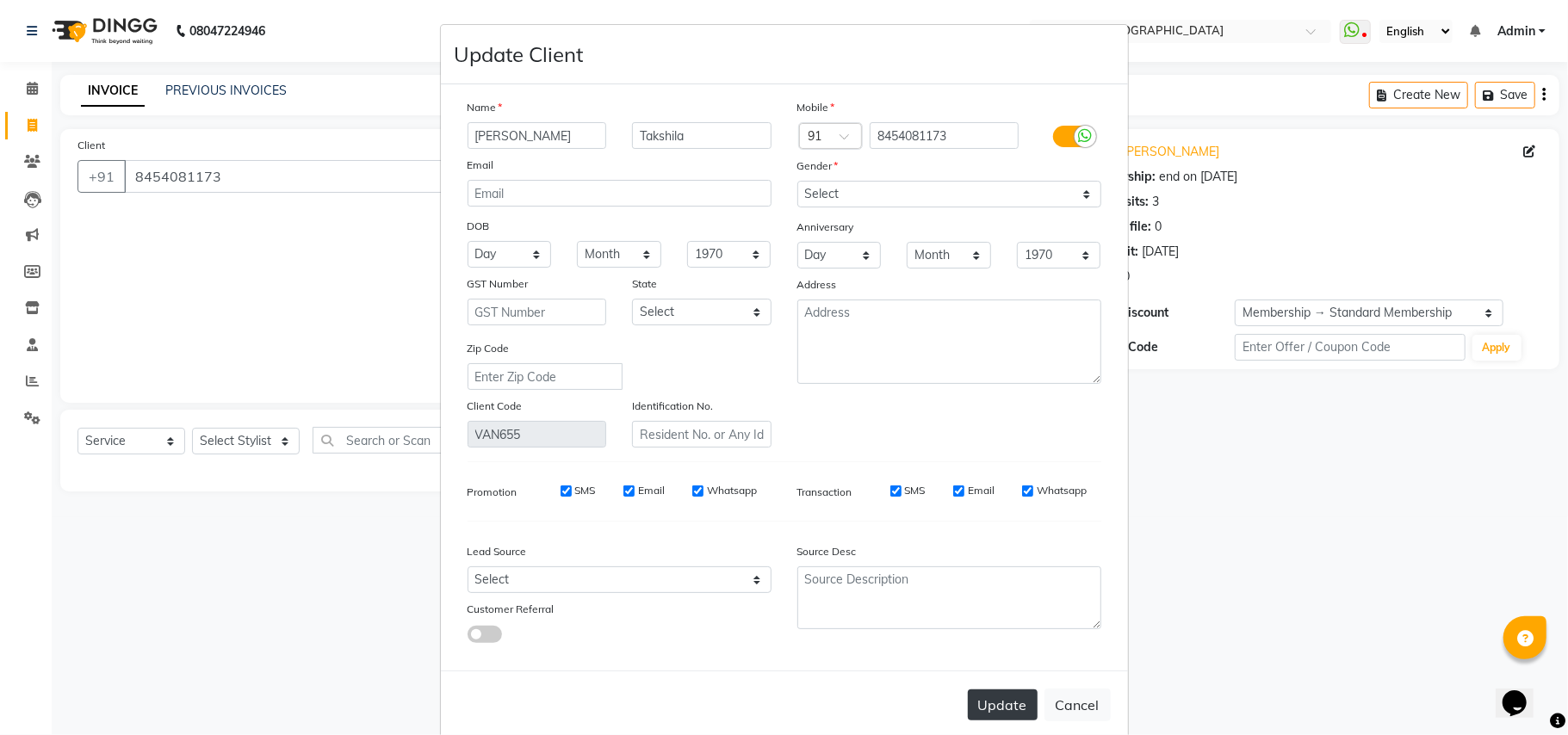
click at [999, 693] on button "Update" at bounding box center [1002, 704] width 69 height 31
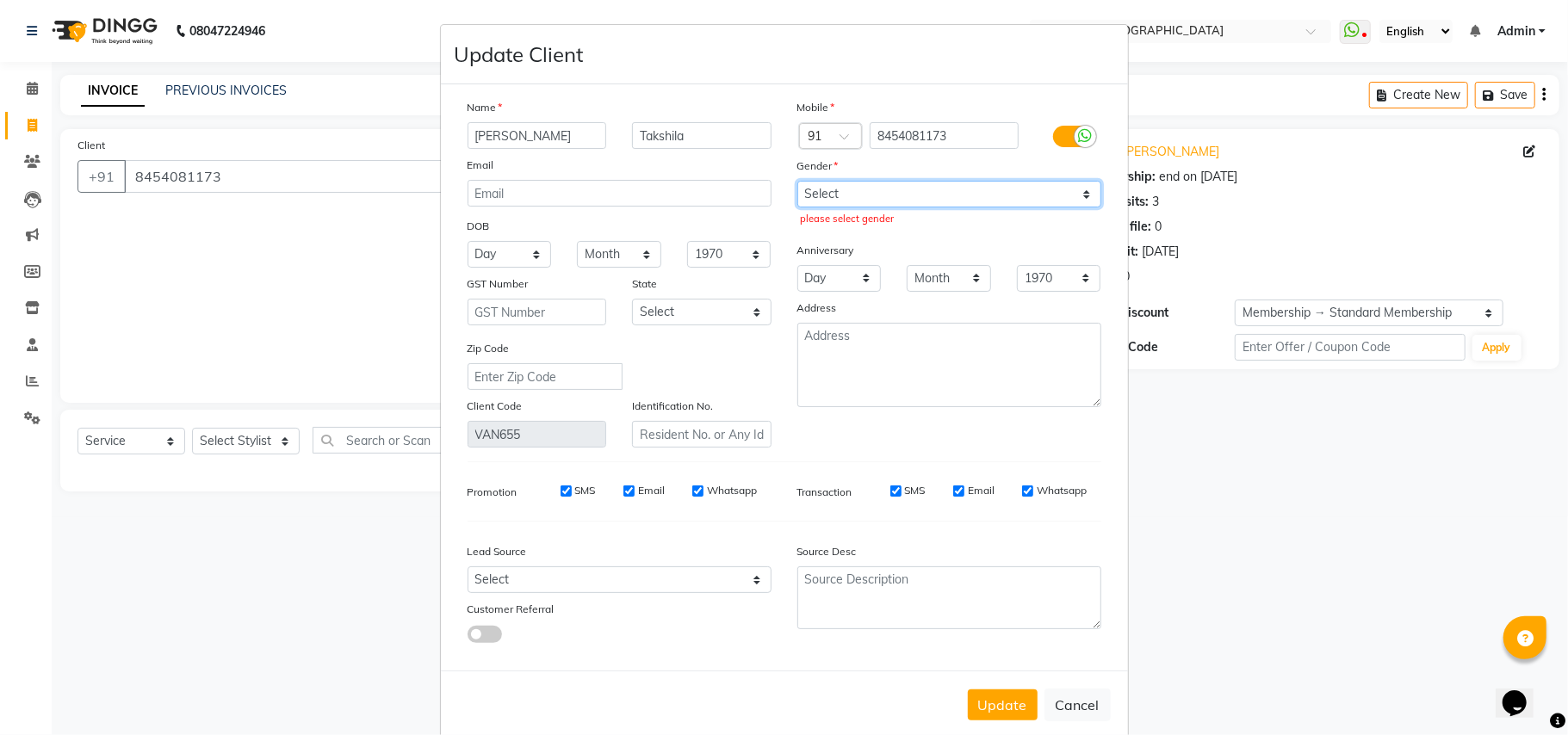
click at [994, 187] on select "Select [DEMOGRAPHIC_DATA] [DEMOGRAPHIC_DATA] Other Prefer Not To Say" at bounding box center [949, 193] width 304 height 27
select select "[DEMOGRAPHIC_DATA]"
click at [797, 180] on select "Select [DEMOGRAPHIC_DATA] [DEMOGRAPHIC_DATA] Other Prefer Not To Say" at bounding box center [949, 193] width 304 height 27
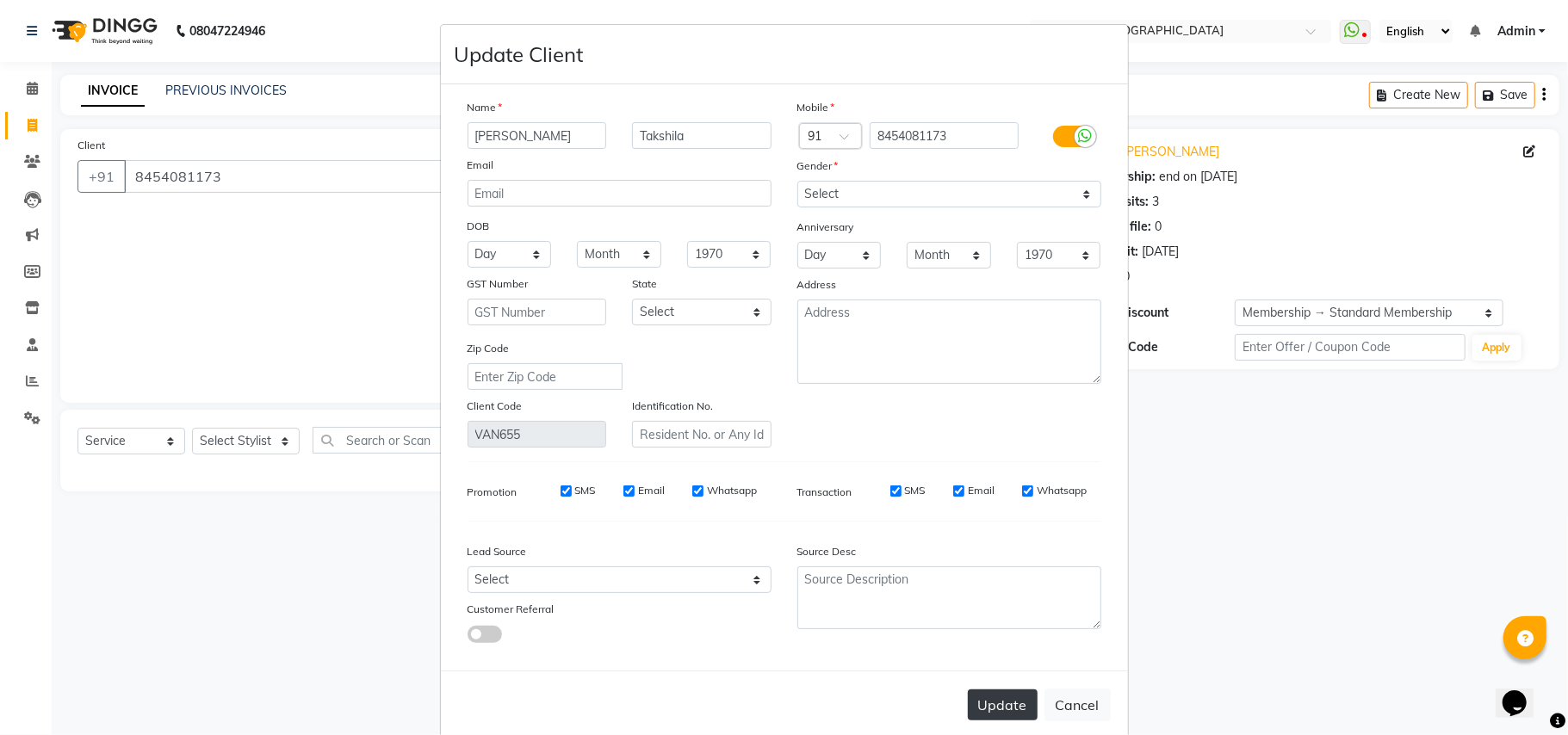
click at [1006, 696] on button "Update" at bounding box center [1002, 704] width 69 height 31
select select
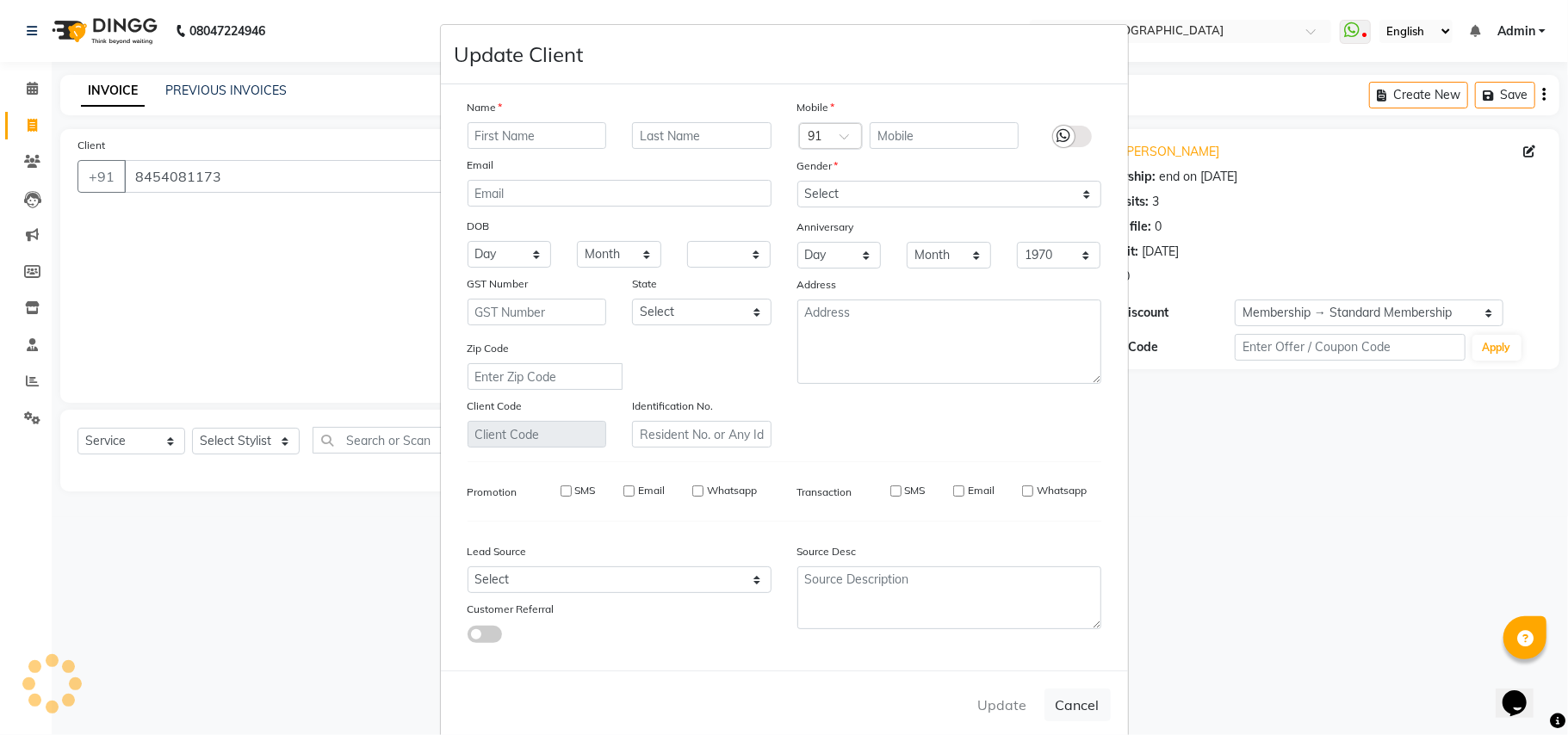
select select
checkbox input "false"
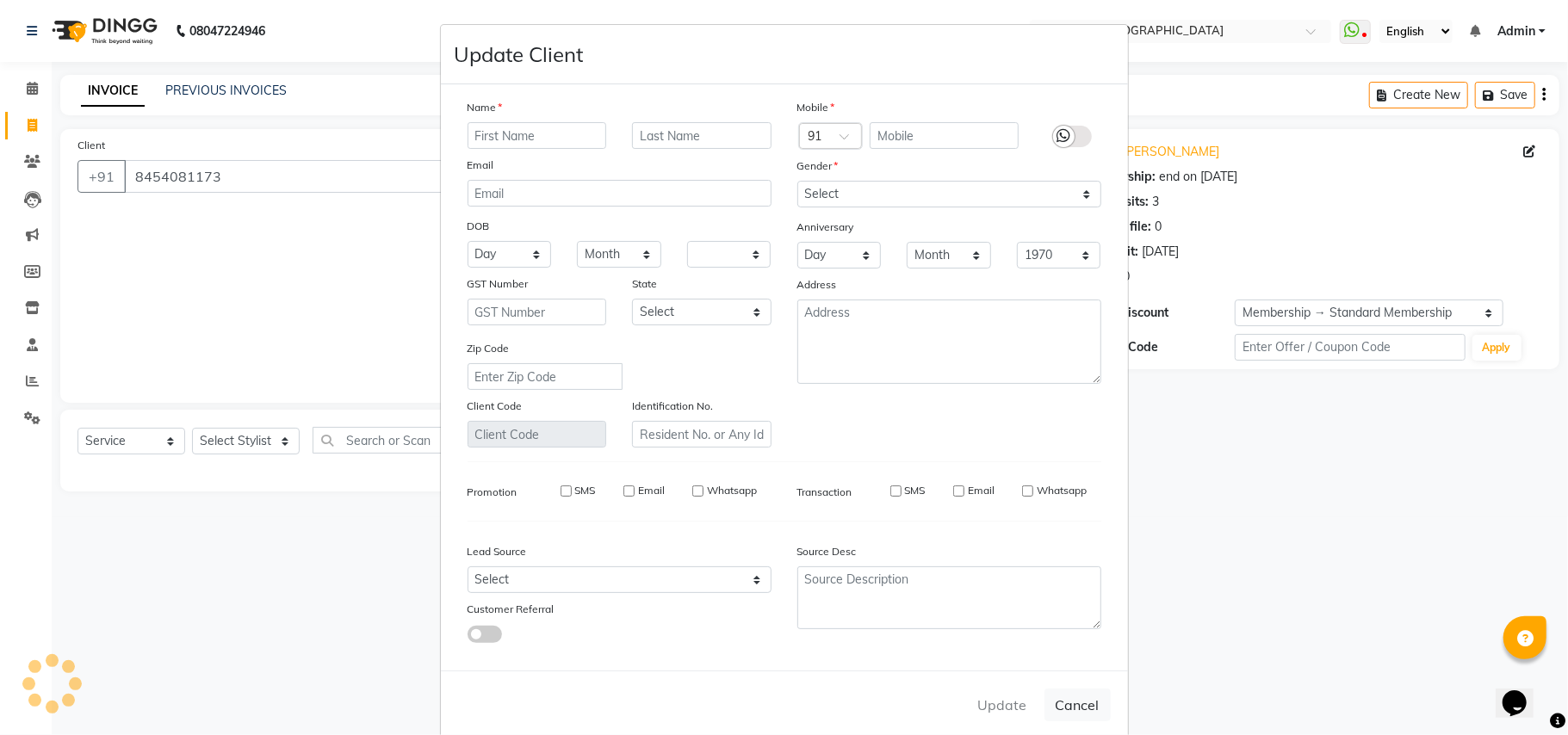
checkbox input "false"
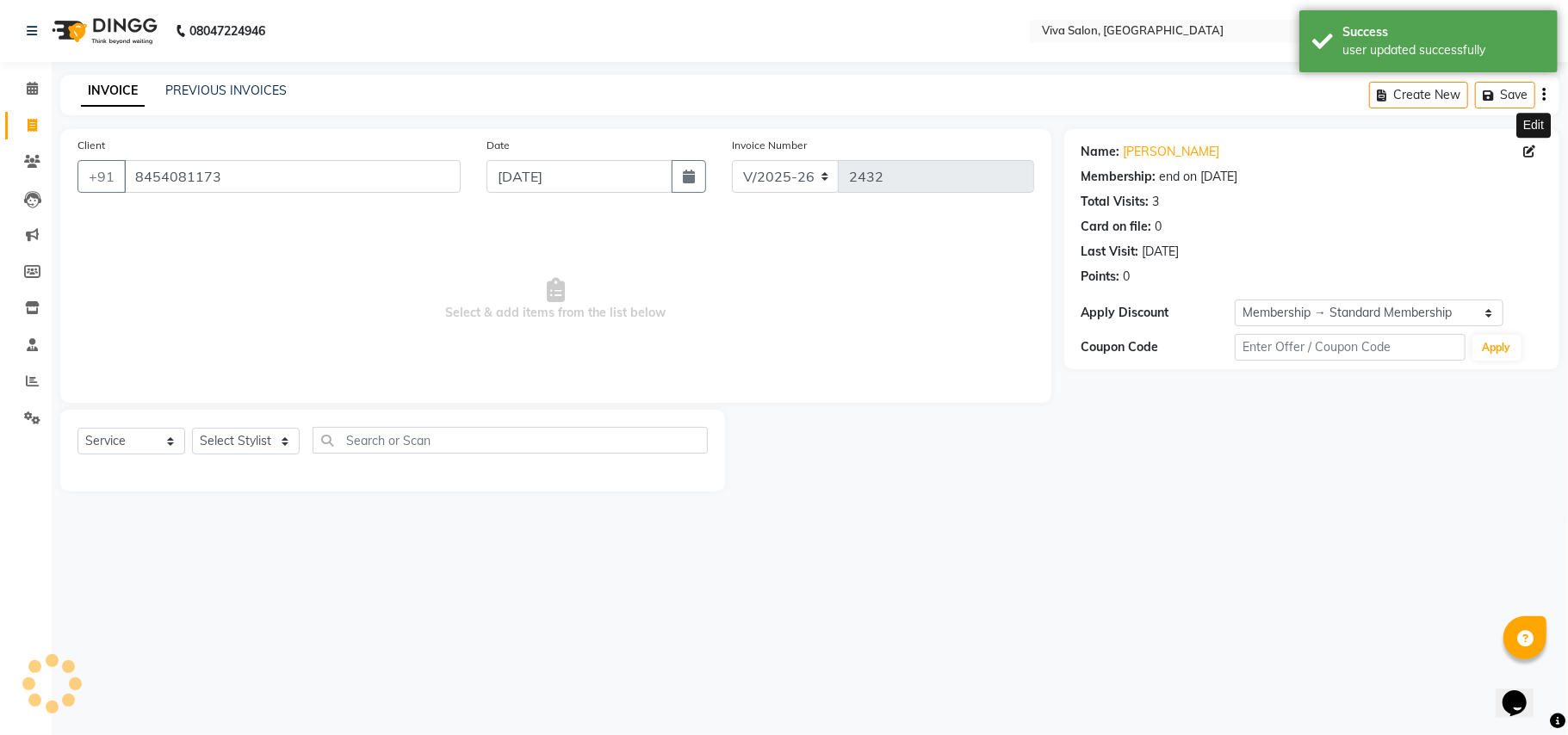
select select "3: Object"
click at [290, 432] on select "Select Stylist [PERSON_NAME] [PERSON_NAME] Jidhnya [PERSON_NAME] lakhanavar [PE…" at bounding box center [246, 441] width 107 height 27
select select "63724"
click at [192, 428] on select "Select Stylist [PERSON_NAME] [PERSON_NAME] Jidhnya [PERSON_NAME] lakhanavar [PE…" at bounding box center [246, 441] width 107 height 27
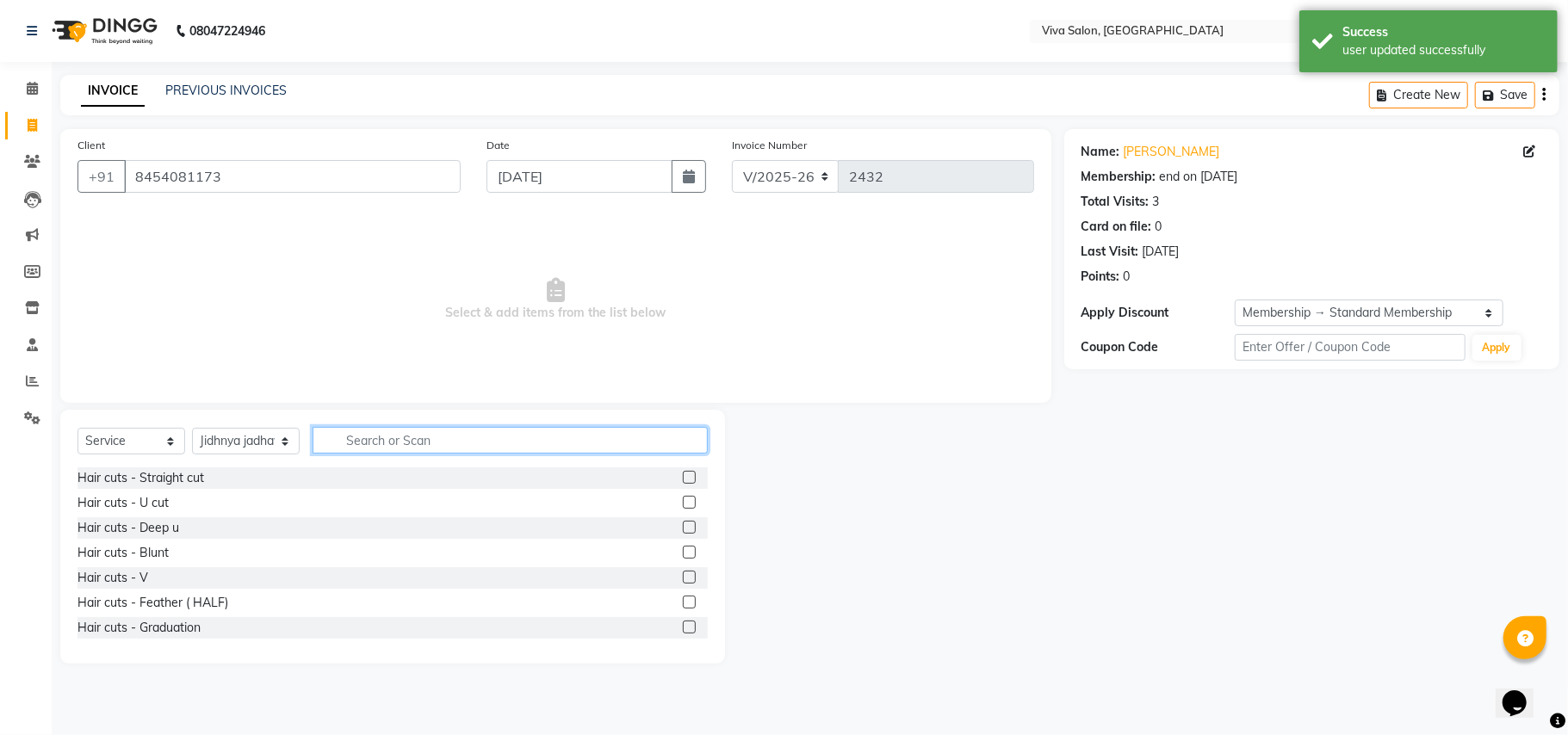
click at [426, 442] on input "text" at bounding box center [510, 440] width 395 height 27
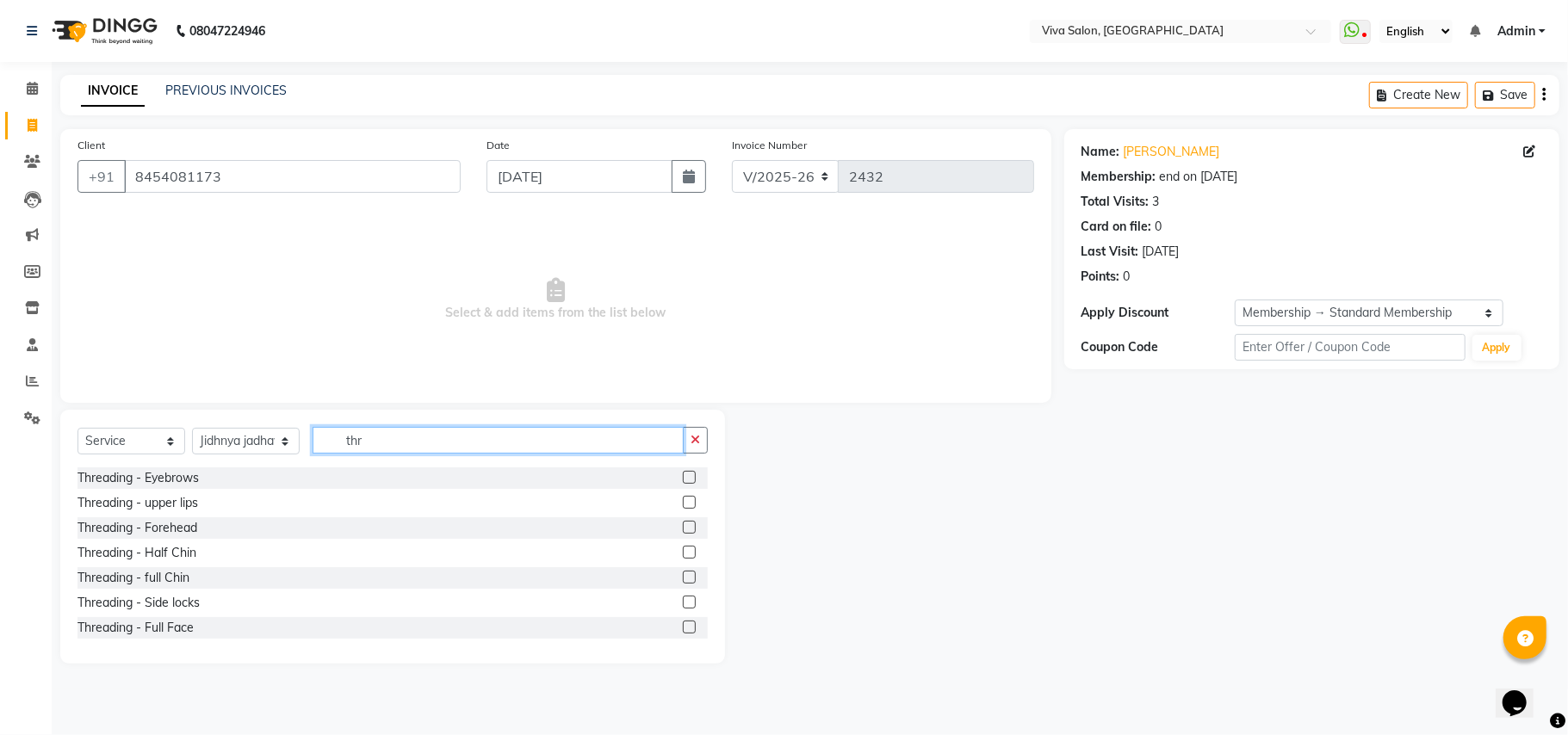
type input "thr"
click at [683, 477] on label at bounding box center [689, 477] width 13 height 13
click at [683, 477] on input "checkbox" at bounding box center [688, 478] width 11 height 11
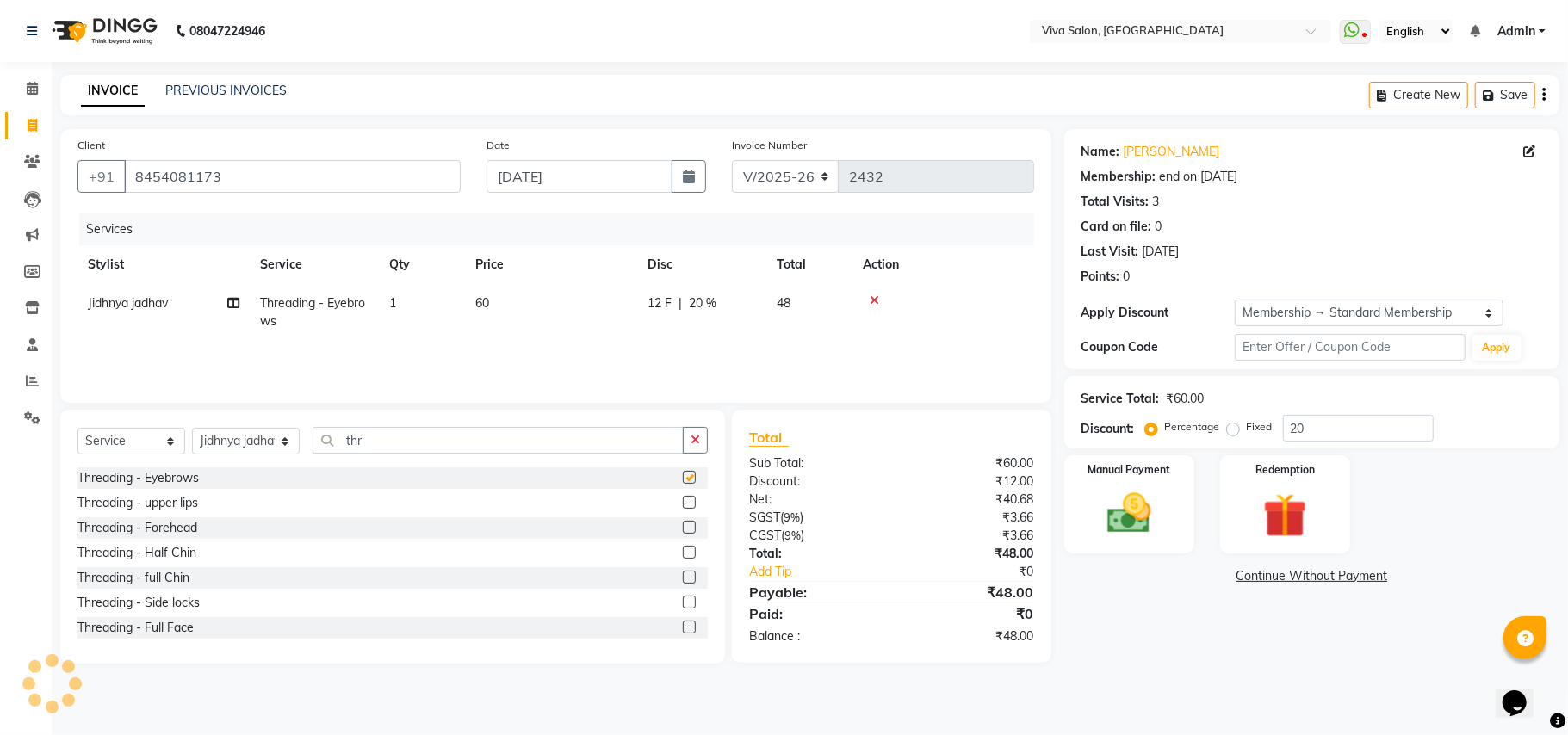
checkbox input "false"
click at [683, 501] on label at bounding box center [689, 502] width 13 height 13
click at [683, 501] on input "checkbox" at bounding box center [688, 503] width 11 height 11
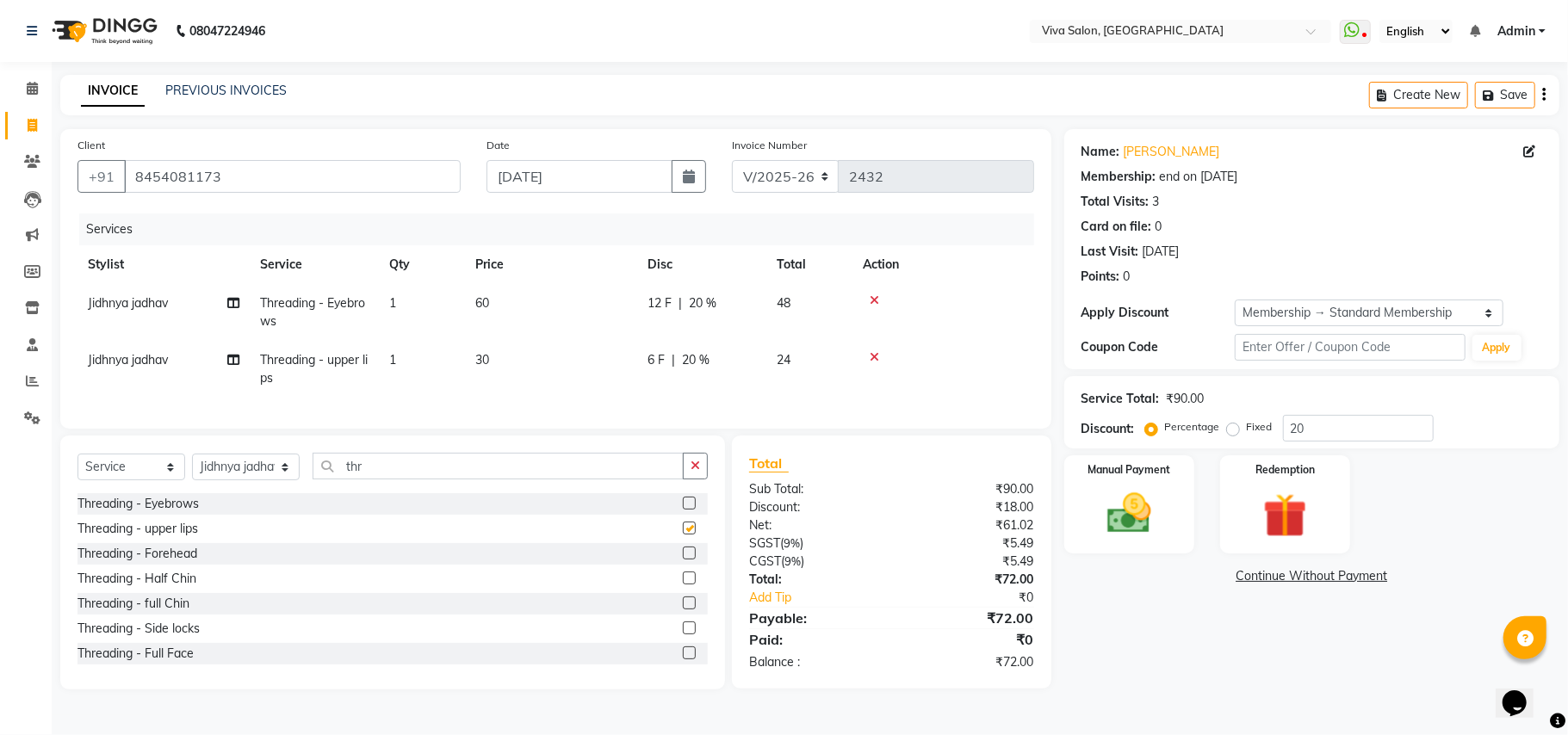
checkbox input "false"
click at [683, 559] on label at bounding box center [689, 553] width 13 height 13
click at [683, 559] on input "checkbox" at bounding box center [688, 554] width 11 height 11
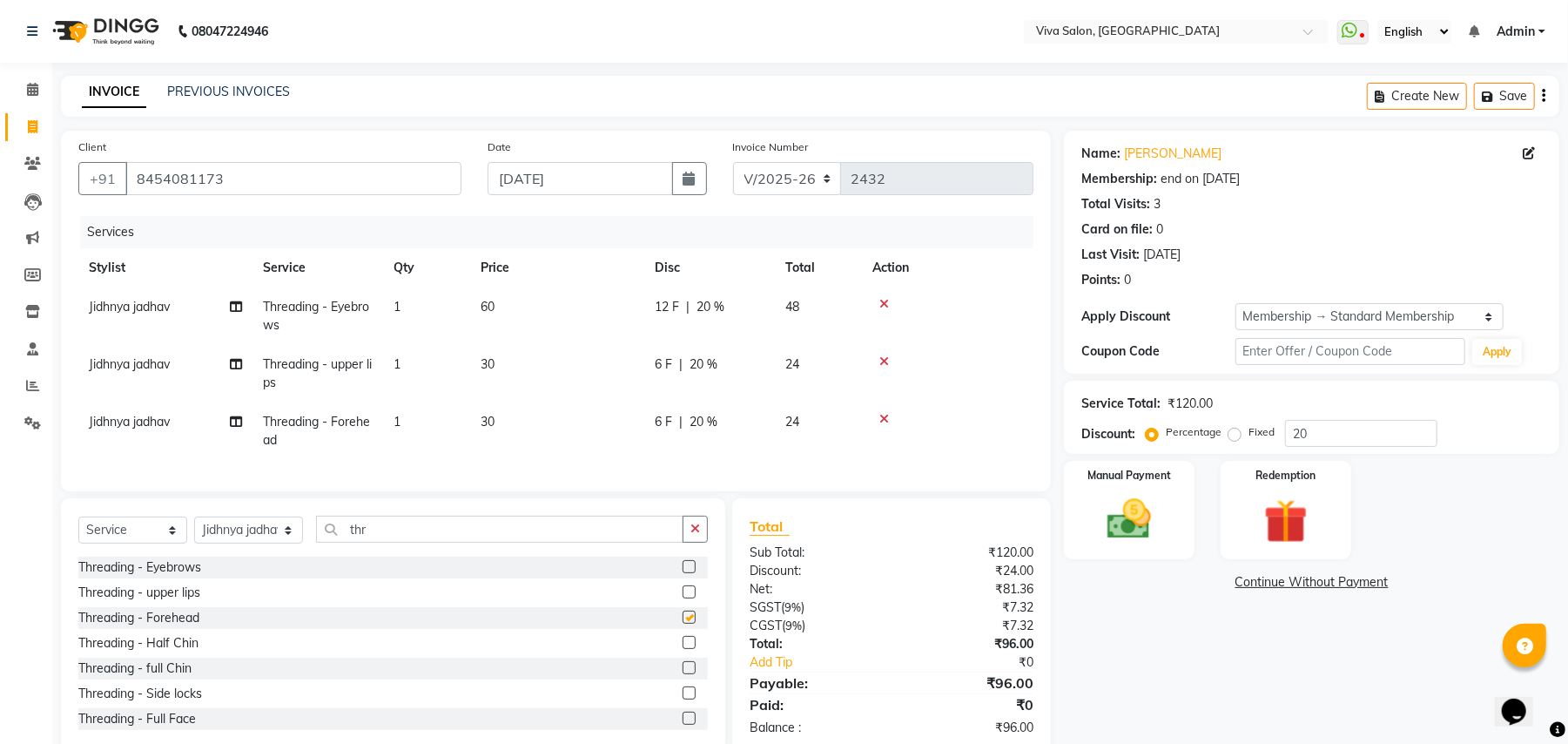
checkbox input "false"
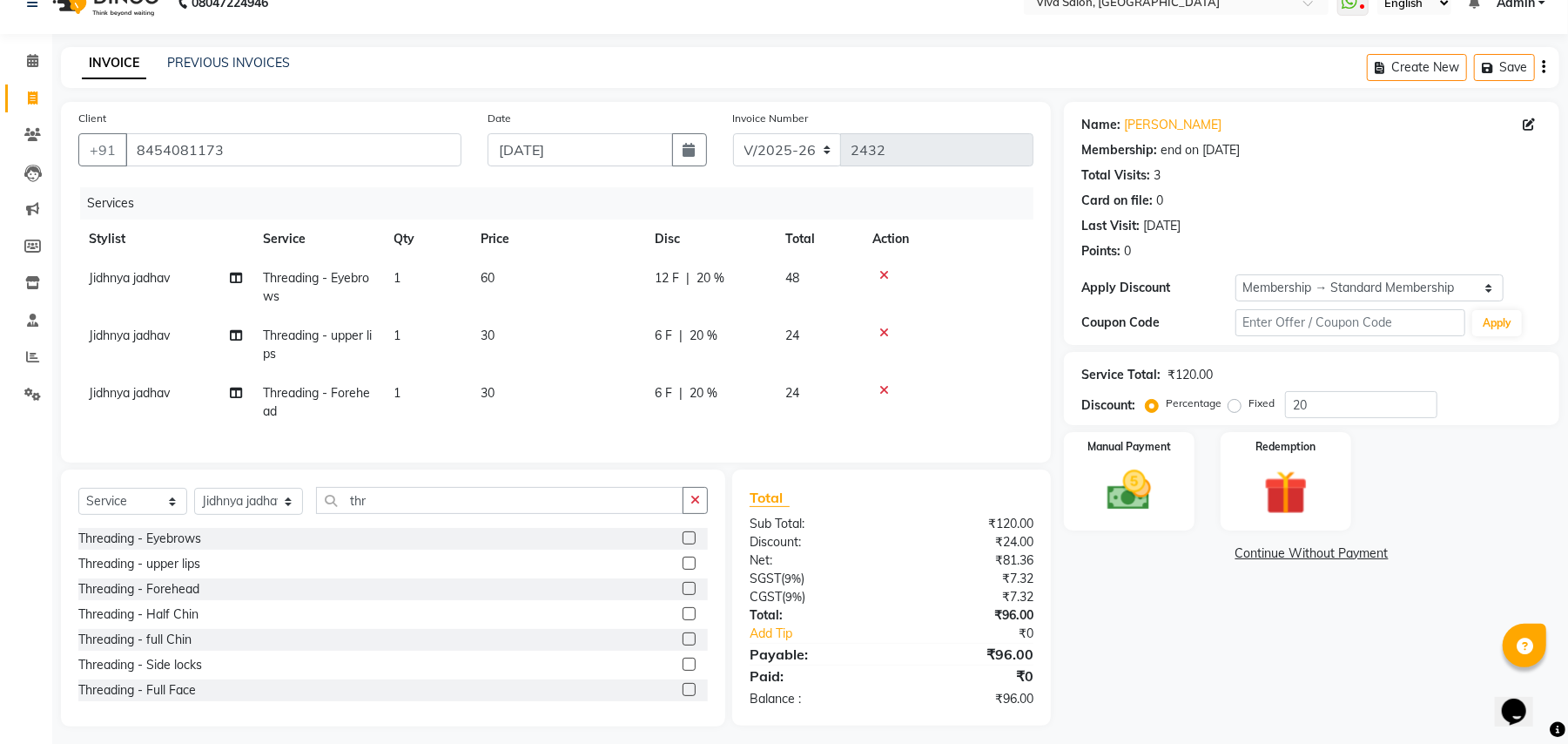
scroll to position [54, 0]
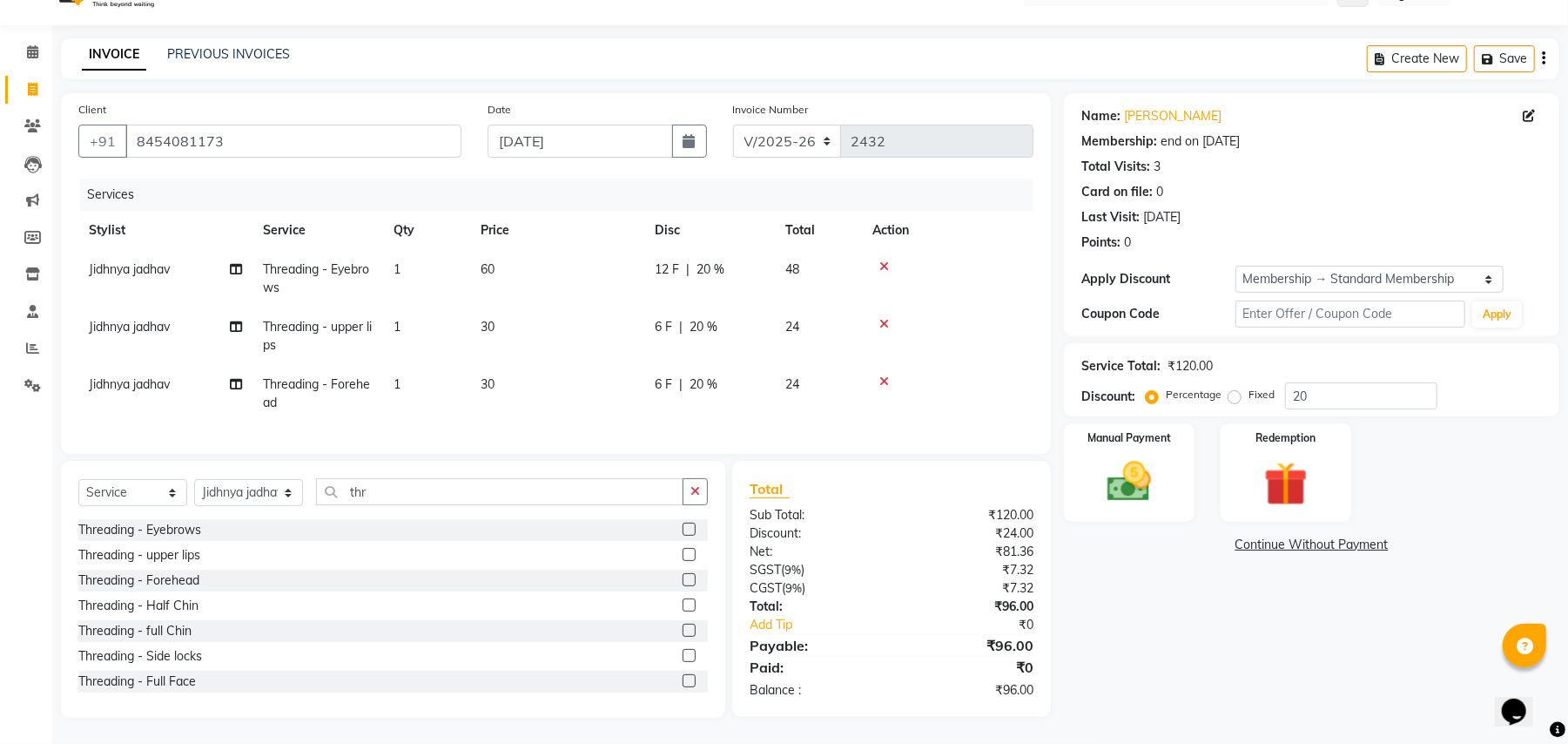
click at [683, 600] on label at bounding box center [690, 605] width 13 height 13
click at [683, 600] on input "checkbox" at bounding box center [689, 605] width 11 height 11
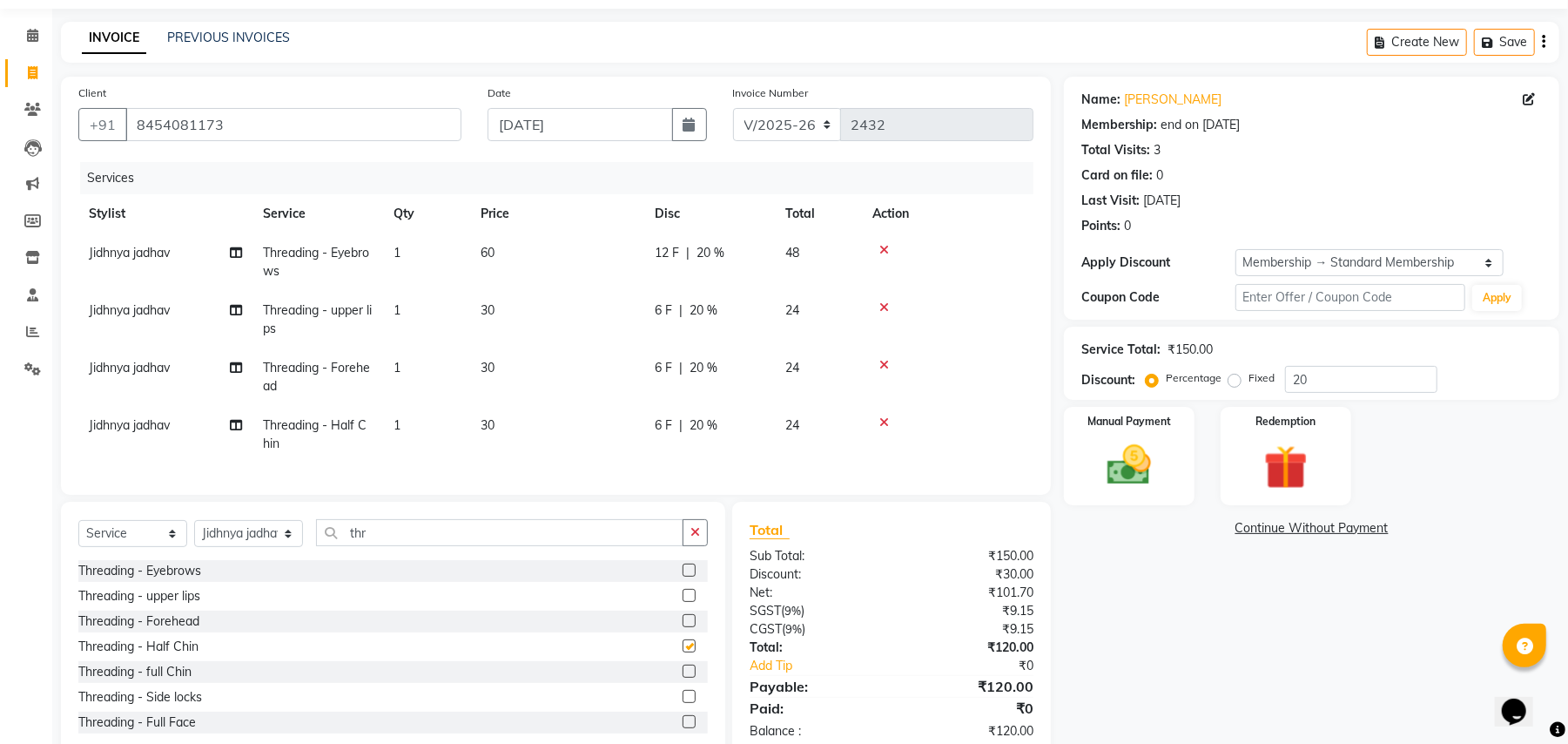
checkbox input "false"
click at [1488, 45] on icon "button" at bounding box center [1490, 42] width 18 height 12
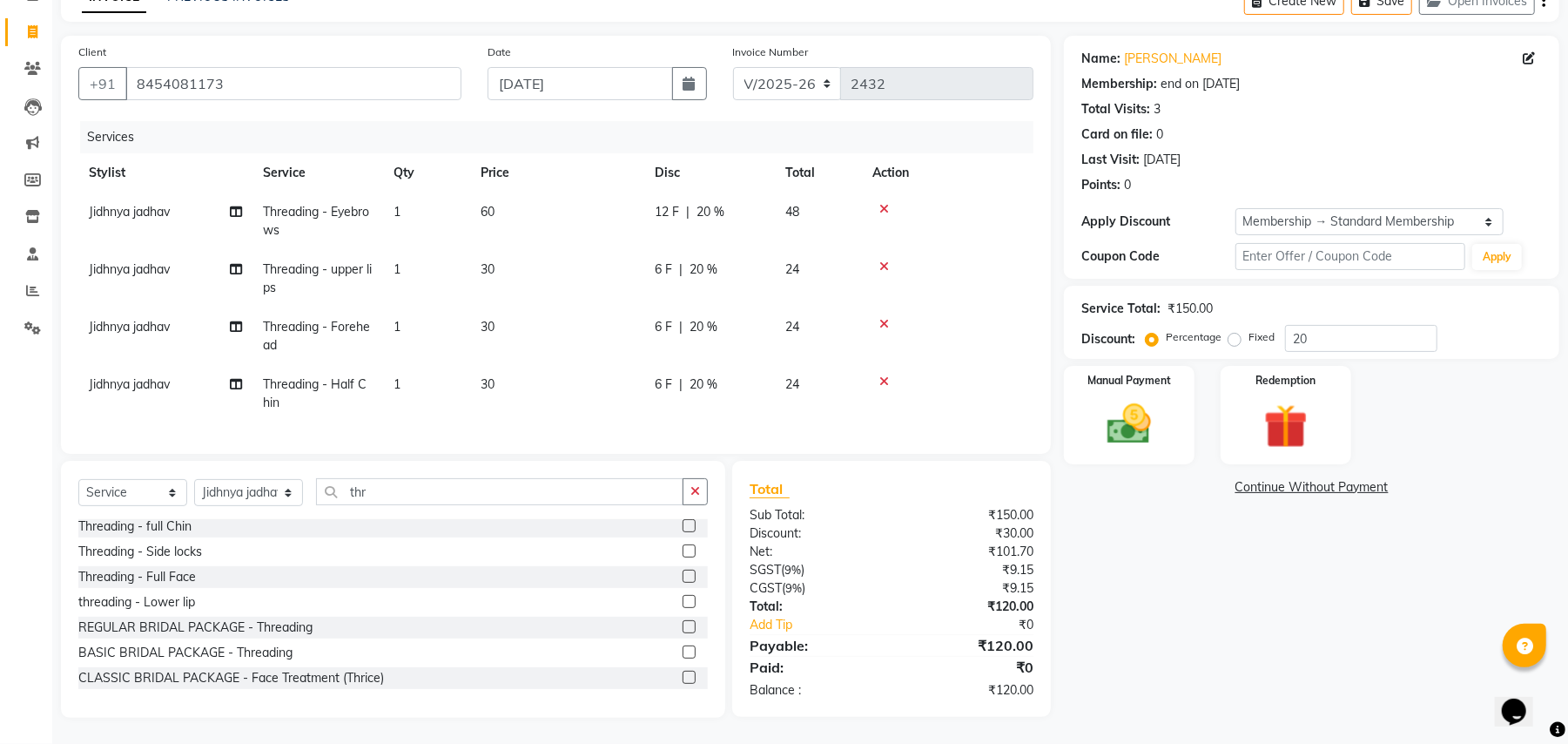
scroll to position [152, 0]
click at [683, 554] on label at bounding box center [690, 554] width 13 height 13
click at [683, 554] on input "checkbox" at bounding box center [689, 555] width 11 height 11
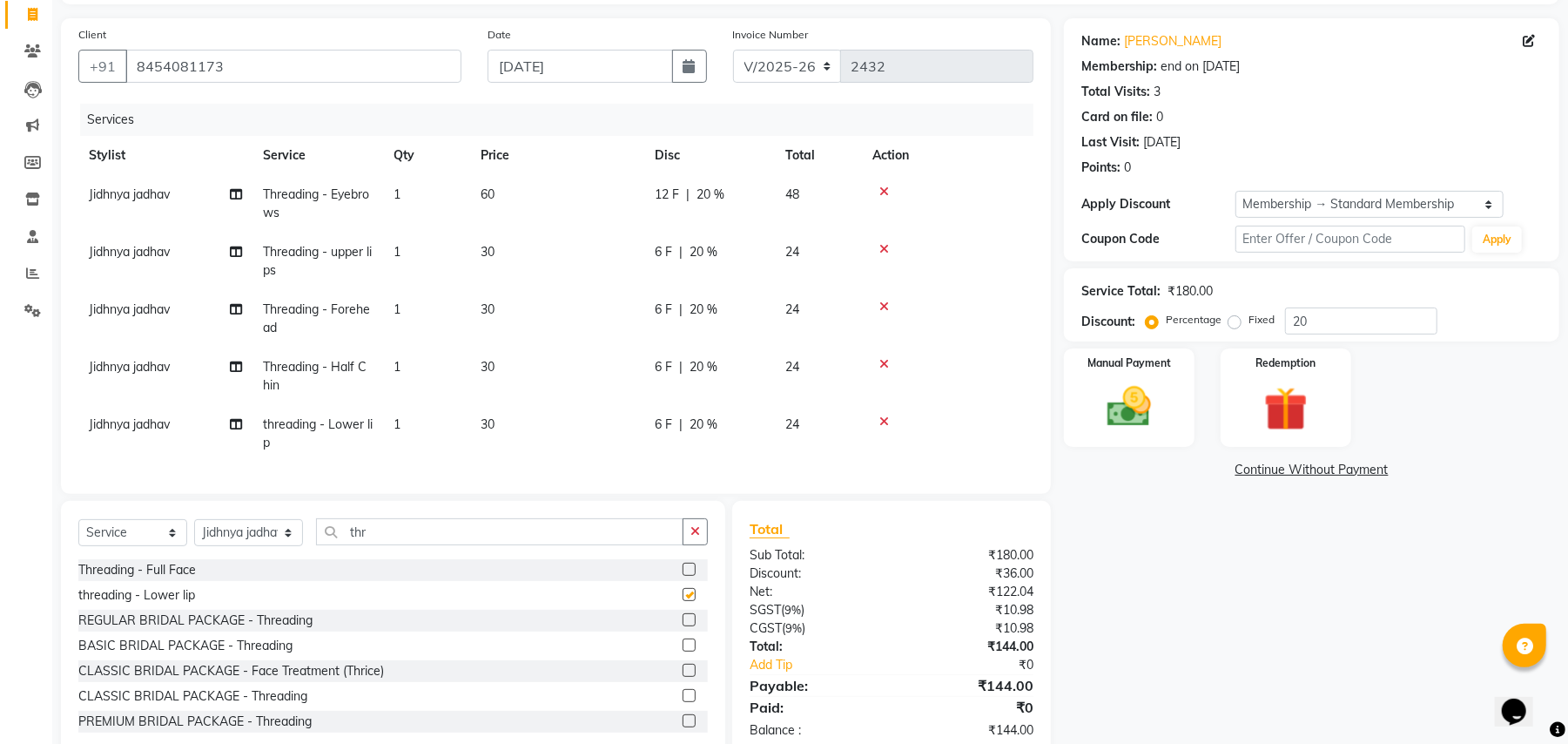
checkbox input "false"
click at [881, 304] on icon at bounding box center [884, 306] width 9 height 12
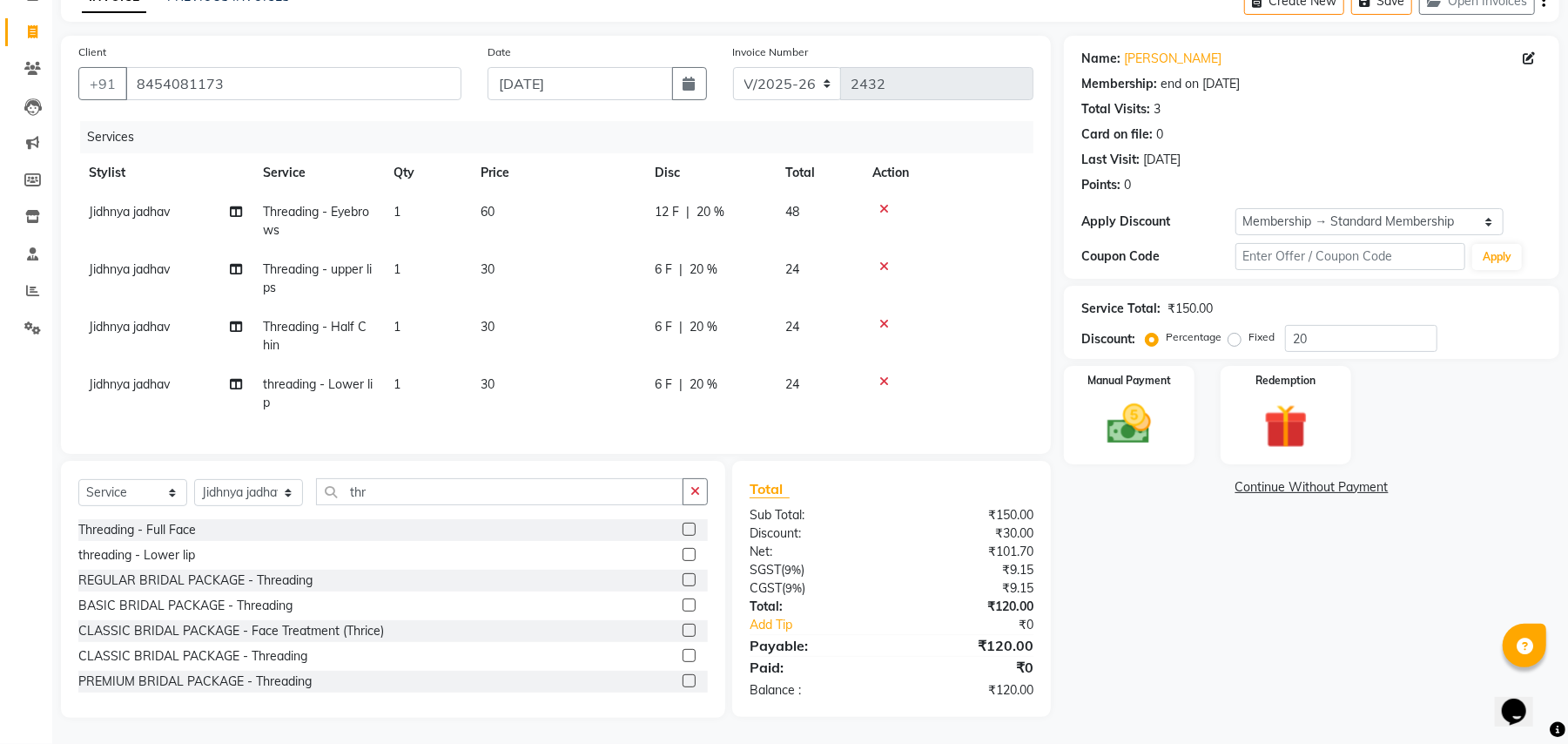
scroll to position [0, 0]
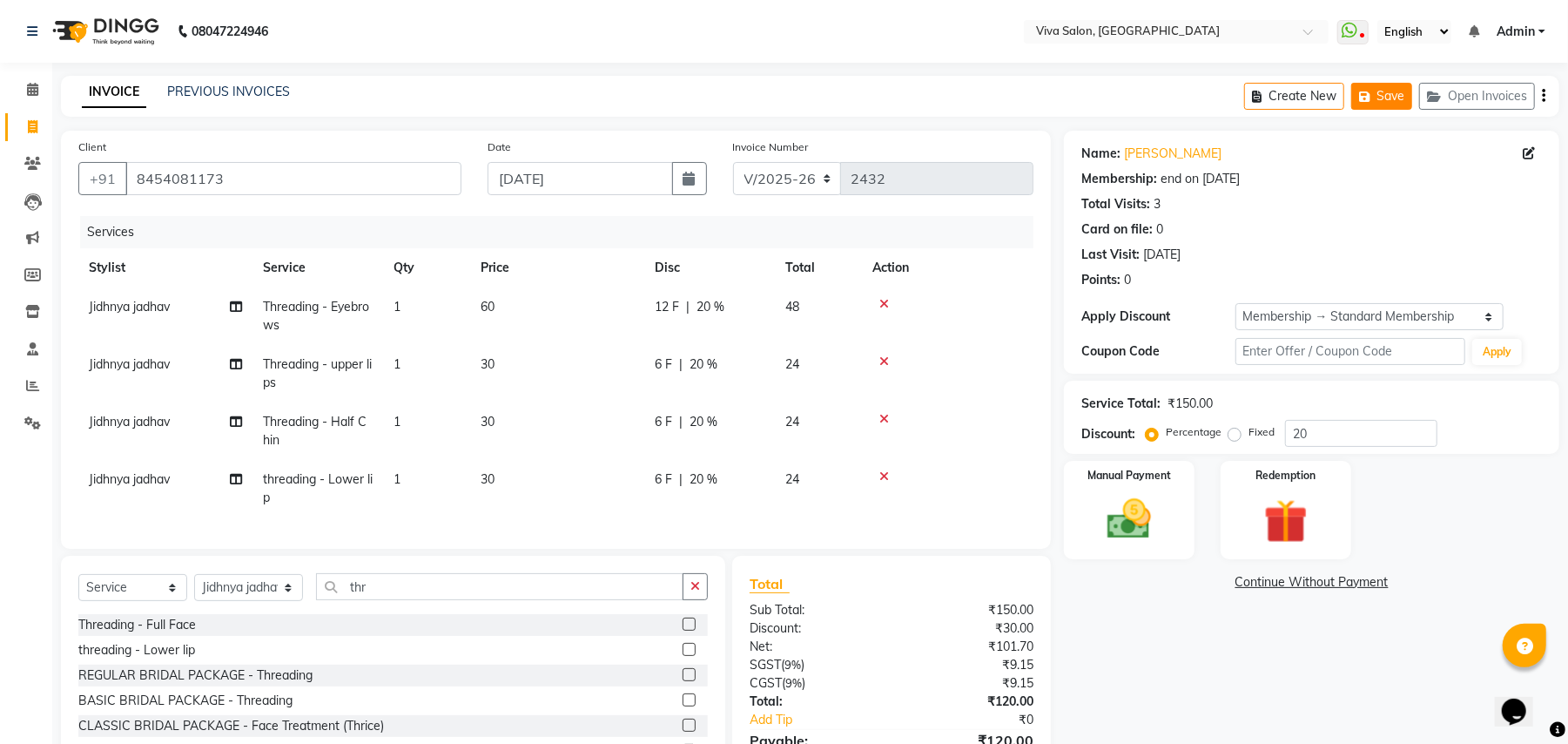
click at [1394, 95] on button "Save" at bounding box center [1381, 95] width 61 height 27
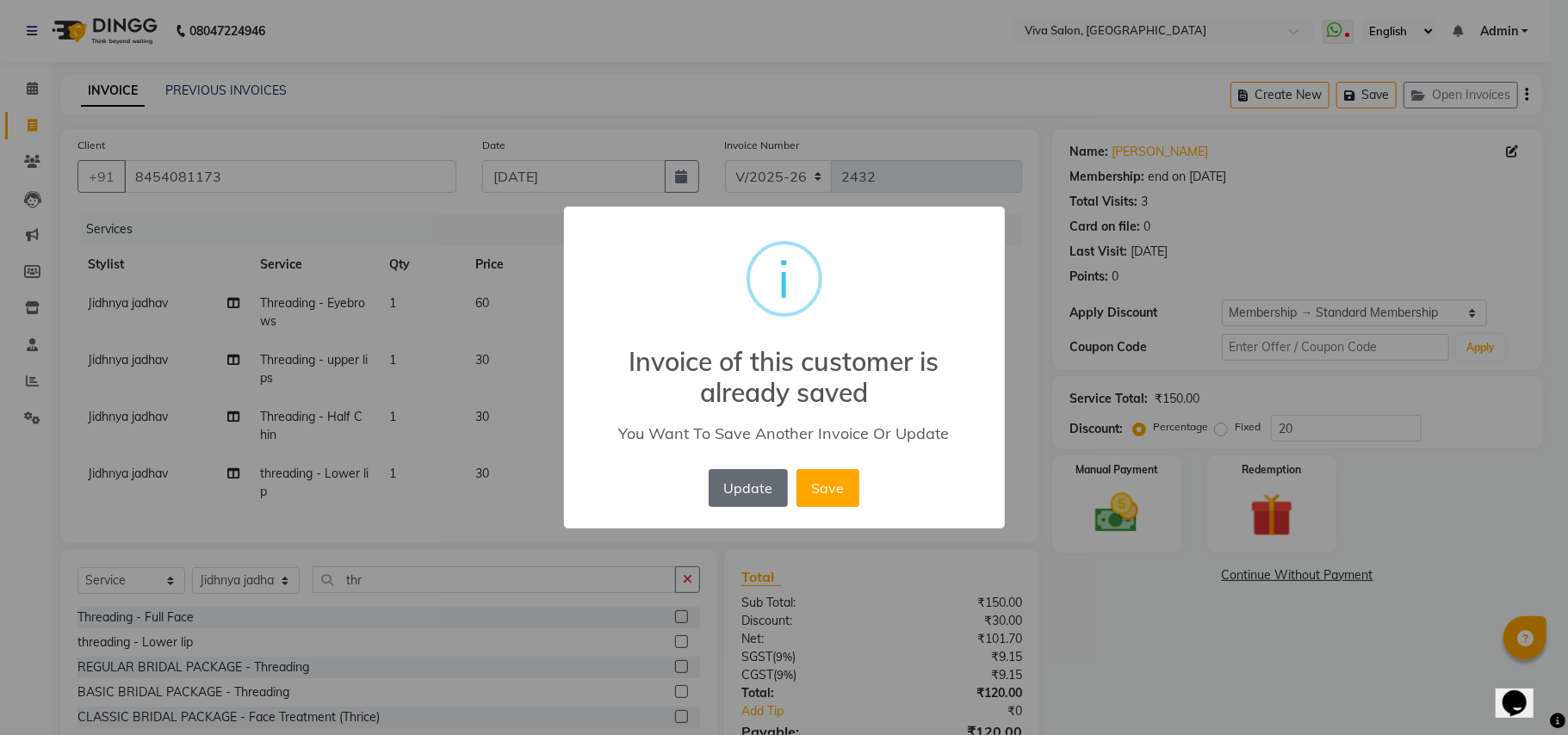
click at [752, 490] on button "Update" at bounding box center [748, 487] width 80 height 38
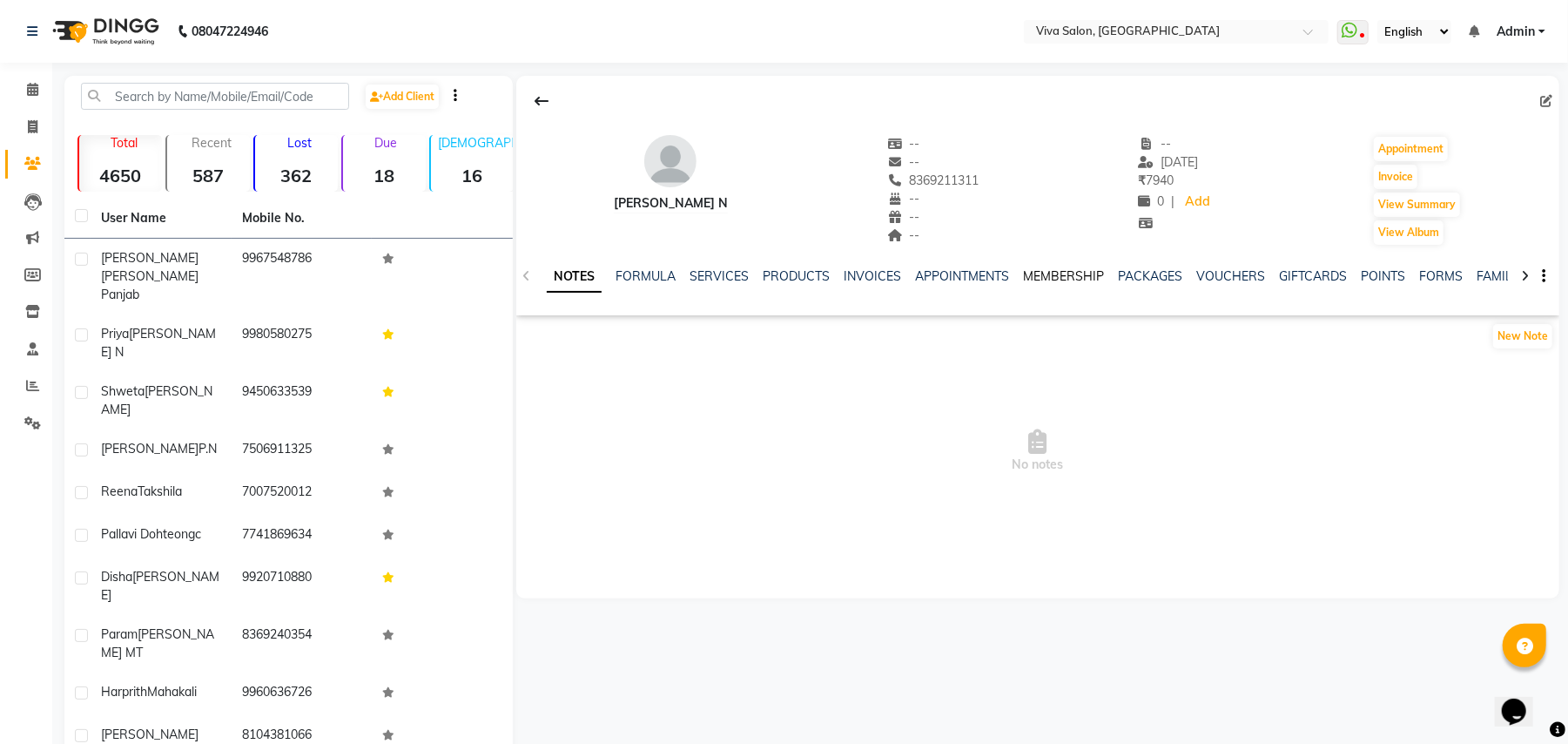
click at [1060, 276] on link "MEMBERSHIP" at bounding box center [1063, 276] width 81 height 16
